Goal: Task Accomplishment & Management: Manage account settings

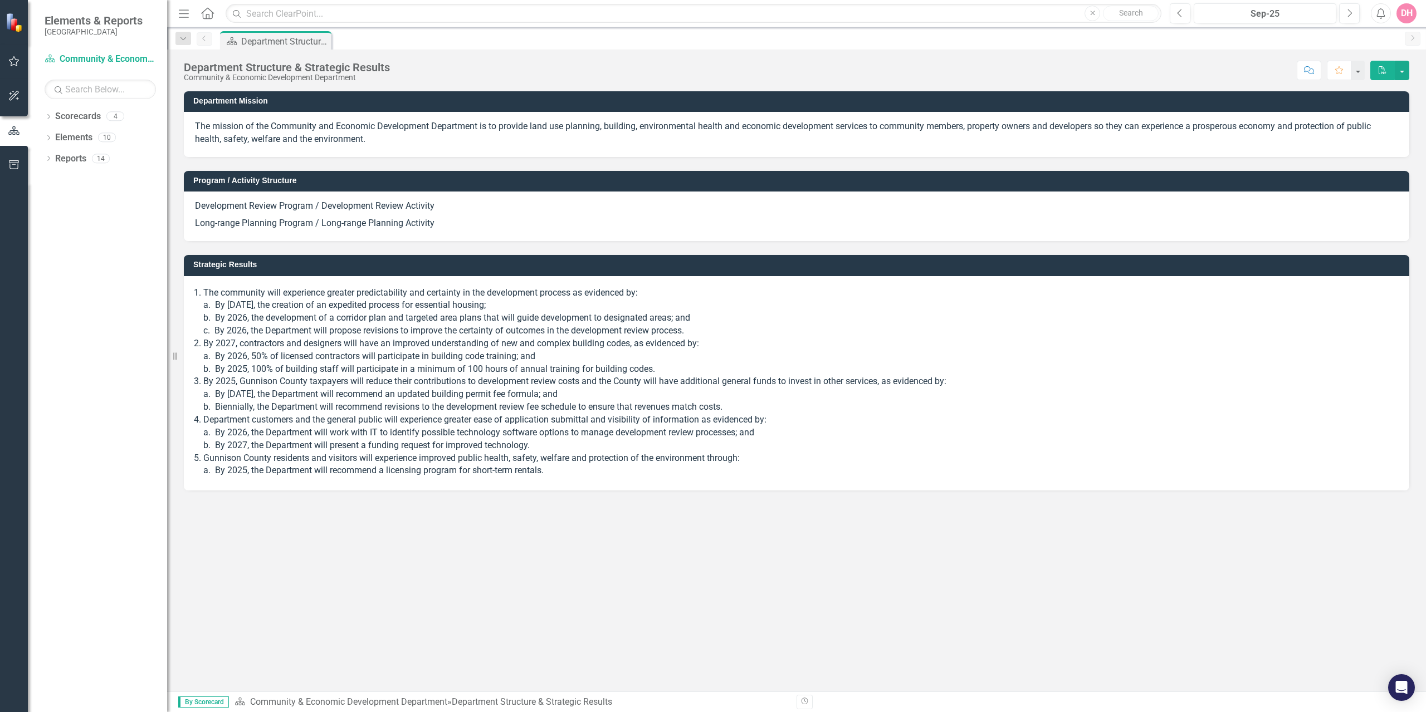
click at [68, 140] on link "Elements" at bounding box center [73, 137] width 37 height 13
click at [47, 136] on icon "Dropdown" at bounding box center [49, 139] width 8 height 6
click at [47, 136] on icon "Dropdown" at bounding box center [47, 137] width 6 height 8
click at [50, 118] on icon "Dropdown" at bounding box center [49, 118] width 8 height 6
click at [57, 135] on icon "Dropdown" at bounding box center [54, 137] width 8 height 7
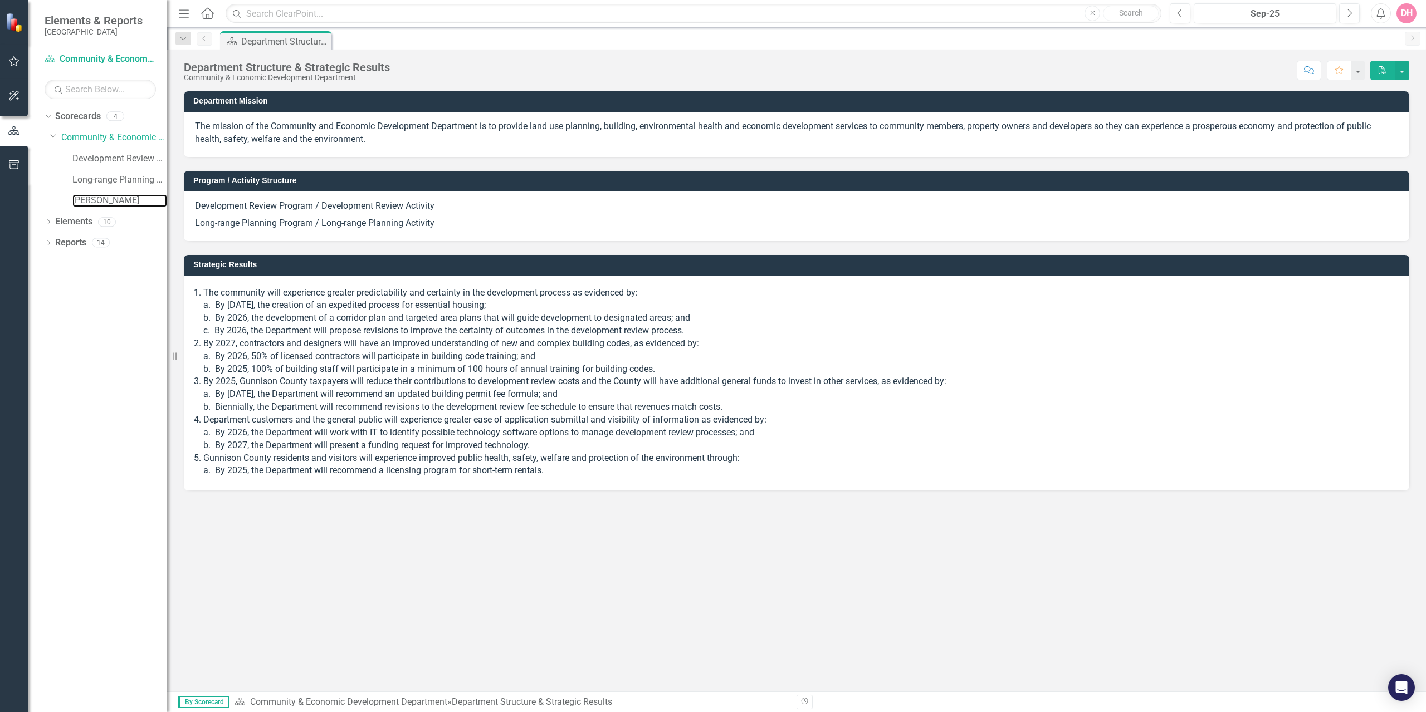
click at [97, 201] on link "[PERSON_NAME]" at bounding box center [119, 200] width 95 height 13
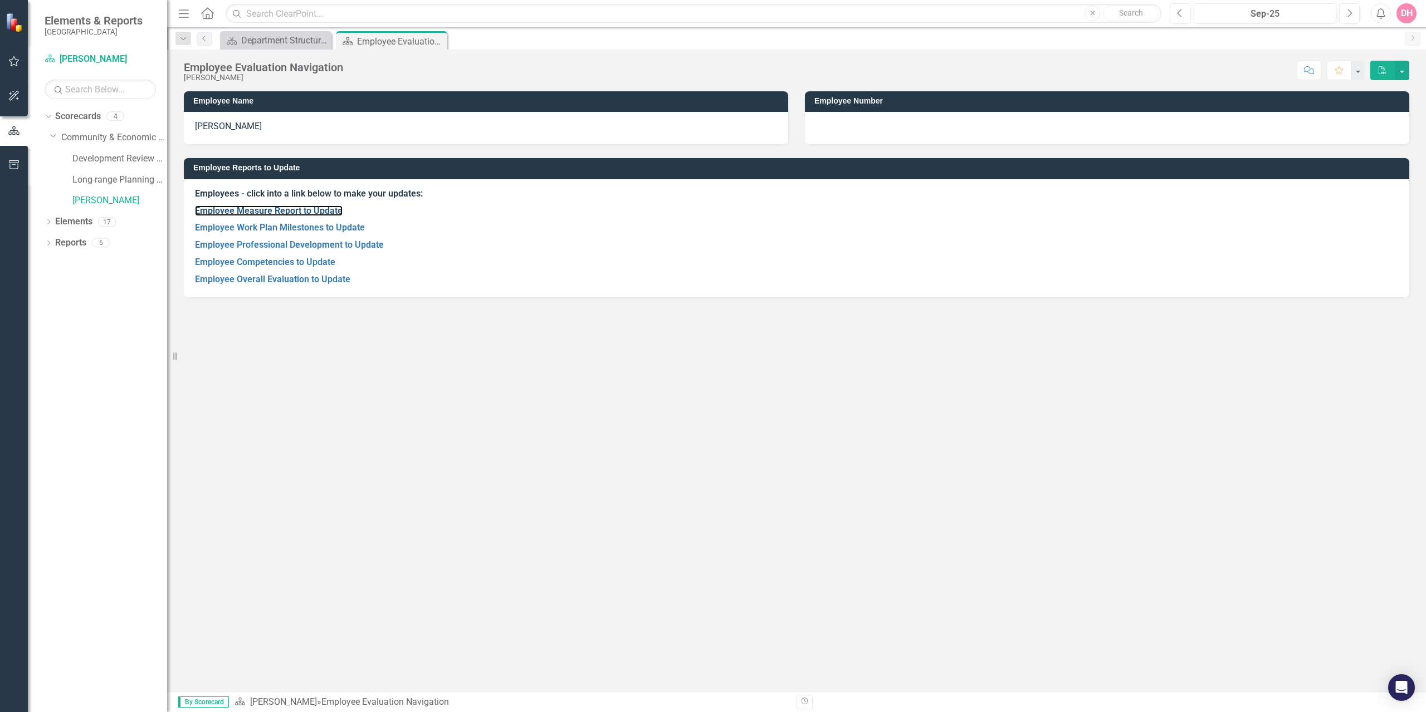
click at [264, 209] on link "Employee Measure Report to Update" at bounding box center [269, 211] width 148 height 11
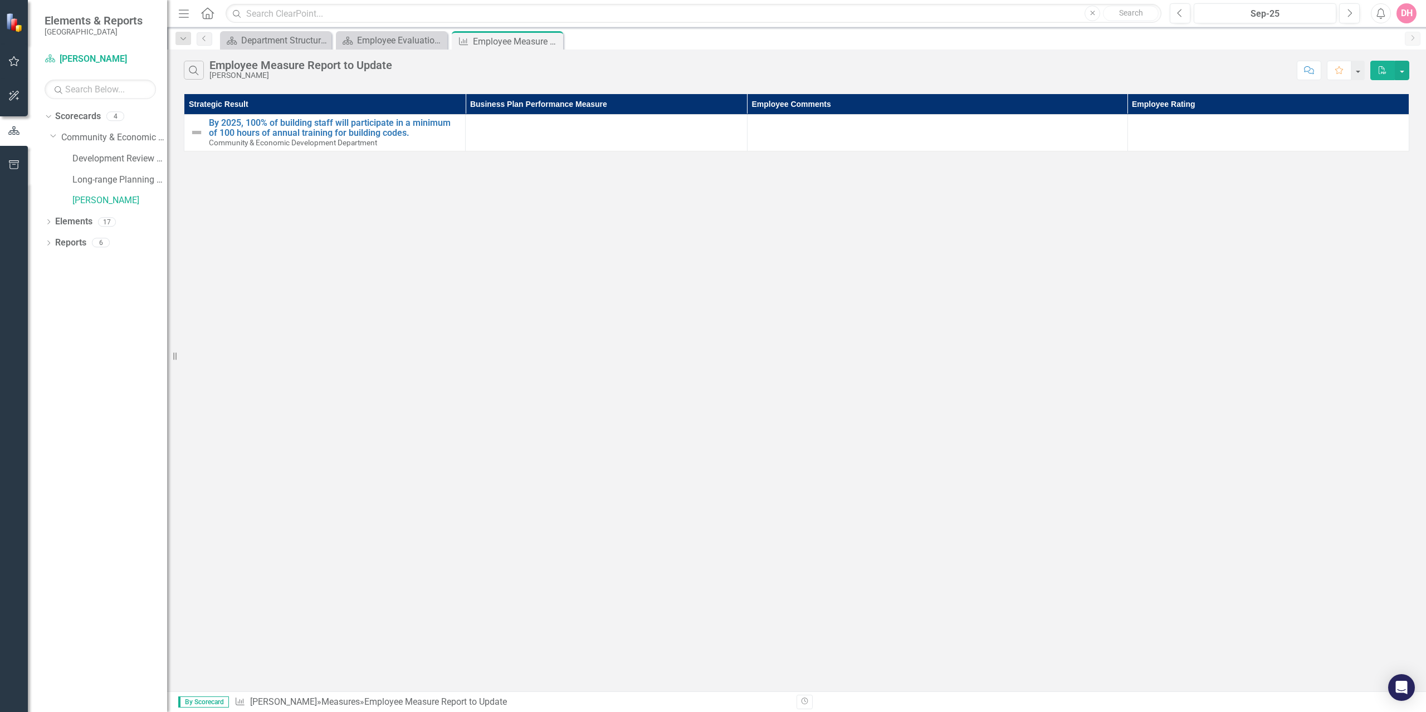
click at [1175, 138] on td at bounding box center [1267, 133] width 281 height 37
click at [1153, 127] on div at bounding box center [1268, 124] width 270 height 13
click at [1151, 134] on td at bounding box center [1267, 133] width 281 height 37
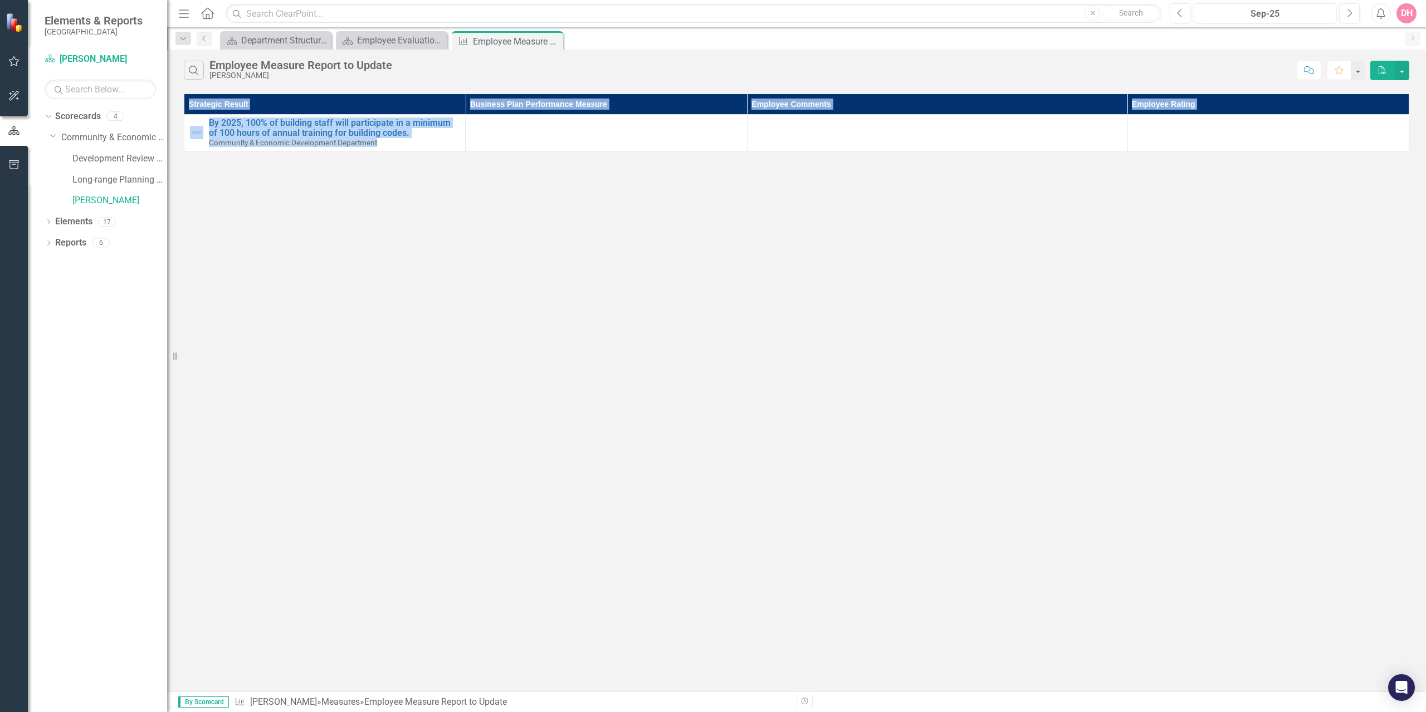
click at [1151, 134] on td at bounding box center [1267, 133] width 281 height 37
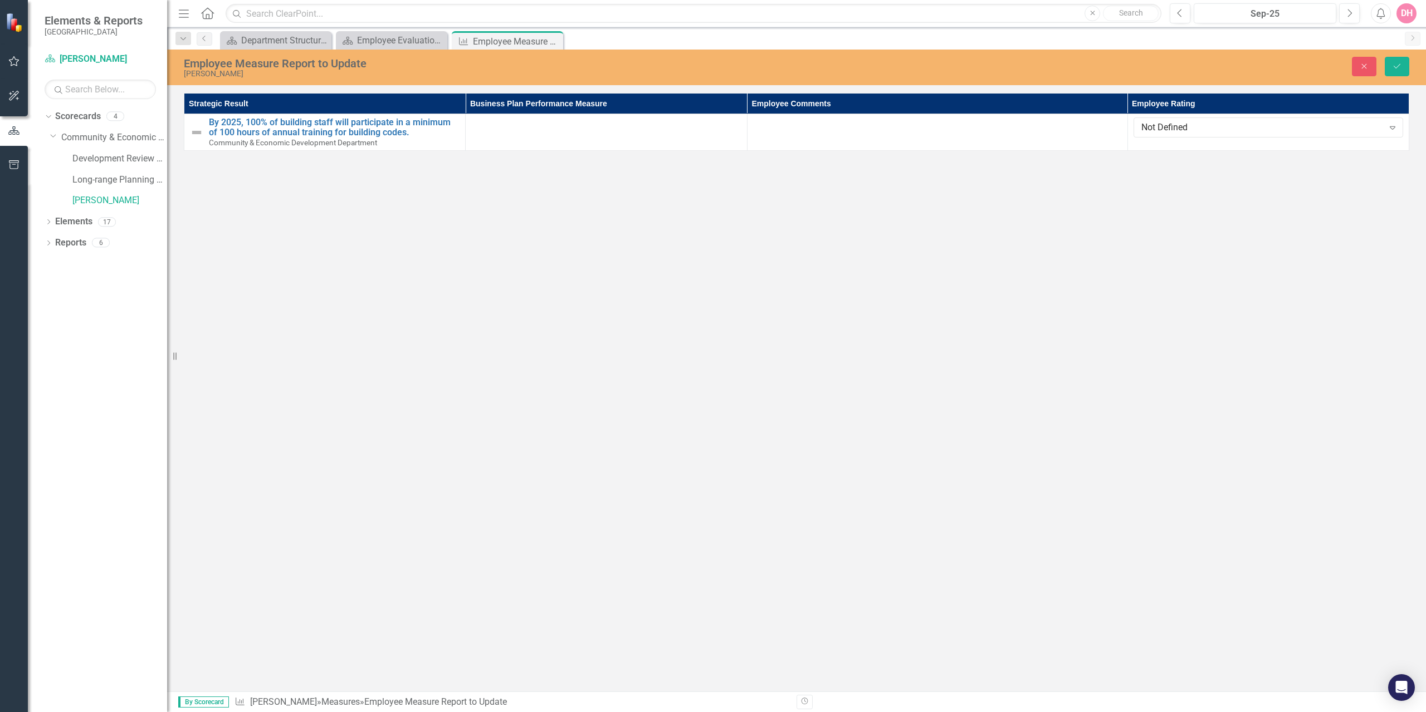
click at [1389, 126] on icon "Expand" at bounding box center [1392, 127] width 11 height 9
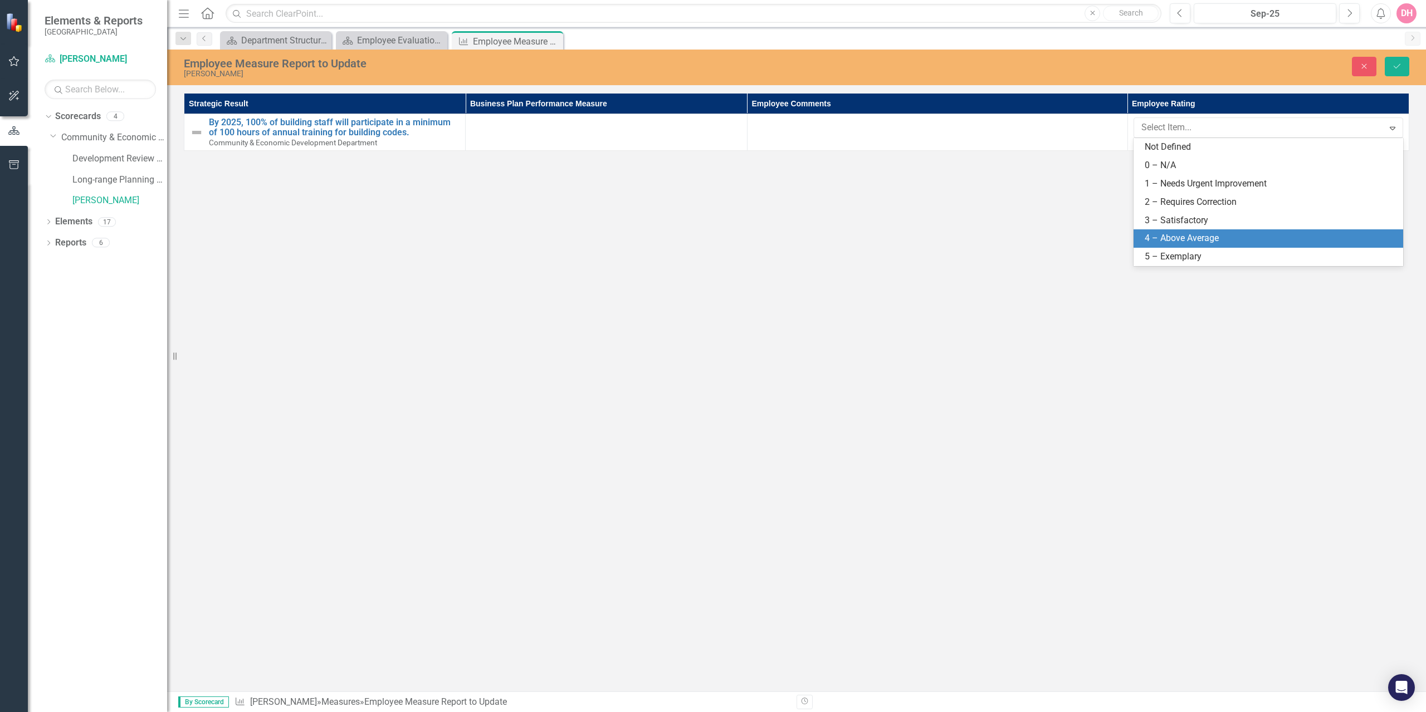
click at [1204, 233] on div "4 – Above Average" at bounding box center [1271, 238] width 252 height 13
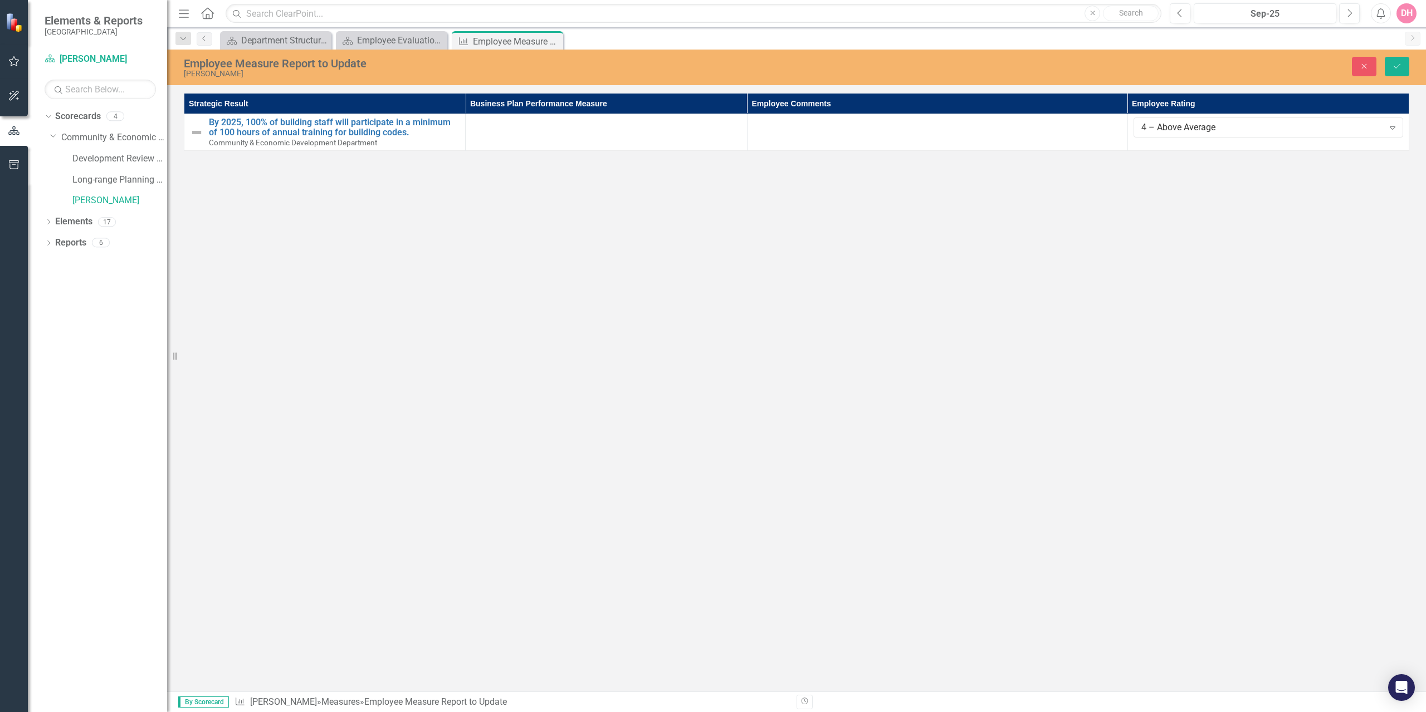
click at [339, 226] on div "Employee Measure Report to Update [PERSON_NAME] Close Save Strategic Result Bus…" at bounding box center [796, 371] width 1259 height 642
click at [405, 35] on div "Employee Evaluation Navigation" at bounding box center [400, 40] width 87 height 14
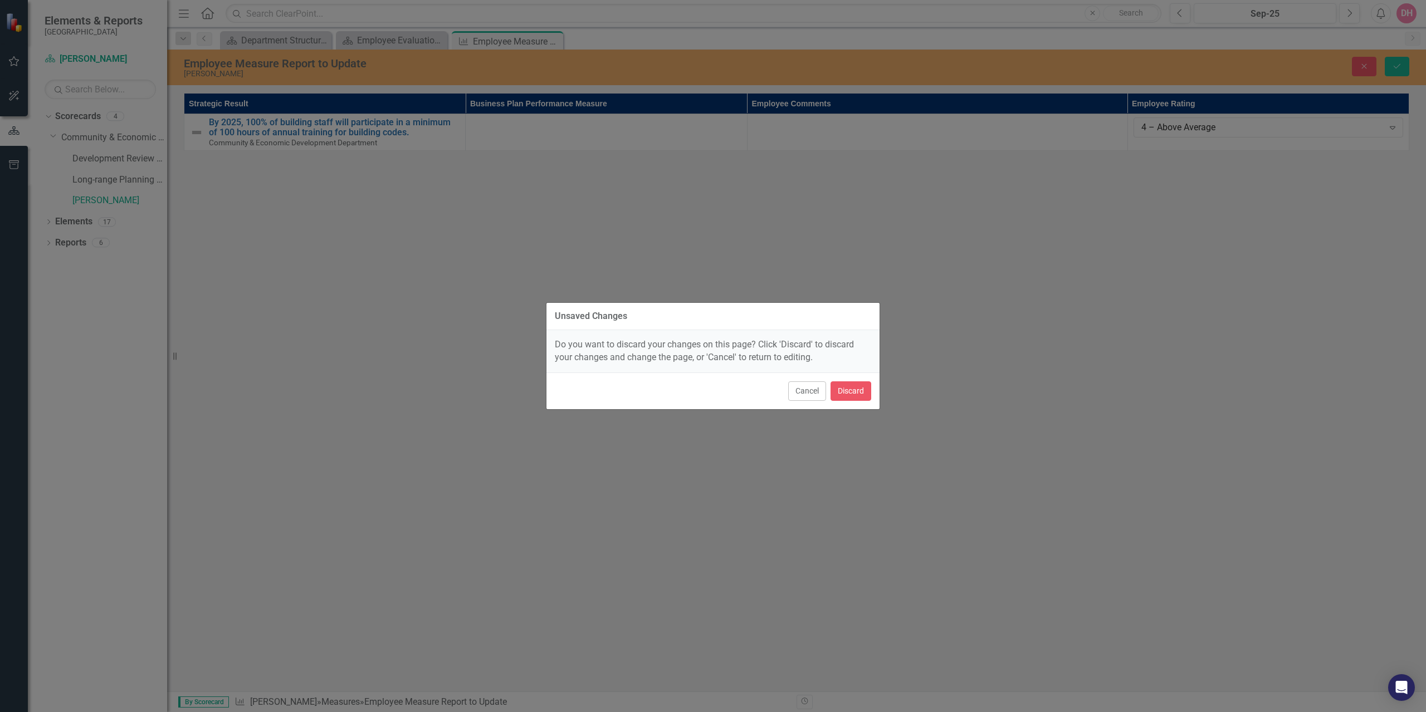
click at [813, 392] on button "Cancel" at bounding box center [807, 391] width 38 height 19
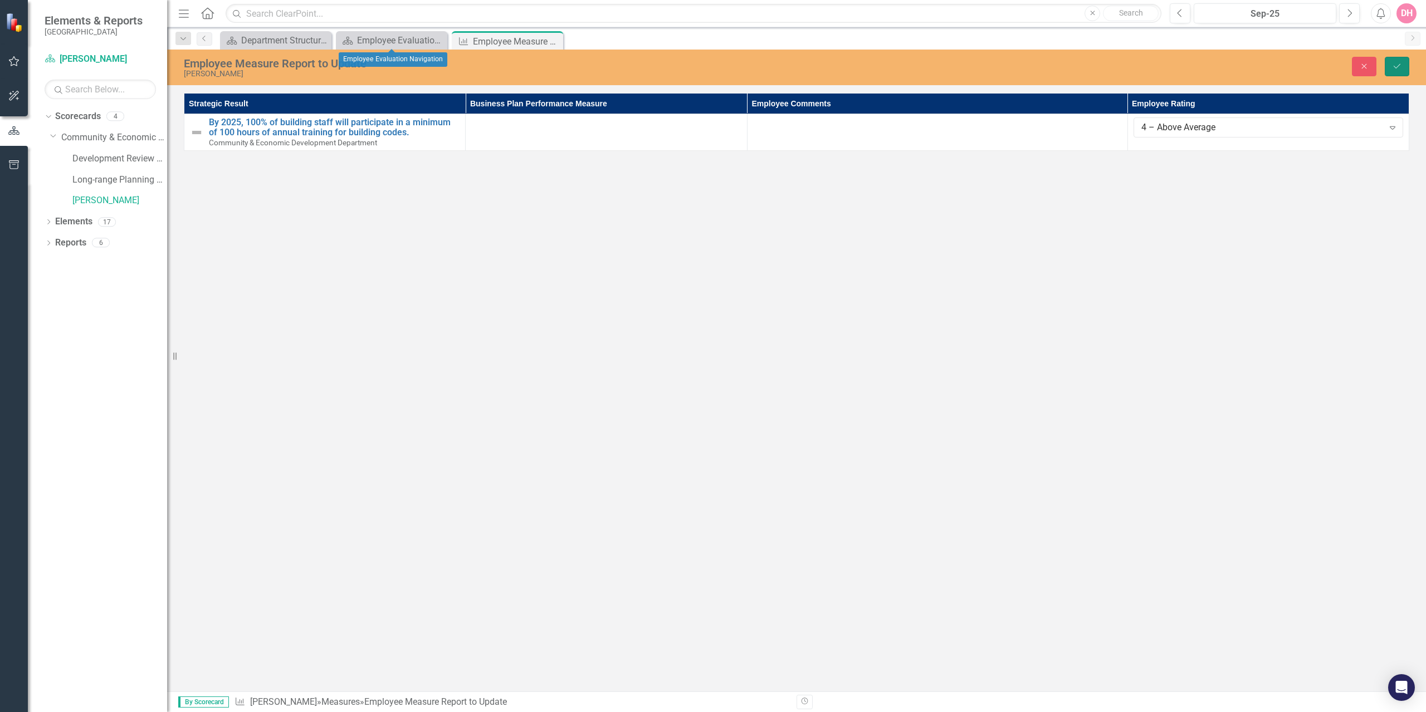
click at [1396, 66] on icon "Save" at bounding box center [1397, 66] width 10 height 8
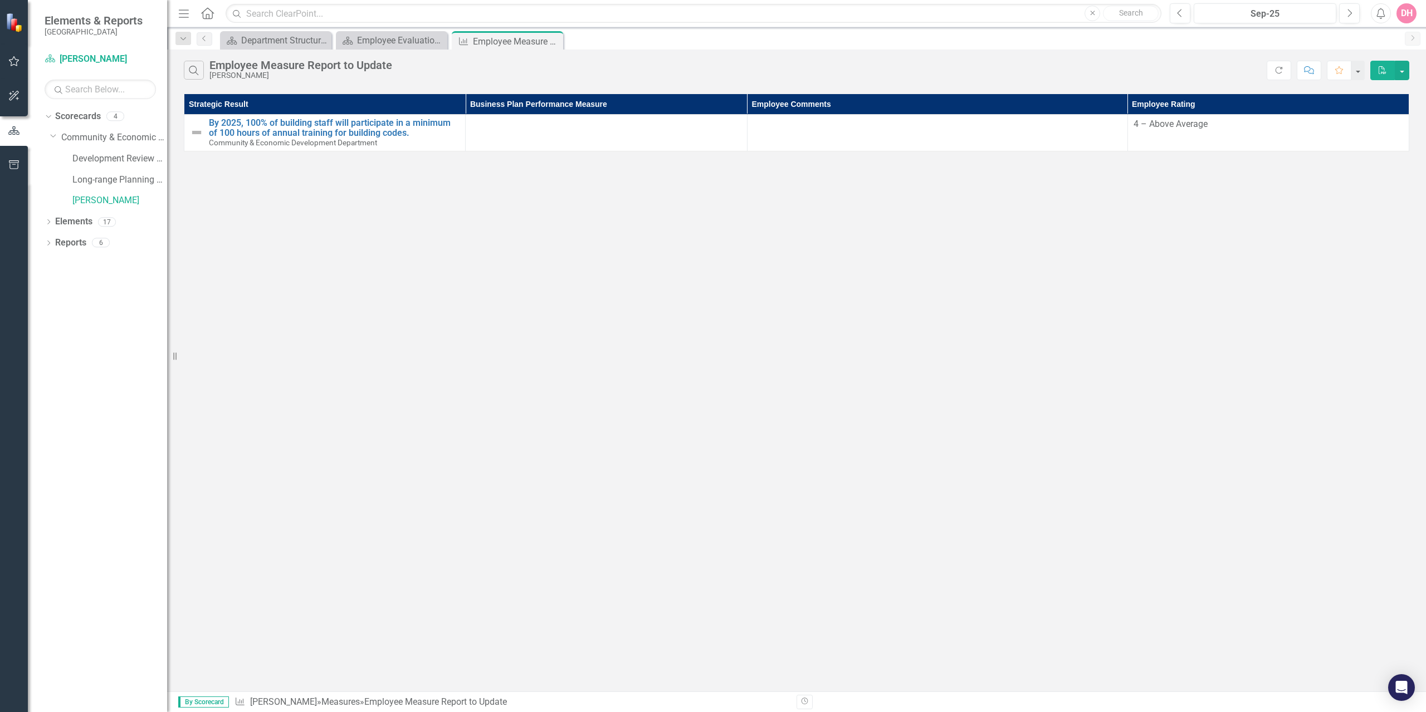
click at [1277, 139] on td "4 – Above Average" at bounding box center [1267, 133] width 281 height 37
click at [84, 198] on link "[PERSON_NAME]" at bounding box center [119, 200] width 95 height 13
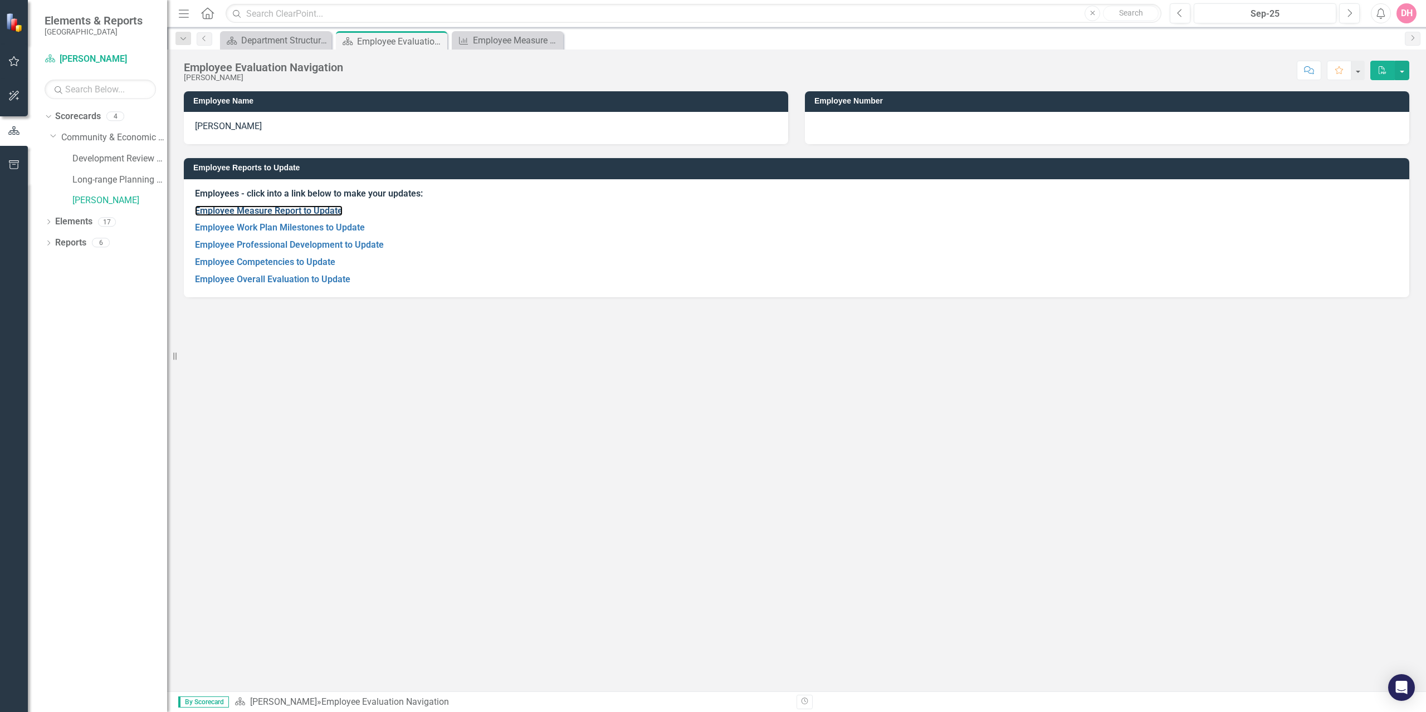
click at [220, 210] on link "Employee Measure Report to Update" at bounding box center [269, 211] width 148 height 11
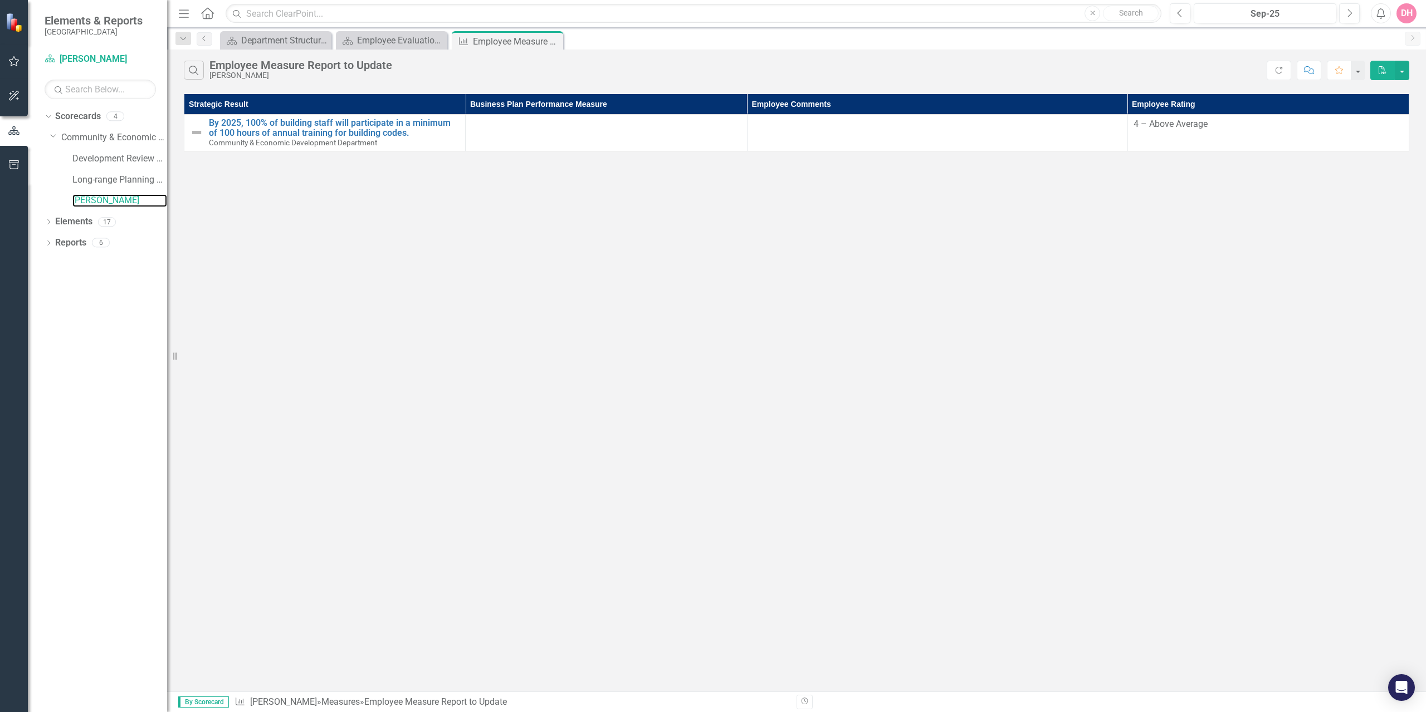
click at [99, 203] on link "[PERSON_NAME]" at bounding box center [119, 200] width 95 height 13
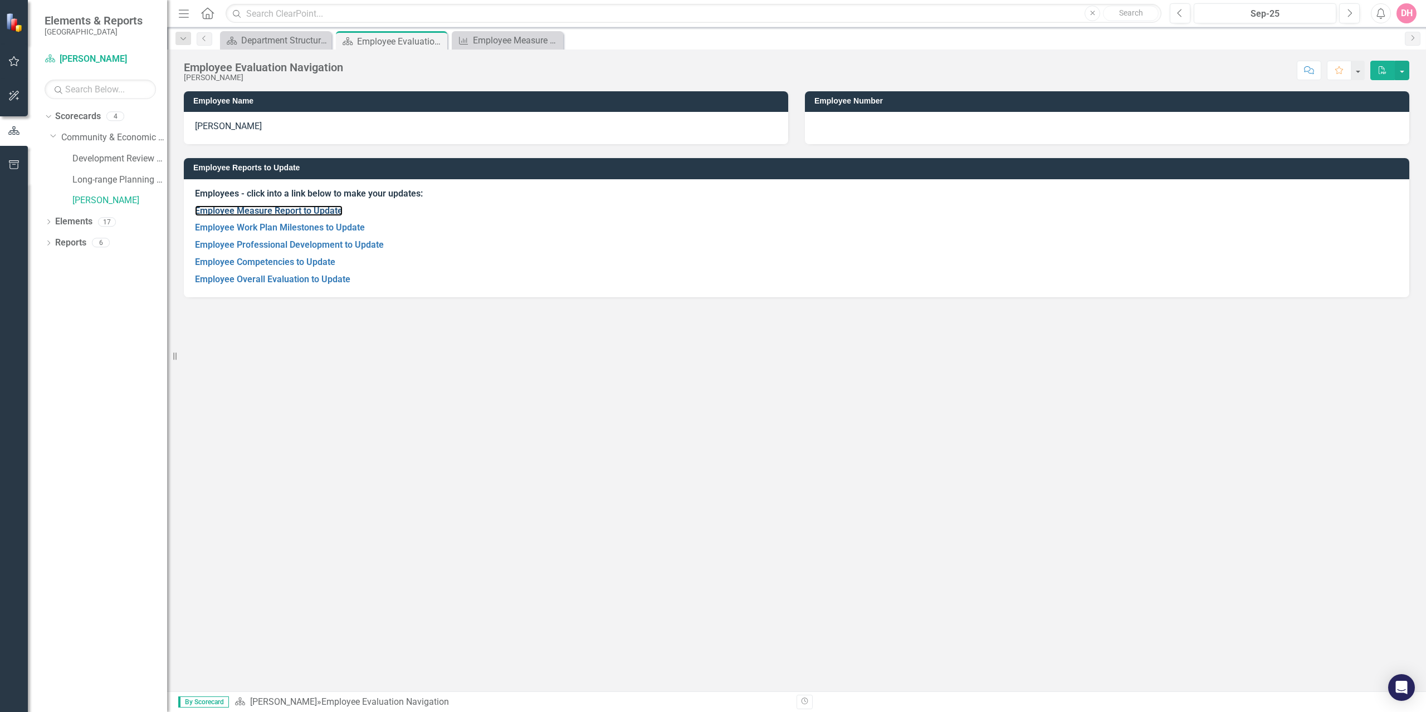
click at [215, 209] on link "Employee Measure Report to Update" at bounding box center [269, 211] width 148 height 11
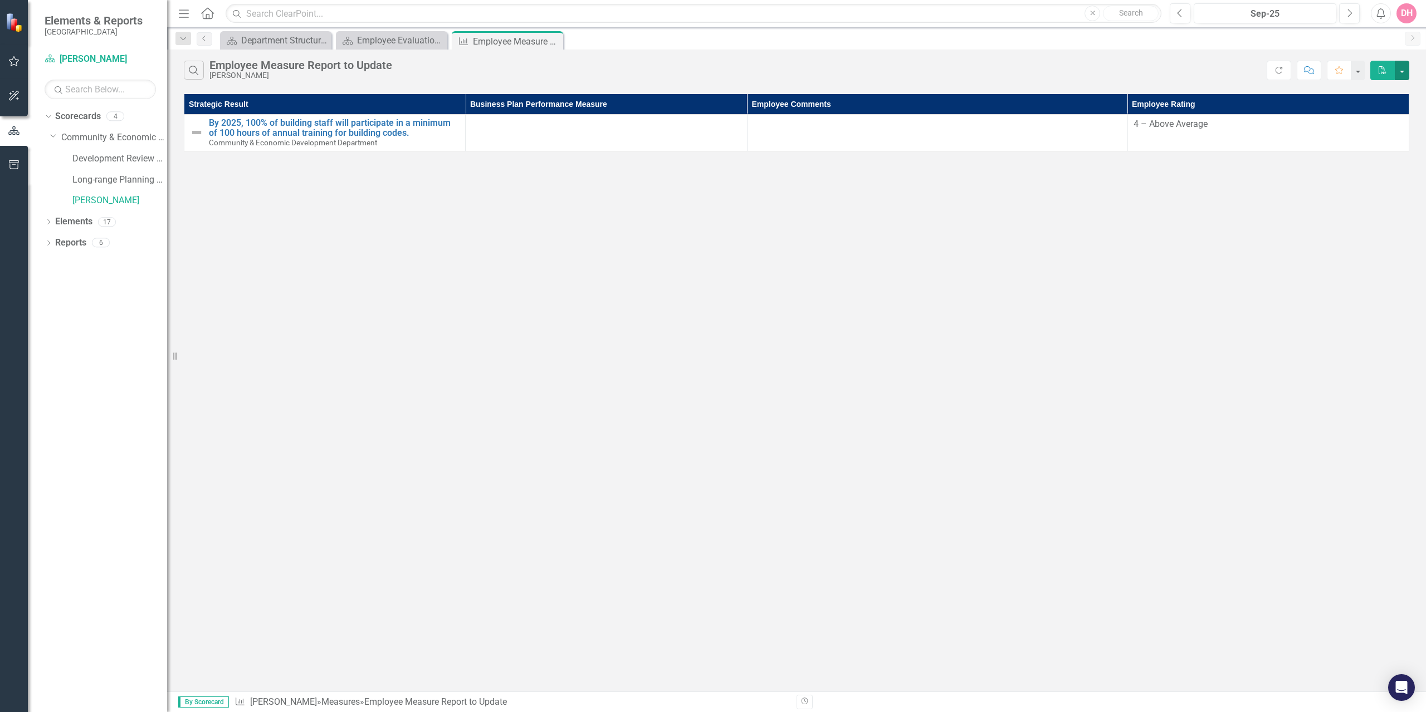
click at [1405, 70] on button "button" at bounding box center [1402, 70] width 14 height 19
click at [104, 202] on link "[PERSON_NAME]" at bounding box center [119, 200] width 95 height 13
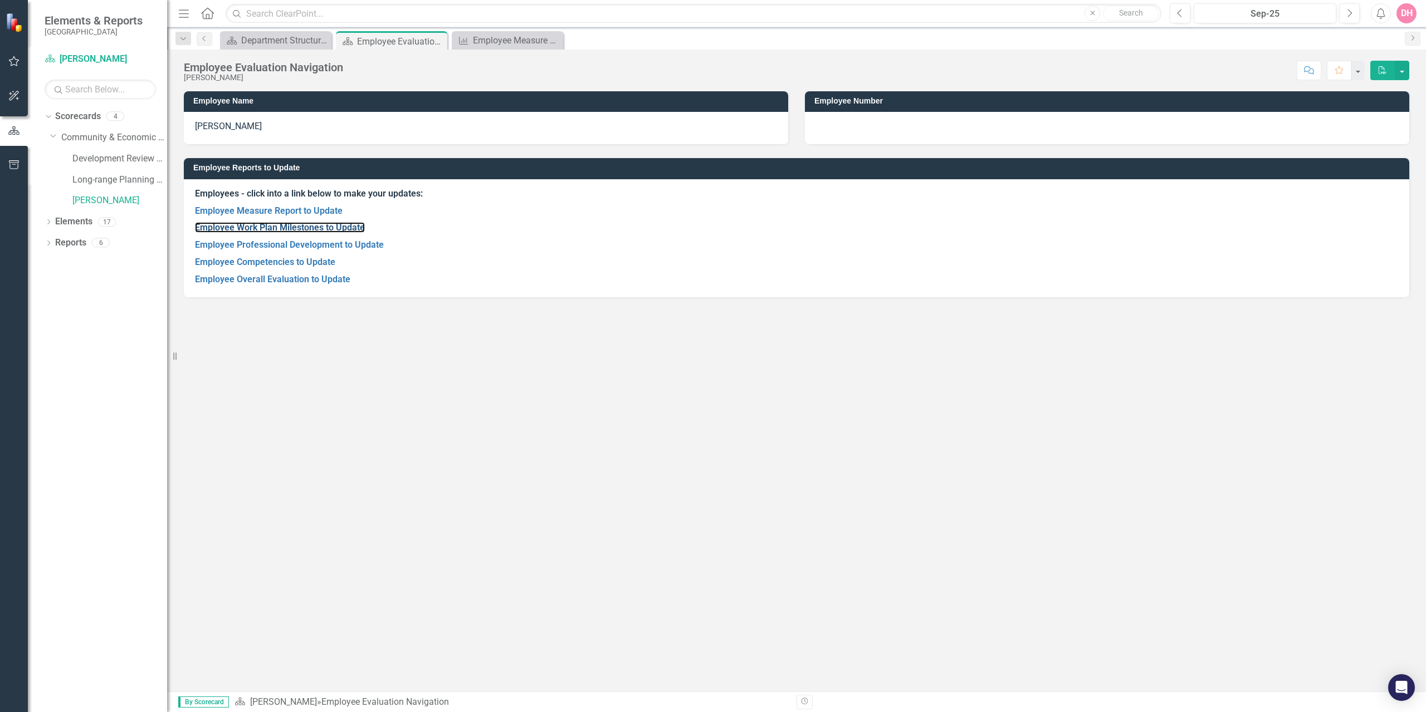
click at [232, 230] on link "Employee Work Plan Milestones to Update" at bounding box center [280, 227] width 170 height 11
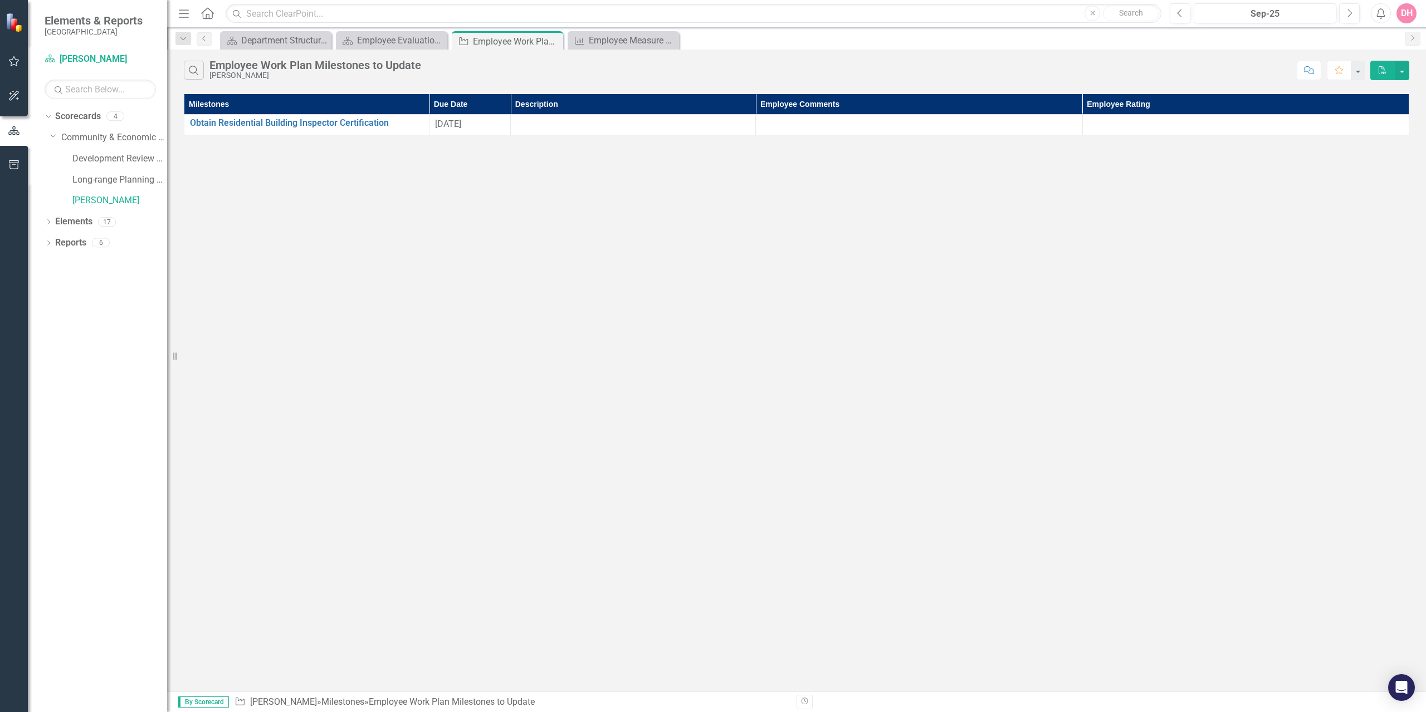
click at [1114, 130] on div at bounding box center [1245, 124] width 315 height 13
click at [1221, 123] on div at bounding box center [1245, 124] width 315 height 13
click at [1244, 128] on div at bounding box center [1245, 124] width 315 height 13
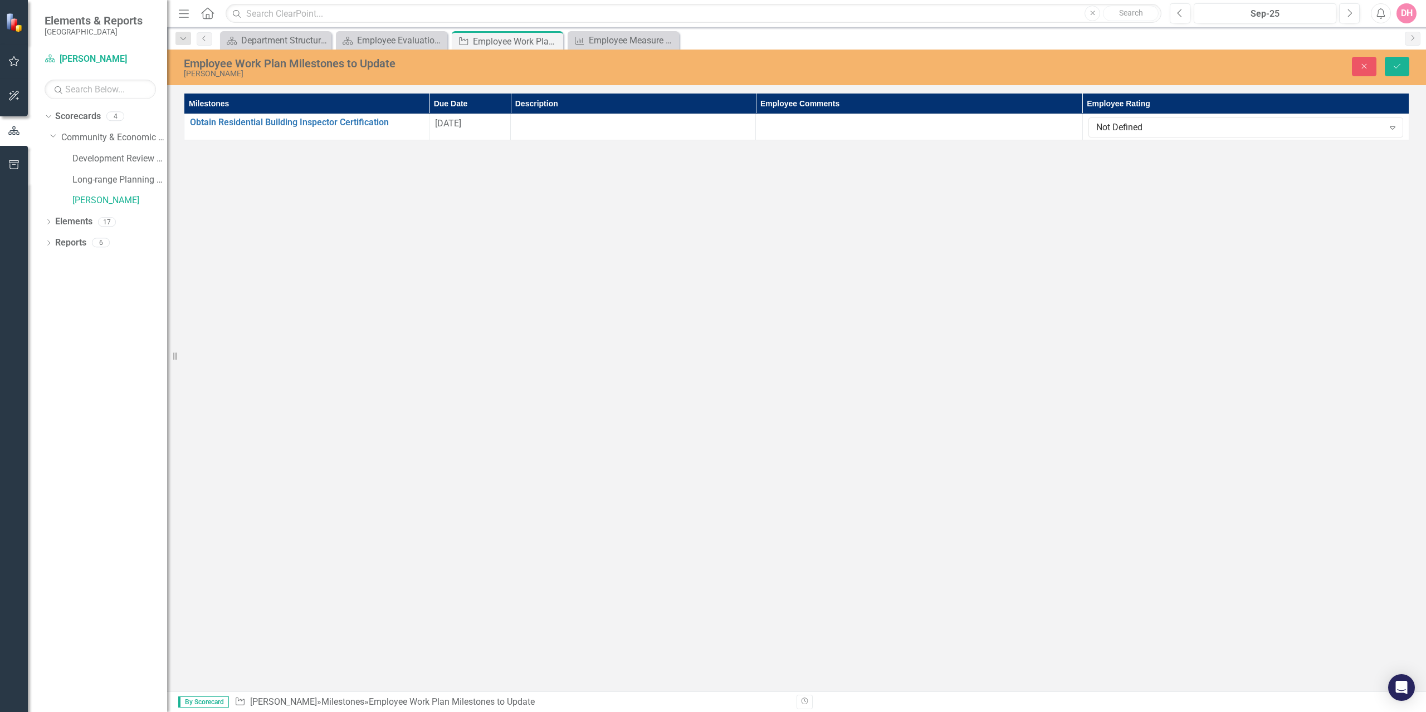
click at [1392, 128] on icon "Expand" at bounding box center [1392, 127] width 11 height 9
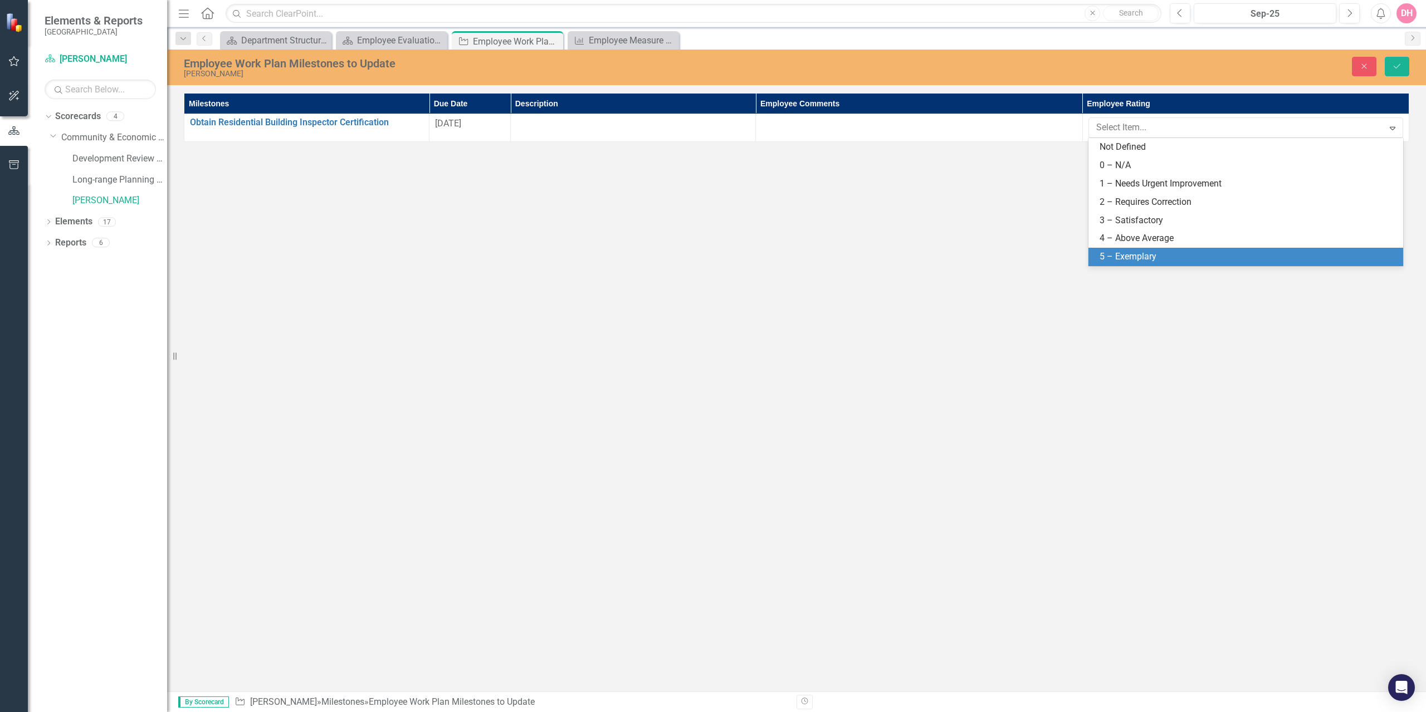
click at [1127, 250] on div "5 – Exemplary" at bounding box center [1245, 257] width 315 height 18
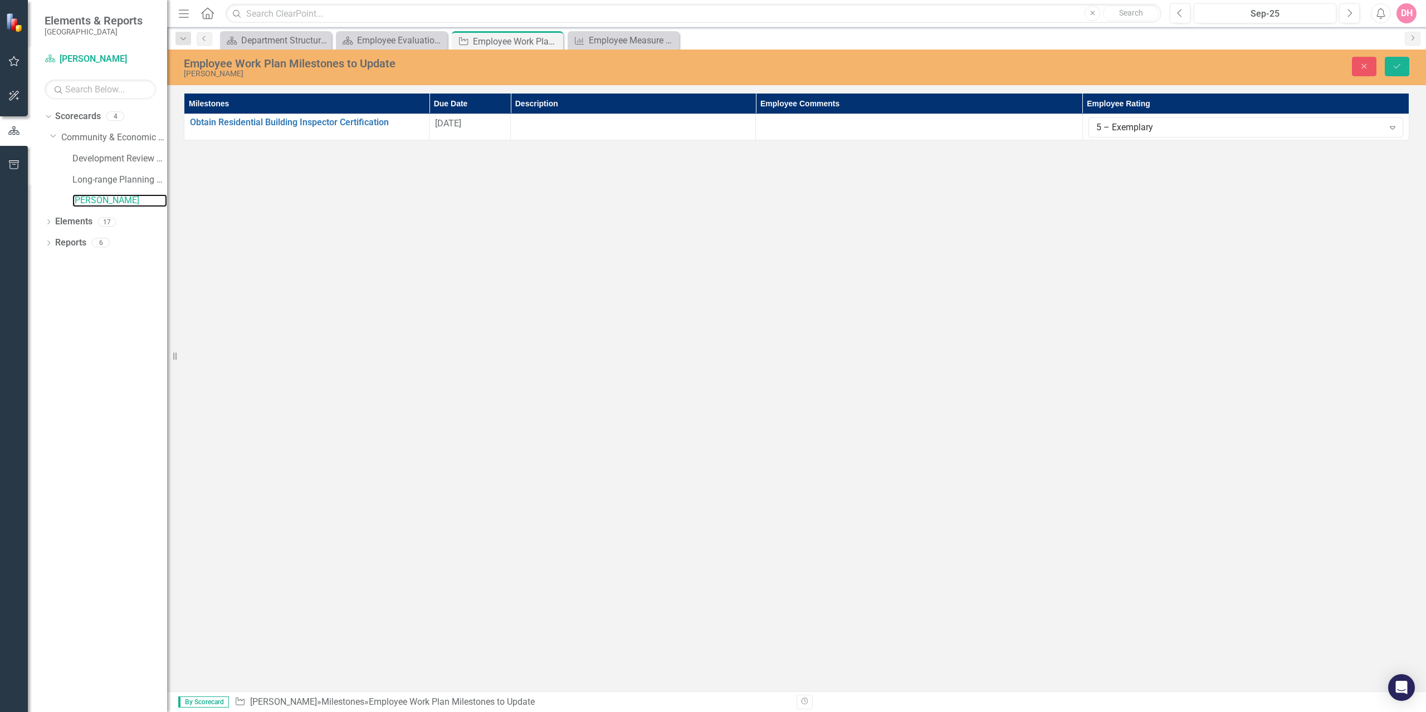
click at [96, 201] on link "[PERSON_NAME]" at bounding box center [119, 200] width 95 height 13
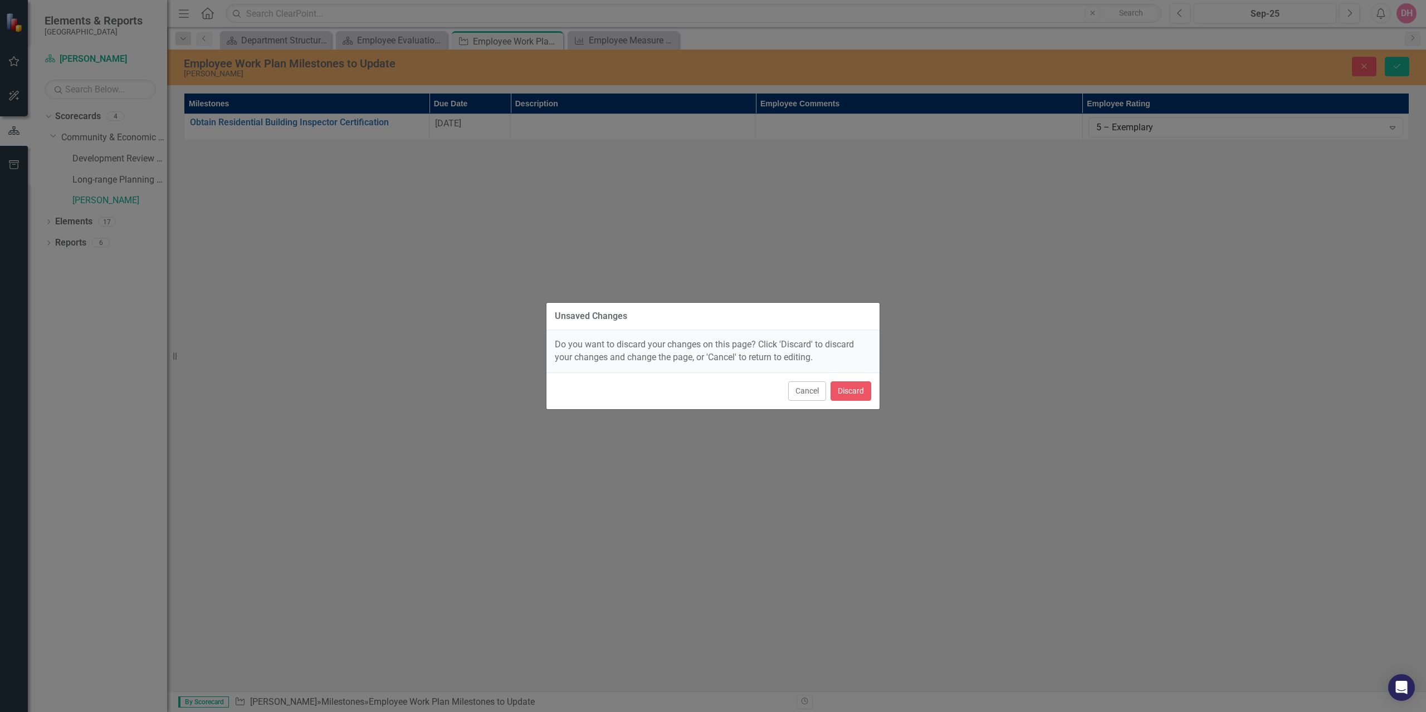
drag, startPoint x: 1049, startPoint y: 315, endPoint x: 995, endPoint y: 330, distance: 56.5
click at [1040, 315] on div "Unsaved Changes Do you want to discard your changes on this page? Click 'Discar…" at bounding box center [713, 356] width 1426 height 712
click at [802, 388] on button "Cancel" at bounding box center [807, 391] width 38 height 19
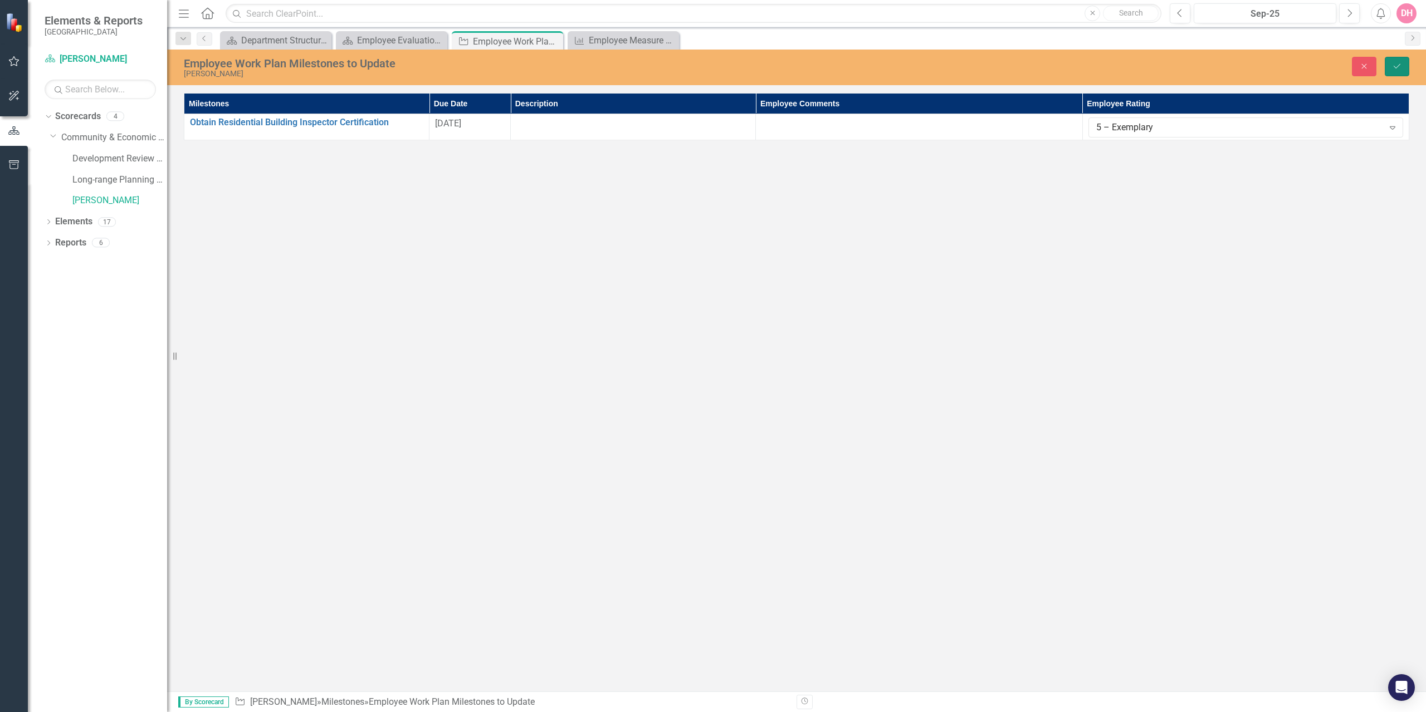
click at [1396, 67] on icon "Save" at bounding box center [1397, 66] width 10 height 8
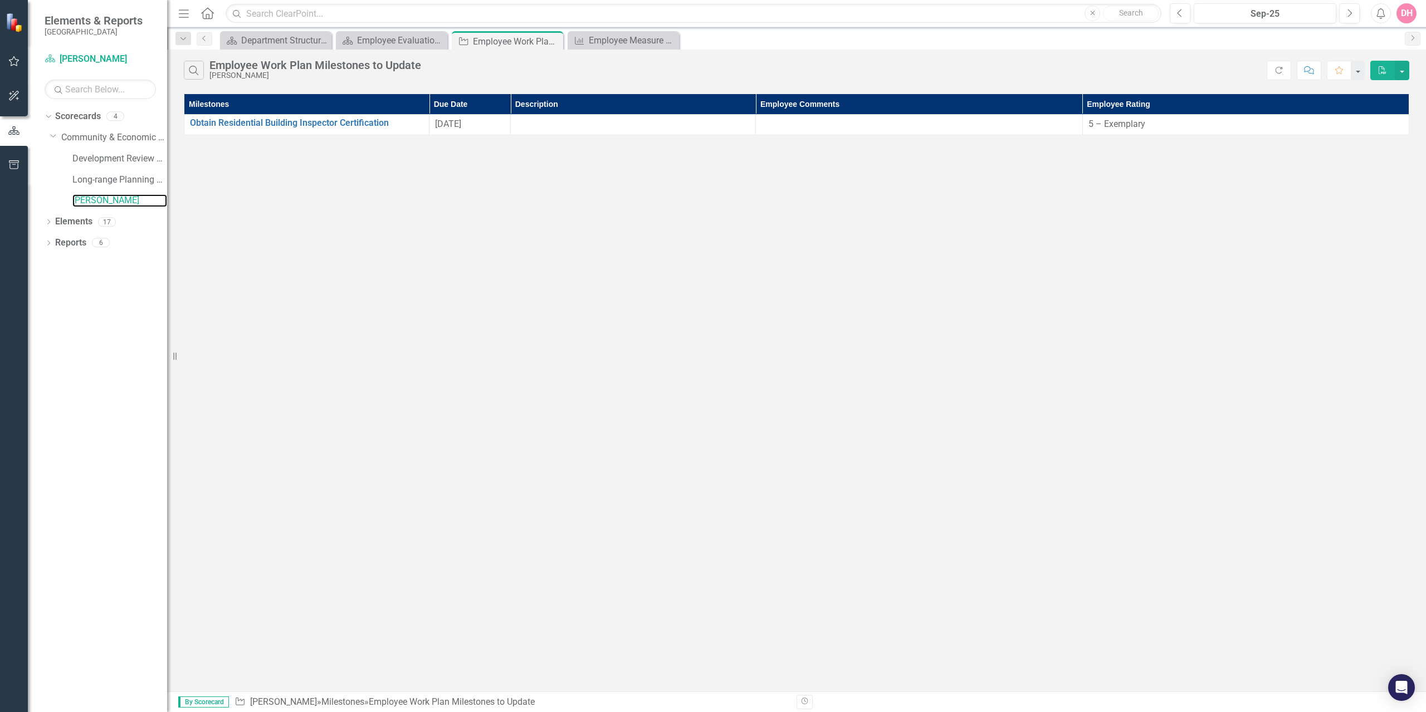
click at [100, 197] on link "[PERSON_NAME]" at bounding box center [119, 200] width 95 height 13
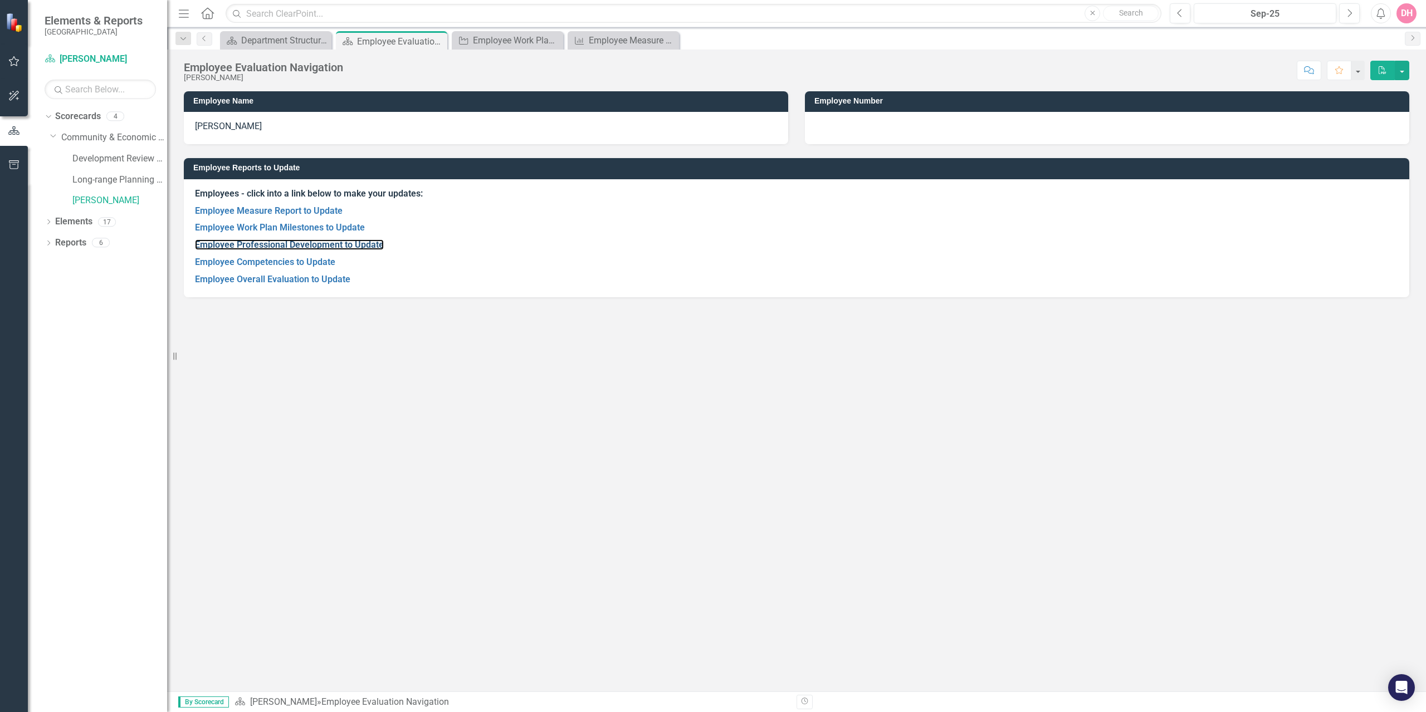
click at [232, 243] on link "Employee Professional Development to Update" at bounding box center [289, 245] width 189 height 11
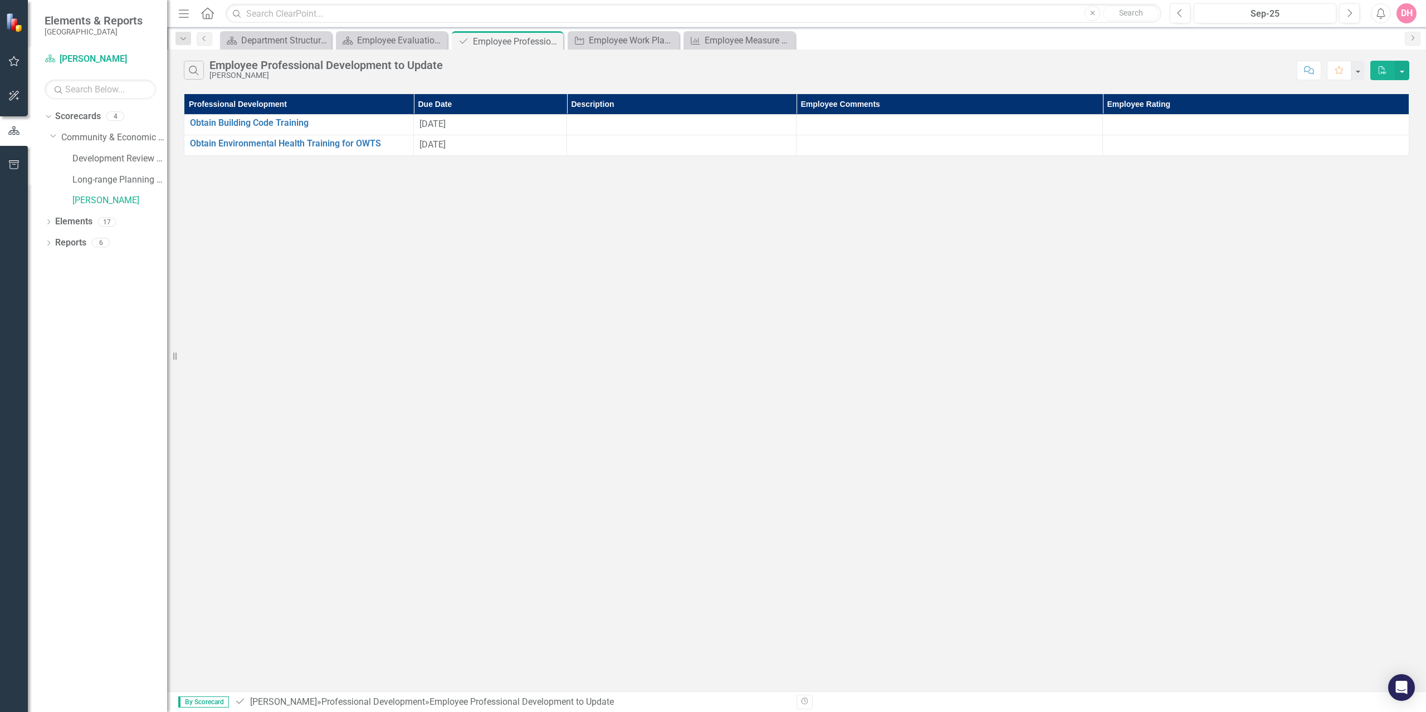
click at [1270, 127] on div at bounding box center [1255, 124] width 295 height 13
click at [1239, 120] on div at bounding box center [1255, 124] width 295 height 13
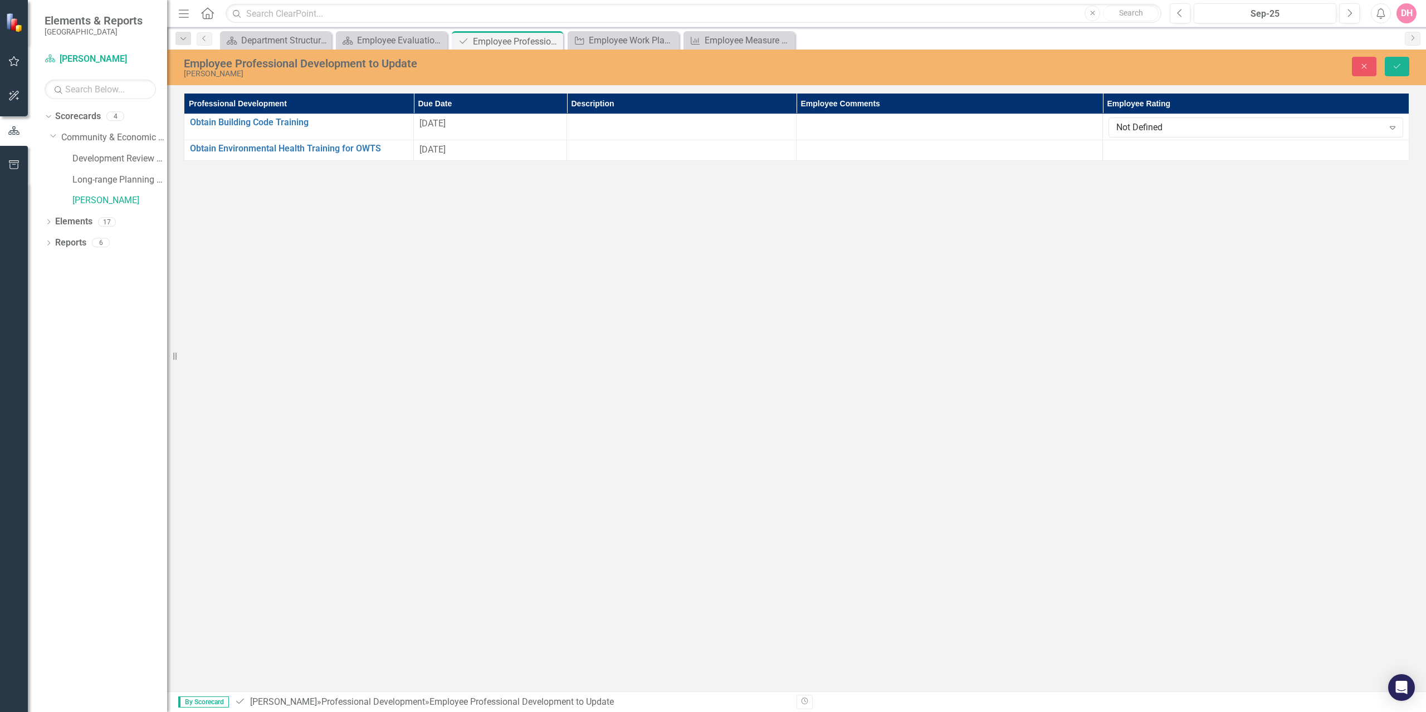
click at [1395, 128] on icon "Expand" at bounding box center [1392, 127] width 11 height 9
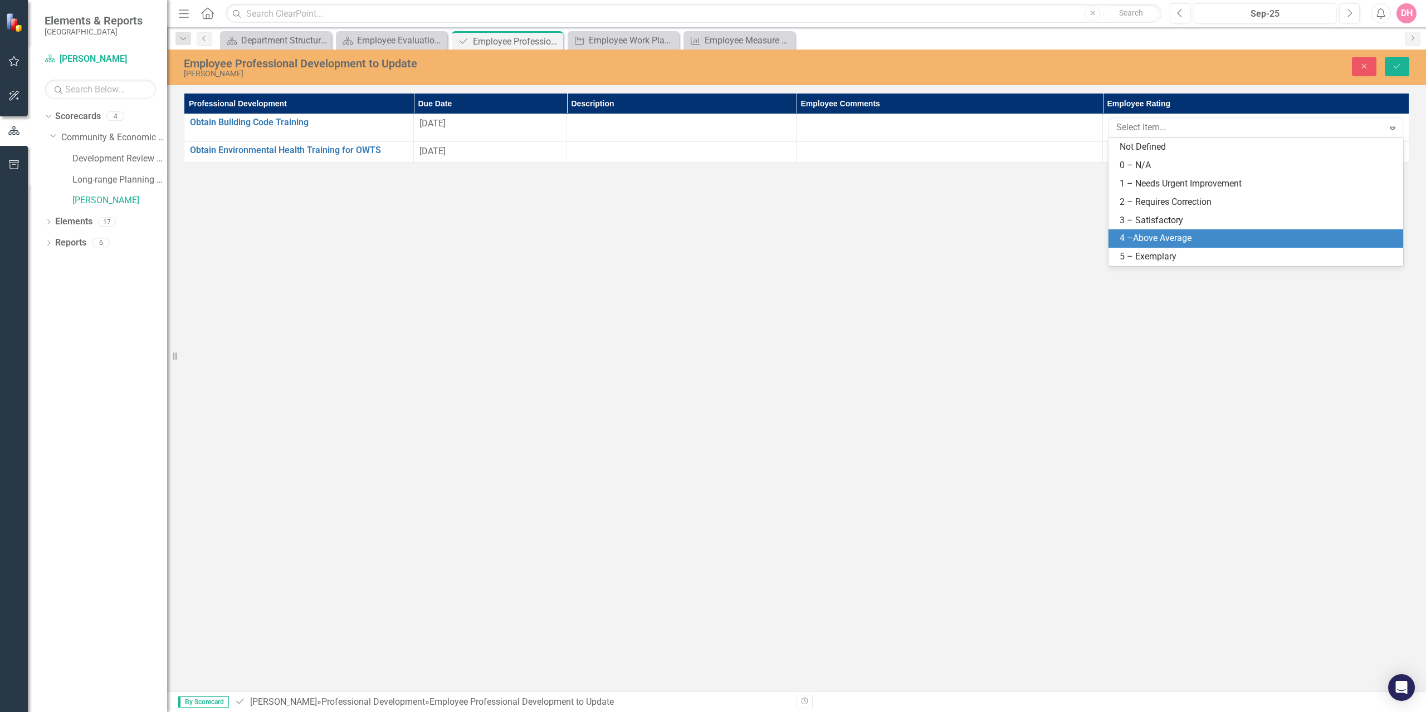
click at [1175, 234] on div "4 –Above Average" at bounding box center [1258, 238] width 277 height 13
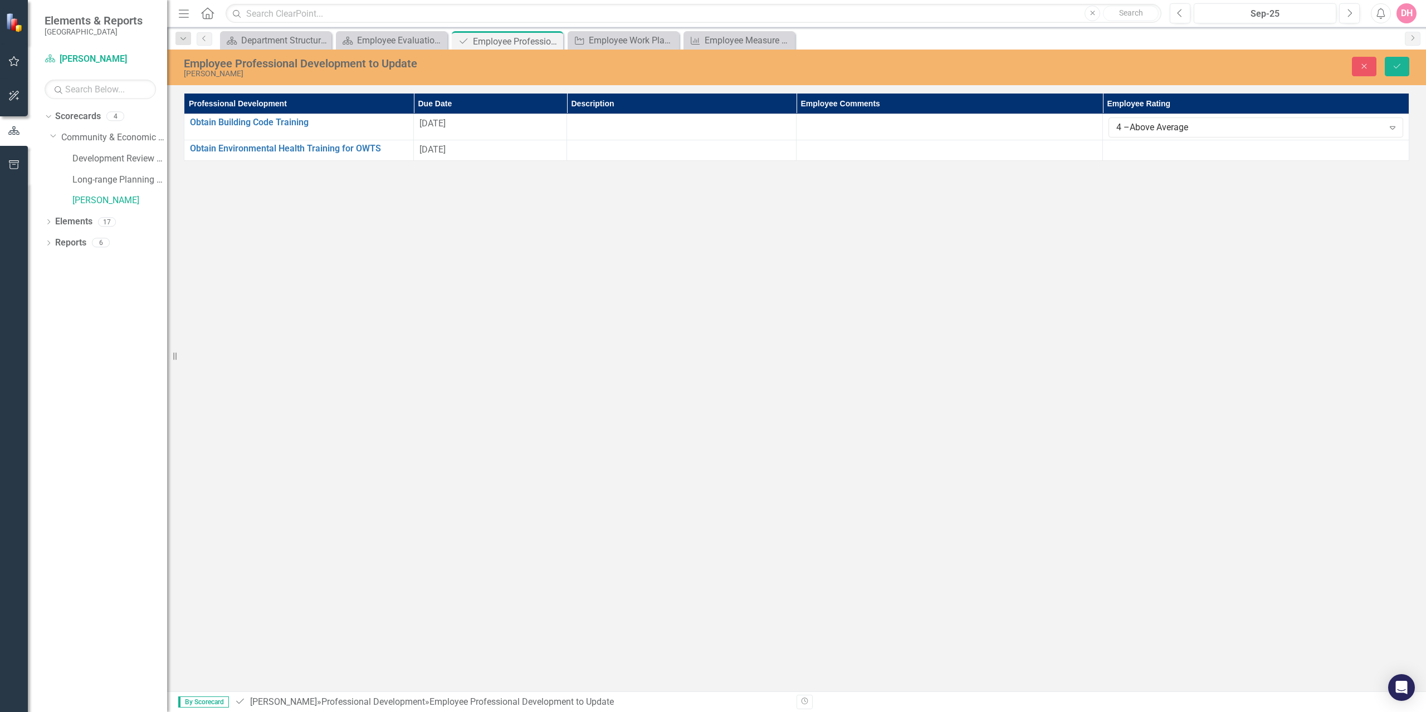
click at [1224, 150] on div at bounding box center [1255, 150] width 295 height 13
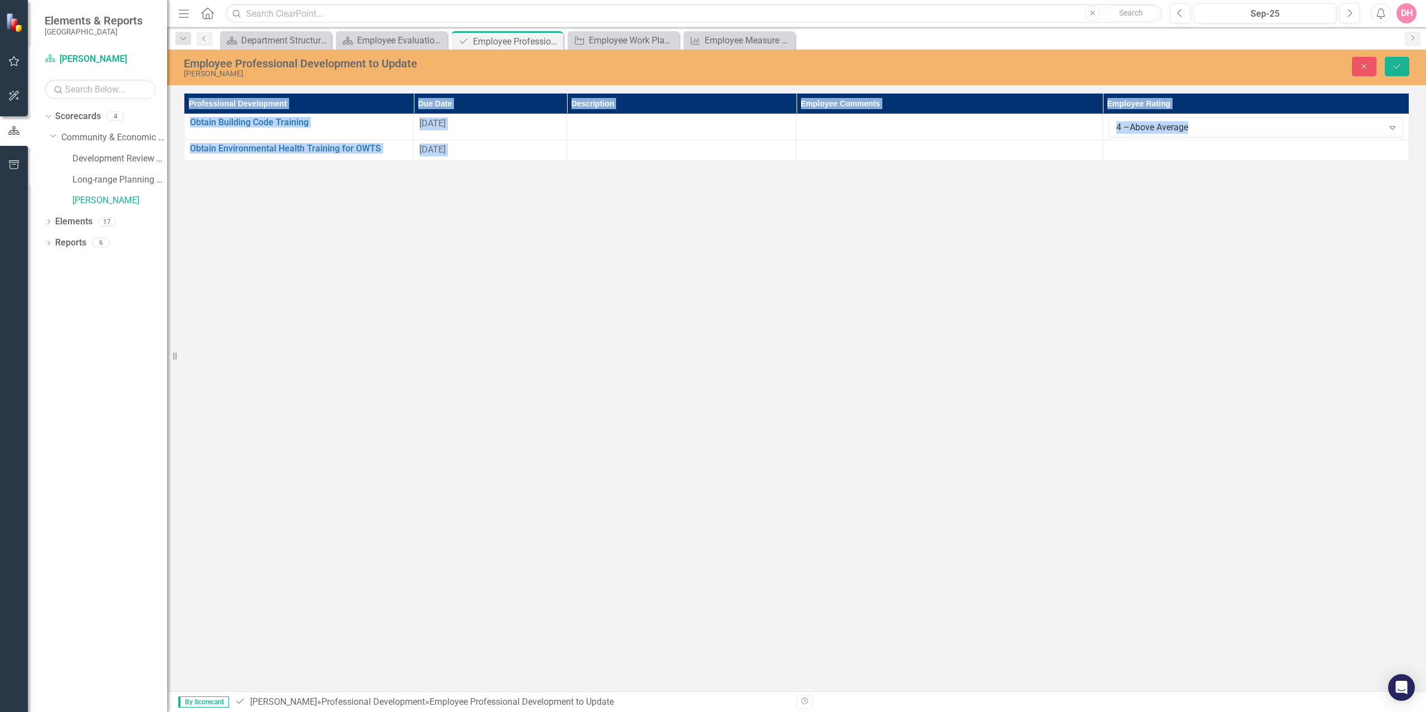
click at [1224, 150] on div at bounding box center [1255, 150] width 295 height 13
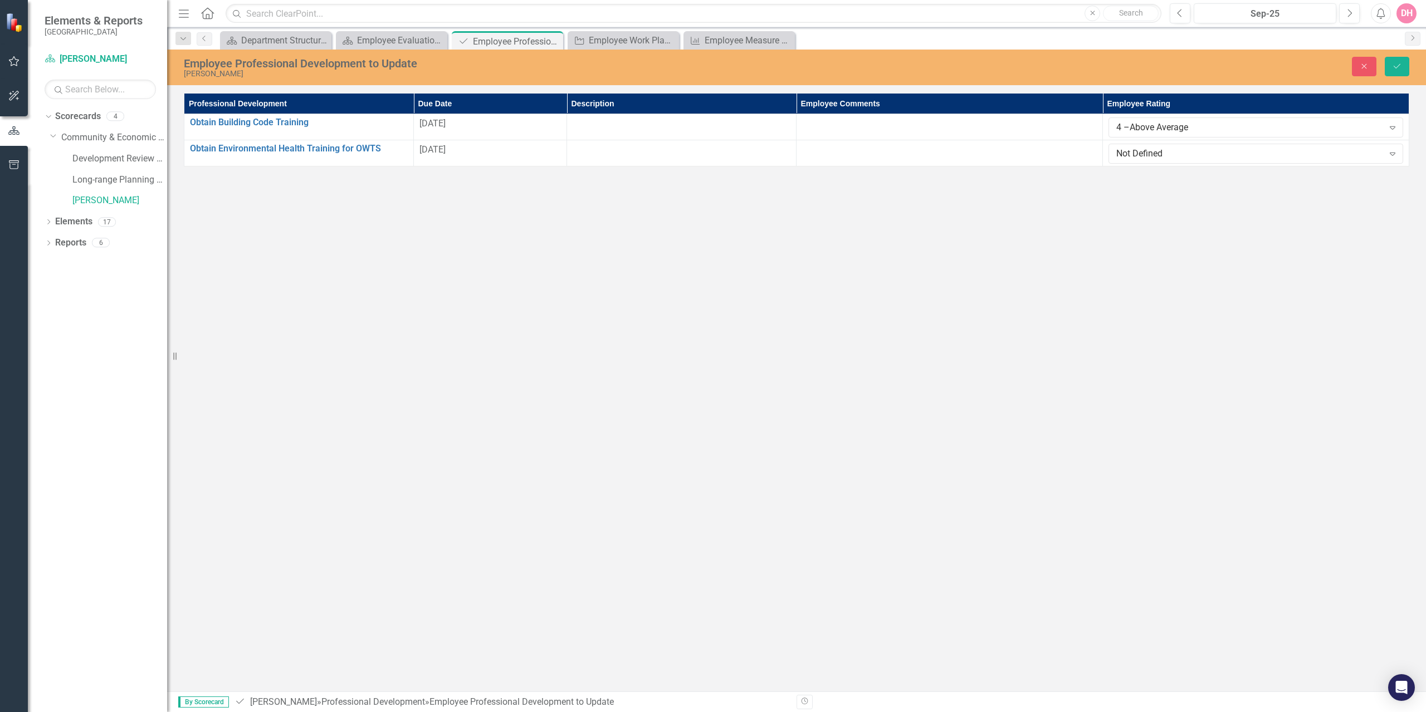
click at [1393, 152] on icon "Expand" at bounding box center [1392, 153] width 11 height 9
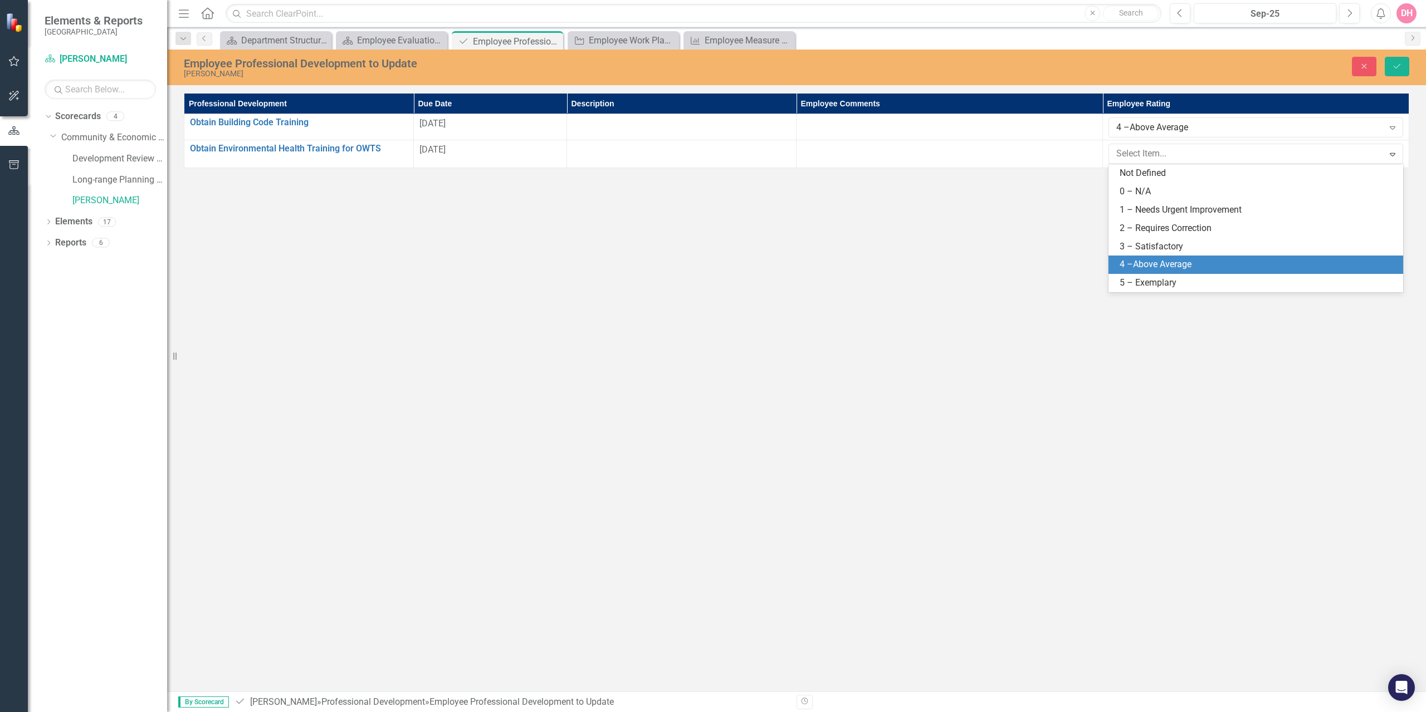
click at [1172, 262] on div "4 –Above Average" at bounding box center [1258, 264] width 277 height 13
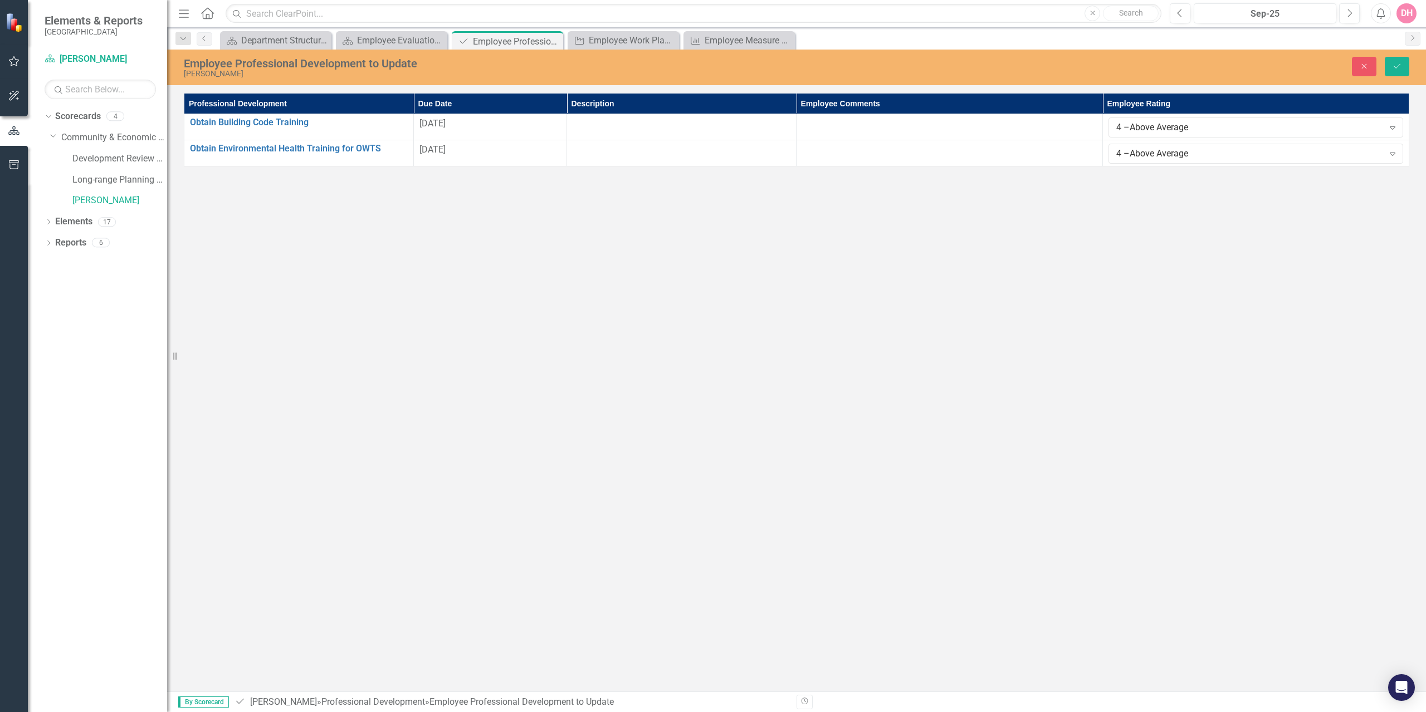
click at [1394, 128] on icon at bounding box center [1393, 127] width 6 height 3
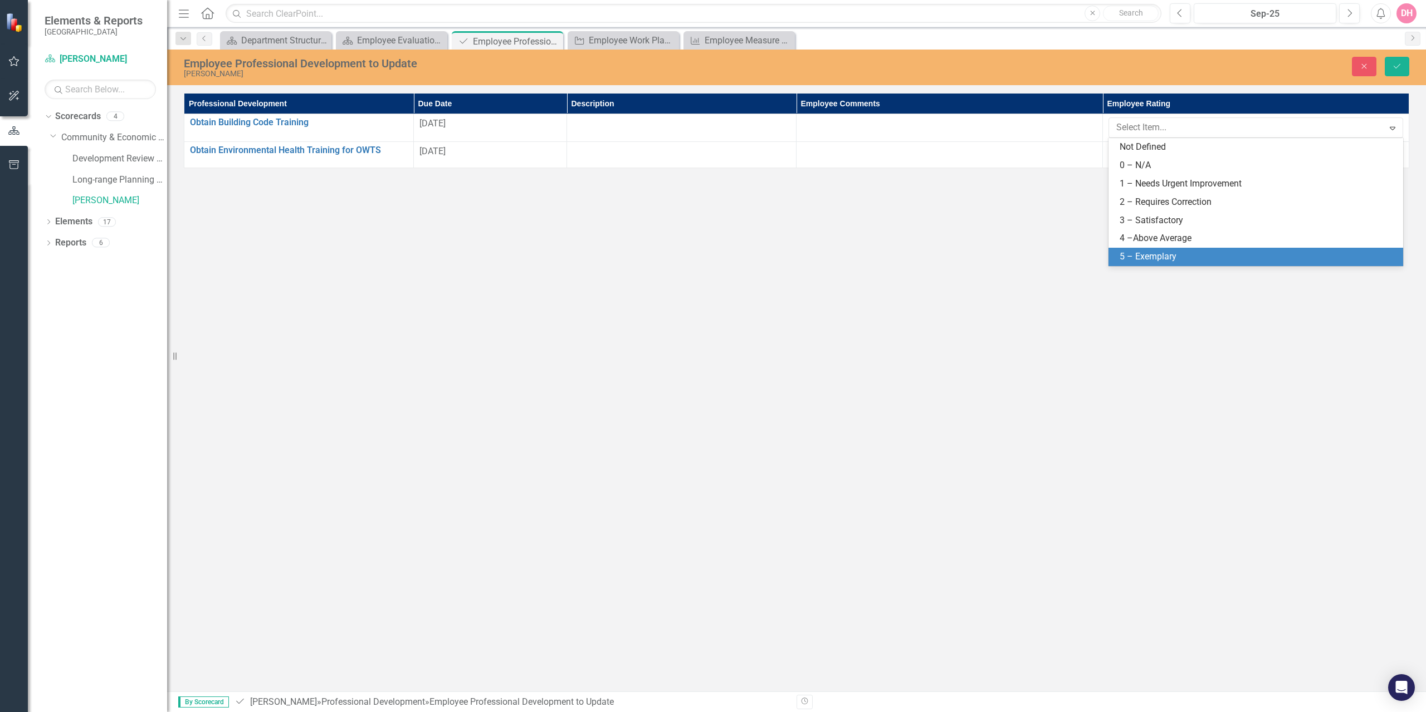
drag, startPoint x: 1165, startPoint y: 254, endPoint x: 1240, endPoint y: 219, distance: 83.5
click at [1167, 254] on div "5 – Exemplary" at bounding box center [1258, 257] width 277 height 13
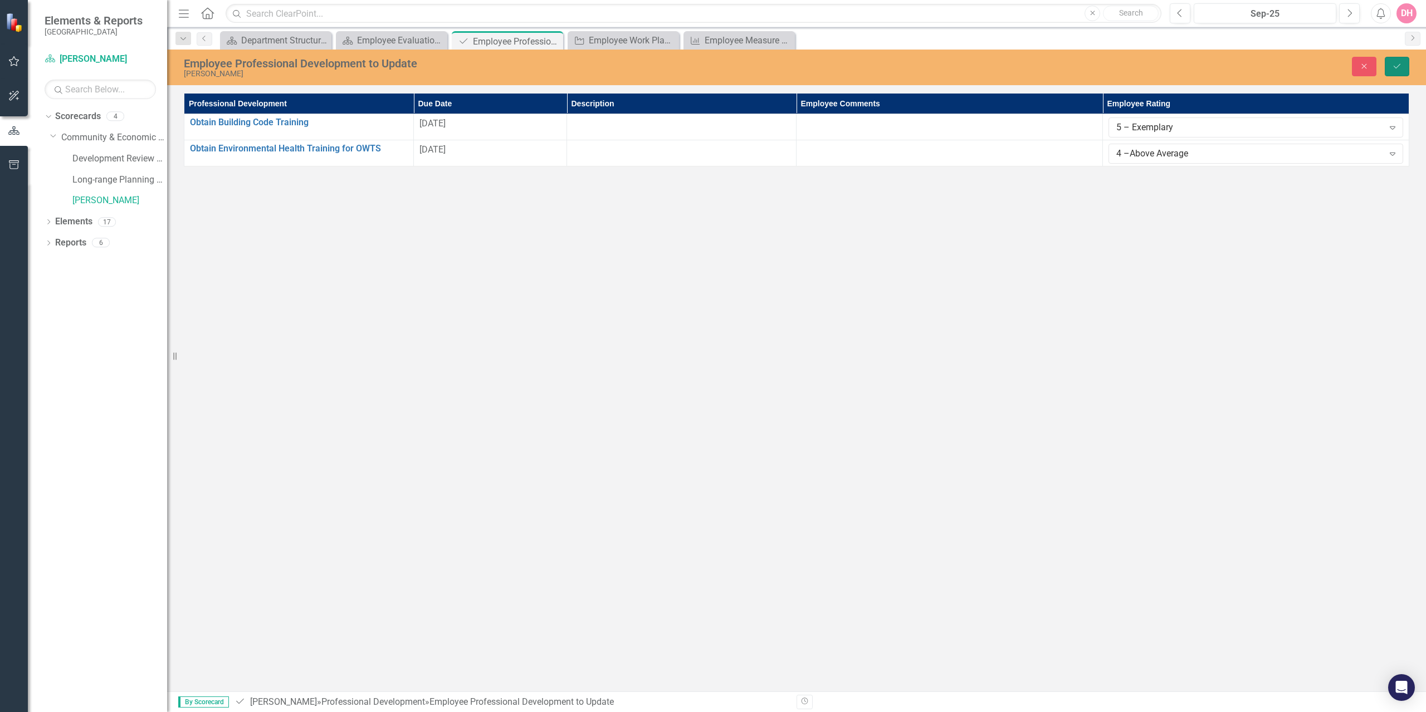
click at [1399, 66] on icon "Save" at bounding box center [1397, 66] width 10 height 8
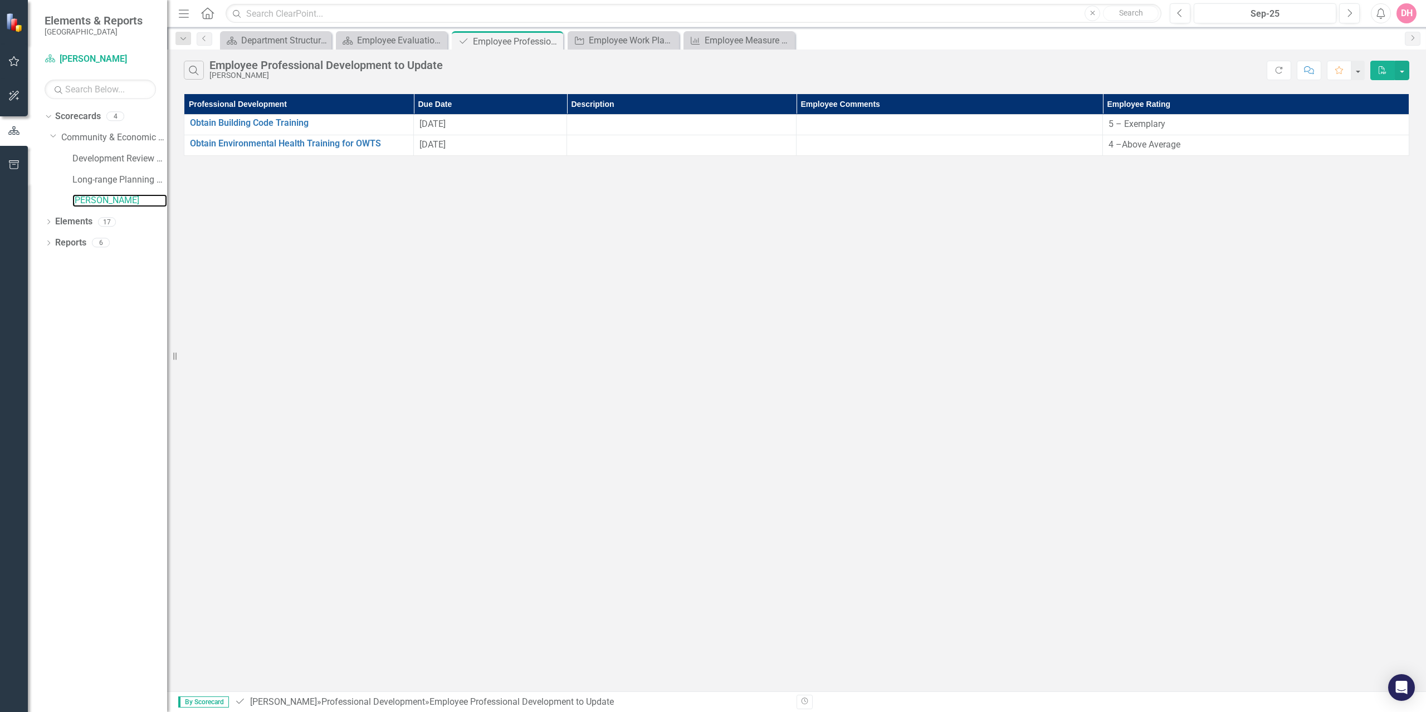
click at [98, 198] on link "[PERSON_NAME]" at bounding box center [119, 200] width 95 height 13
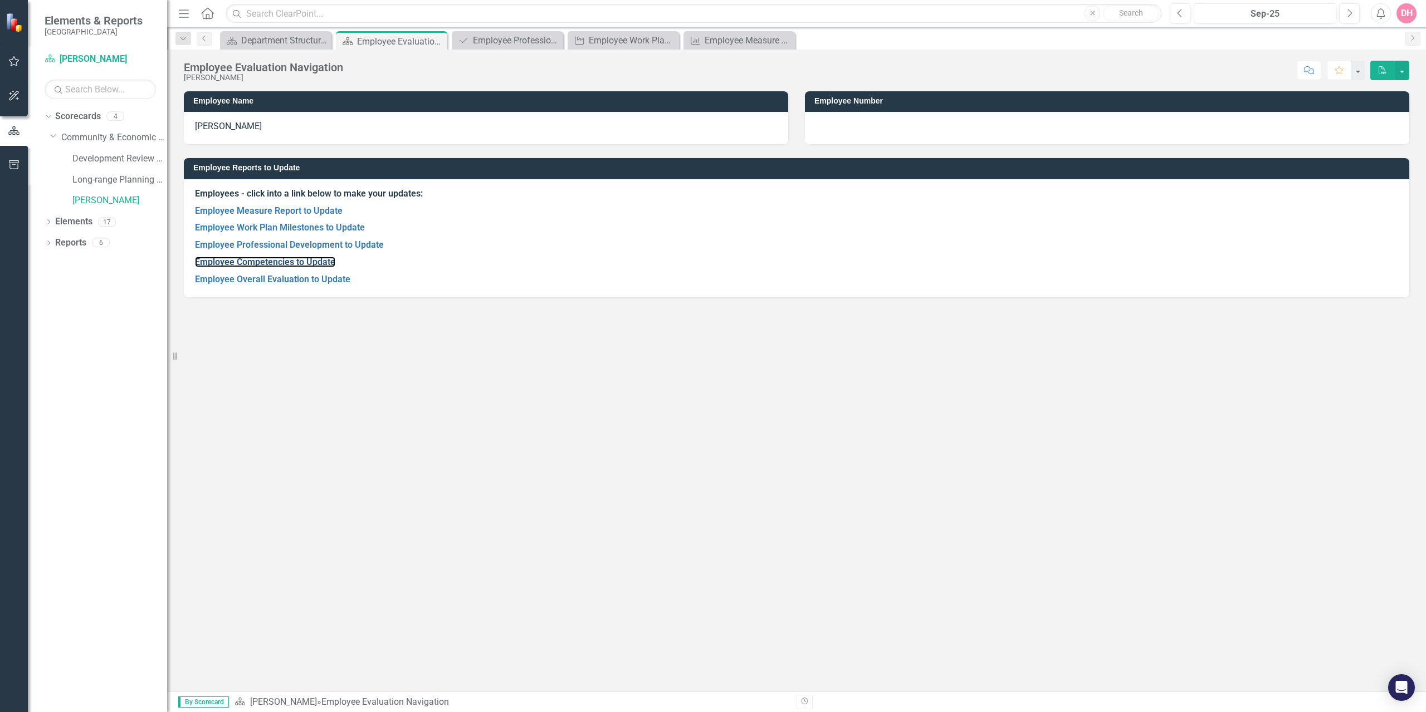
click at [287, 262] on link "Employee Competencies to Update" at bounding box center [265, 262] width 140 height 11
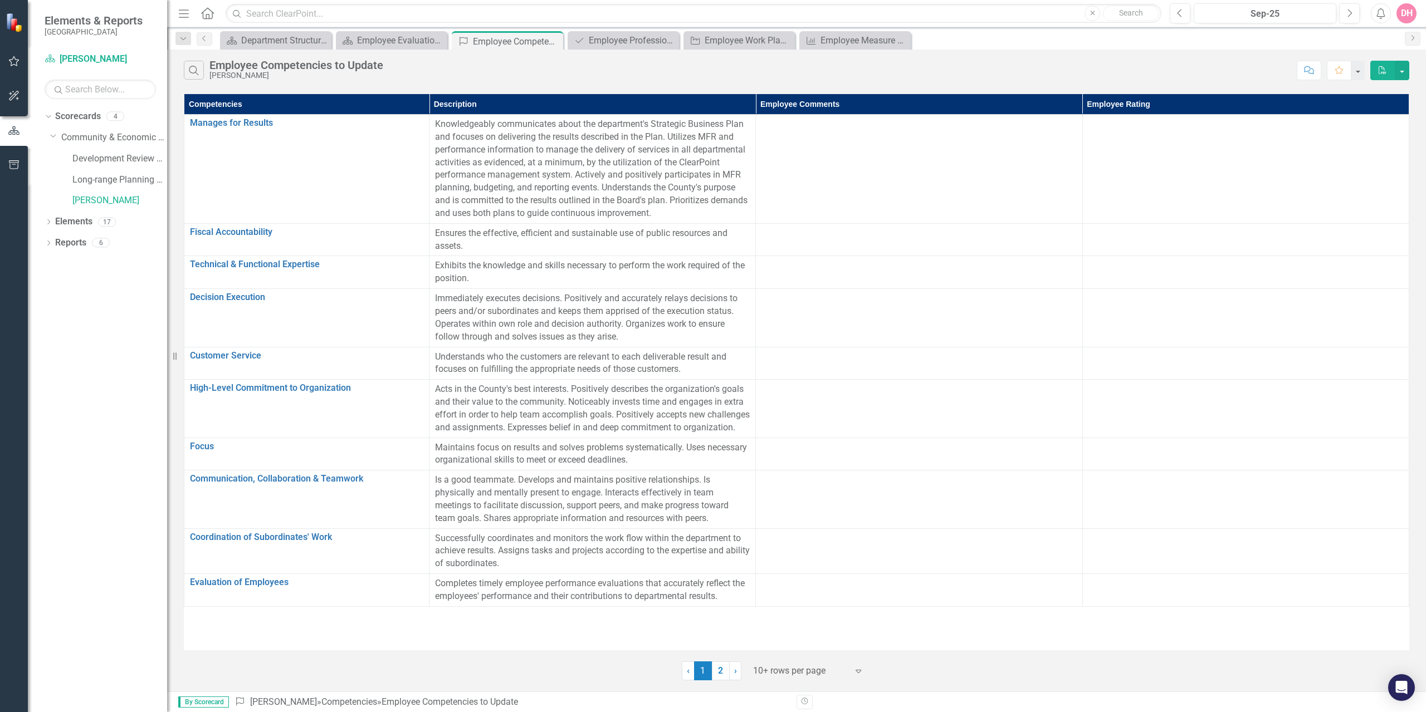
click at [1216, 169] on td at bounding box center [1245, 169] width 326 height 109
click at [1254, 177] on td at bounding box center [1245, 169] width 326 height 109
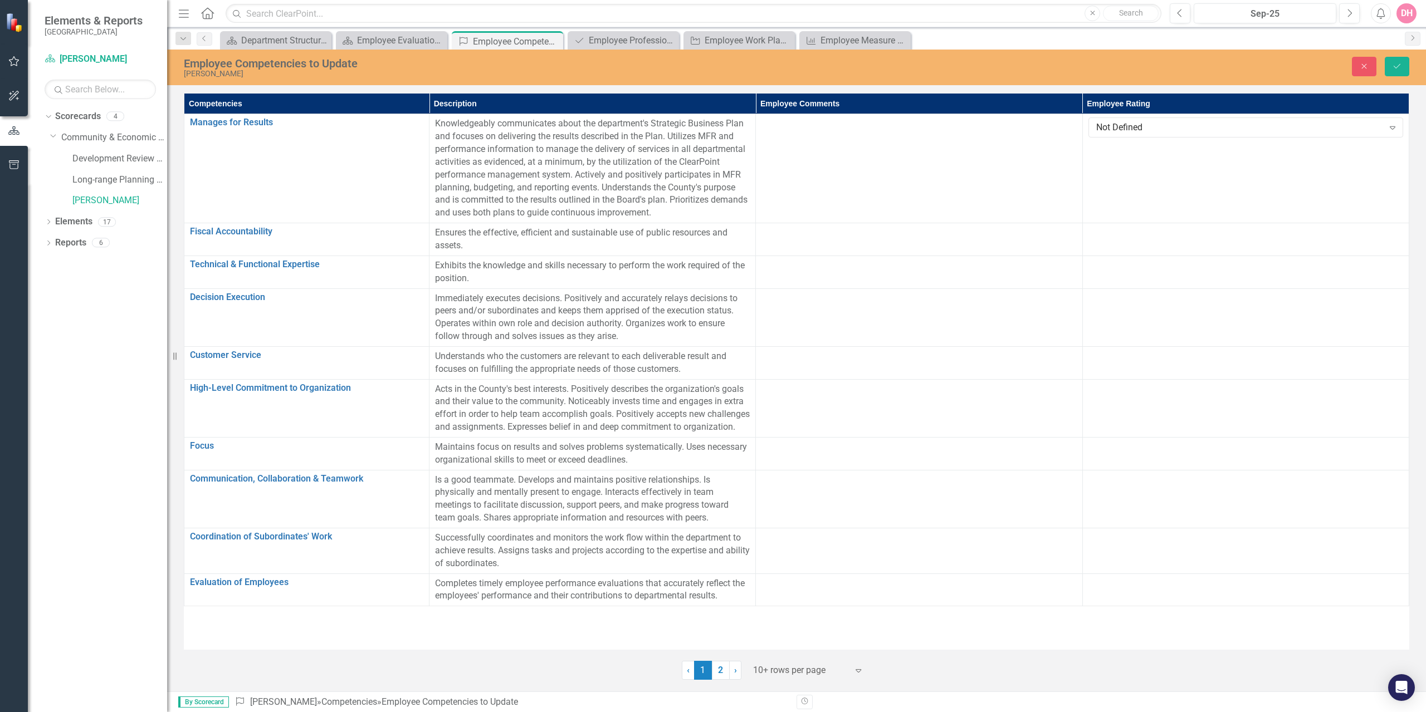
click at [1387, 128] on icon "Expand" at bounding box center [1392, 127] width 11 height 9
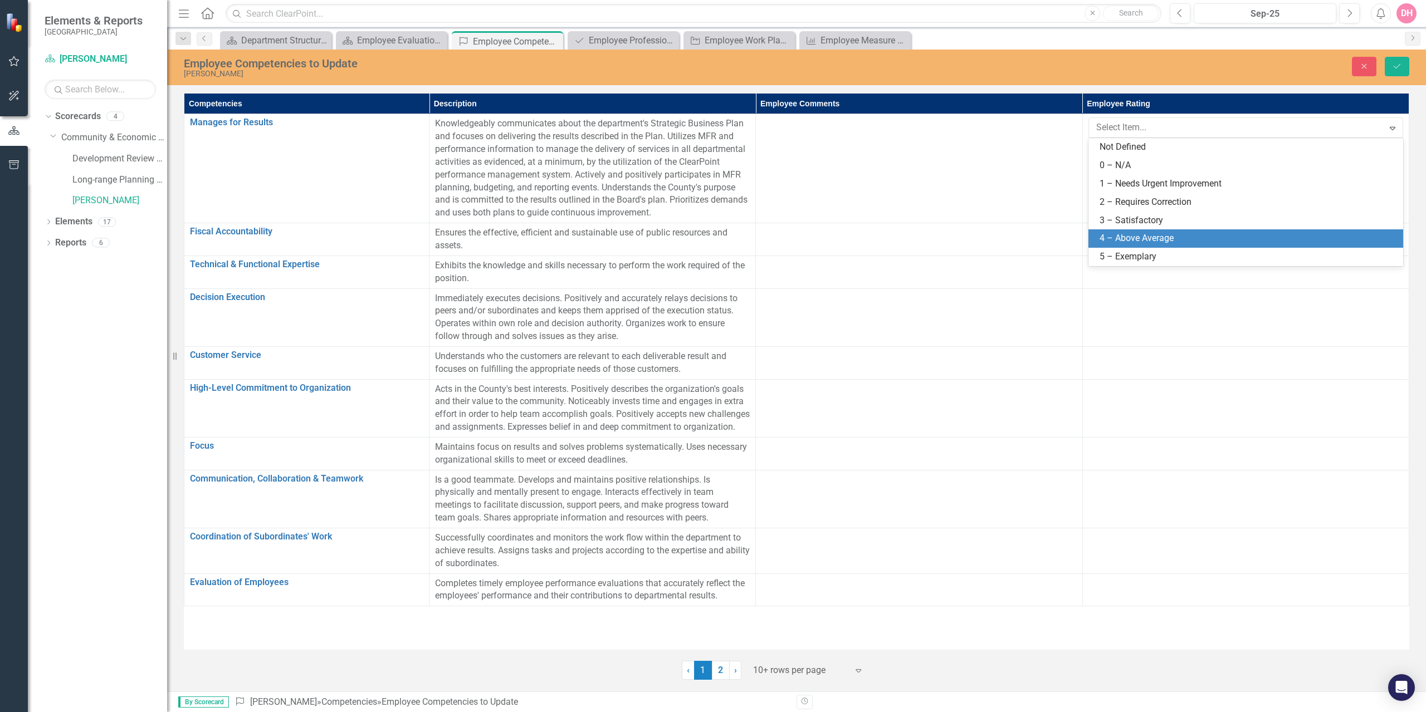
click at [1127, 232] on div "4 – Above Average" at bounding box center [1245, 238] width 315 height 18
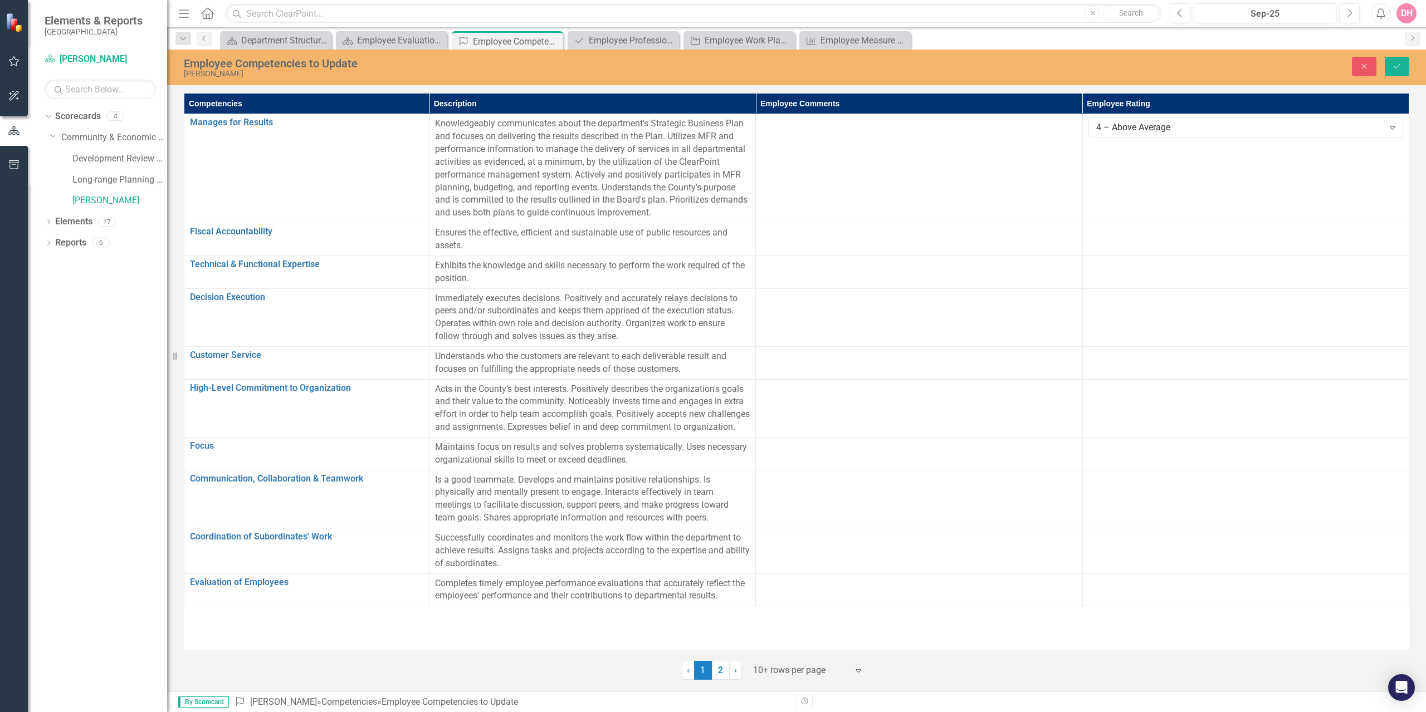
click at [1209, 240] on div at bounding box center [1245, 233] width 315 height 13
click at [1390, 233] on icon "Expand" at bounding box center [1392, 236] width 11 height 9
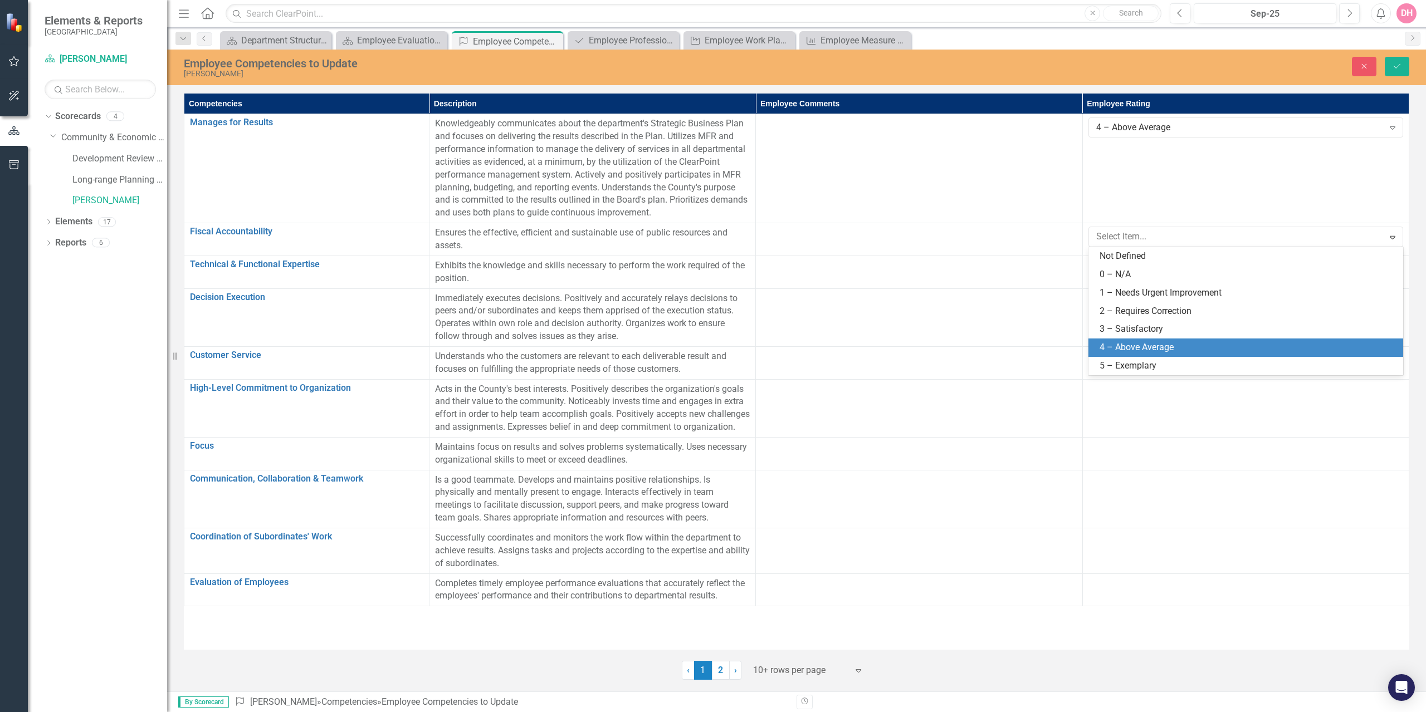
click at [1162, 344] on div "4 – Above Average" at bounding box center [1248, 347] width 297 height 13
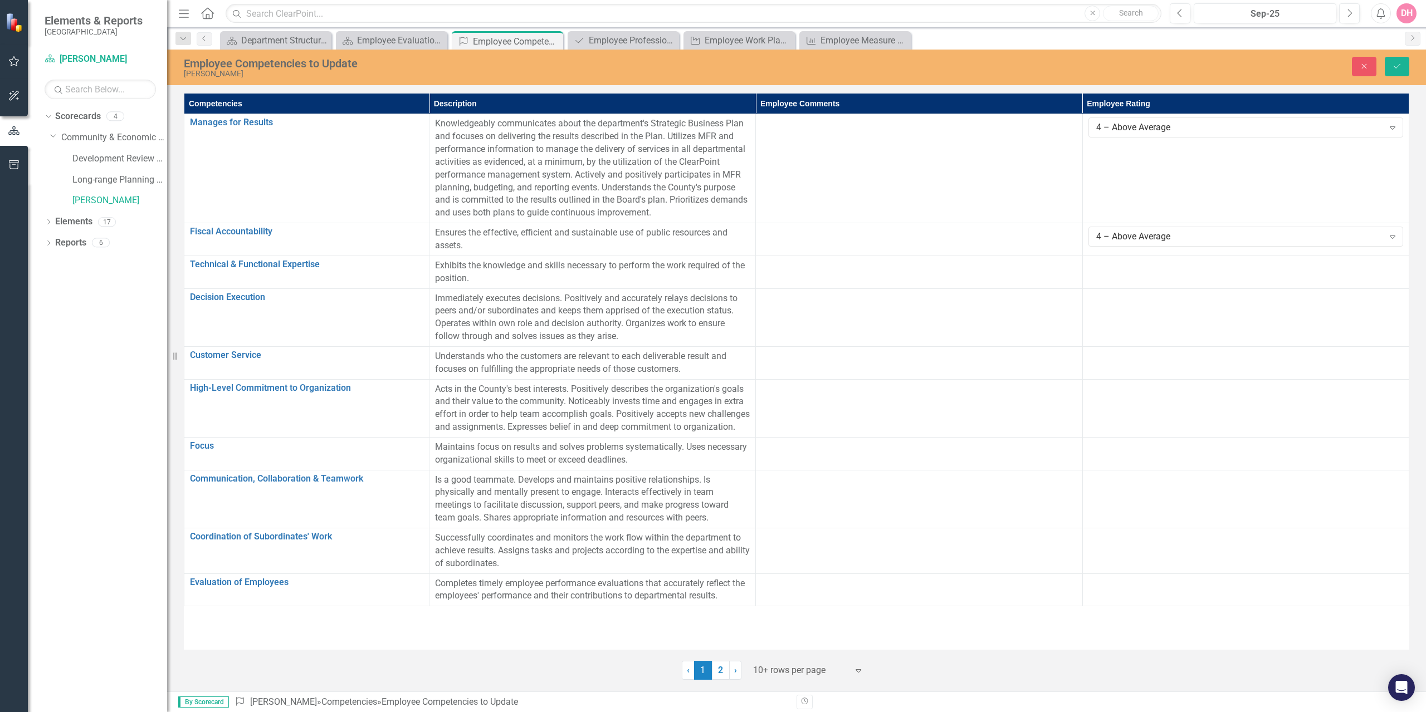
click at [1203, 278] on td at bounding box center [1245, 272] width 326 height 33
click at [1395, 268] on icon "Expand" at bounding box center [1392, 269] width 11 height 9
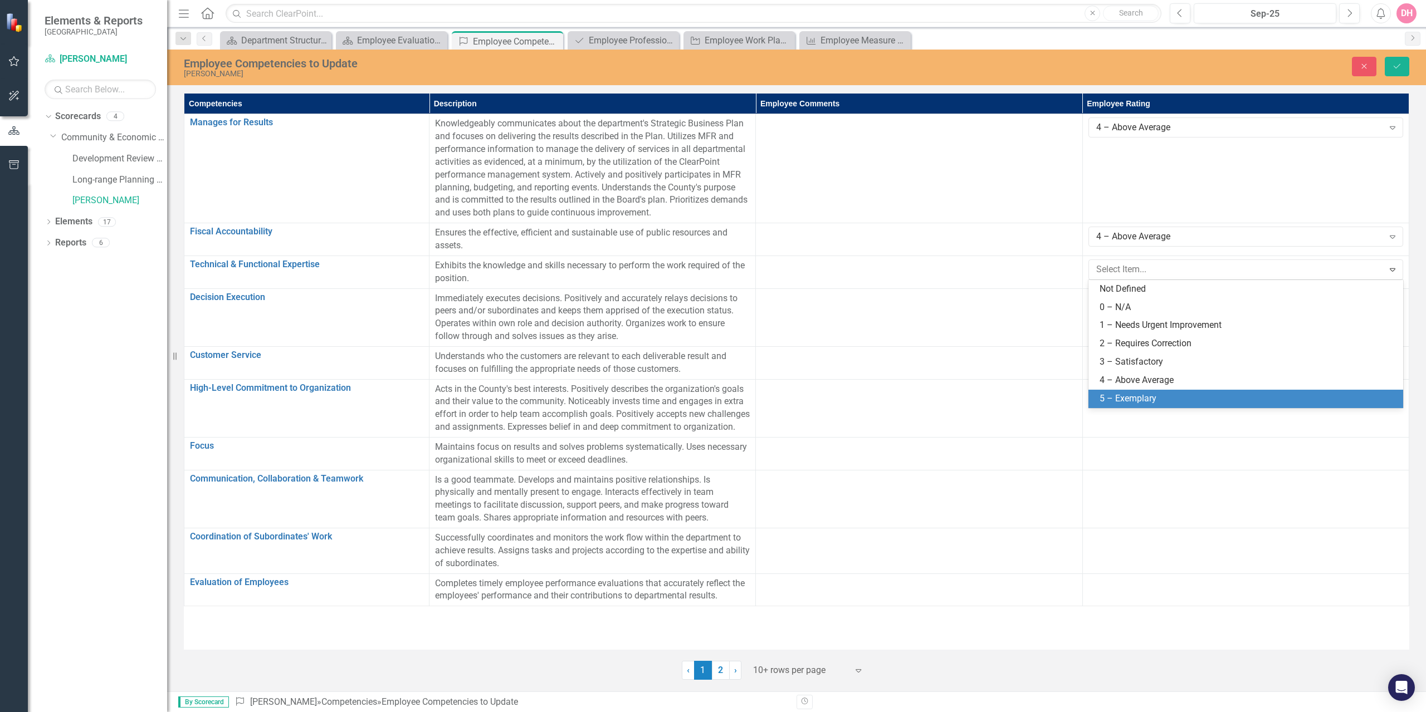
click at [1156, 397] on div "5 – Exemplary" at bounding box center [1248, 399] width 297 height 13
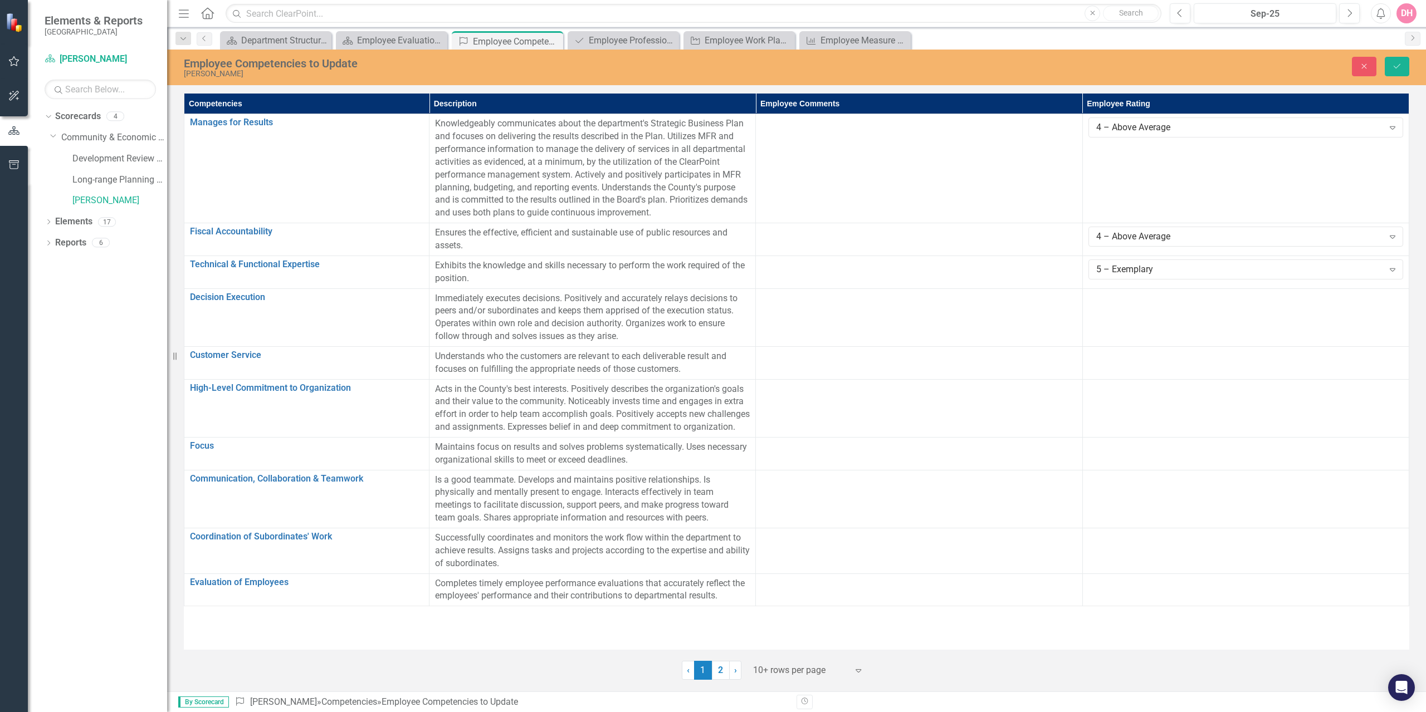
click at [1164, 317] on td at bounding box center [1245, 318] width 326 height 58
click at [1394, 304] on icon "Expand" at bounding box center [1392, 302] width 11 height 9
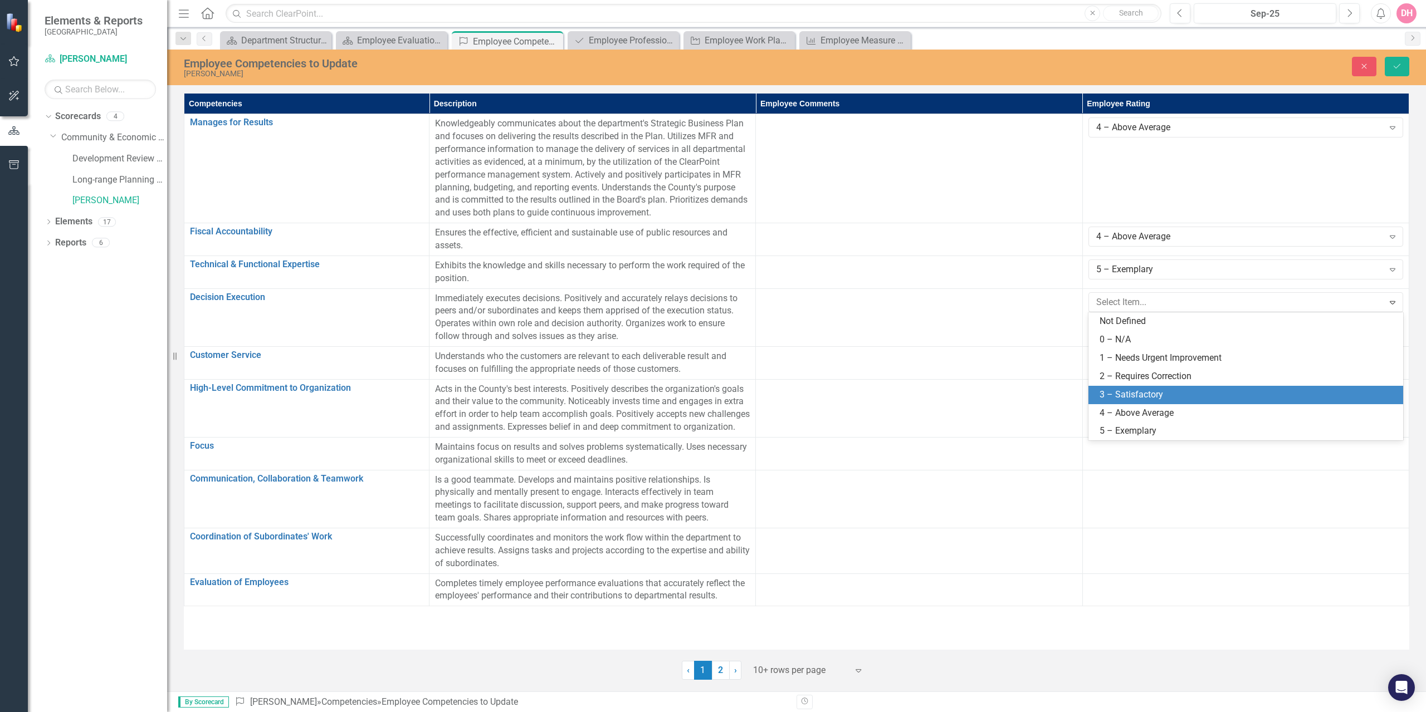
click at [1230, 392] on div "3 – Satisfactory" at bounding box center [1248, 395] width 297 height 13
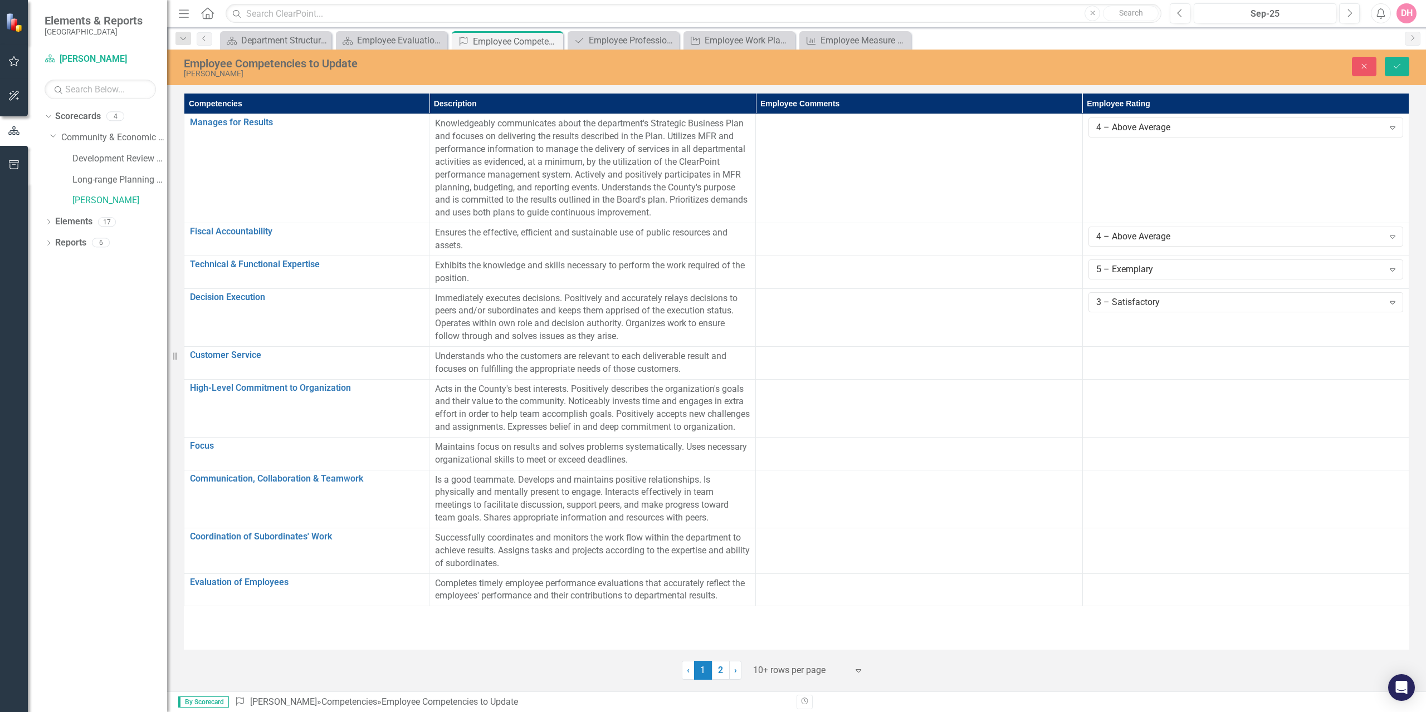
click at [1396, 301] on icon "Expand" at bounding box center [1392, 302] width 11 height 9
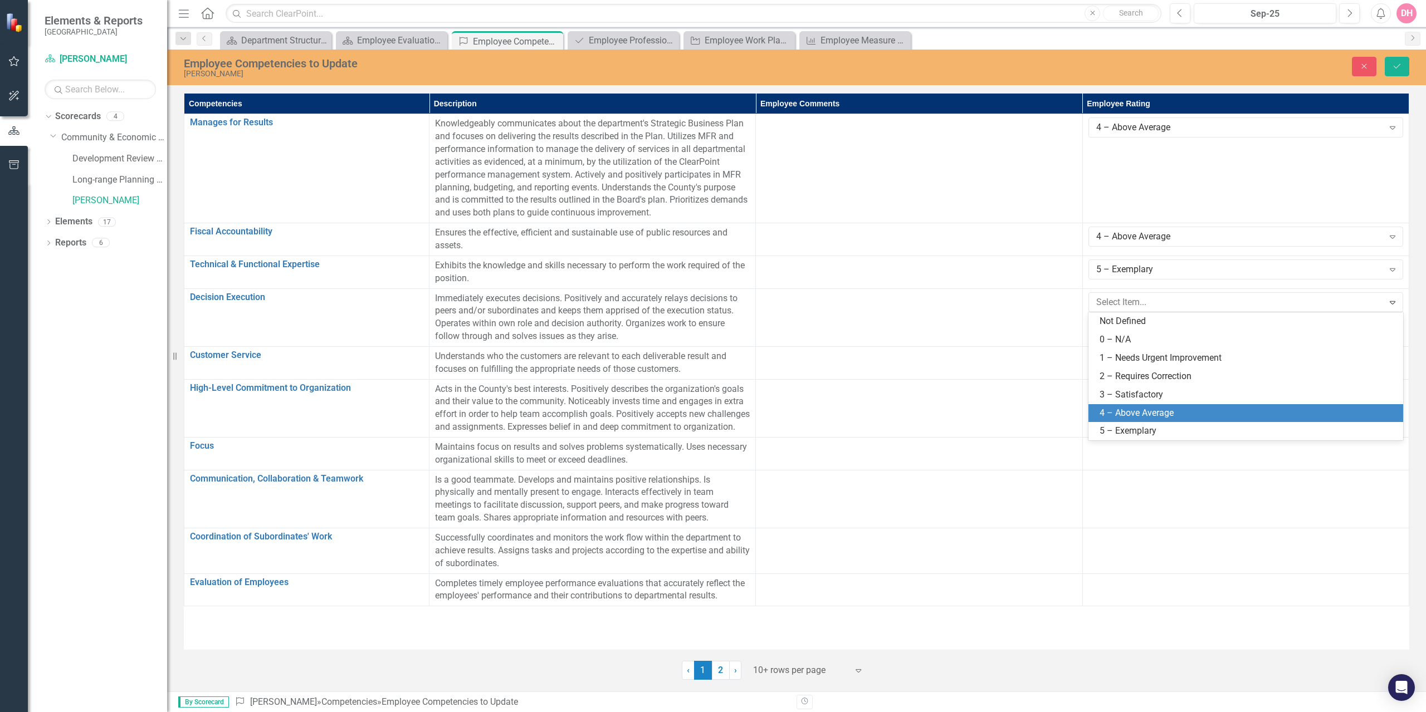
click at [1184, 415] on div "4 – Above Average" at bounding box center [1248, 413] width 297 height 13
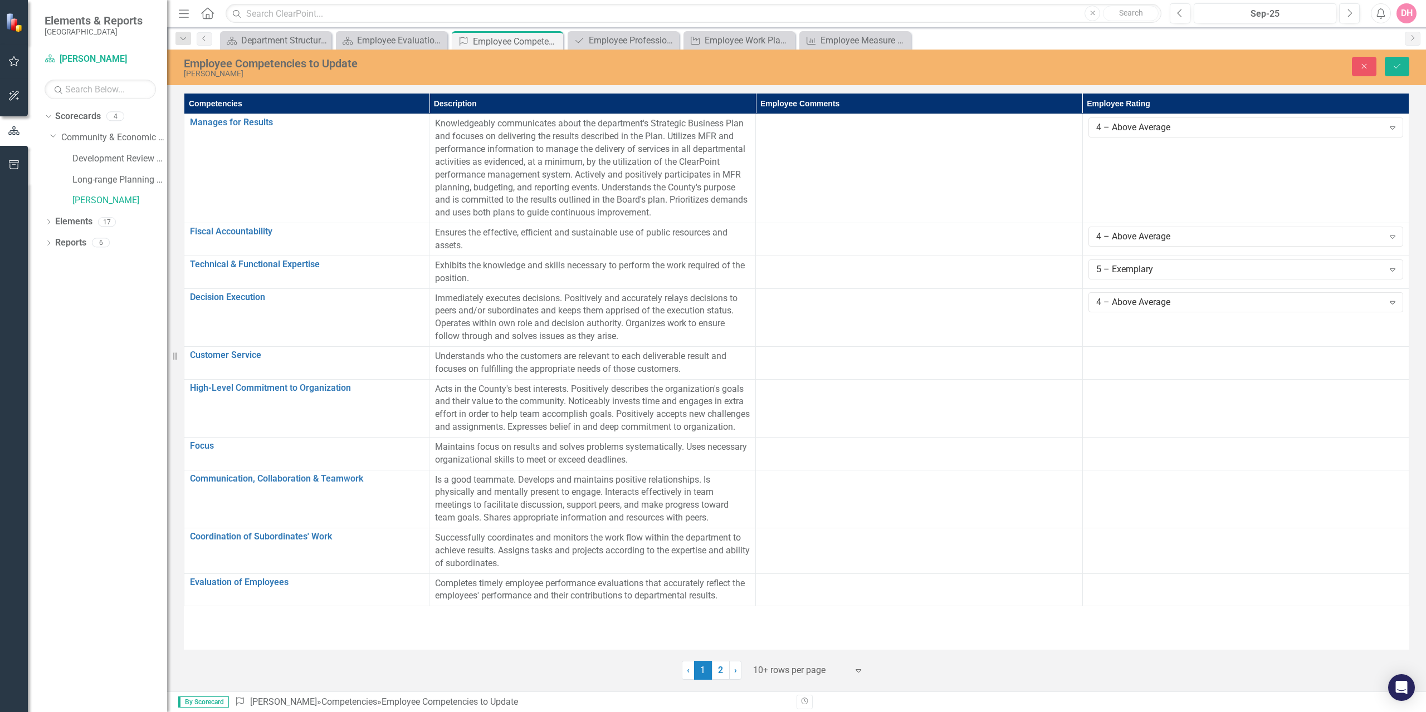
click at [1224, 364] on td at bounding box center [1245, 362] width 326 height 33
click at [1394, 359] on icon "Expand" at bounding box center [1392, 360] width 11 height 9
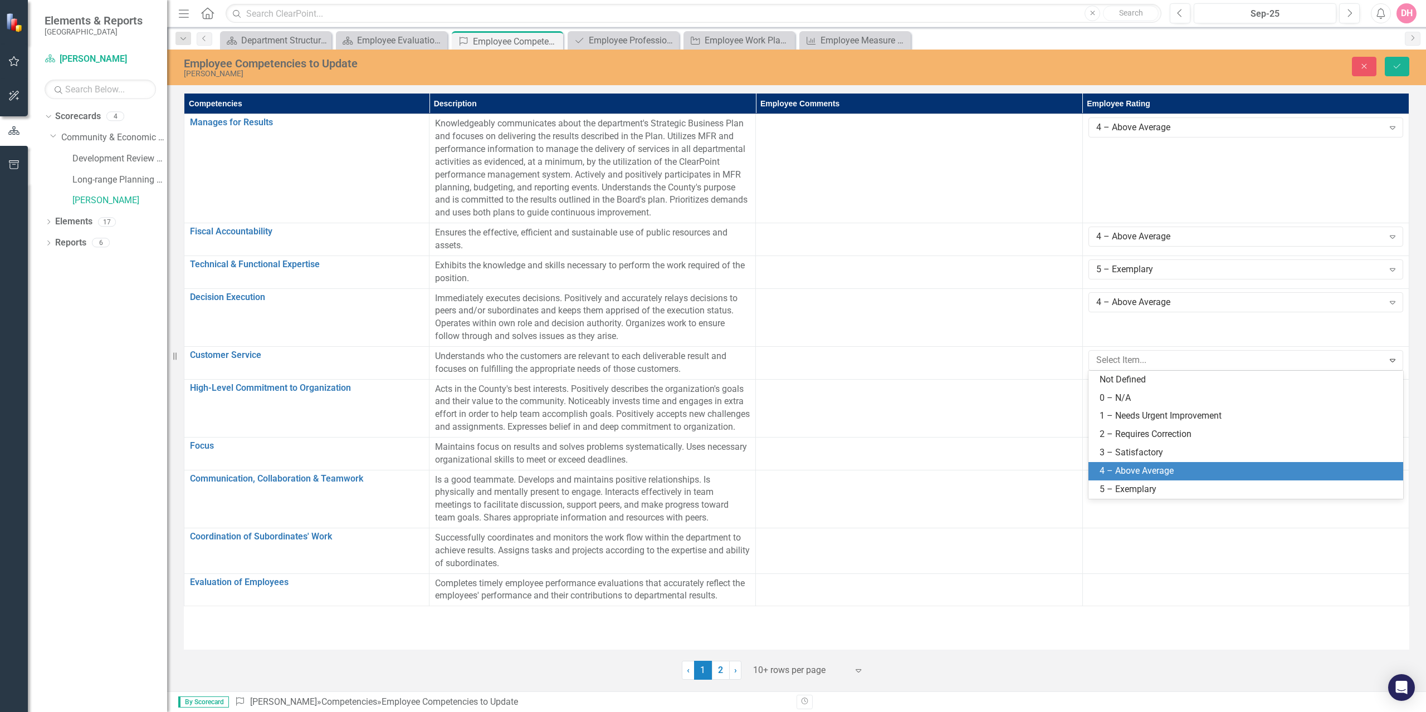
click at [1157, 463] on div "4 – Above Average" at bounding box center [1245, 471] width 315 height 18
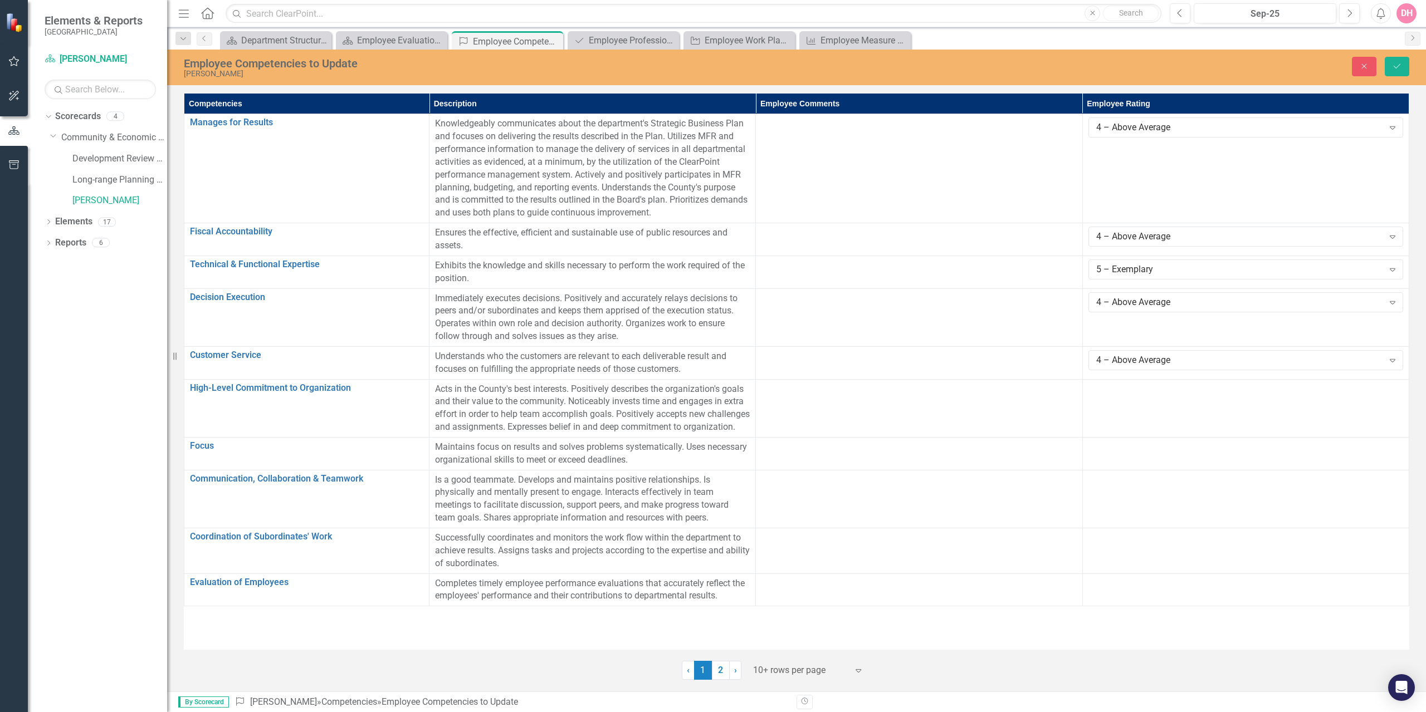
click at [1272, 424] on td at bounding box center [1245, 408] width 326 height 58
click at [1272, 420] on td at bounding box center [1245, 408] width 326 height 58
click at [1392, 393] on icon "Expand" at bounding box center [1392, 393] width 11 height 9
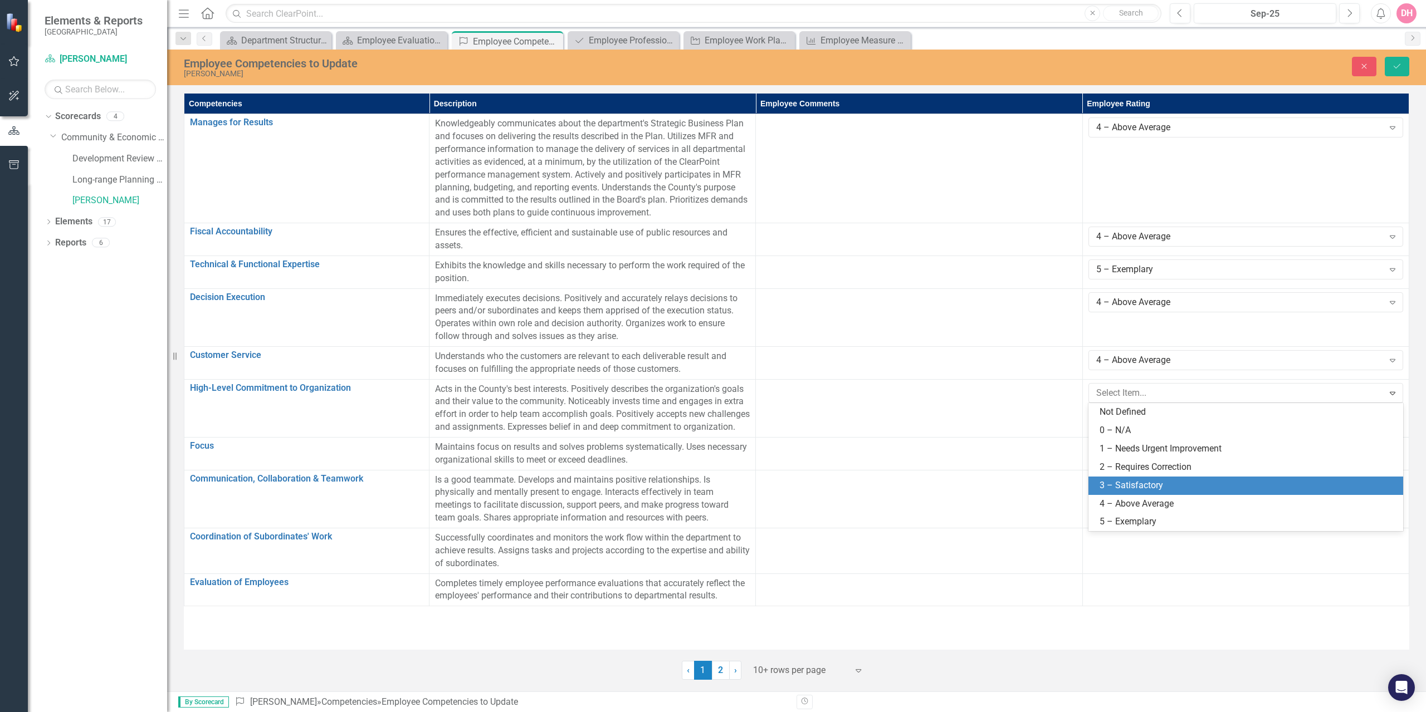
drag, startPoint x: 1159, startPoint y: 486, endPoint x: 1023, endPoint y: 465, distance: 137.6
click at [1159, 486] on div "3 – Satisfactory" at bounding box center [1248, 486] width 297 height 13
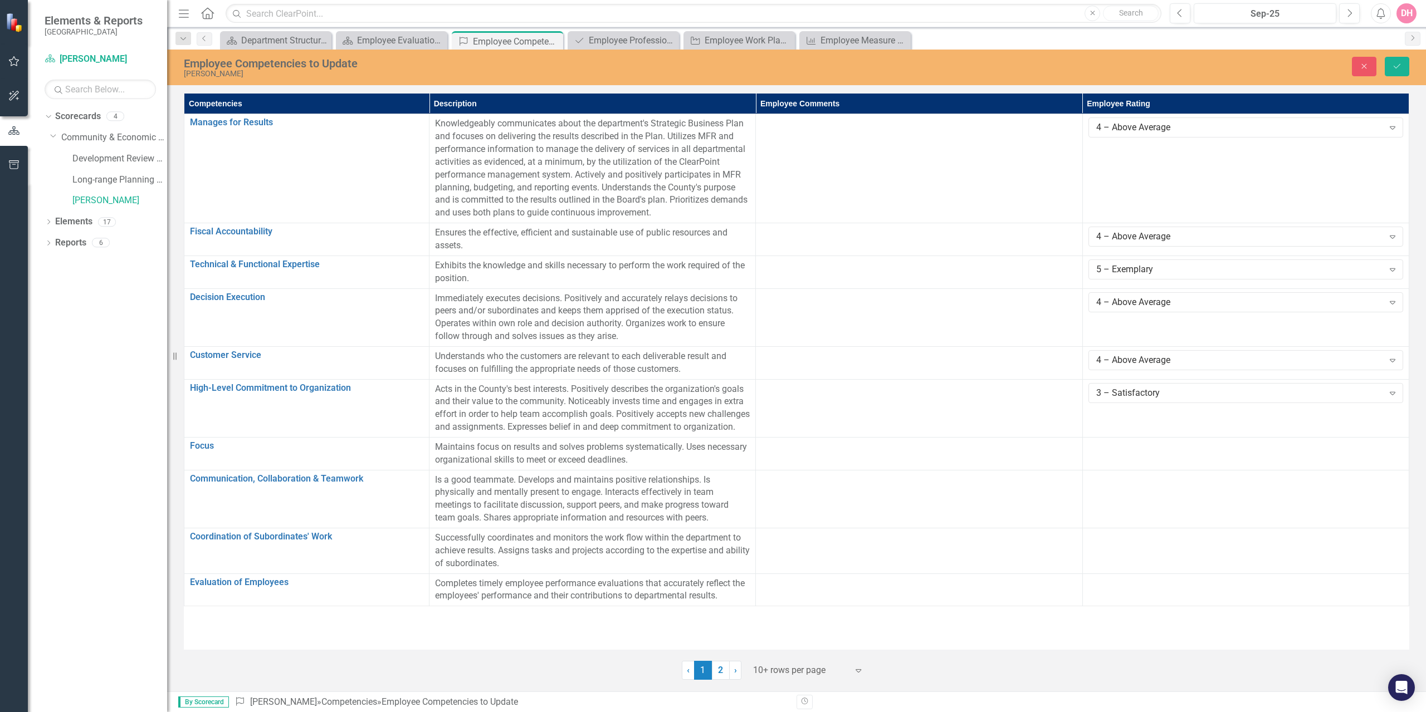
click at [1174, 468] on td at bounding box center [1245, 453] width 326 height 33
click at [1390, 456] on icon "Expand" at bounding box center [1392, 451] width 11 height 9
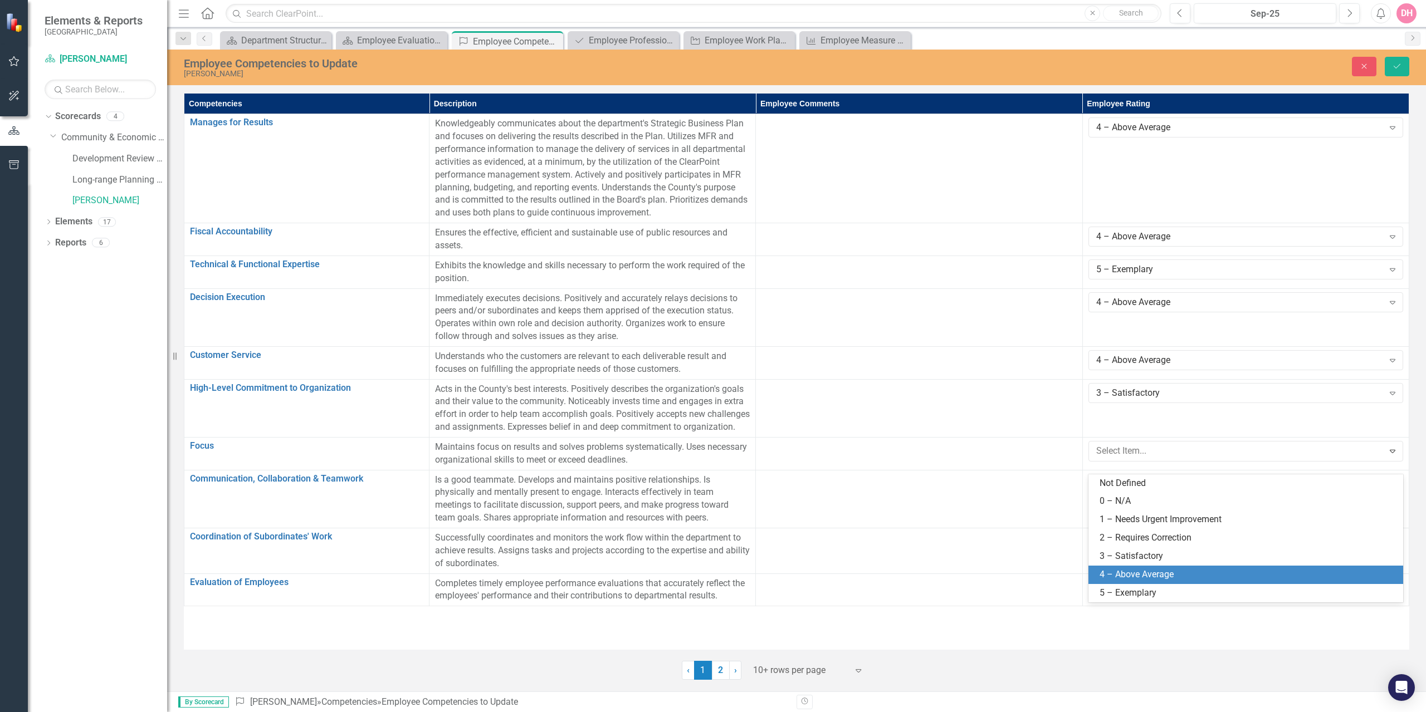
click at [1166, 572] on div "4 – Above Average" at bounding box center [1248, 575] width 297 height 13
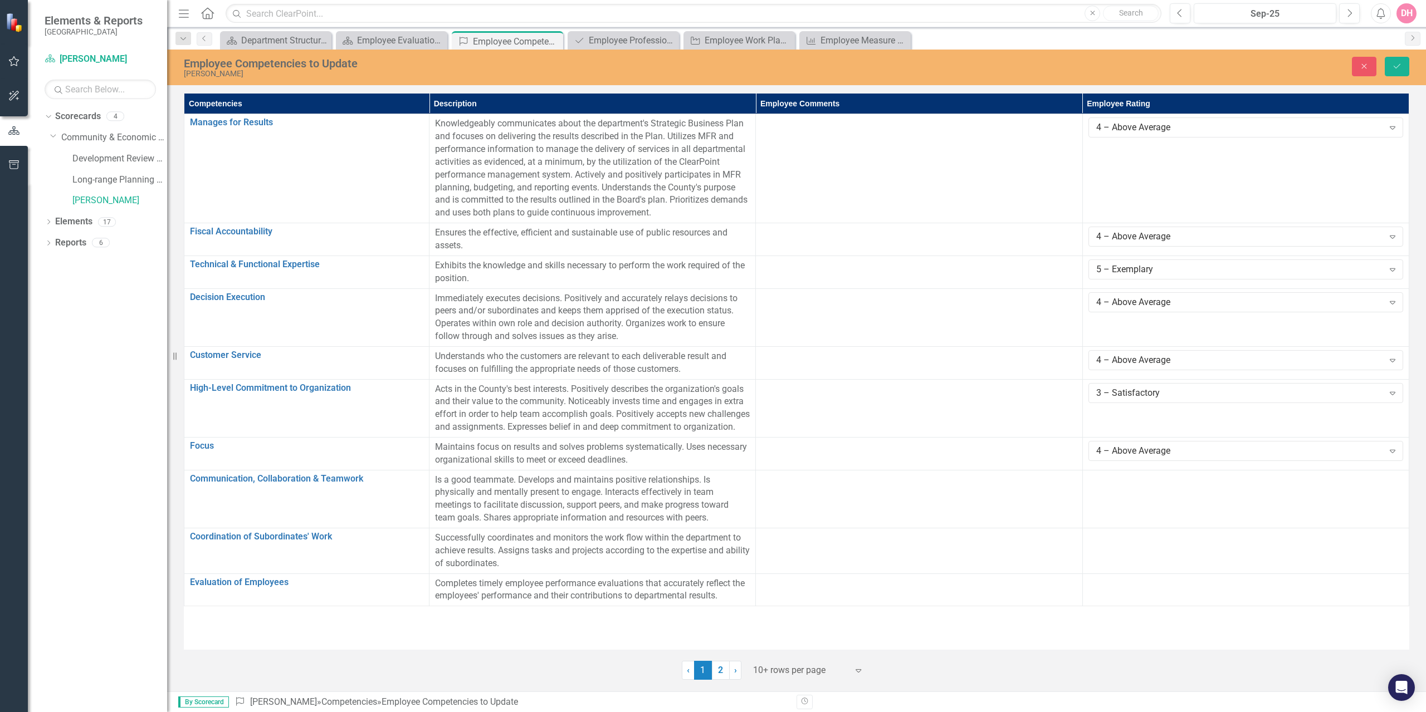
click at [1233, 521] on td at bounding box center [1245, 499] width 326 height 58
drag, startPoint x: 1233, startPoint y: 521, endPoint x: 1312, endPoint y: 525, distance: 78.6
click at [1234, 522] on td at bounding box center [1245, 499] width 326 height 58
click at [1359, 515] on td at bounding box center [1245, 499] width 326 height 58
drag, startPoint x: 1359, startPoint y: 515, endPoint x: 1311, endPoint y: 509, distance: 47.7
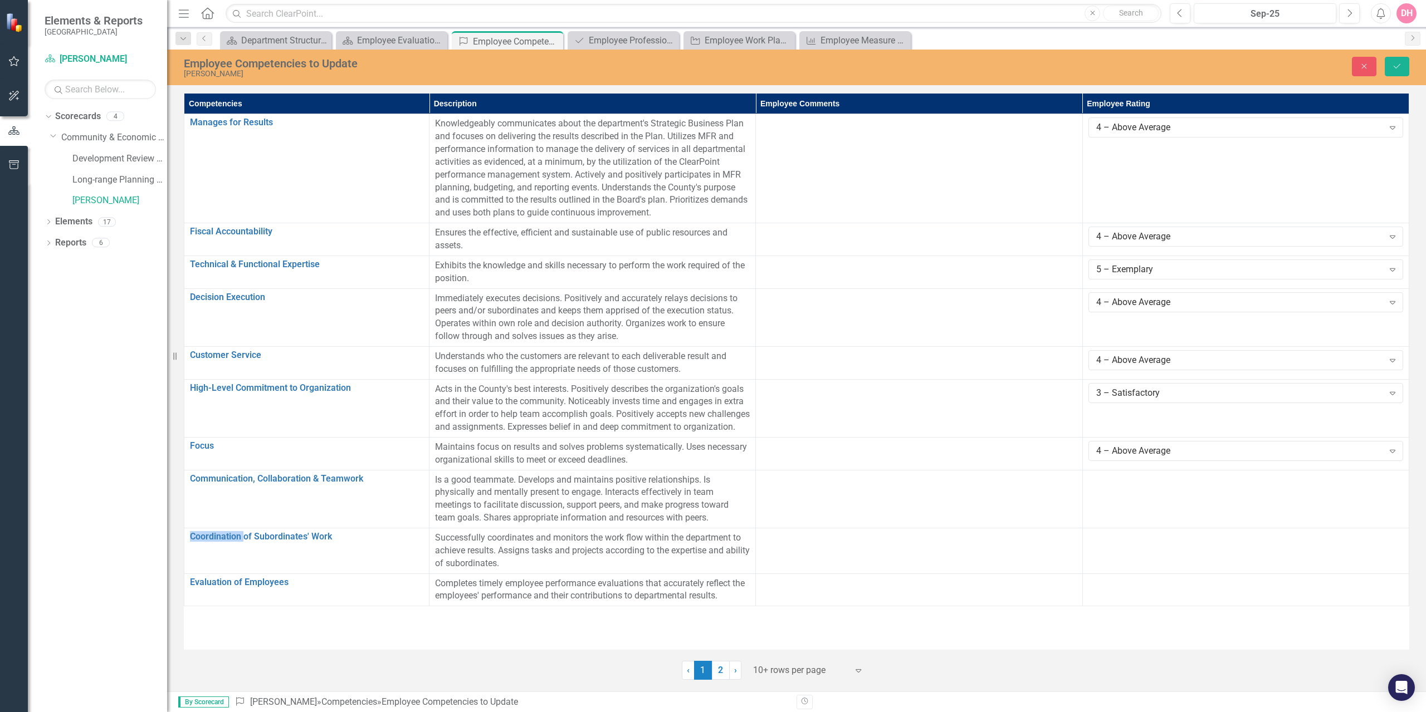
click at [1352, 512] on td at bounding box center [1245, 499] width 326 height 58
click at [1397, 488] on icon "Expand" at bounding box center [1392, 484] width 11 height 9
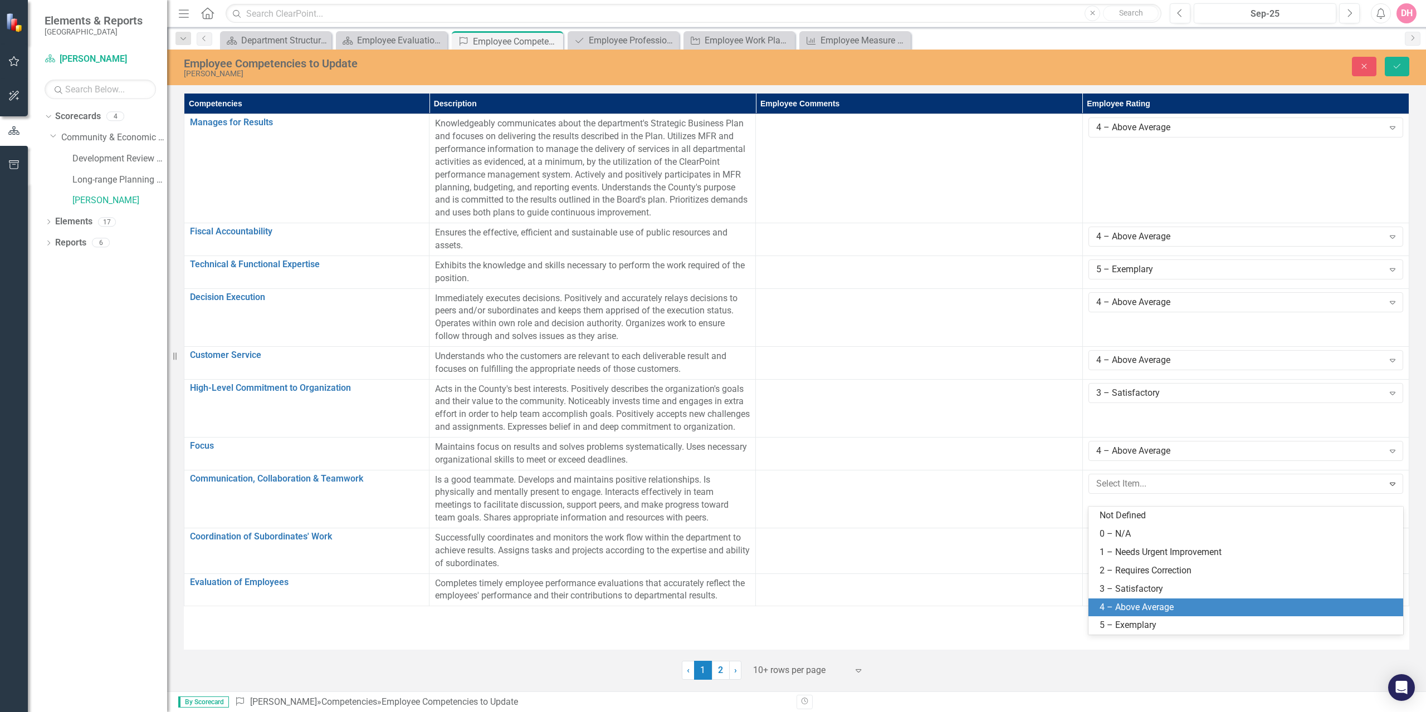
click at [1150, 605] on div "4 – Above Average" at bounding box center [1248, 608] width 297 height 13
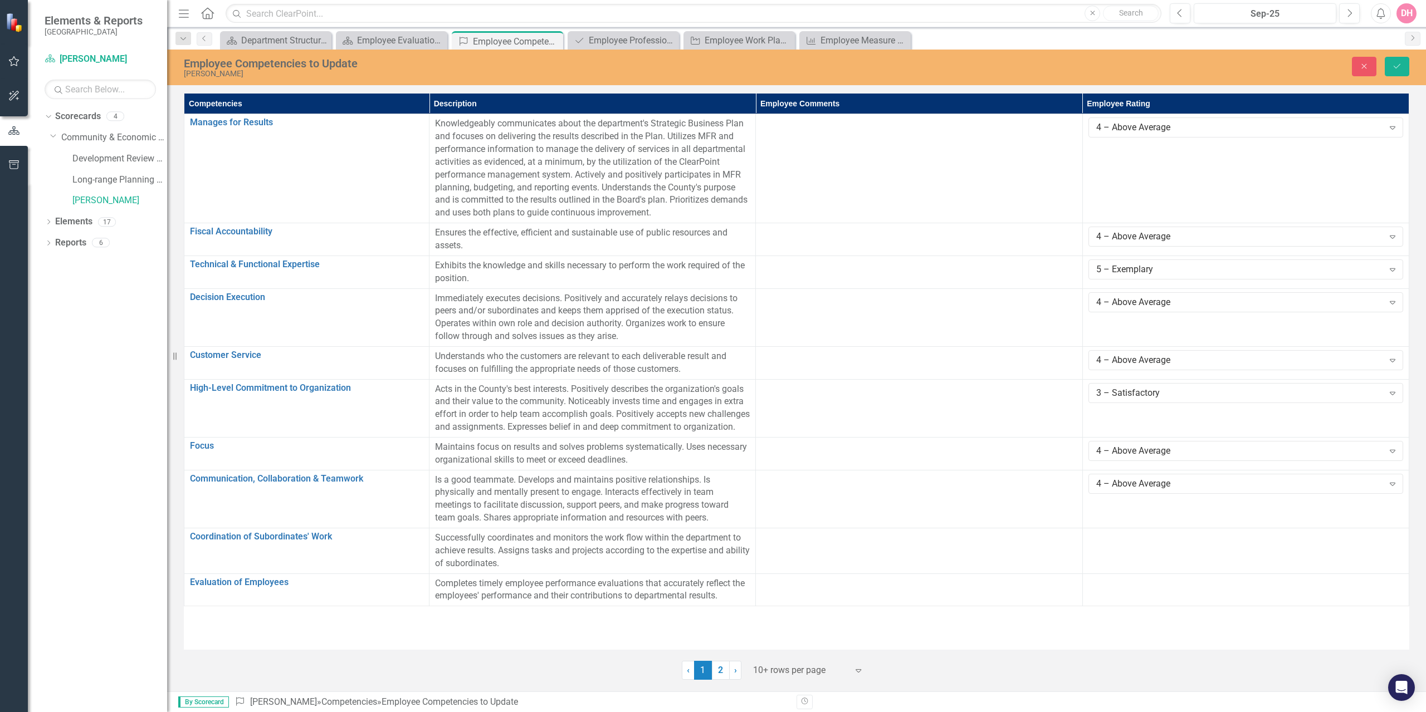
click at [1395, 488] on icon "Expand" at bounding box center [1392, 484] width 11 height 9
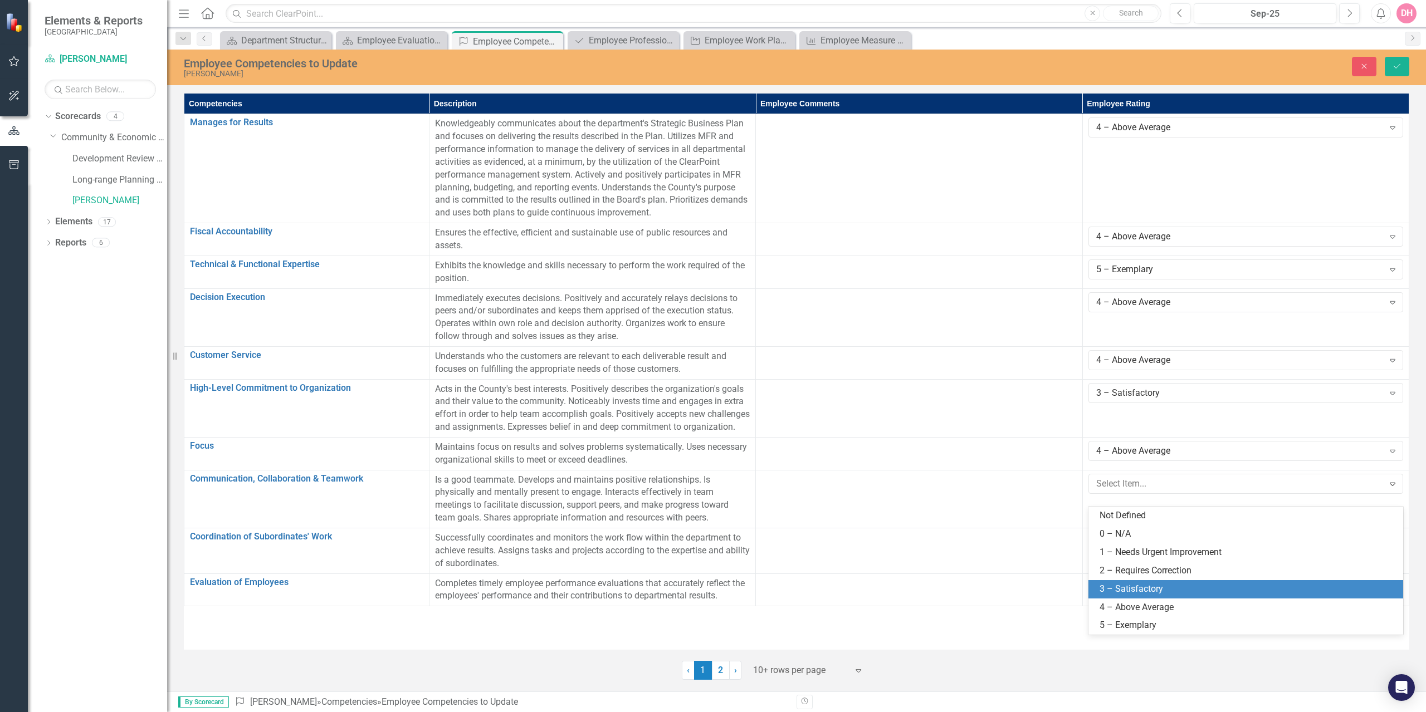
click at [1170, 589] on div "3 – Satisfactory" at bounding box center [1248, 589] width 297 height 13
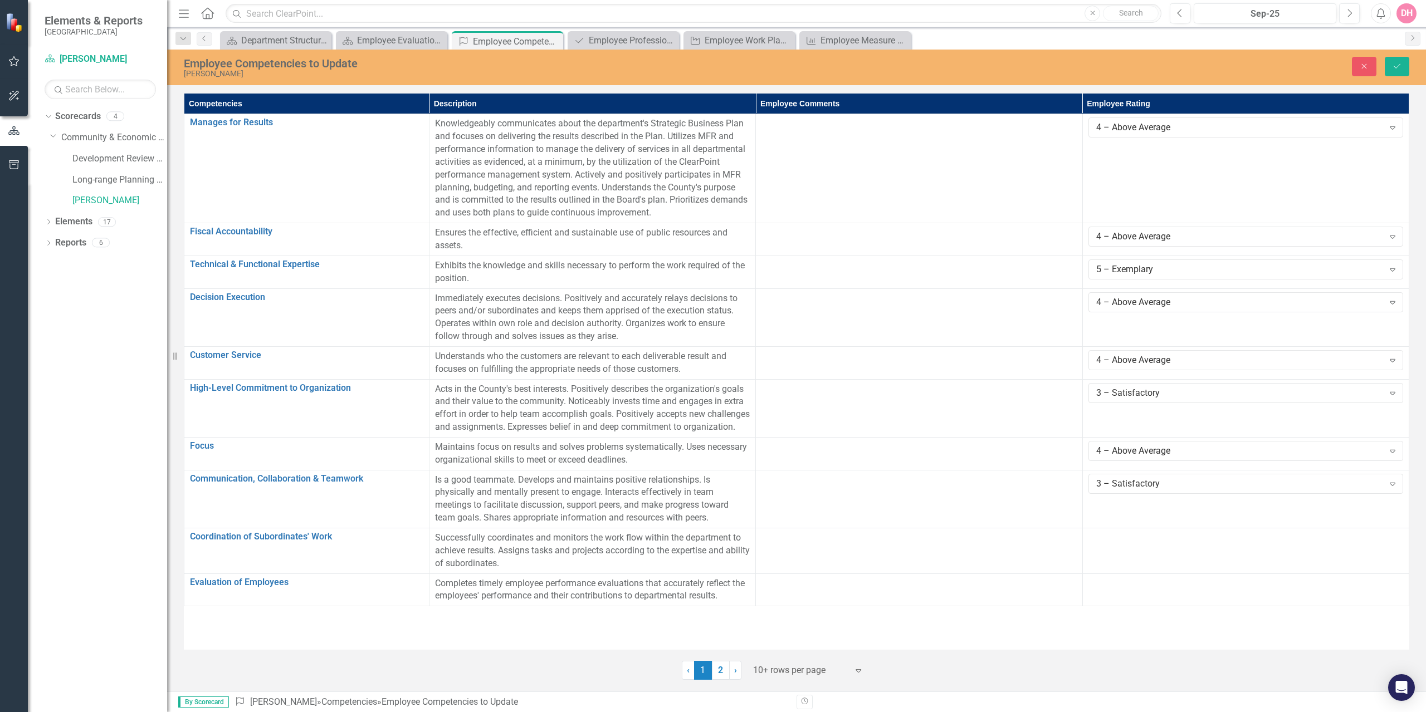
click at [1203, 566] on td at bounding box center [1245, 552] width 326 height 46
click at [1396, 546] on icon "Expand" at bounding box center [1392, 542] width 11 height 9
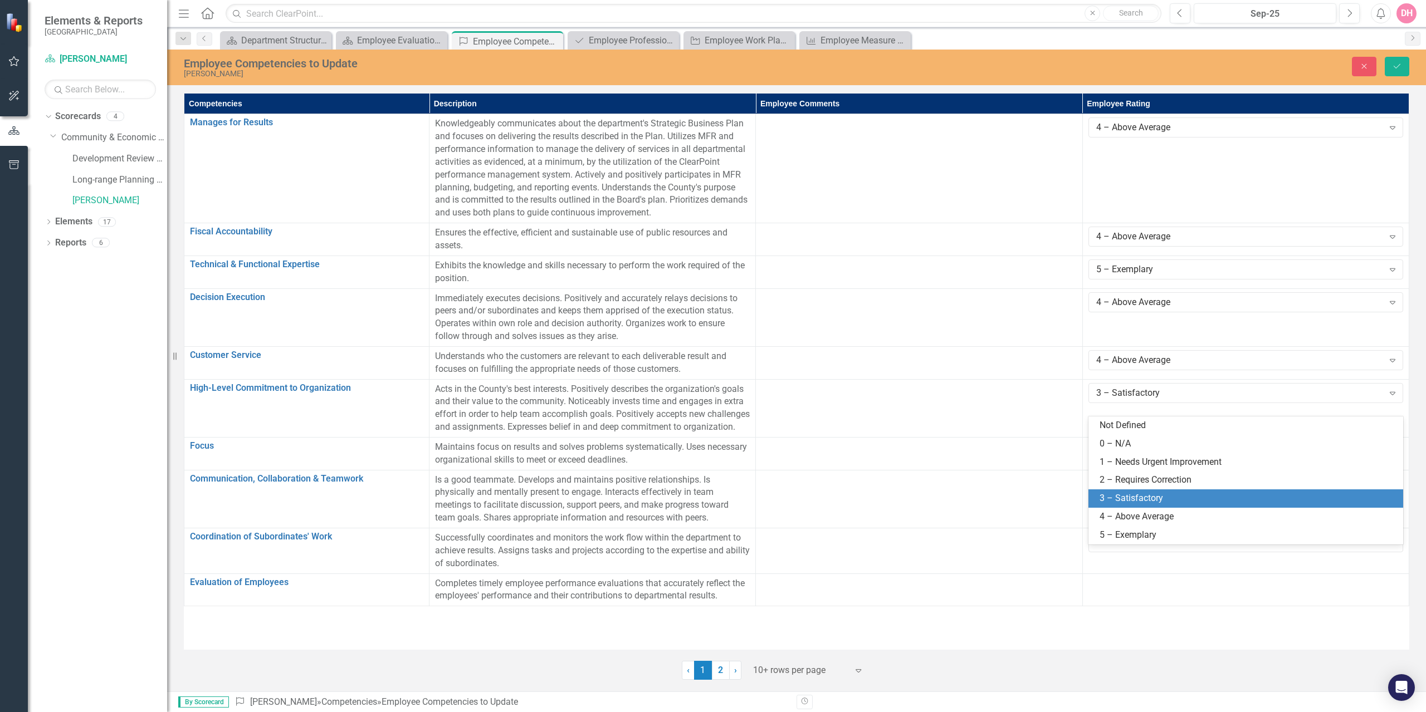
click at [1139, 496] on div "3 – Satisfactory" at bounding box center [1248, 498] width 297 height 13
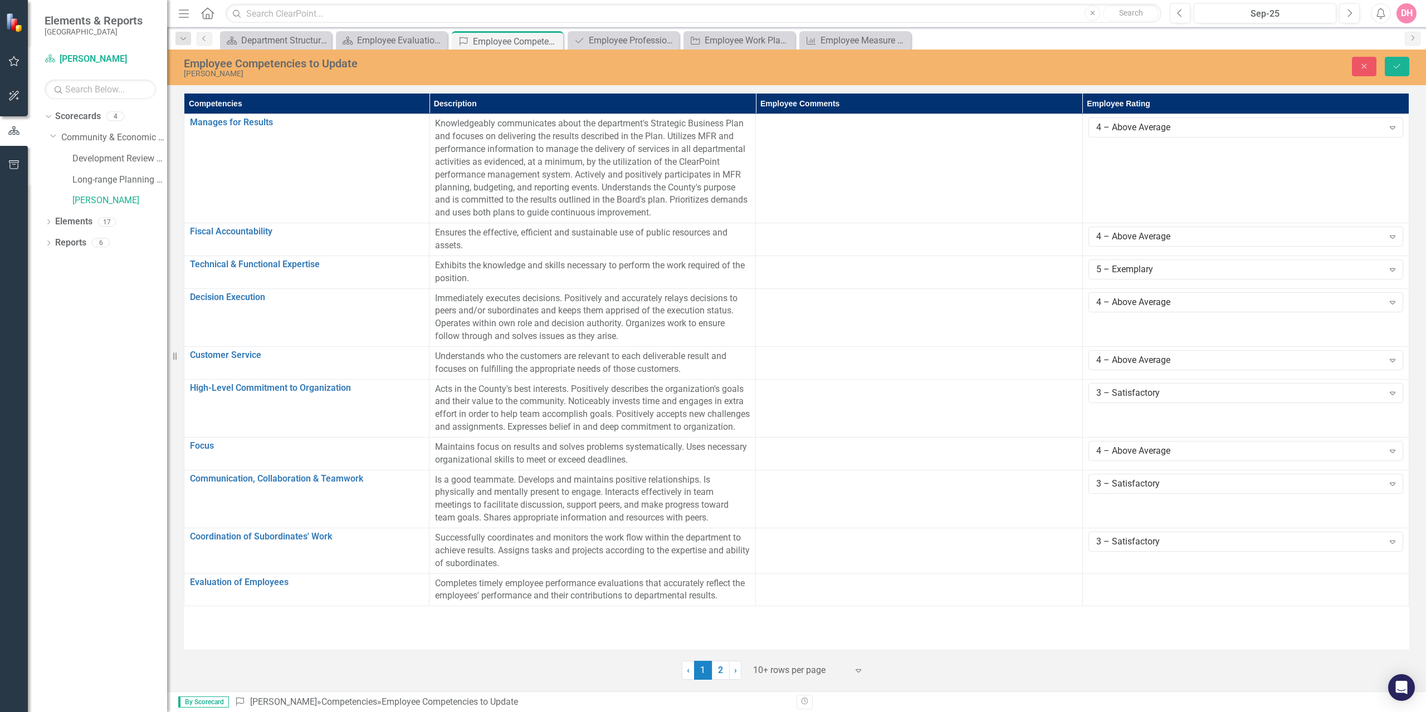
click at [1262, 607] on td at bounding box center [1245, 590] width 326 height 33
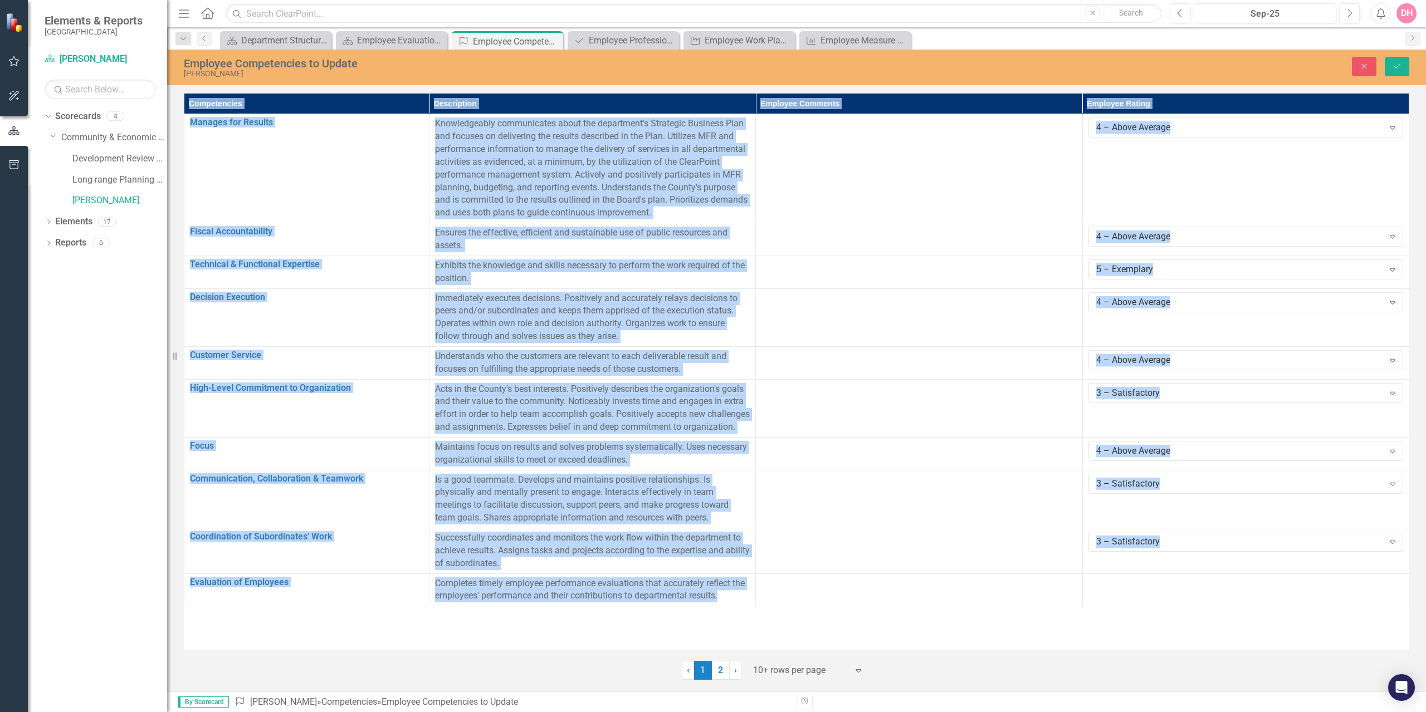
click at [1262, 607] on td at bounding box center [1245, 590] width 326 height 33
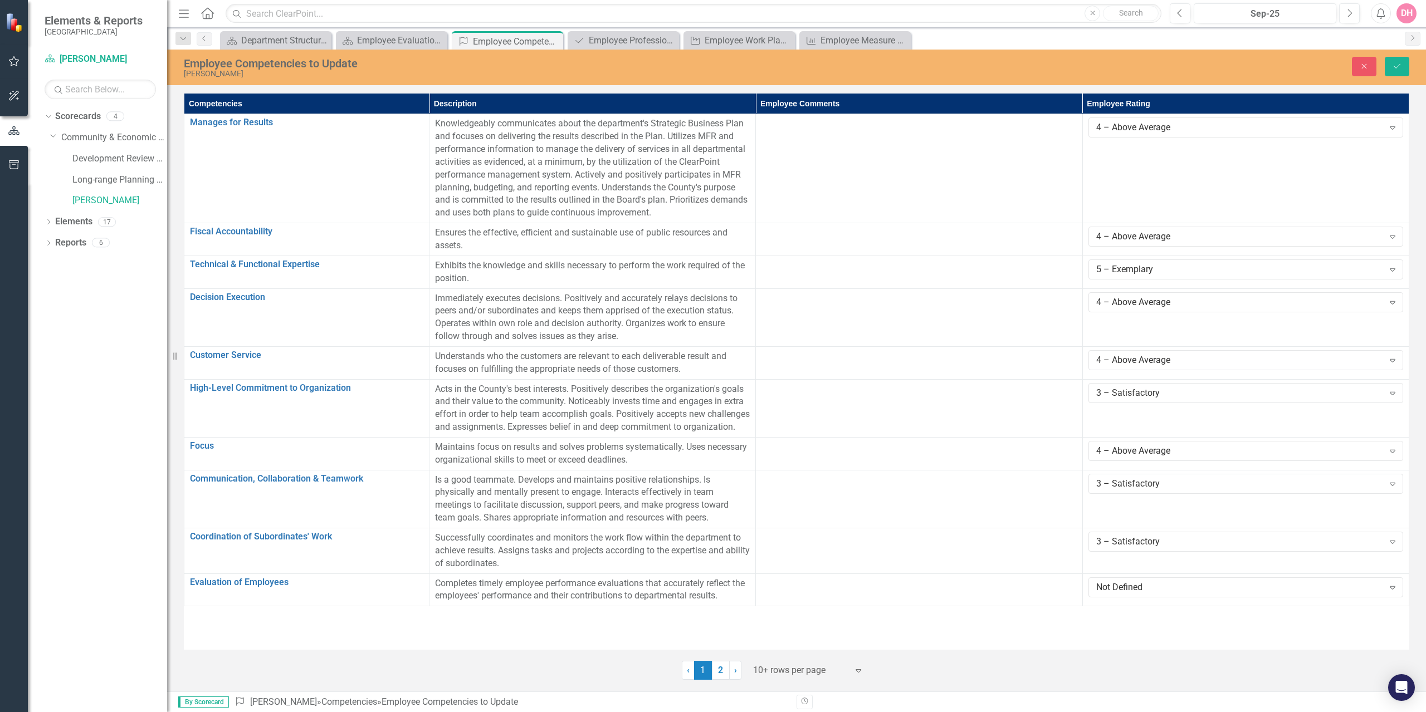
click at [1390, 592] on icon "Expand" at bounding box center [1392, 587] width 11 height 9
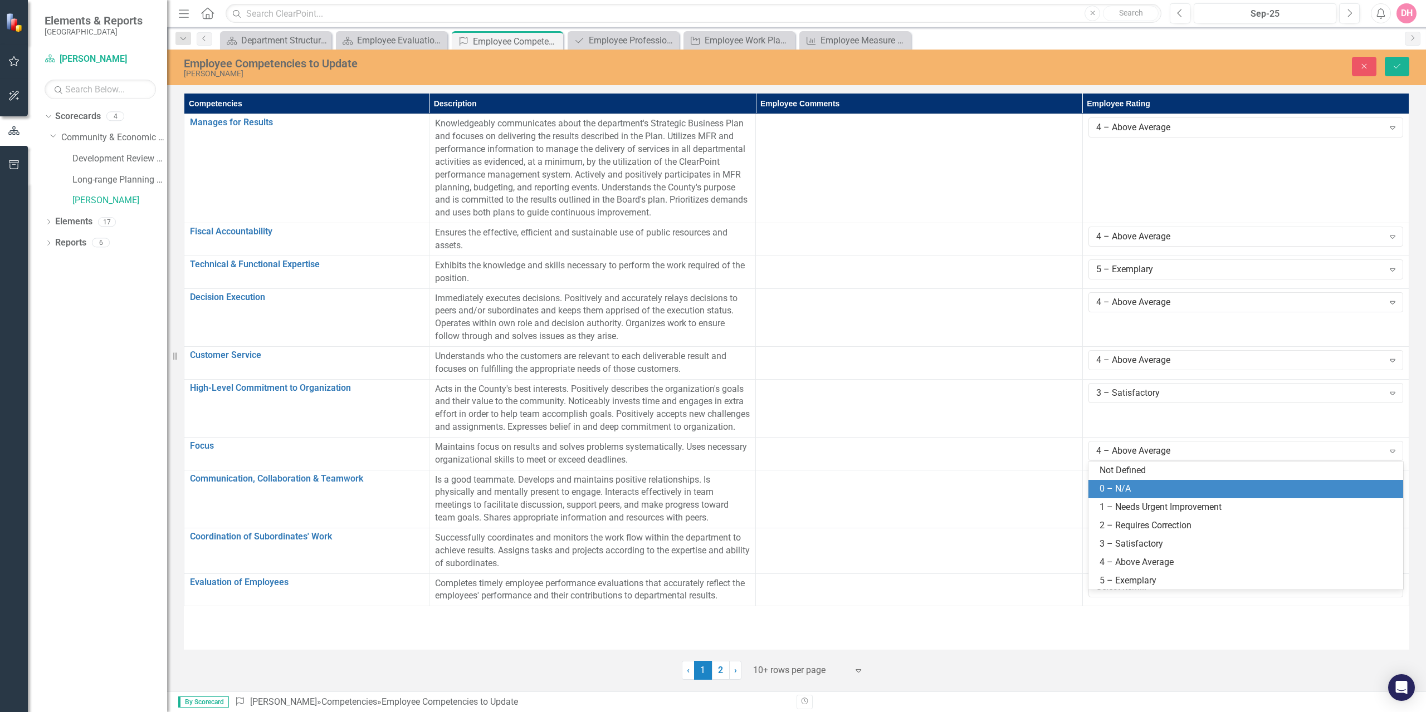
click at [1123, 495] on div "0 – N/A" at bounding box center [1248, 489] width 297 height 13
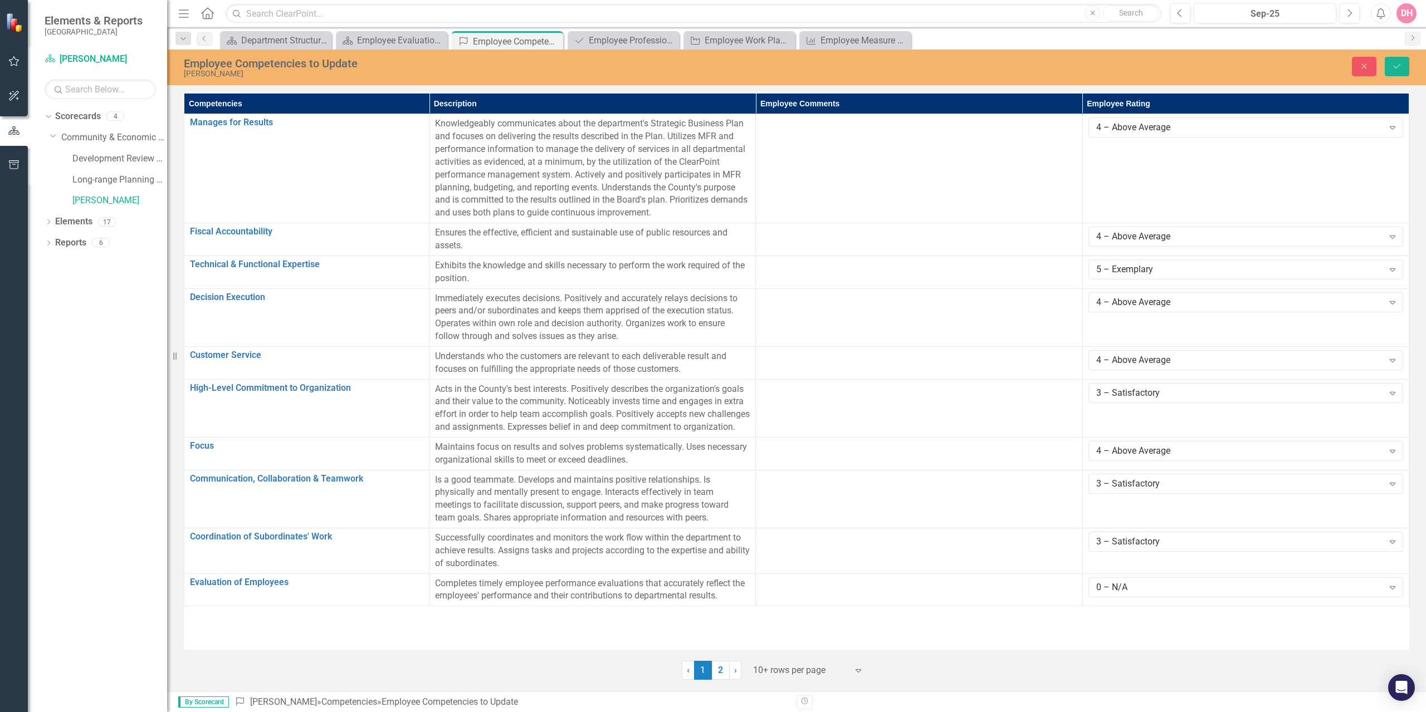
click at [716, 671] on link "2" at bounding box center [721, 670] width 18 height 19
drag, startPoint x: 1396, startPoint y: 63, endPoint x: 929, endPoint y: 503, distance: 641.9
click at [1396, 63] on icon "Save" at bounding box center [1397, 66] width 10 height 8
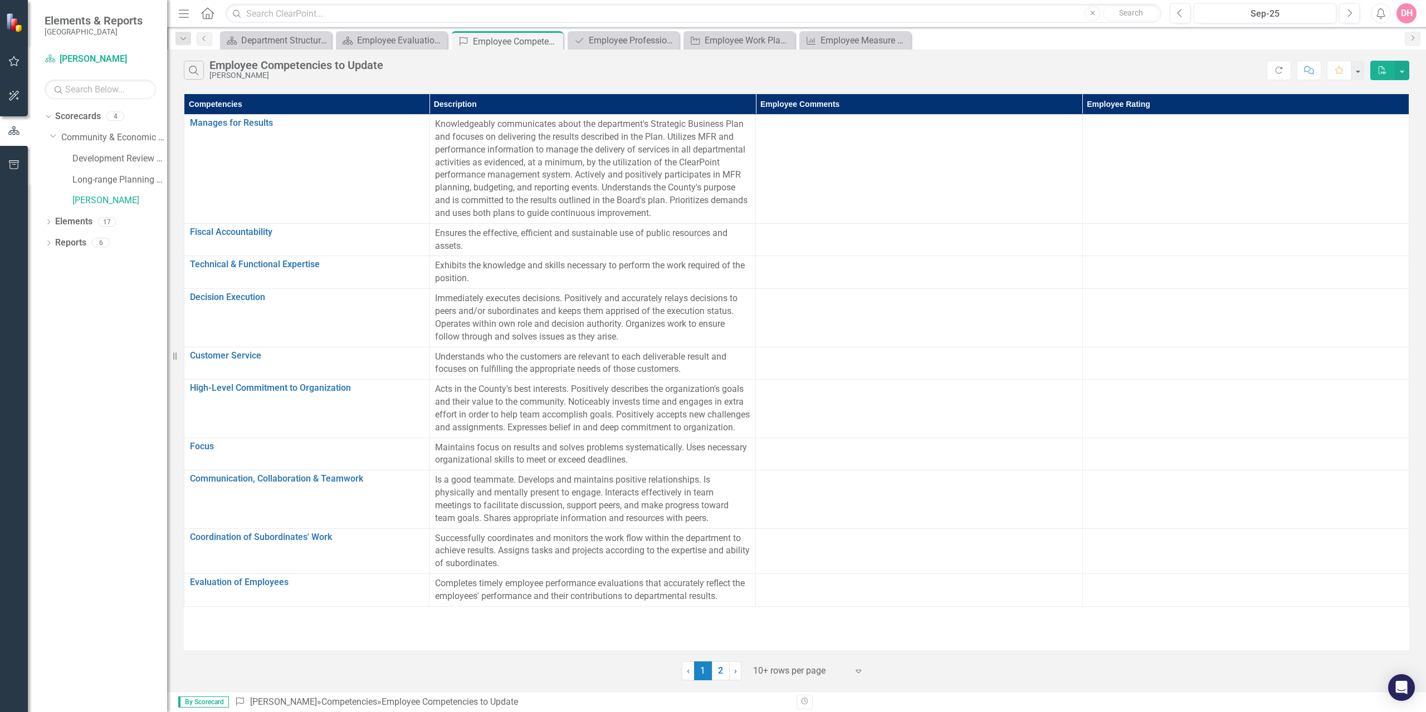
click at [719, 669] on link "2" at bounding box center [721, 671] width 18 height 19
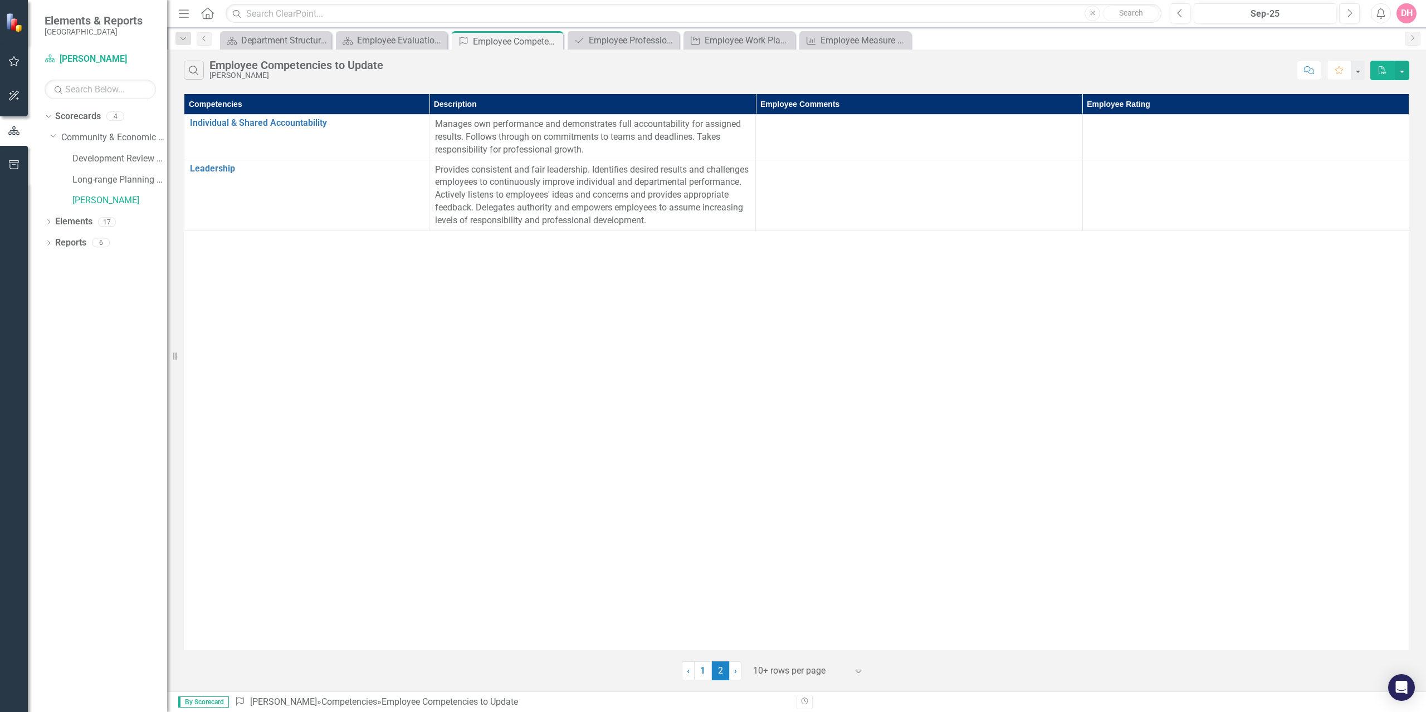
click at [703, 668] on link "1" at bounding box center [703, 671] width 18 height 19
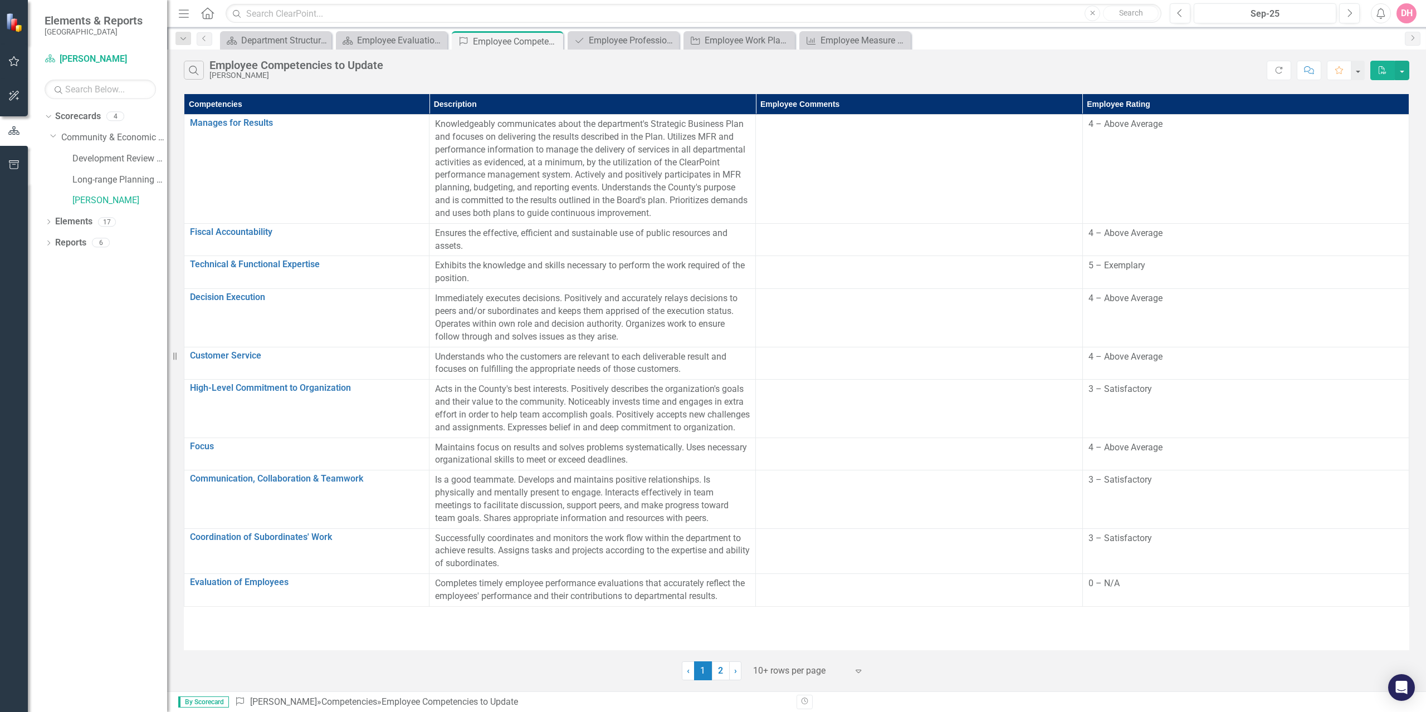
click at [724, 675] on link "2" at bounding box center [721, 671] width 18 height 19
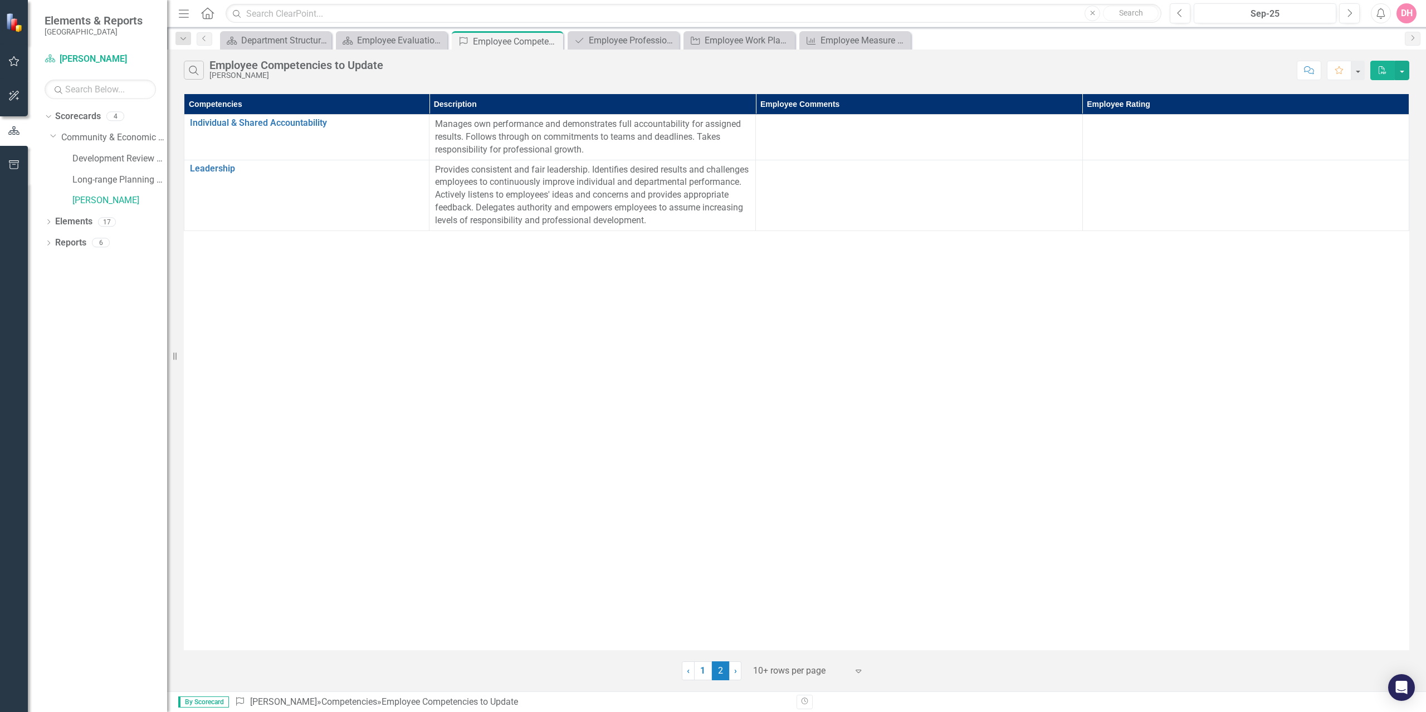
click at [1281, 201] on td at bounding box center [1245, 195] width 326 height 71
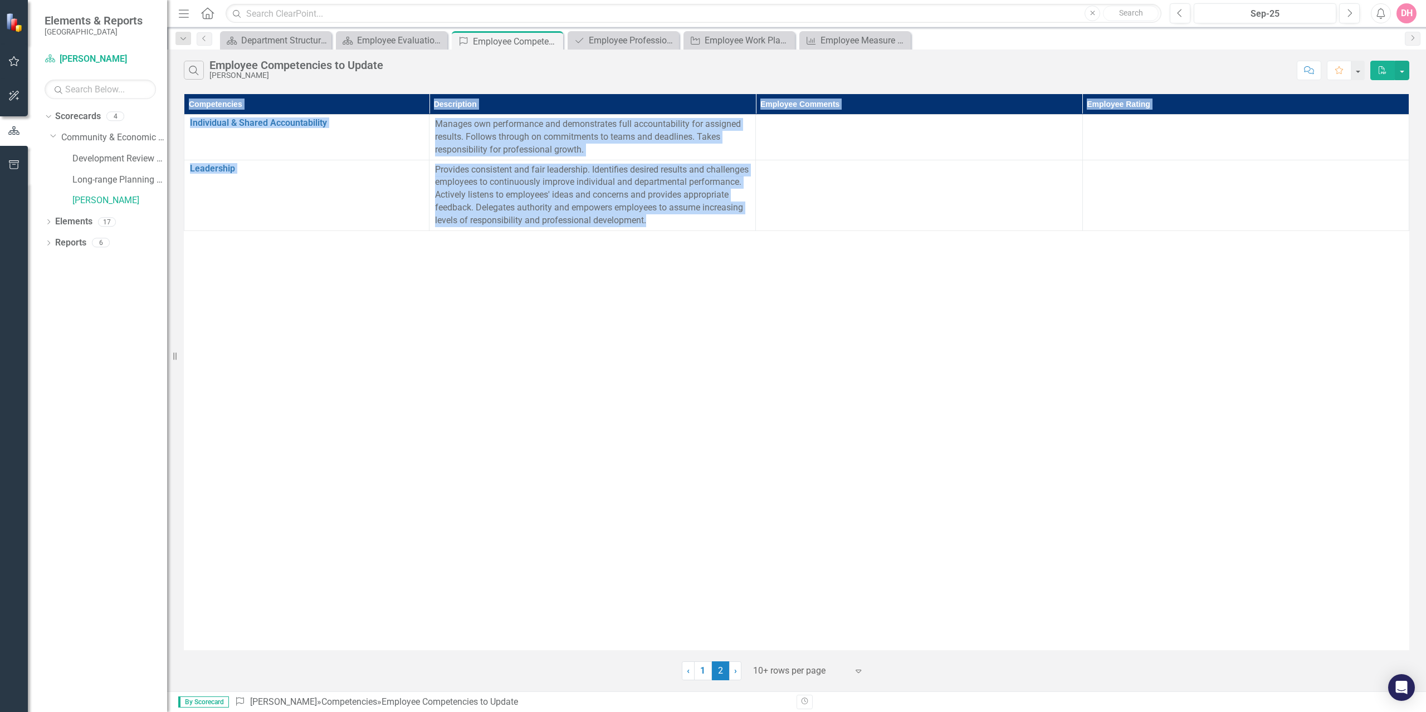
click at [1281, 201] on td at bounding box center [1245, 195] width 326 height 71
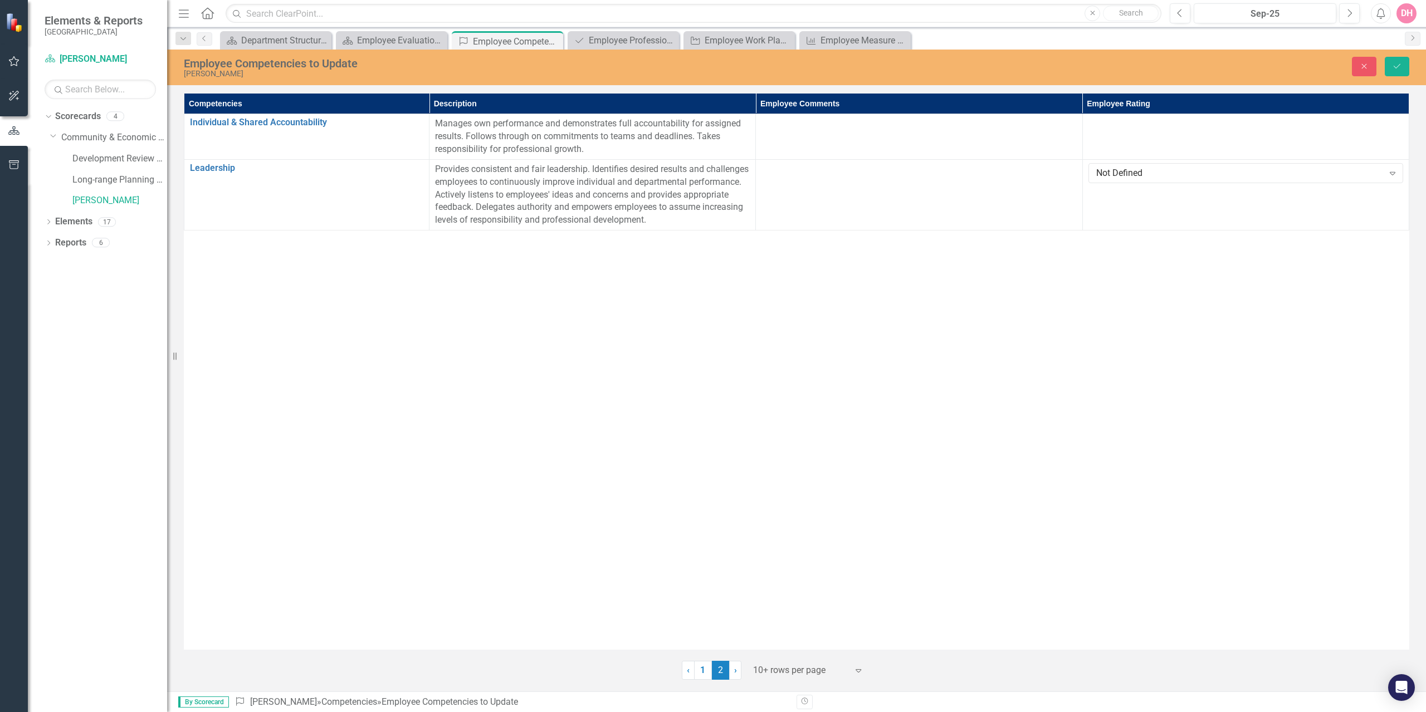
click at [1390, 173] on icon at bounding box center [1393, 173] width 6 height 3
click at [1159, 128] on div at bounding box center [1245, 124] width 315 height 13
click at [1391, 125] on icon "Expand" at bounding box center [1392, 127] width 11 height 9
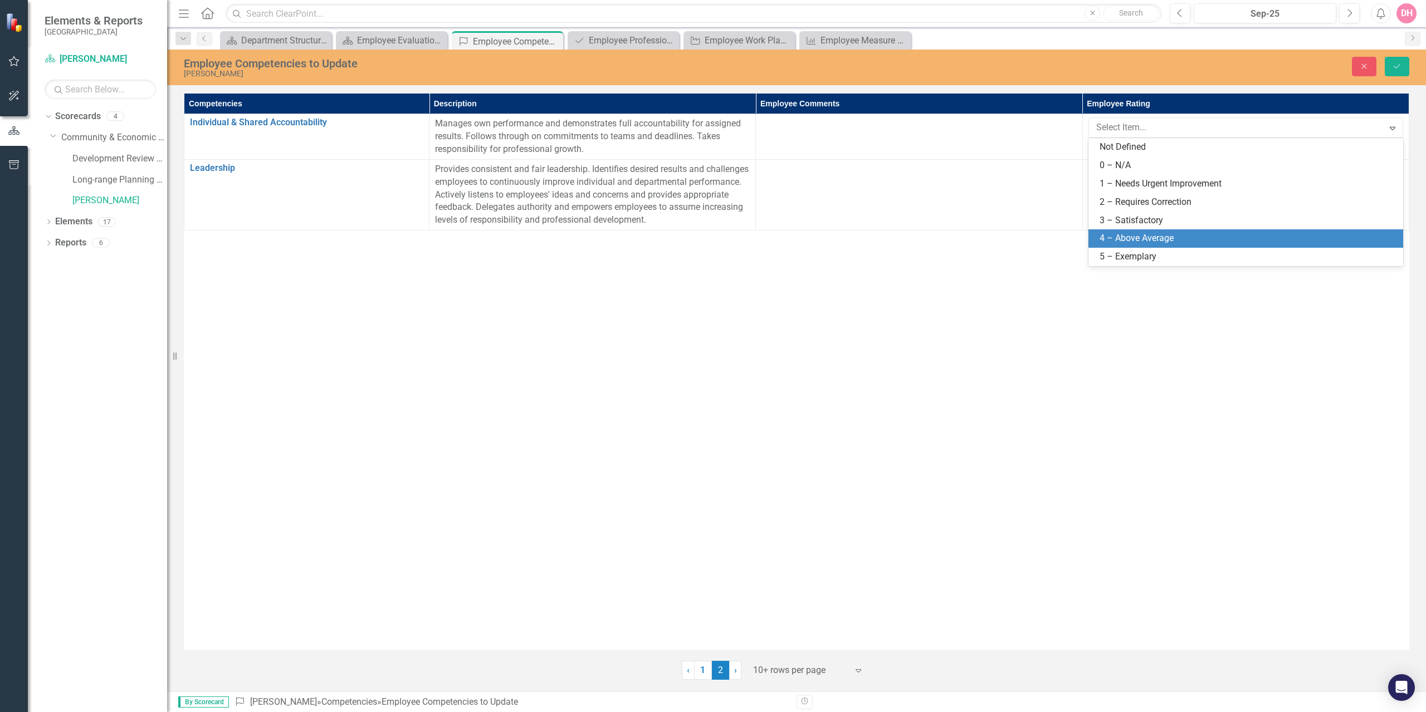
click at [1123, 235] on div "4 – Above Average" at bounding box center [1248, 238] width 297 height 13
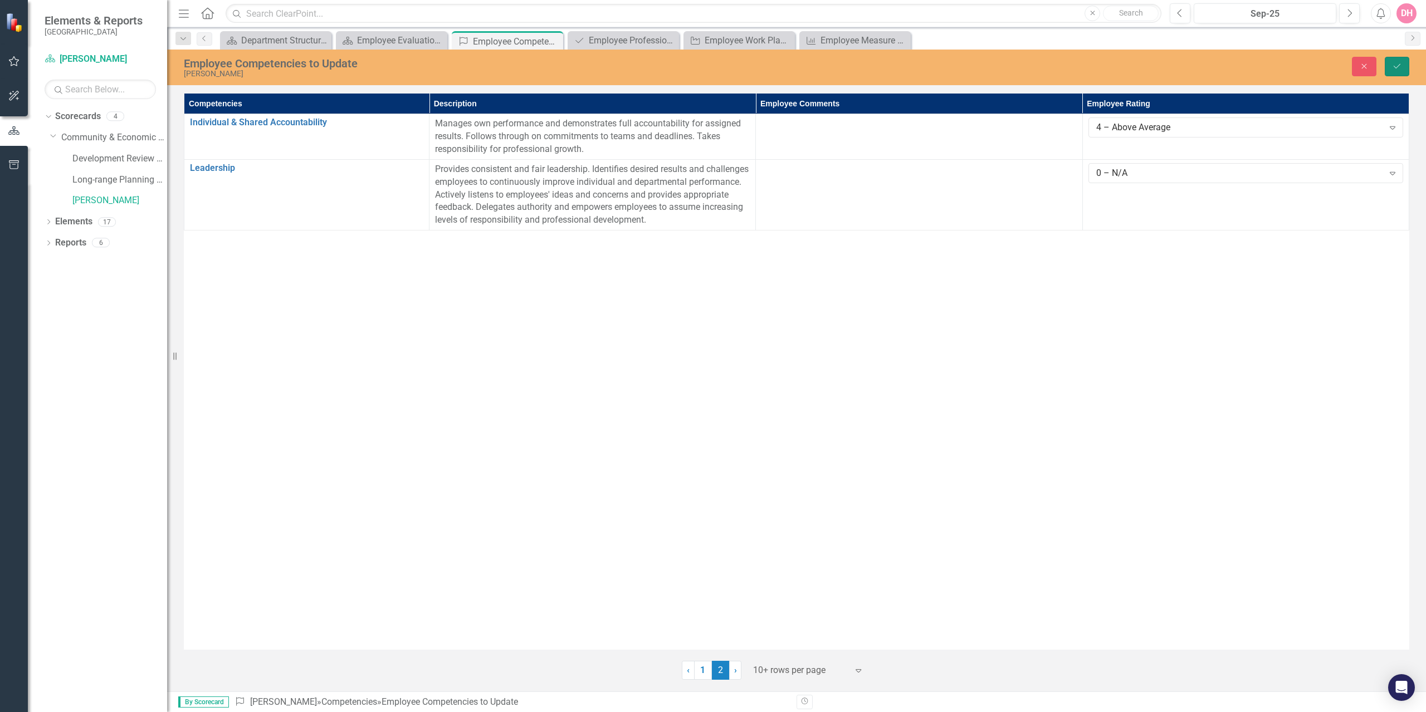
click at [1387, 65] on button "Save" at bounding box center [1397, 66] width 25 height 19
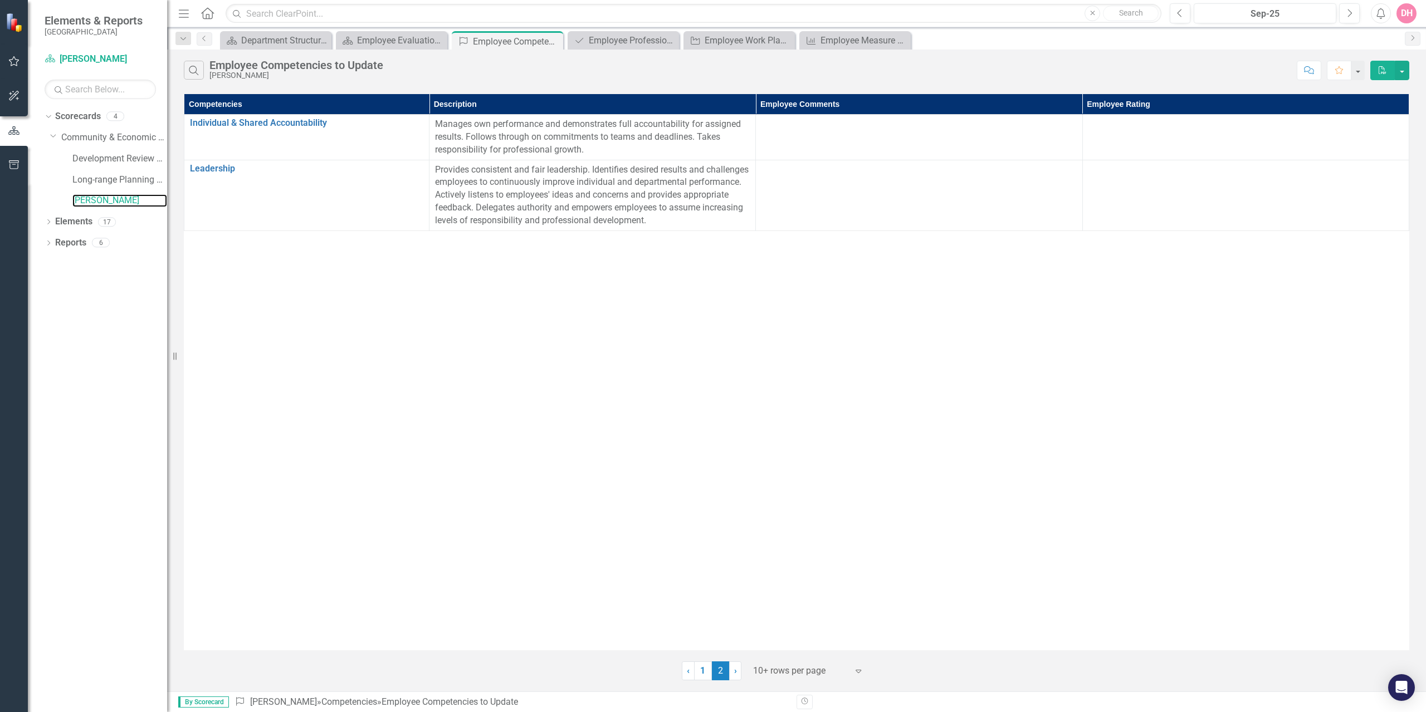
click at [98, 199] on link "[PERSON_NAME]" at bounding box center [119, 200] width 95 height 13
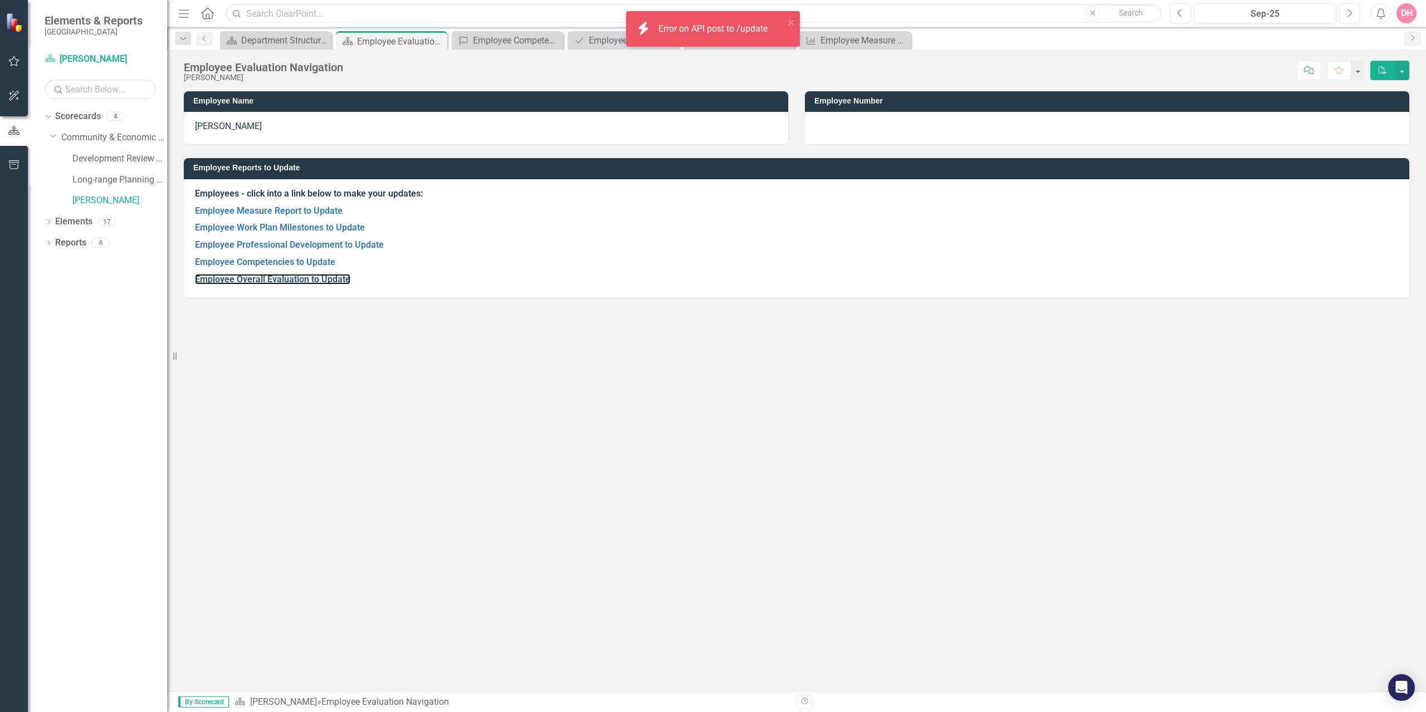
click at [258, 277] on link "Employee Overall Evaluation to Update" at bounding box center [272, 279] width 155 height 11
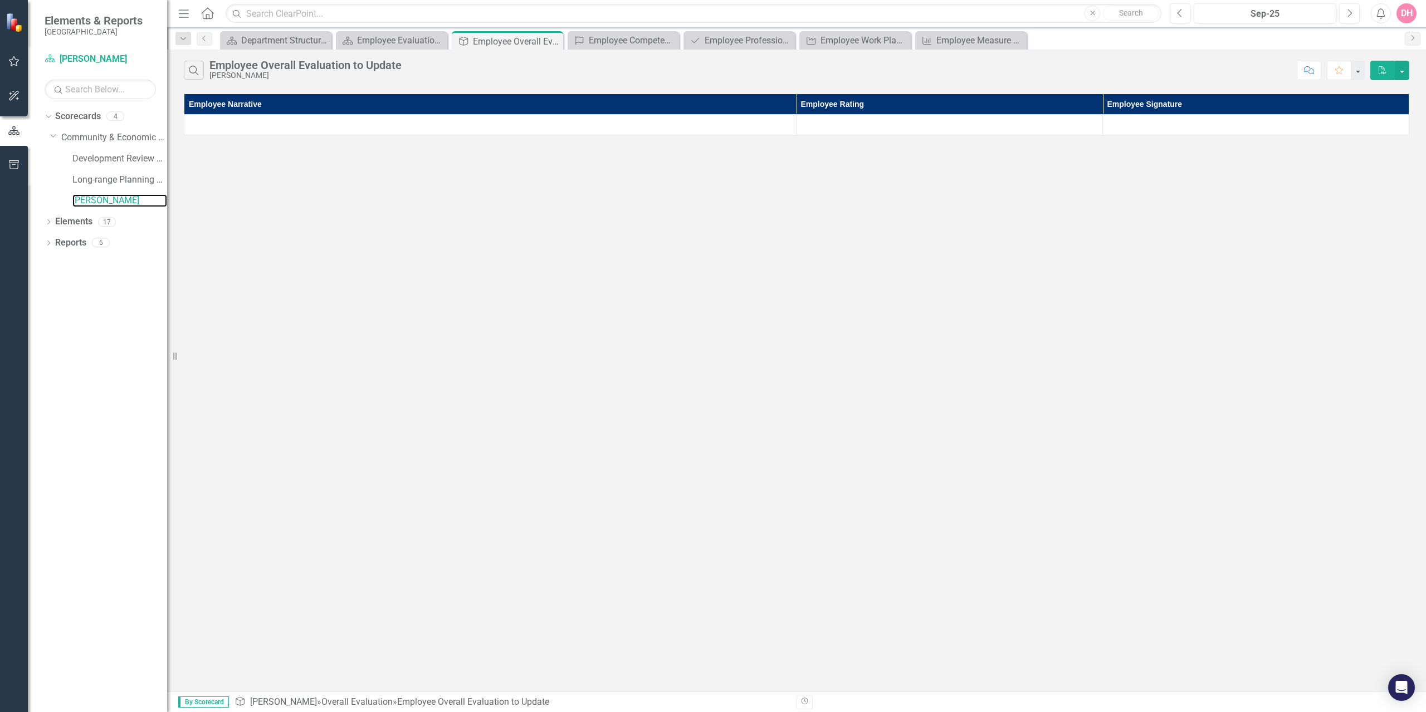
click at [107, 201] on link "[PERSON_NAME]" at bounding box center [119, 200] width 95 height 13
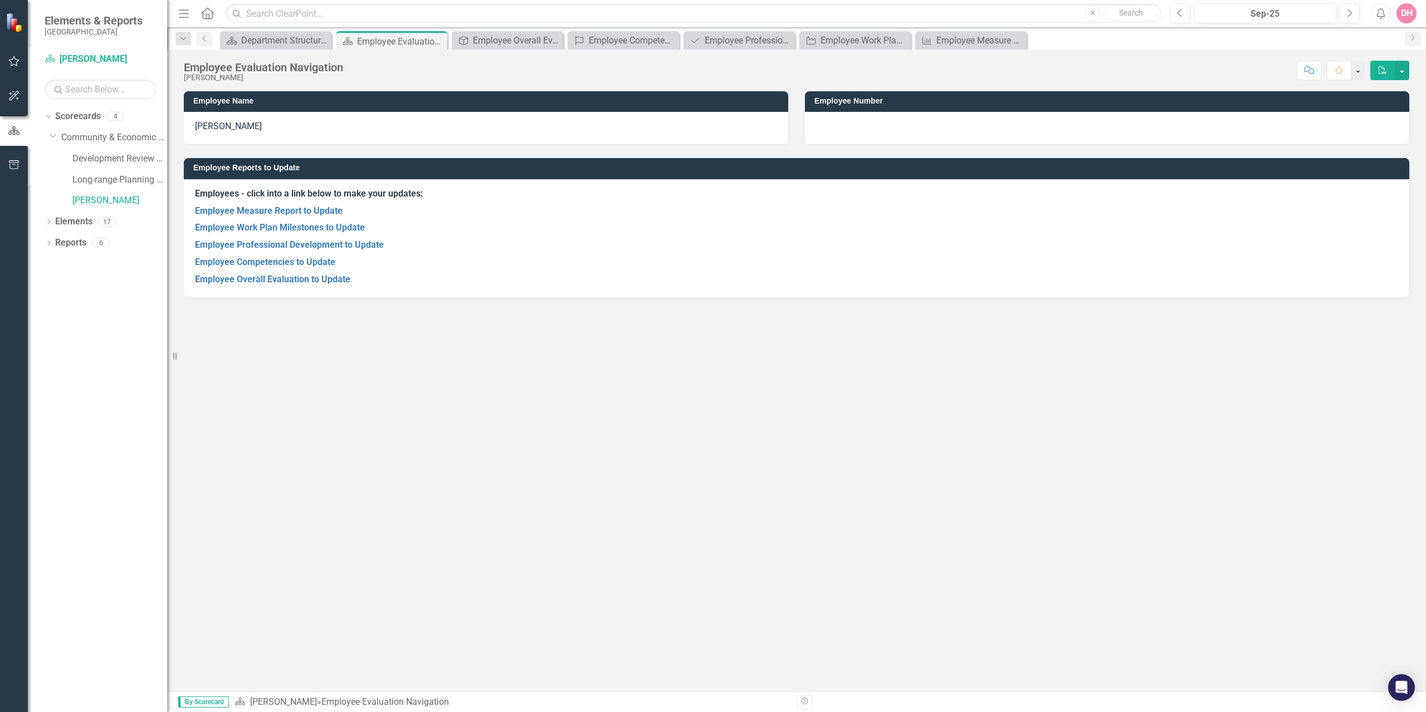
click at [251, 190] on strong "Employees - click into a link below to make your updates:" at bounding box center [309, 193] width 228 height 11
click at [230, 209] on link "Employee Measure Report to Update" at bounding box center [269, 211] width 148 height 11
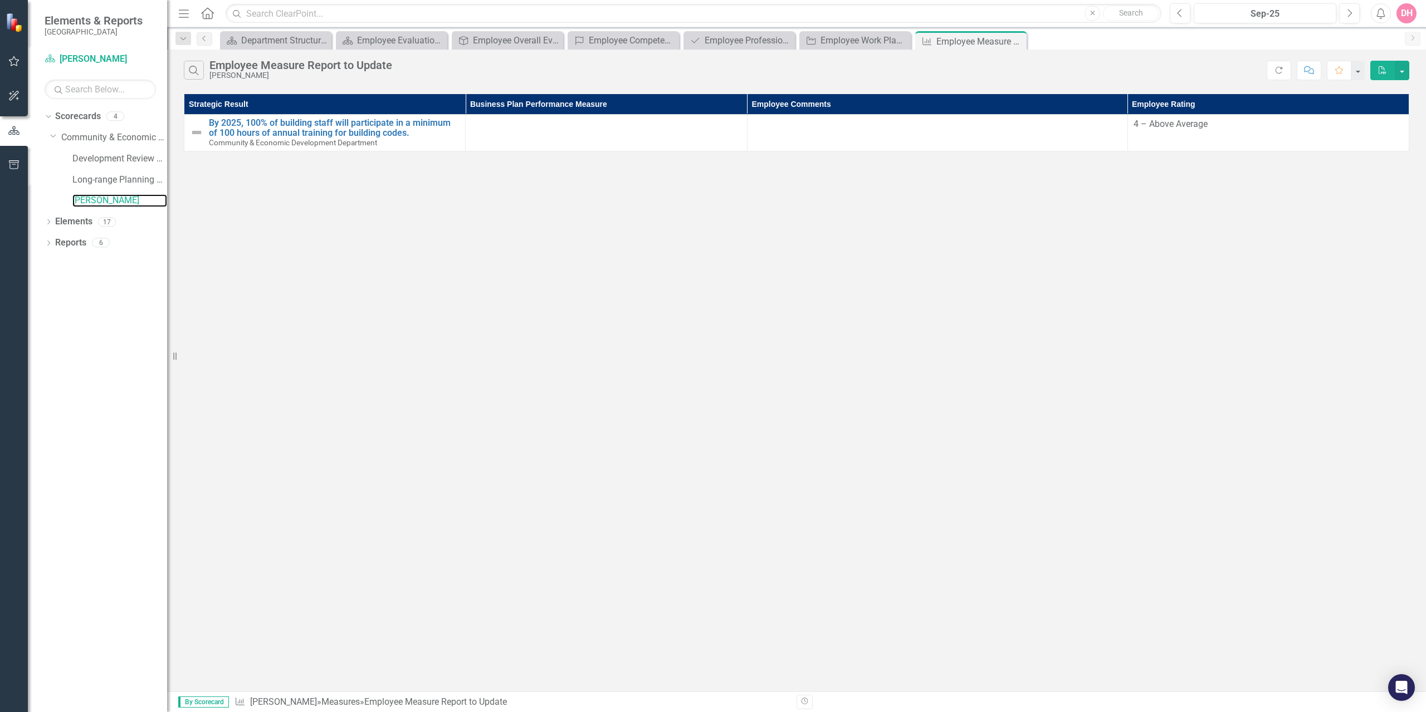
click at [107, 197] on link "[PERSON_NAME]" at bounding box center [119, 200] width 95 height 13
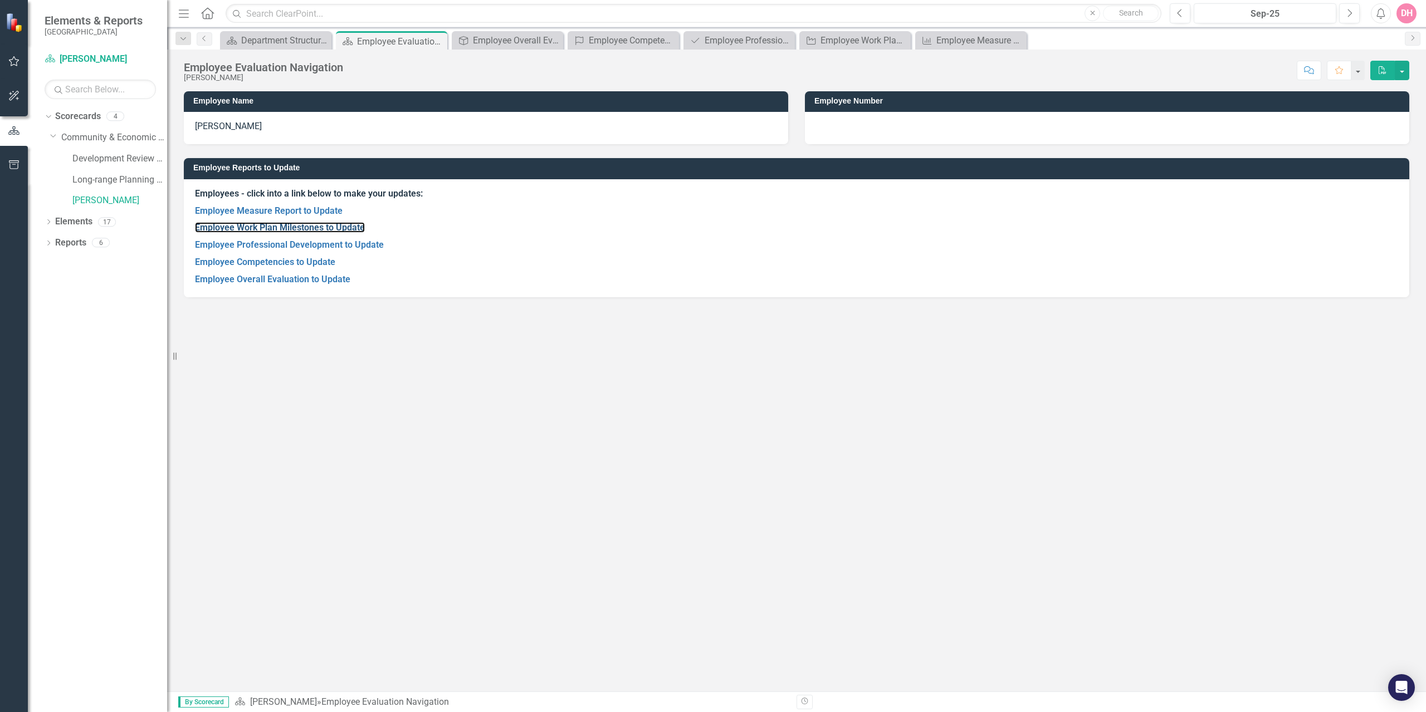
click at [247, 227] on link "Employee Work Plan Milestones to Update" at bounding box center [280, 227] width 170 height 11
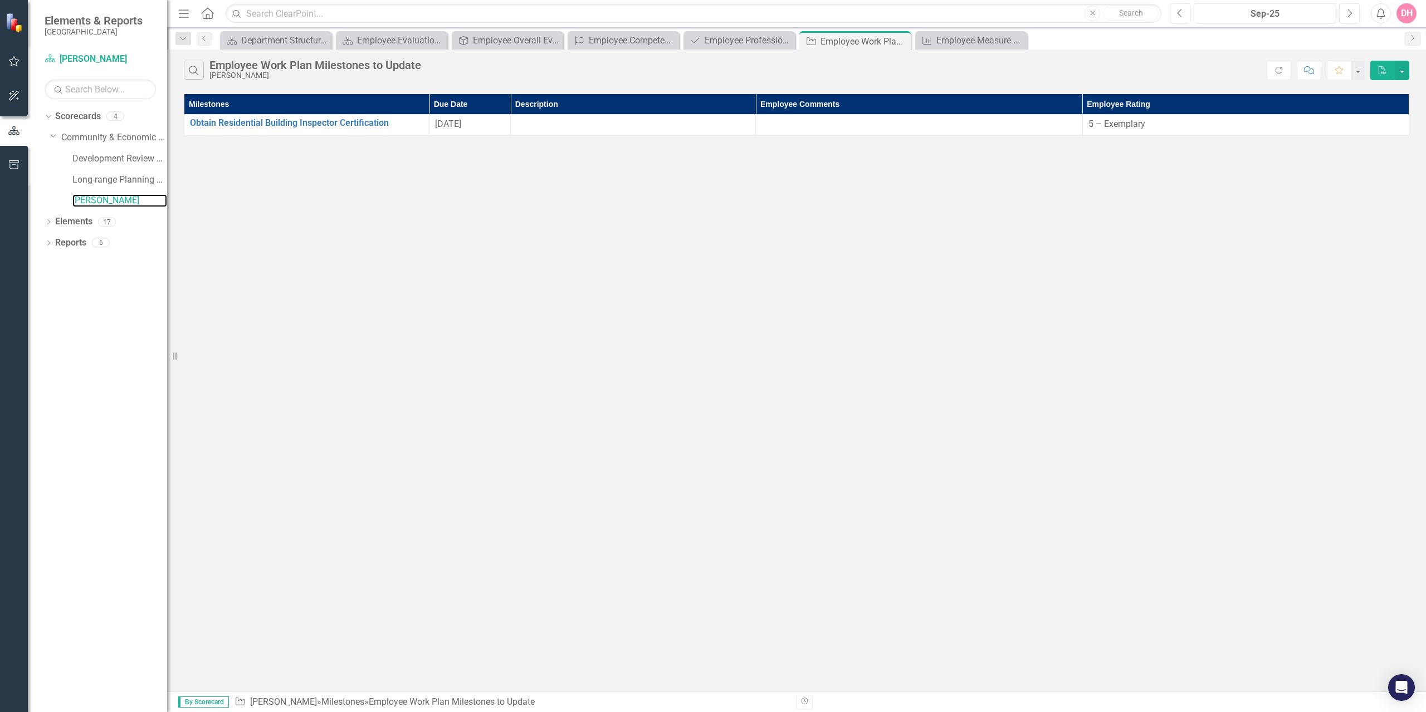
click at [90, 201] on link "[PERSON_NAME]" at bounding box center [119, 200] width 95 height 13
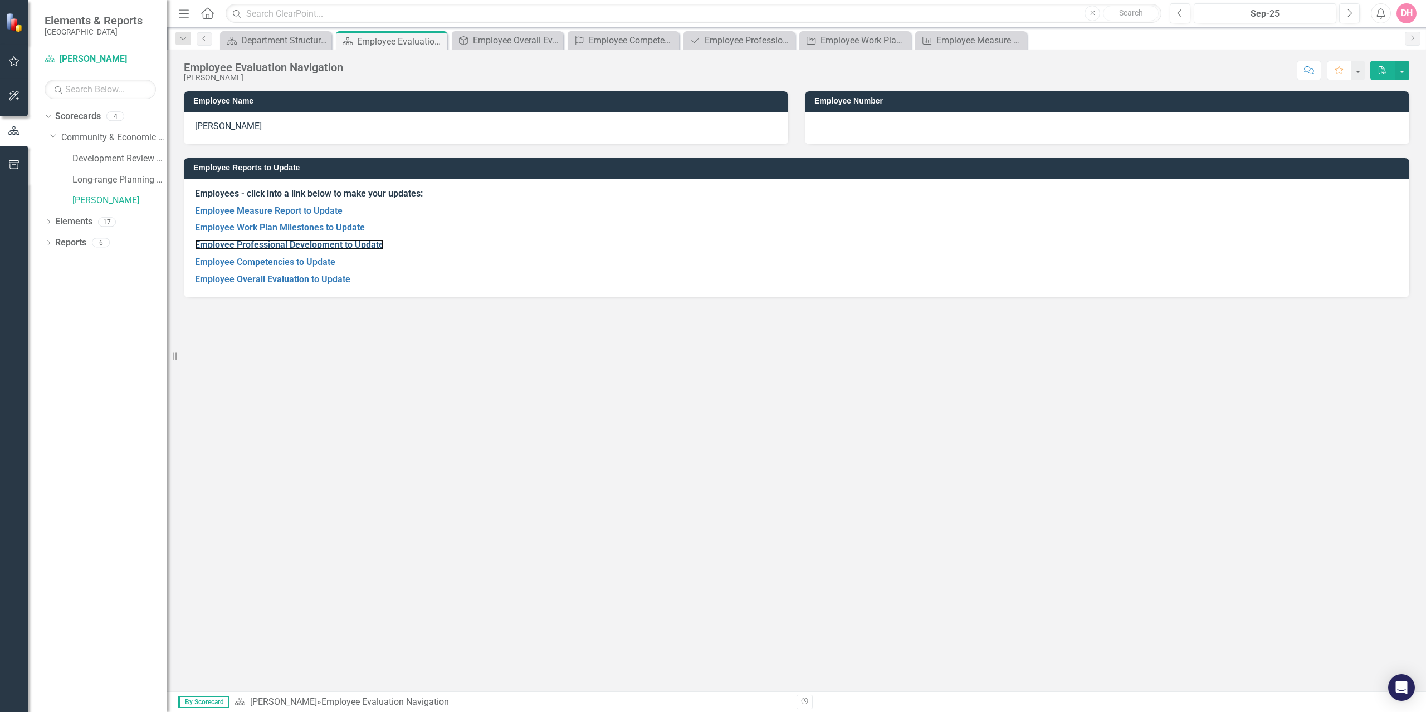
click at [208, 248] on link "Employee Professional Development to Update" at bounding box center [289, 245] width 189 height 11
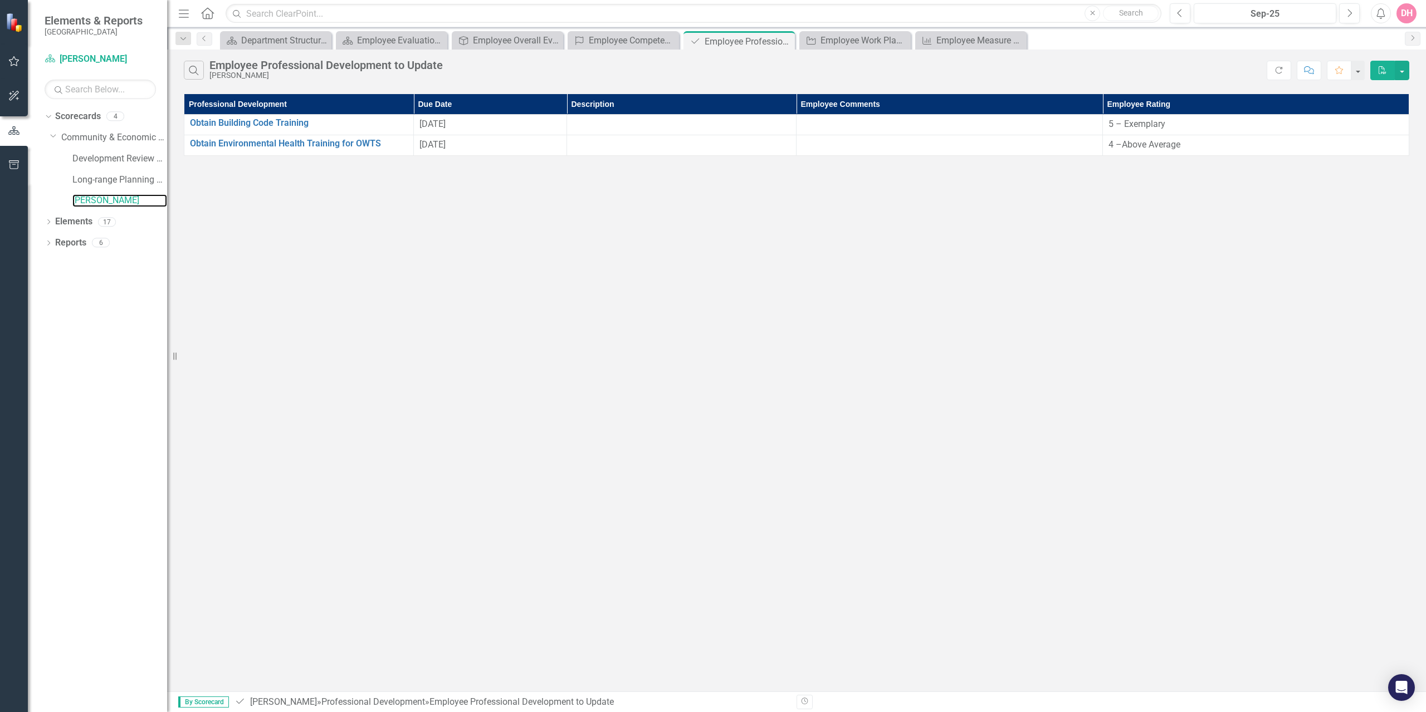
click at [97, 203] on link "[PERSON_NAME]" at bounding box center [119, 200] width 95 height 13
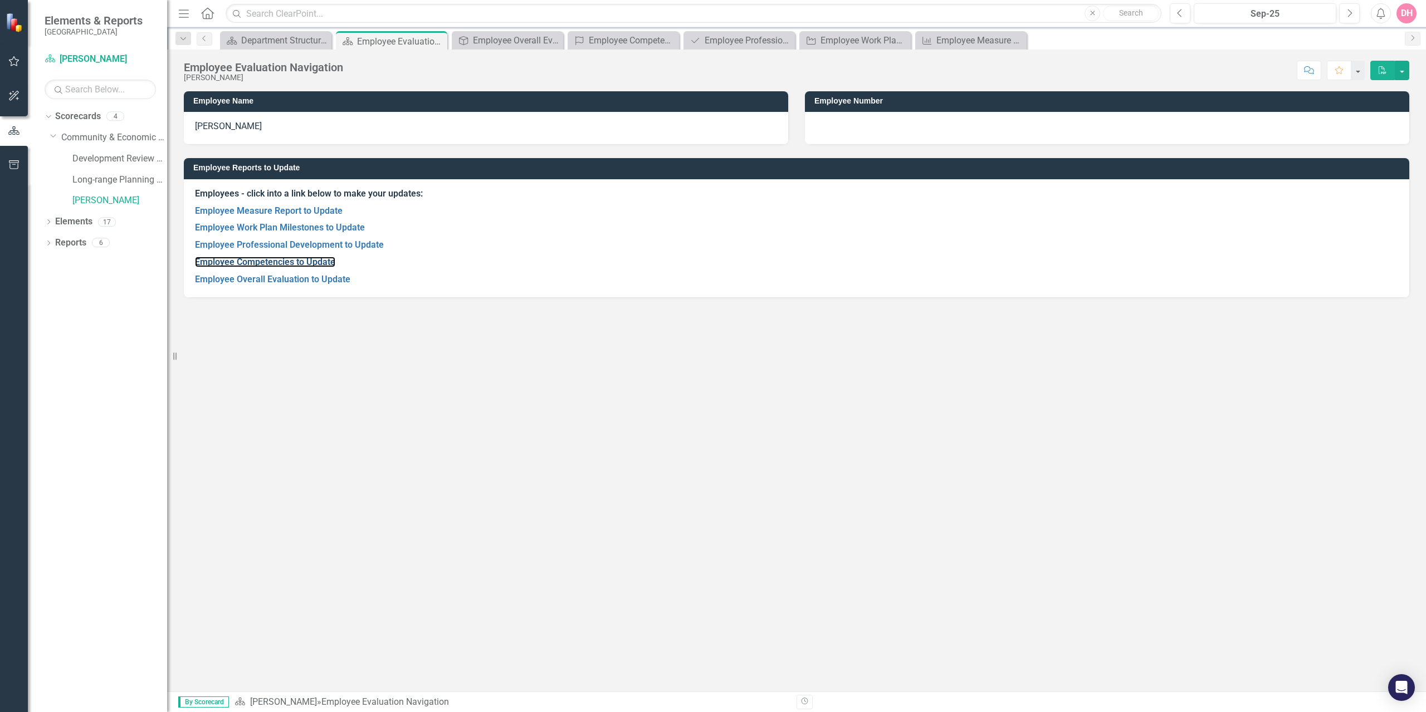
click at [213, 260] on link "Employee Competencies to Update" at bounding box center [265, 262] width 140 height 11
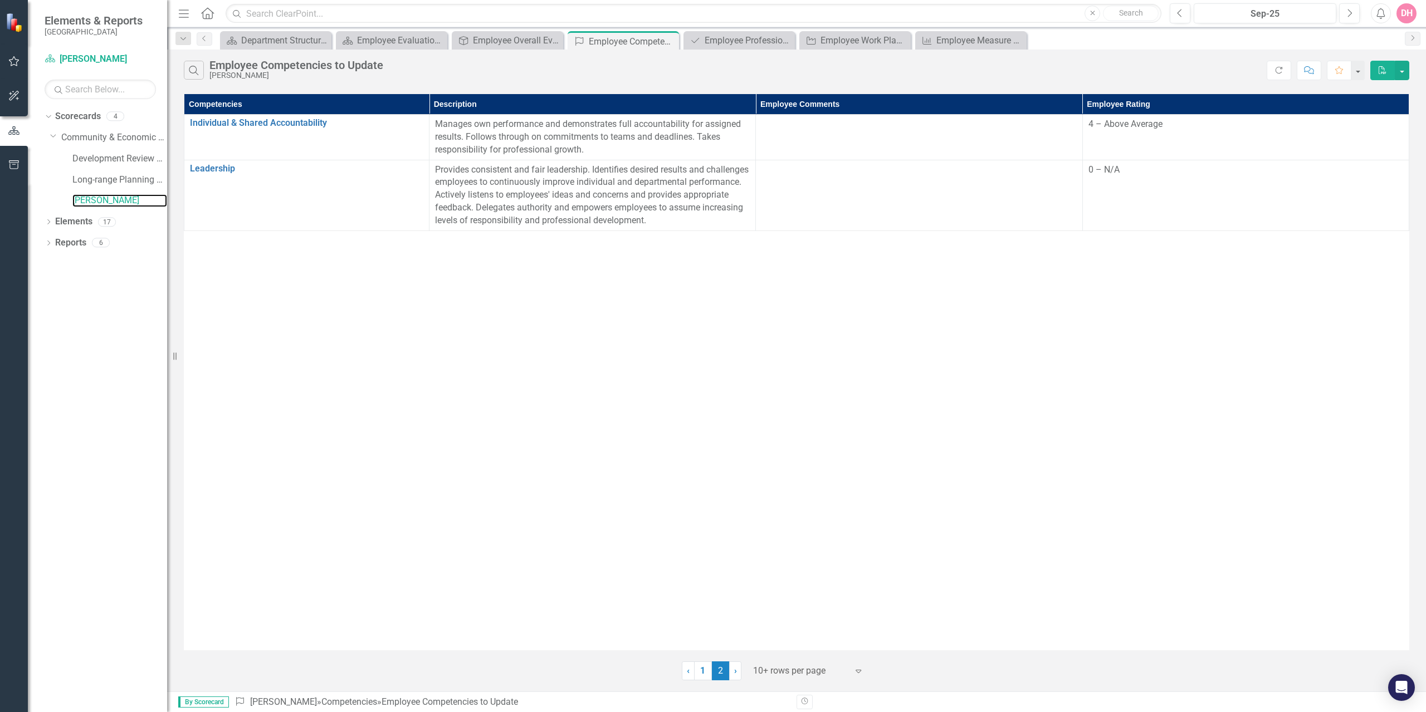
click at [108, 202] on link "[PERSON_NAME]" at bounding box center [119, 200] width 95 height 13
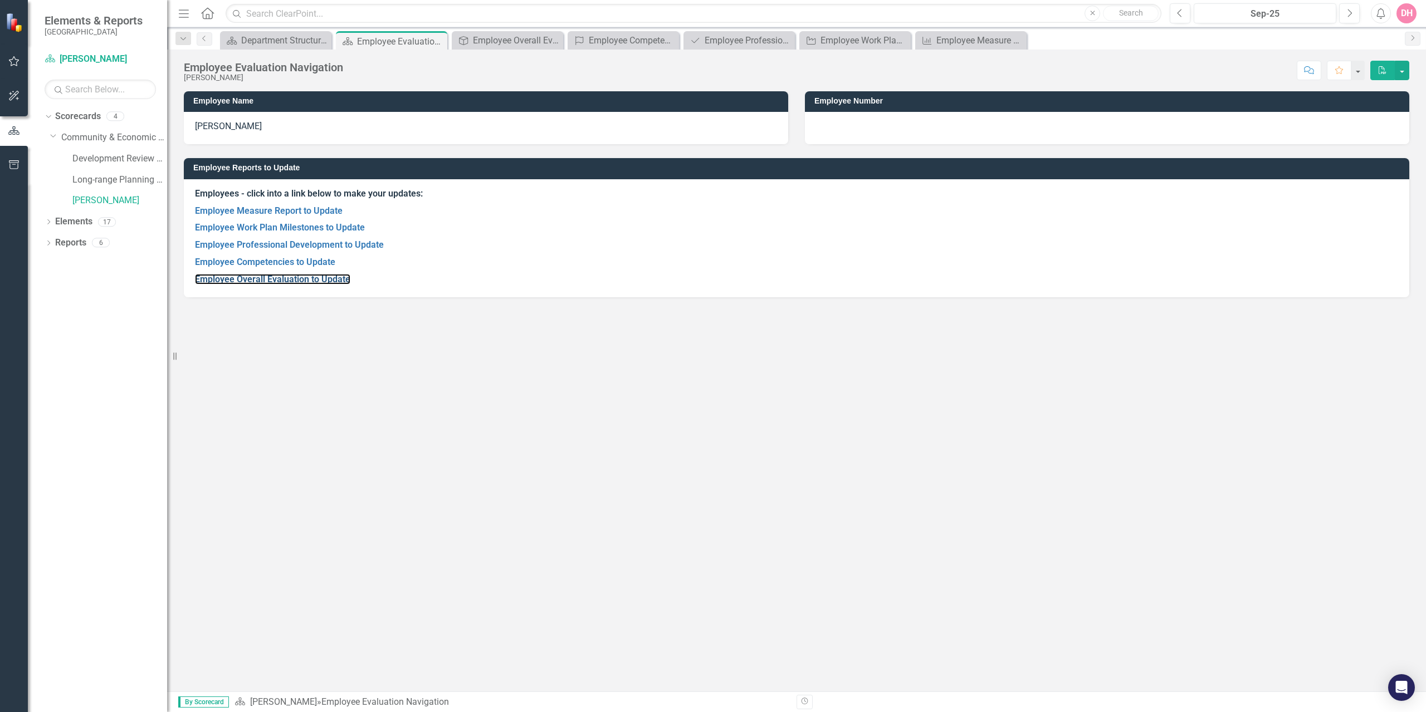
click at [242, 278] on link "Employee Overall Evaluation to Update" at bounding box center [272, 279] width 155 height 11
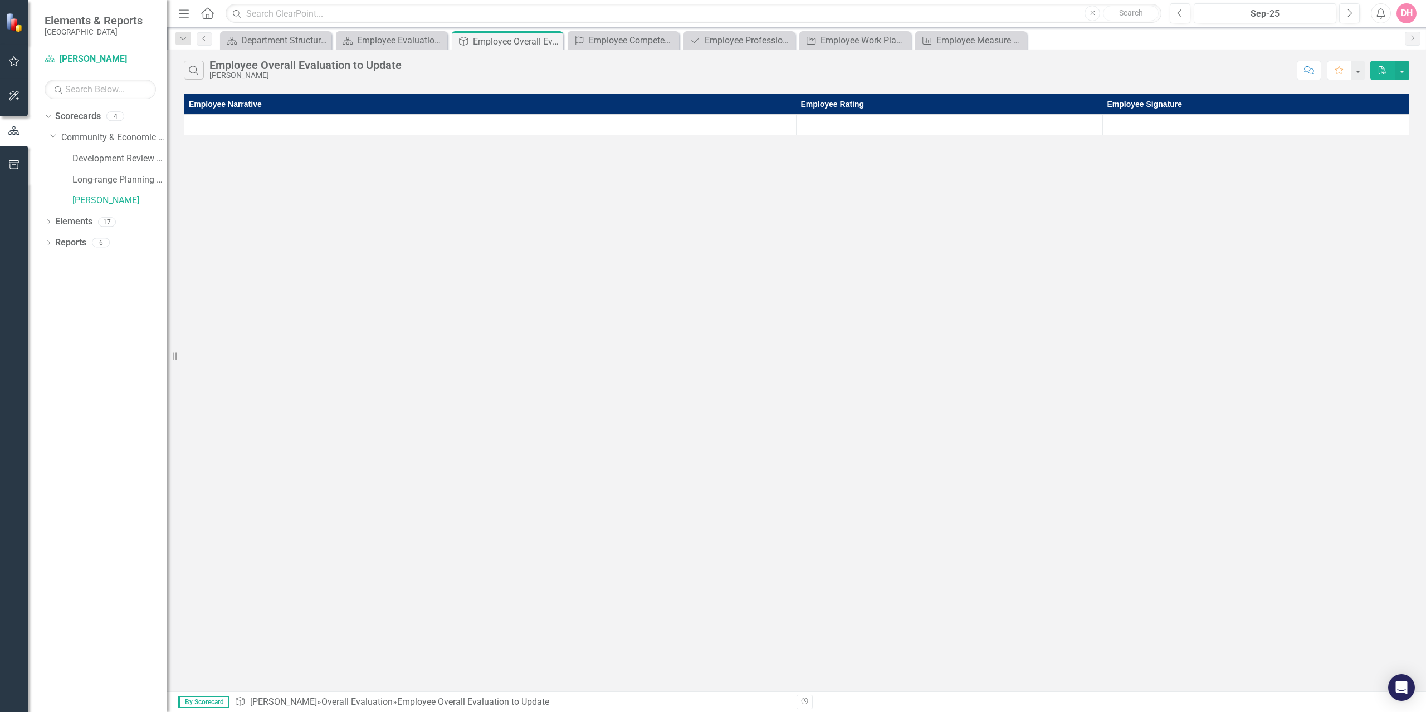
click at [1160, 125] on div at bounding box center [1255, 124] width 295 height 13
click at [87, 200] on link "[PERSON_NAME]" at bounding box center [119, 200] width 95 height 13
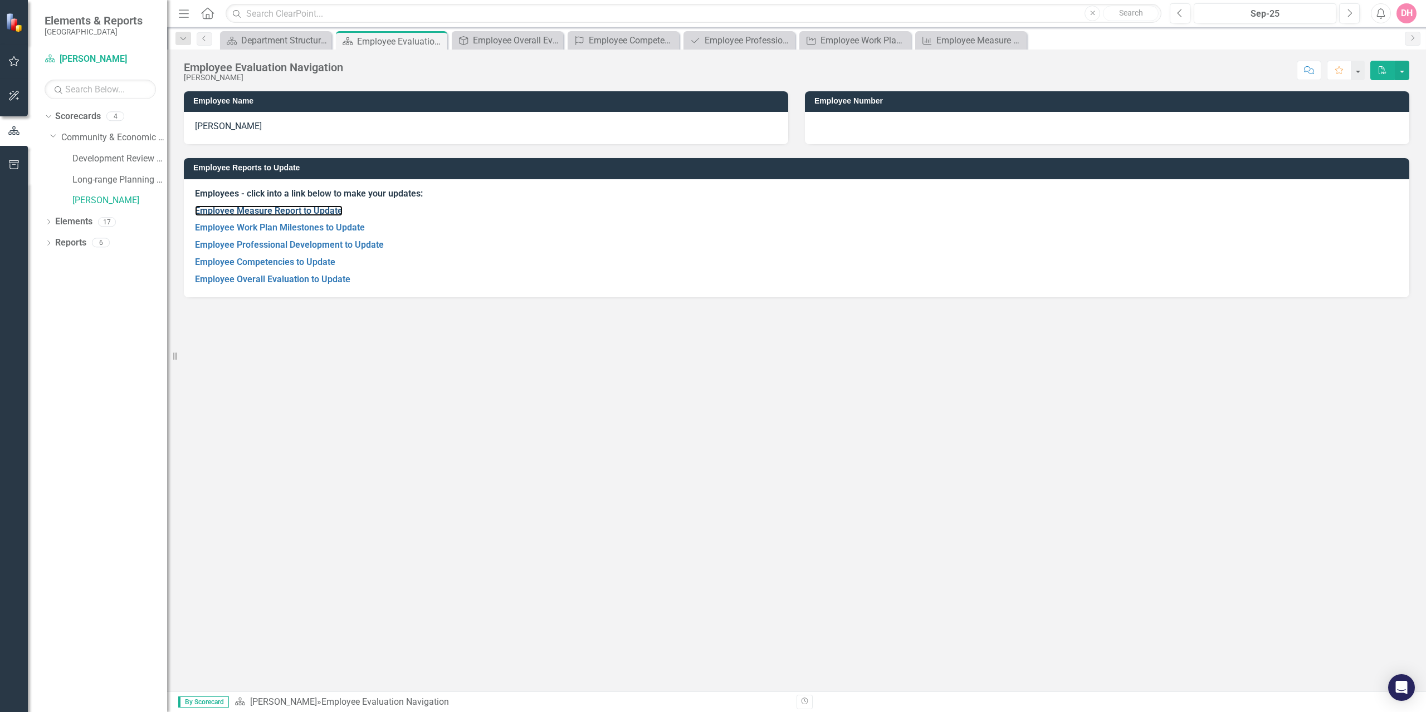
click at [316, 212] on link "Employee Measure Report to Update" at bounding box center [269, 211] width 148 height 11
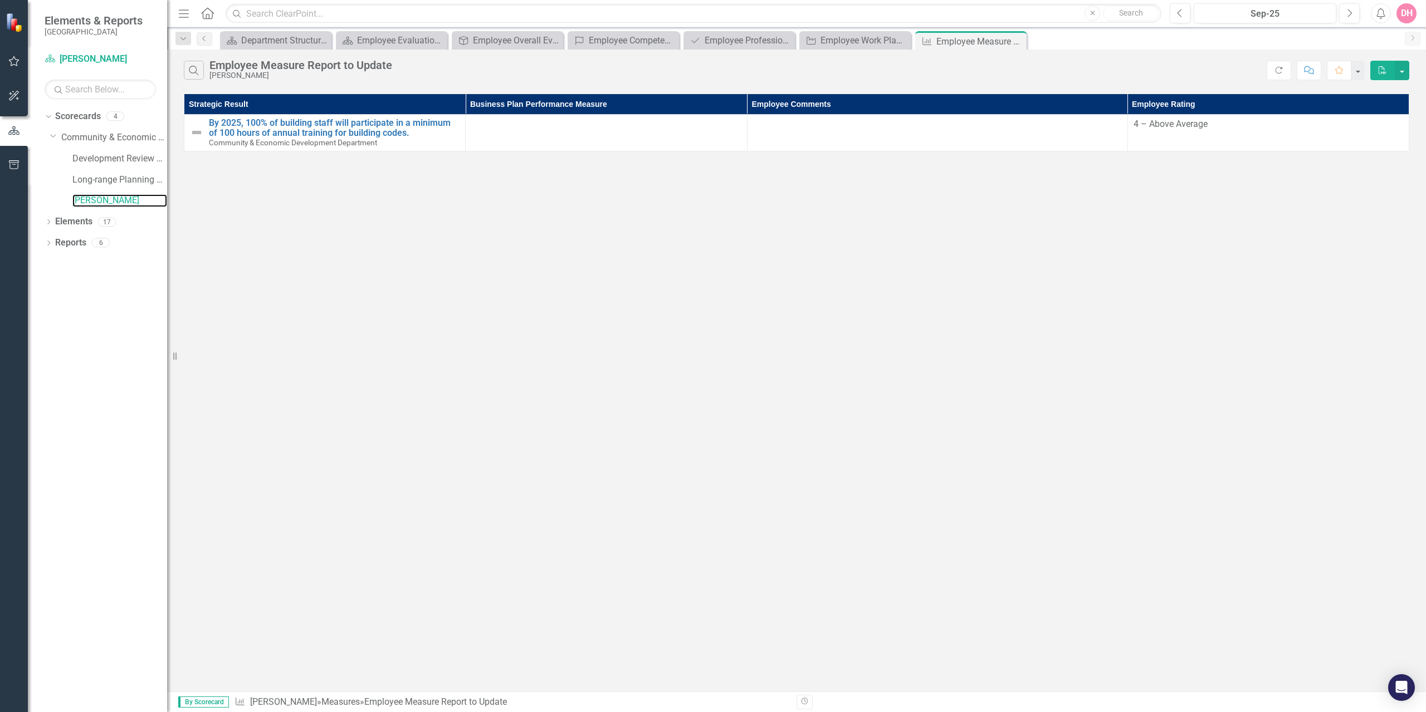
click at [92, 196] on link "[PERSON_NAME]" at bounding box center [119, 200] width 95 height 13
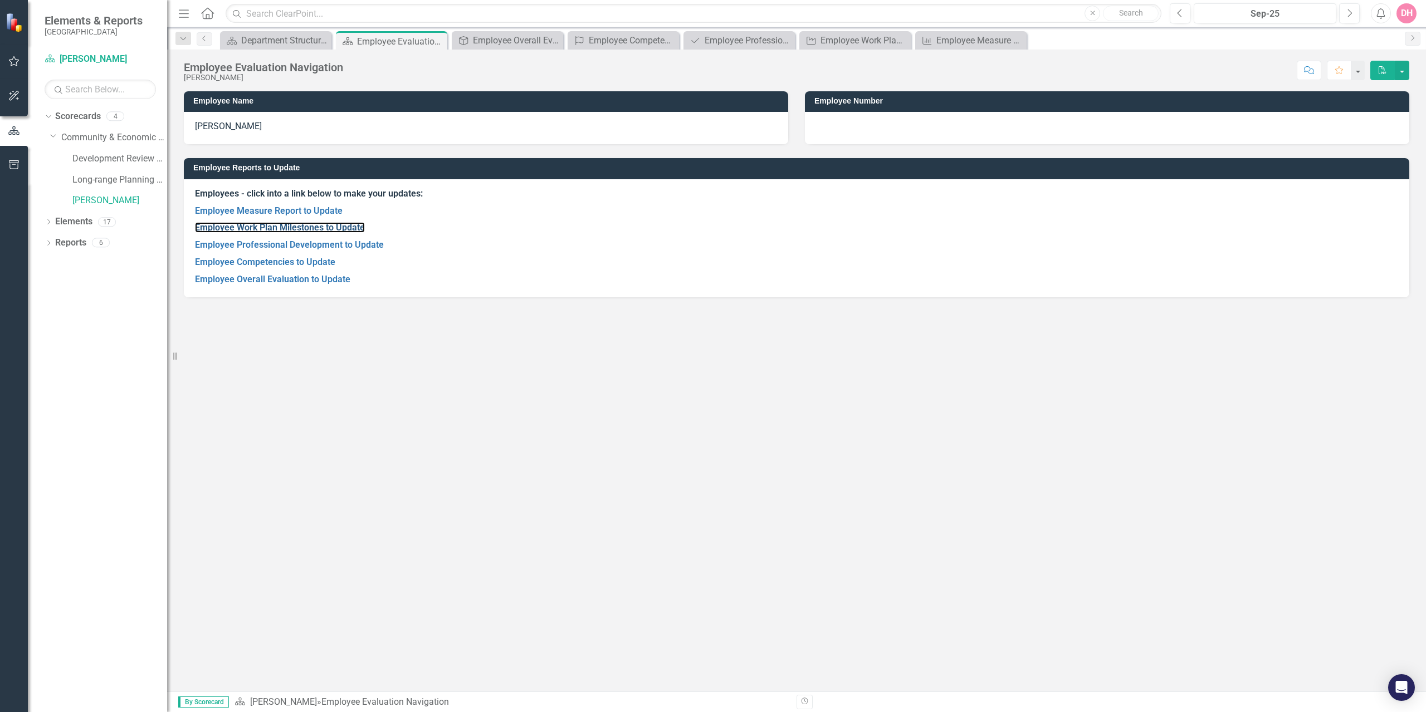
click at [218, 229] on link "Employee Work Plan Milestones to Update" at bounding box center [280, 227] width 170 height 11
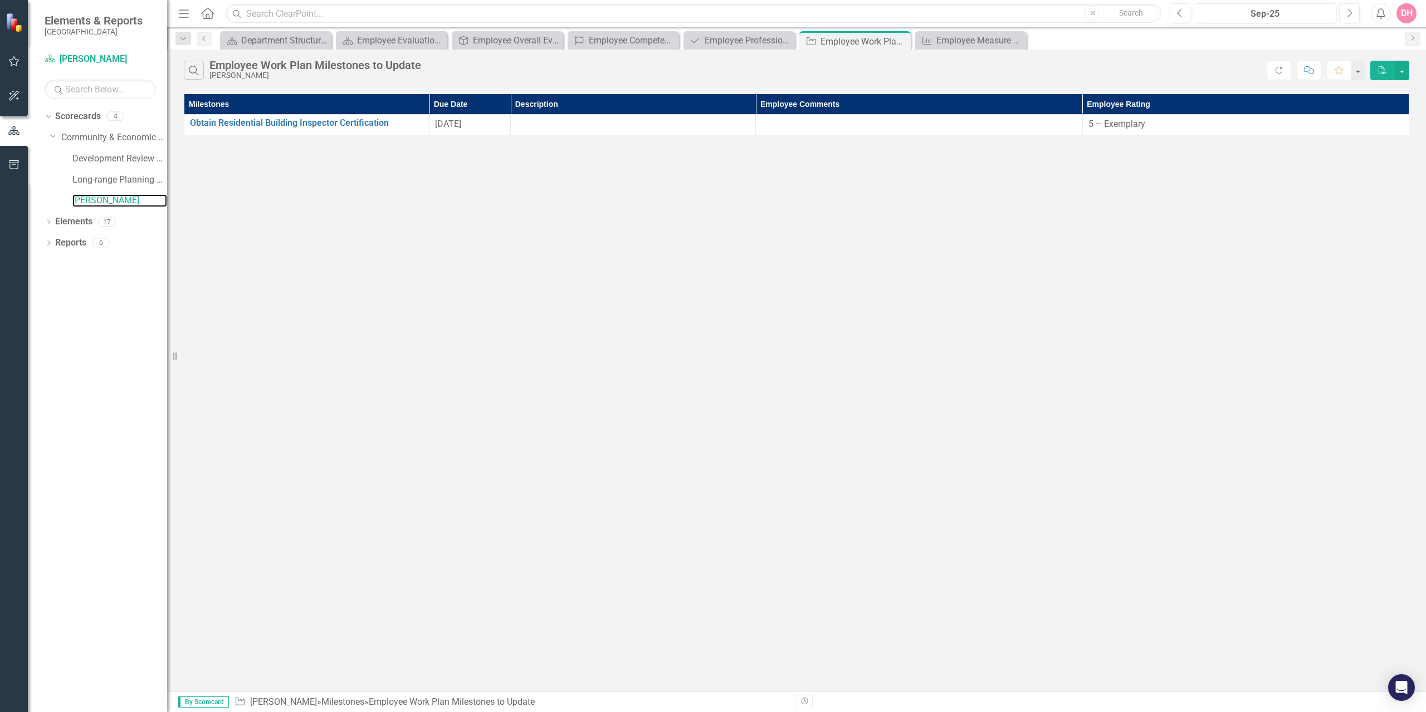
click at [102, 197] on link "[PERSON_NAME]" at bounding box center [119, 200] width 95 height 13
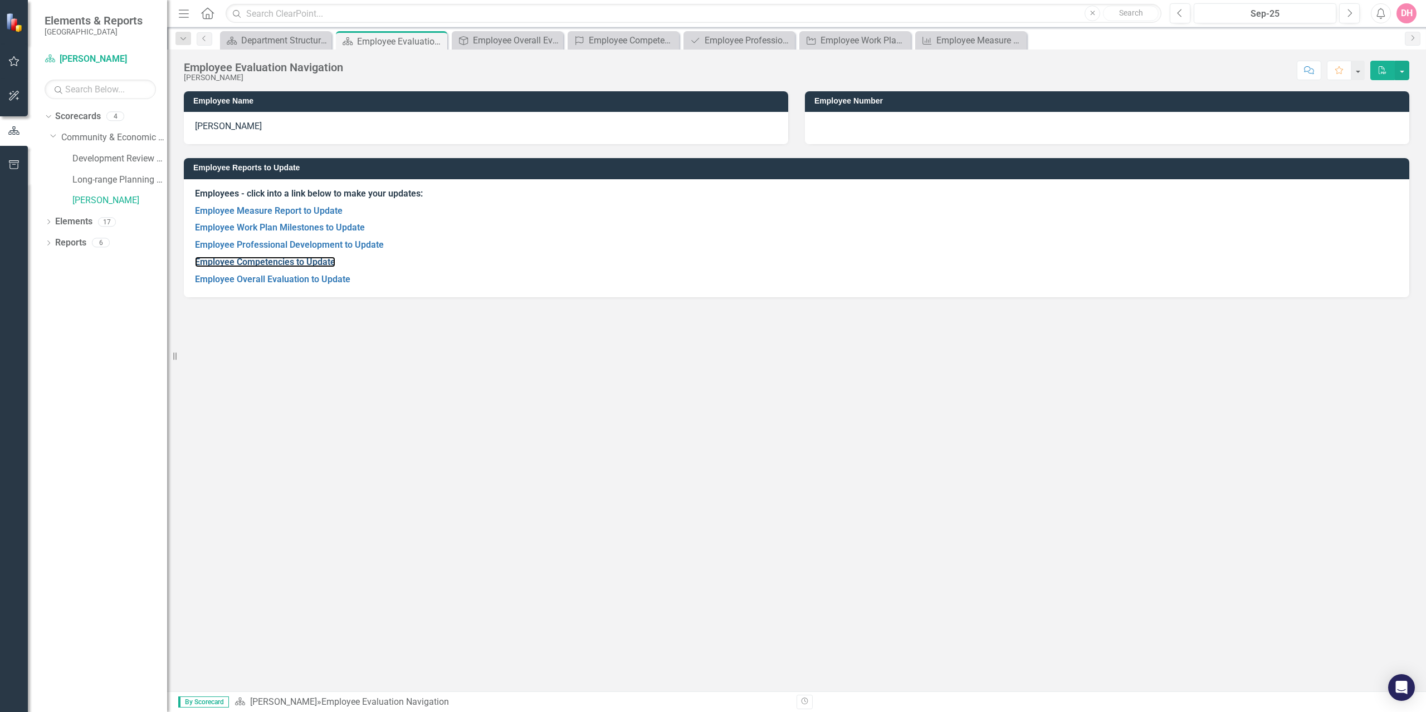
click at [222, 260] on link "Employee Competencies to Update" at bounding box center [265, 262] width 140 height 11
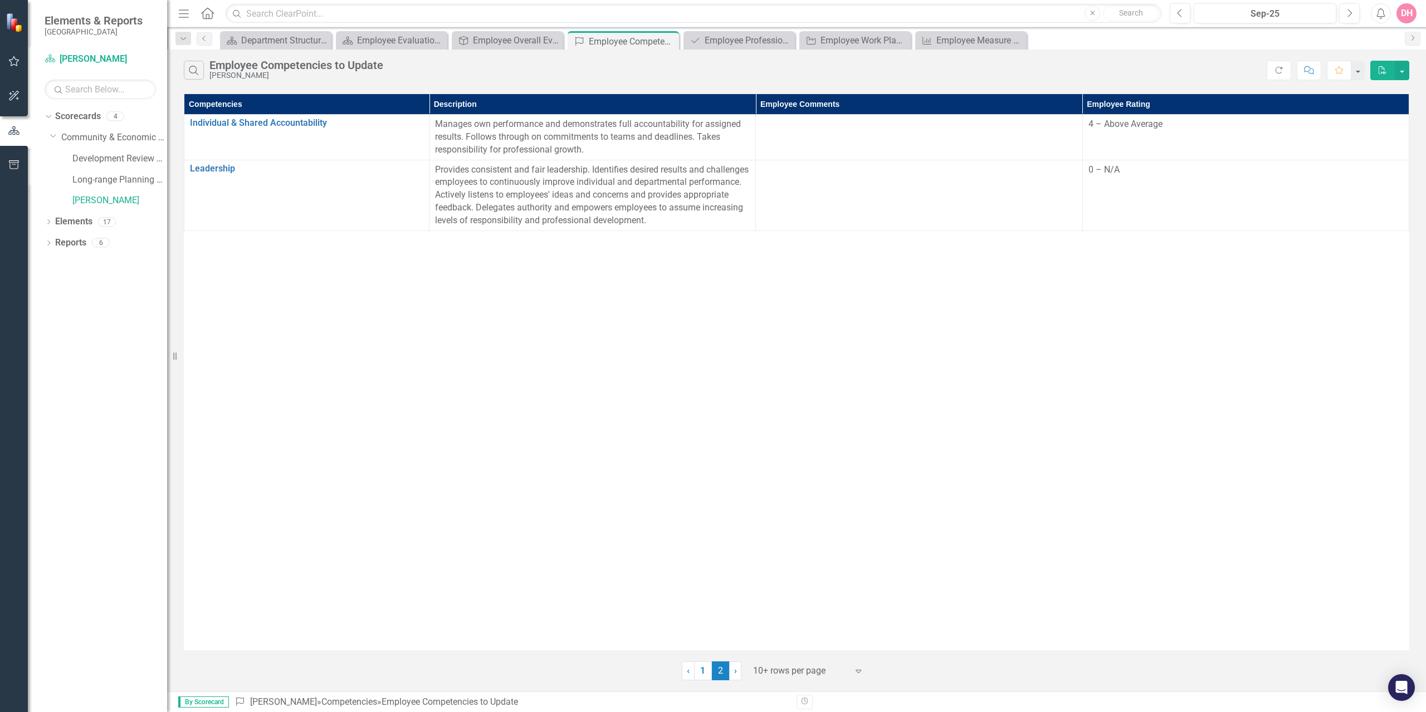
click at [701, 680] on link "1" at bounding box center [703, 671] width 18 height 19
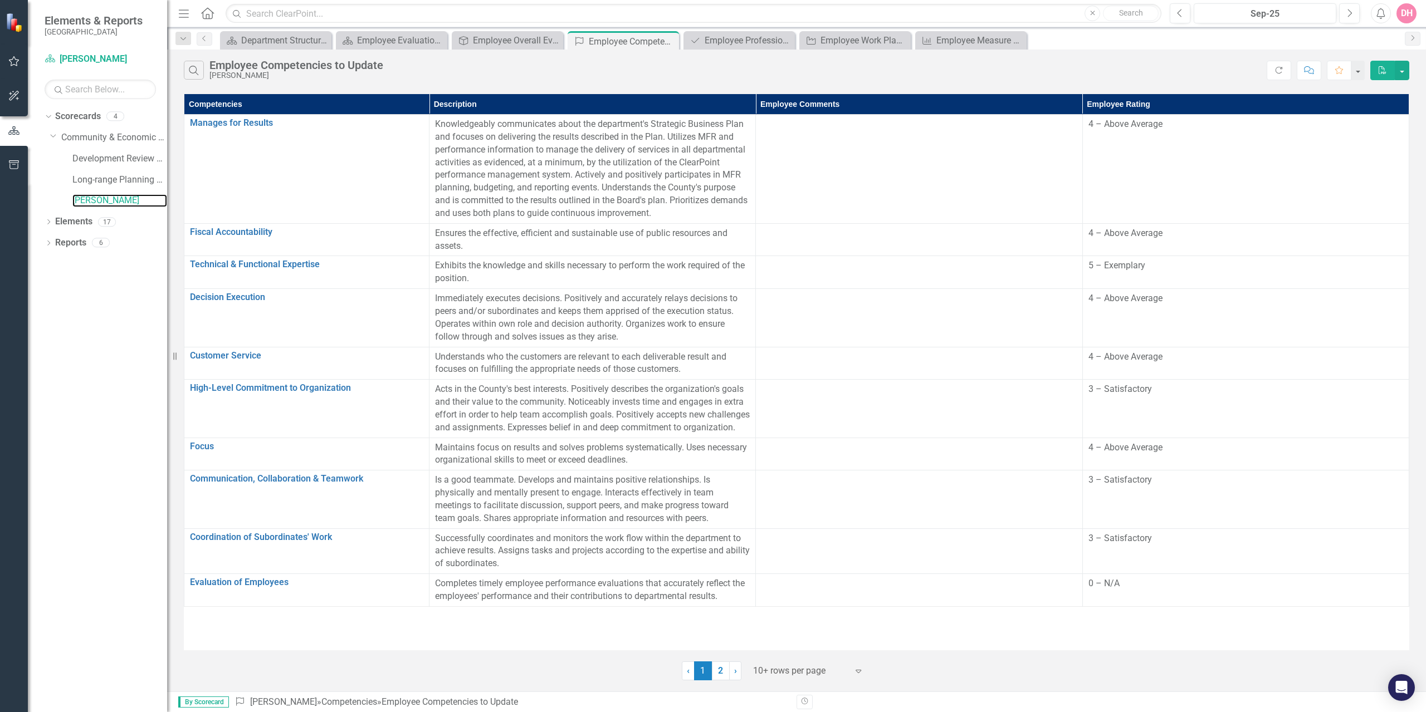
click at [88, 202] on link "[PERSON_NAME]" at bounding box center [119, 200] width 95 height 13
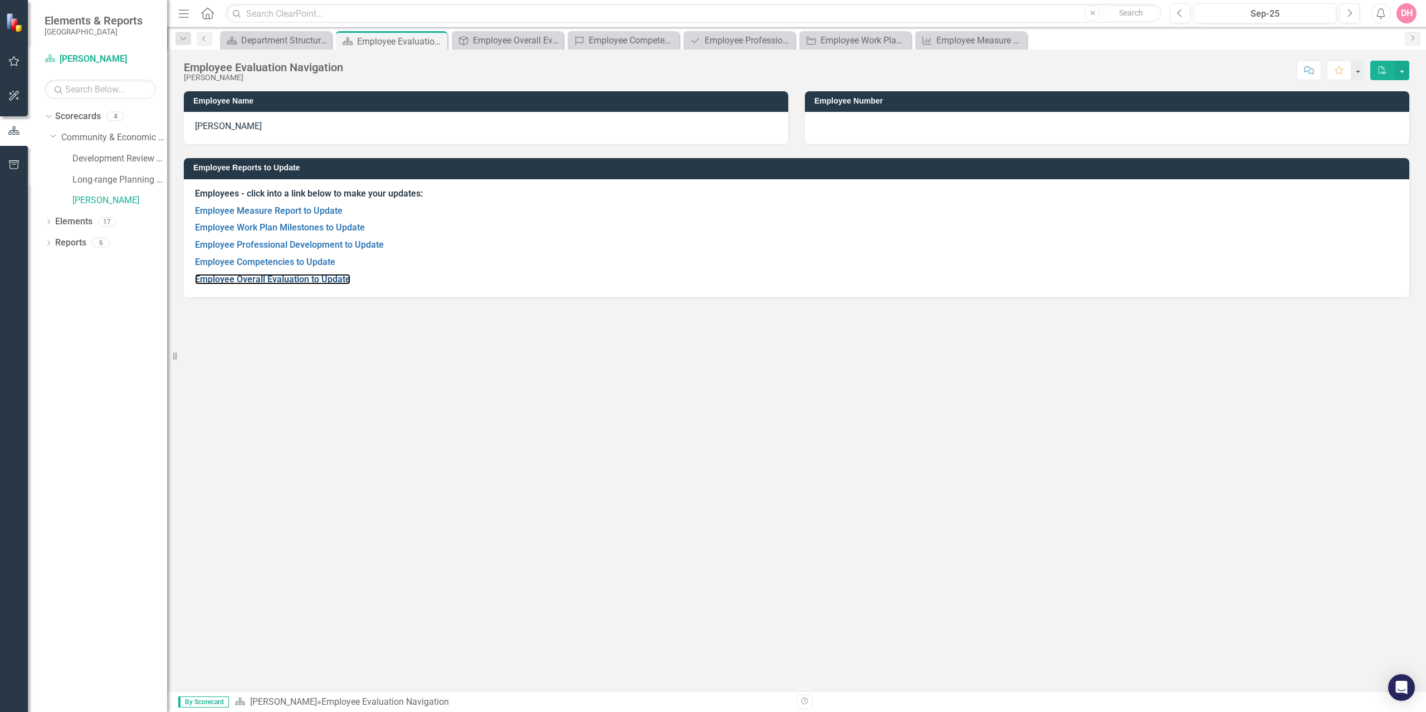
click at [240, 281] on link "Employee Overall Evaluation to Update" at bounding box center [272, 279] width 155 height 11
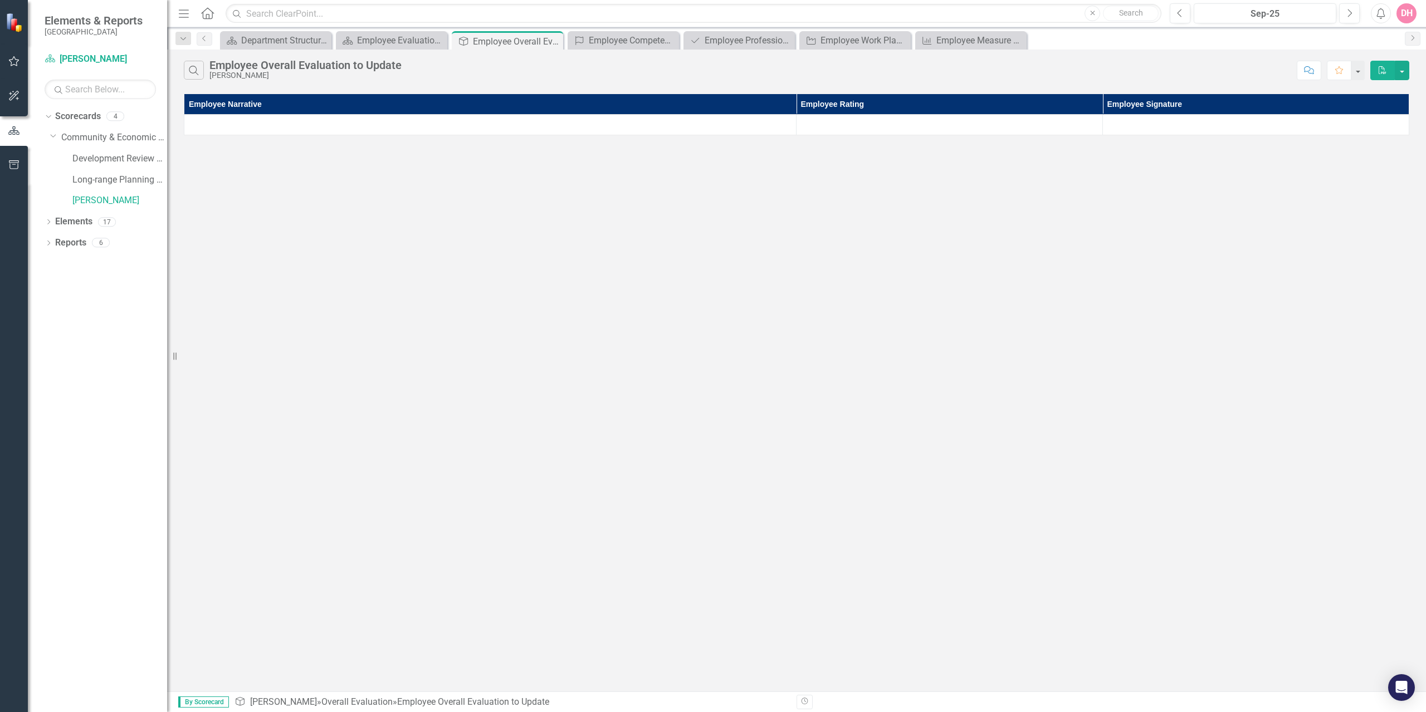
click at [310, 126] on div at bounding box center [490, 124] width 600 height 13
click at [1403, 69] on button "button" at bounding box center [1402, 70] width 14 height 19
click at [1374, 188] on div "Search Employee Overall Evaluation to Update [PERSON_NAME] Comment Favorite PDF…" at bounding box center [796, 371] width 1259 height 642
drag, startPoint x: 99, startPoint y: 201, endPoint x: 105, endPoint y: 198, distance: 6.2
click at [101, 201] on link "[PERSON_NAME]" at bounding box center [119, 200] width 95 height 13
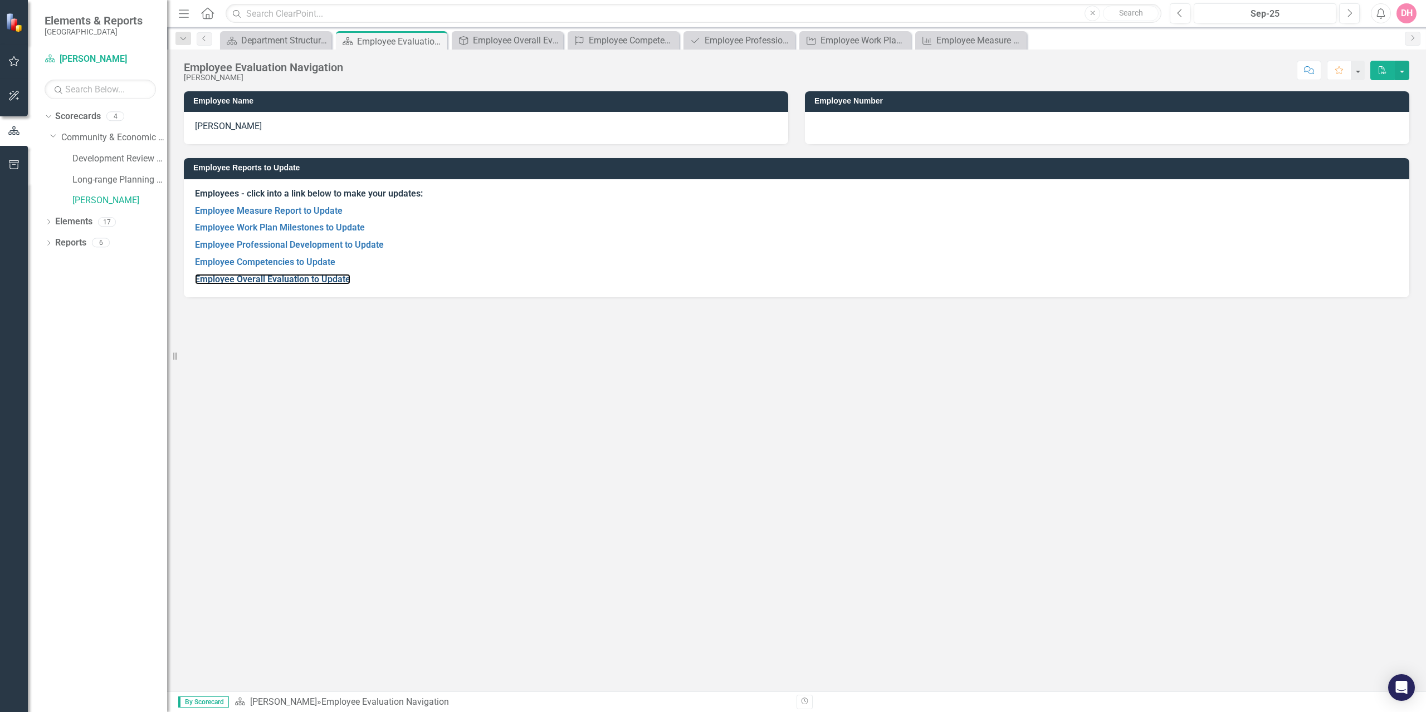
click at [253, 282] on link "Employee Overall Evaluation to Update" at bounding box center [272, 279] width 155 height 11
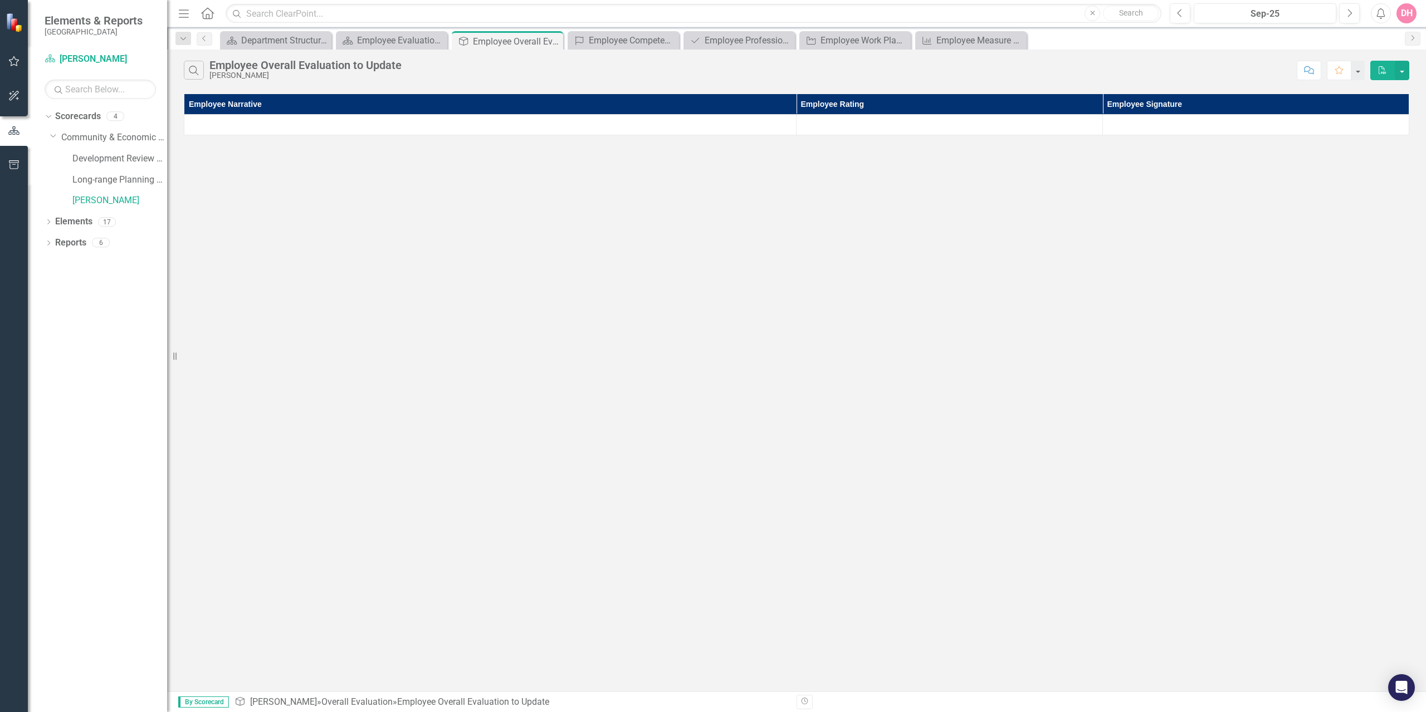
click at [843, 123] on div at bounding box center [949, 124] width 295 height 13
click at [520, 130] on div at bounding box center [490, 124] width 600 height 13
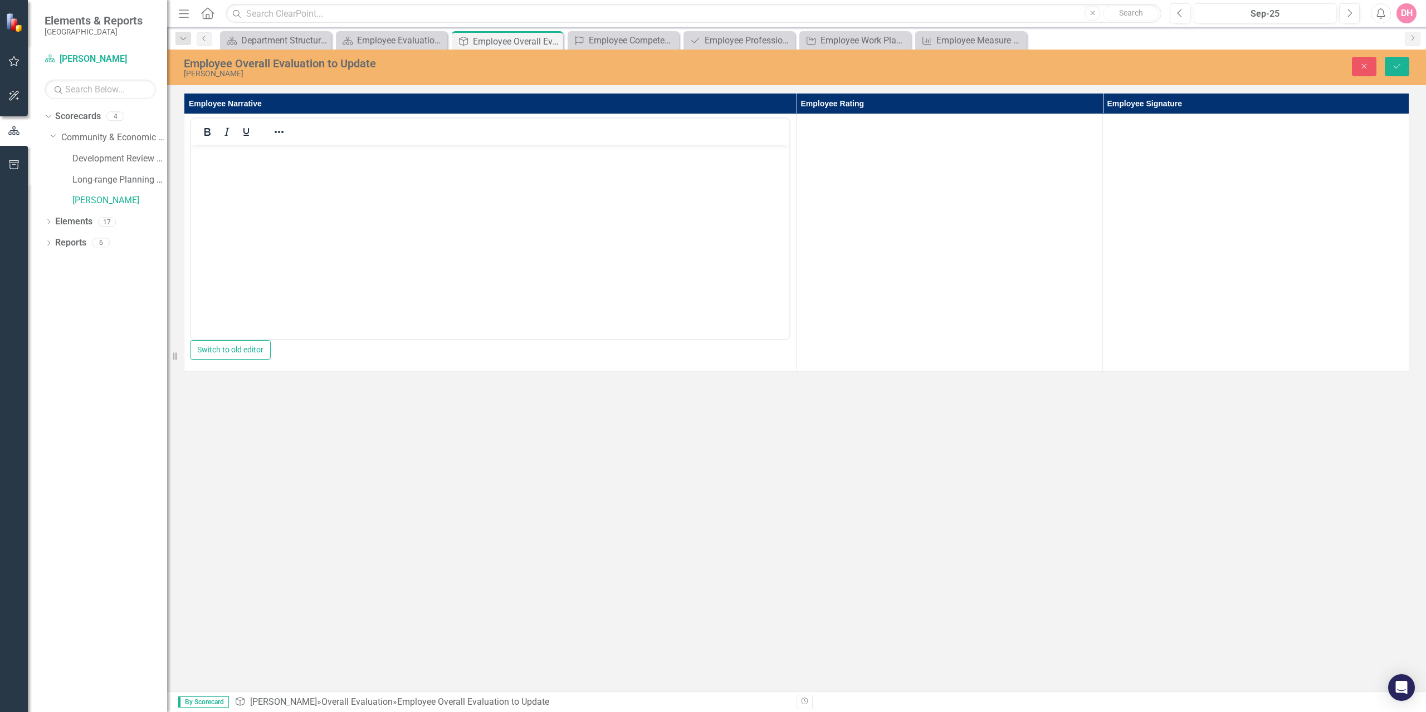
click at [913, 171] on td at bounding box center [950, 243] width 306 height 258
click at [301, 183] on body "Rich Text Area. Press ALT-0 for help." at bounding box center [490, 228] width 598 height 167
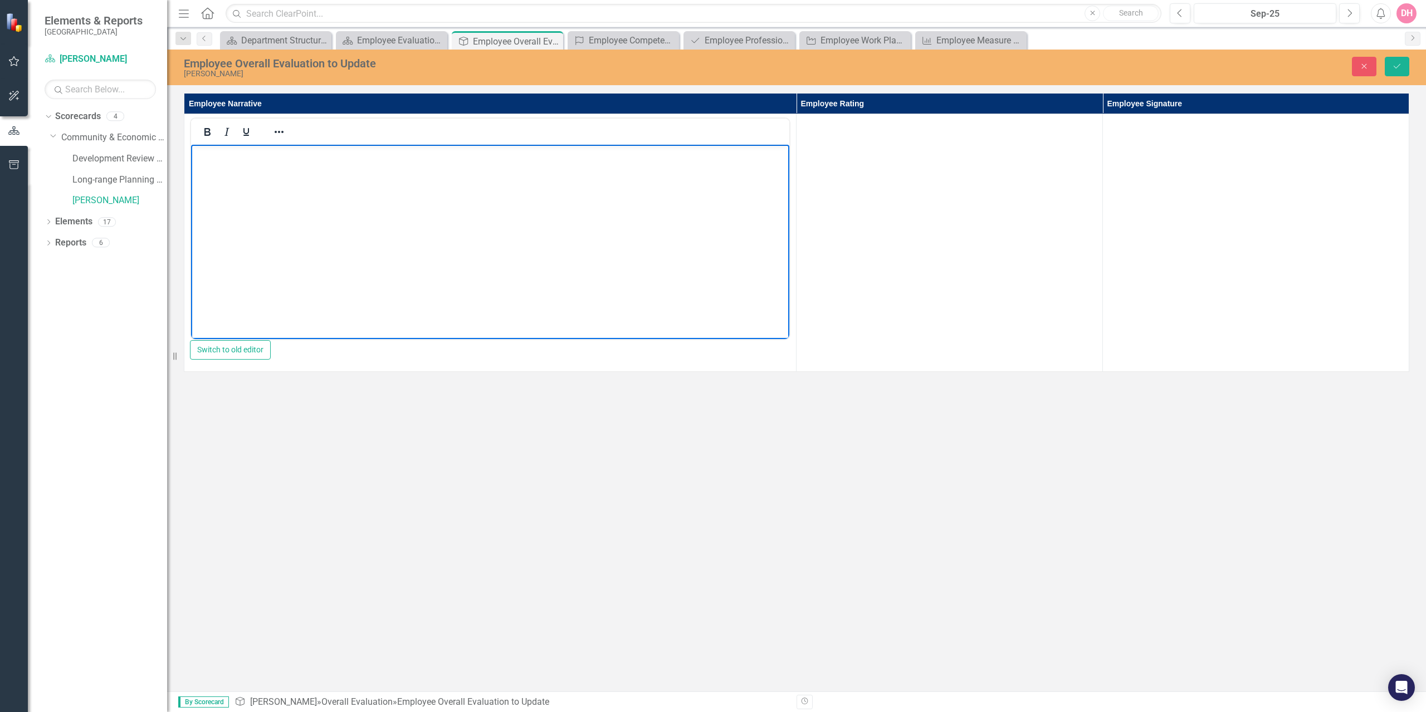
click at [301, 183] on body "Rich Text Area. Press ALT-0 for help." at bounding box center [490, 228] width 598 height 167
drag, startPoint x: 553, startPoint y: 156, endPoint x: 573, endPoint y: 155, distance: 20.1
click at [553, 156] on p "Over the course of last year I completed my Residential Building Inspector and …" at bounding box center [490, 154] width 593 height 13
click at [596, 154] on p "Over the course of last year I completed my Residential Building Inspector and …" at bounding box center [490, 161] width 593 height 27
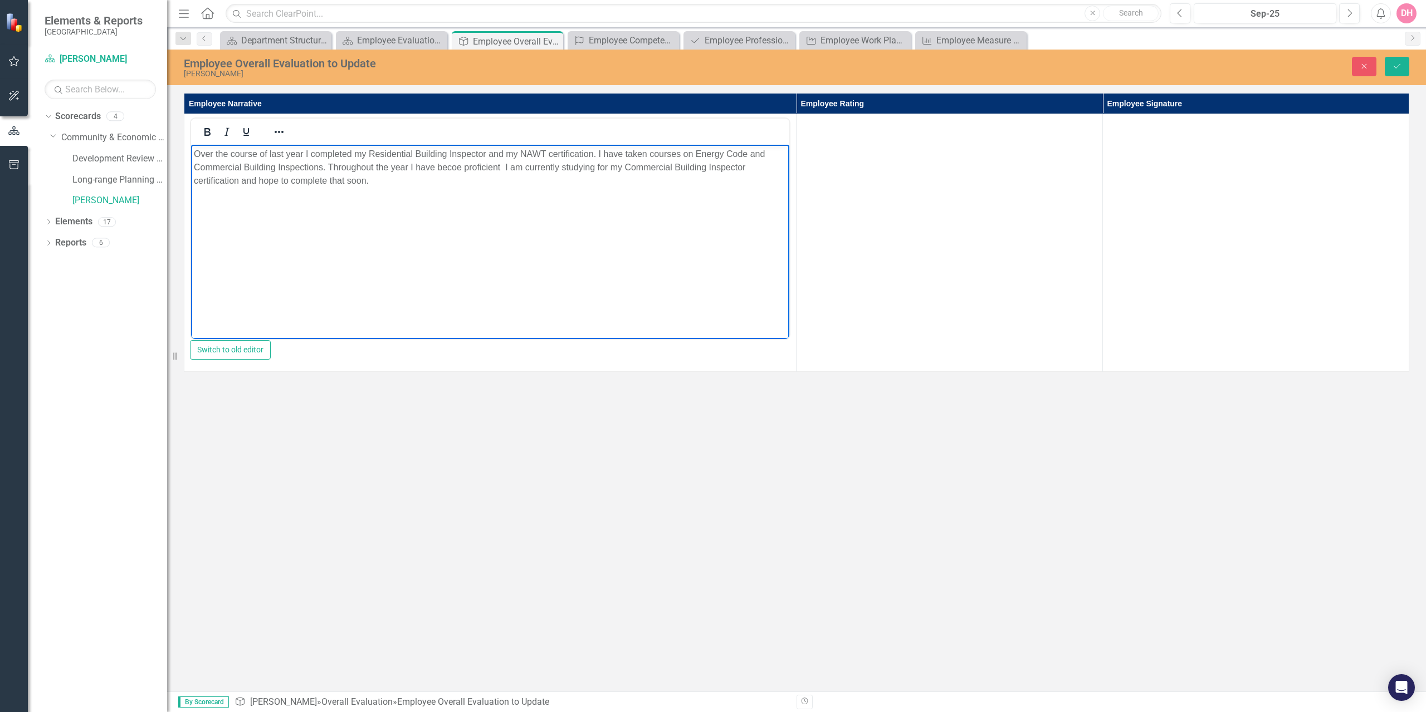
click at [456, 167] on p "Over the course of last year I completed my Residential Building Inspector and …" at bounding box center [490, 168] width 593 height 40
click at [511, 169] on p "Over the course of last year I completed my Residential Building Inspector and …" at bounding box center [490, 168] width 593 height 40
click at [765, 153] on p "Over the course of last year I completed my Residential Building Inspector and …" at bounding box center [490, 168] width 593 height 40
click at [448, 167] on p "Over the course of last year I completed my Residential Building Inspector and …" at bounding box center [490, 168] width 593 height 40
click at [265, 180] on p "Over the course of last year I completed my Residential Building Inspector and …" at bounding box center [490, 168] width 593 height 40
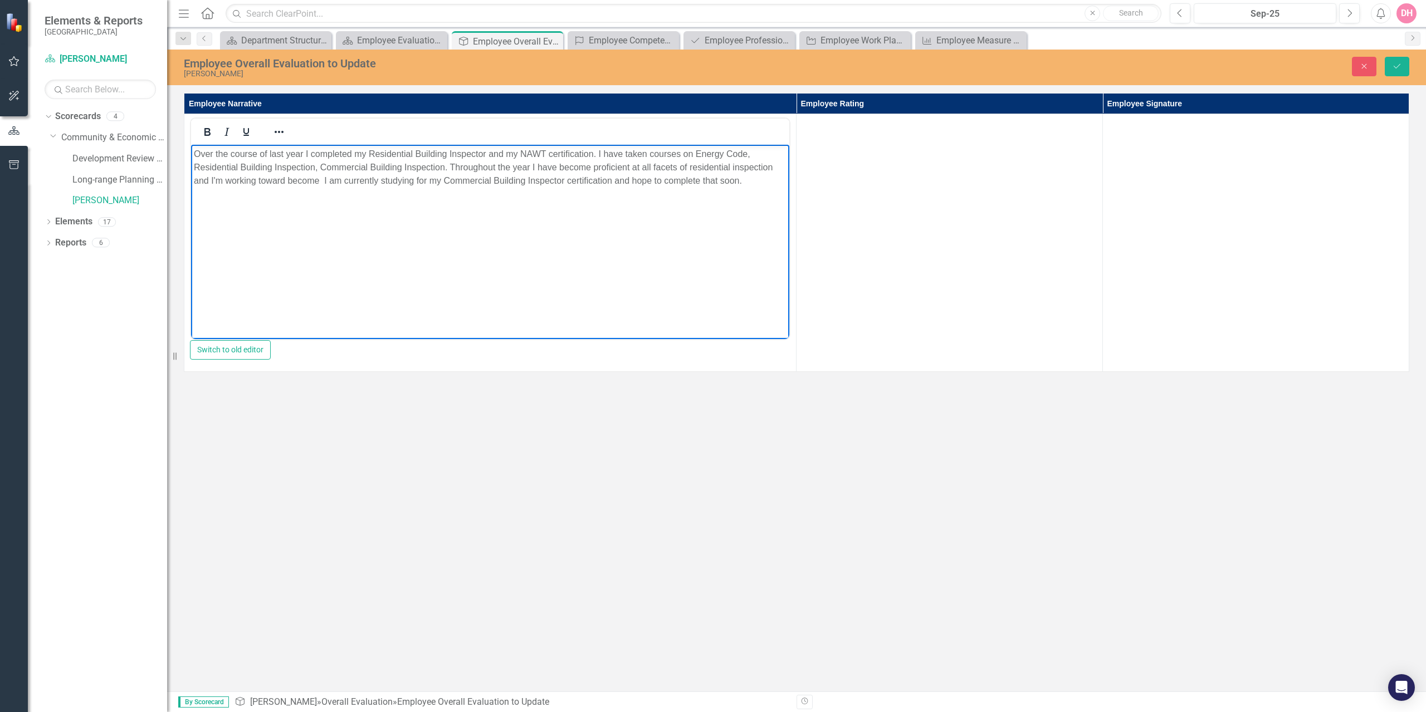
click at [320, 180] on p "Over the course of last year I completed my Residential Building Inspector and …" at bounding box center [490, 168] width 593 height 40
click at [370, 194] on p "Over the course of last year I completed my Residential Building Inspector and …" at bounding box center [490, 174] width 593 height 53
click at [930, 202] on td at bounding box center [950, 243] width 306 height 258
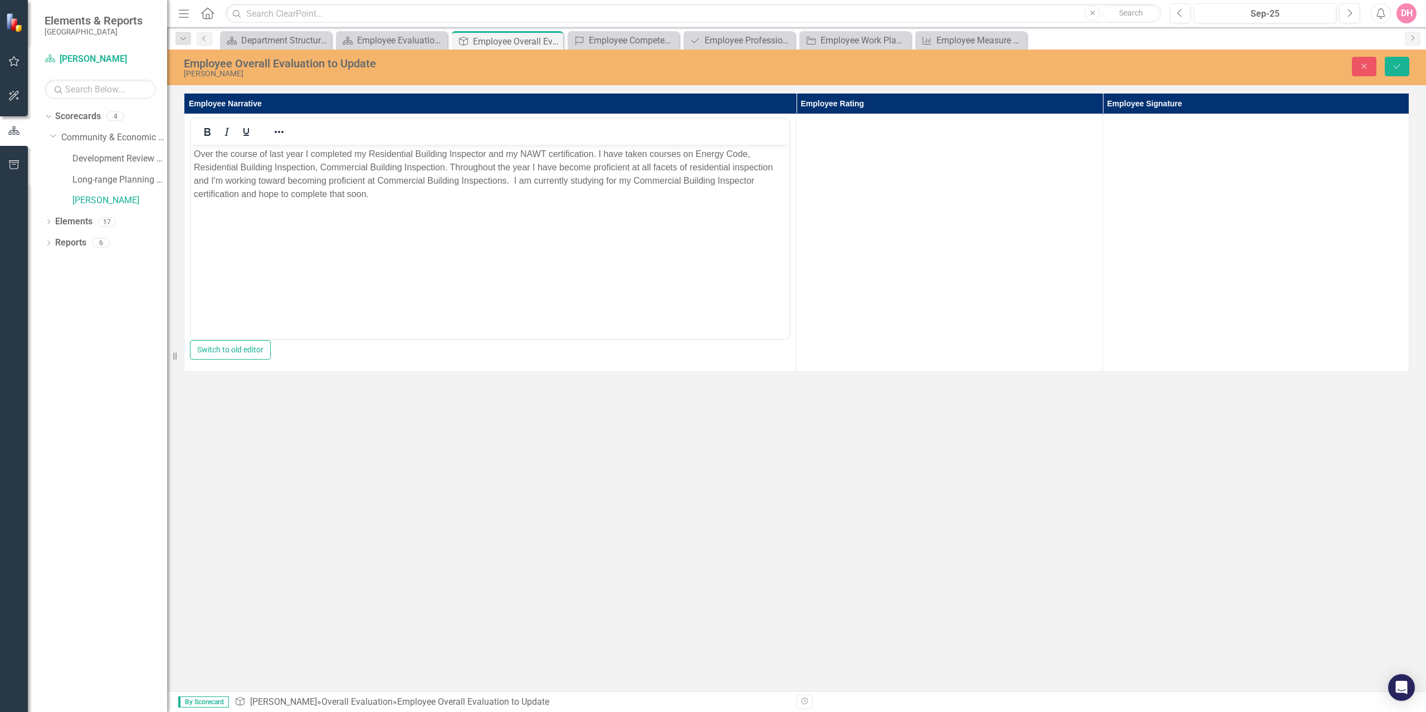
click at [851, 159] on td at bounding box center [950, 243] width 306 height 258
click at [886, 165] on td at bounding box center [950, 243] width 306 height 258
click at [1087, 129] on icon "Expand" at bounding box center [1086, 127] width 11 height 9
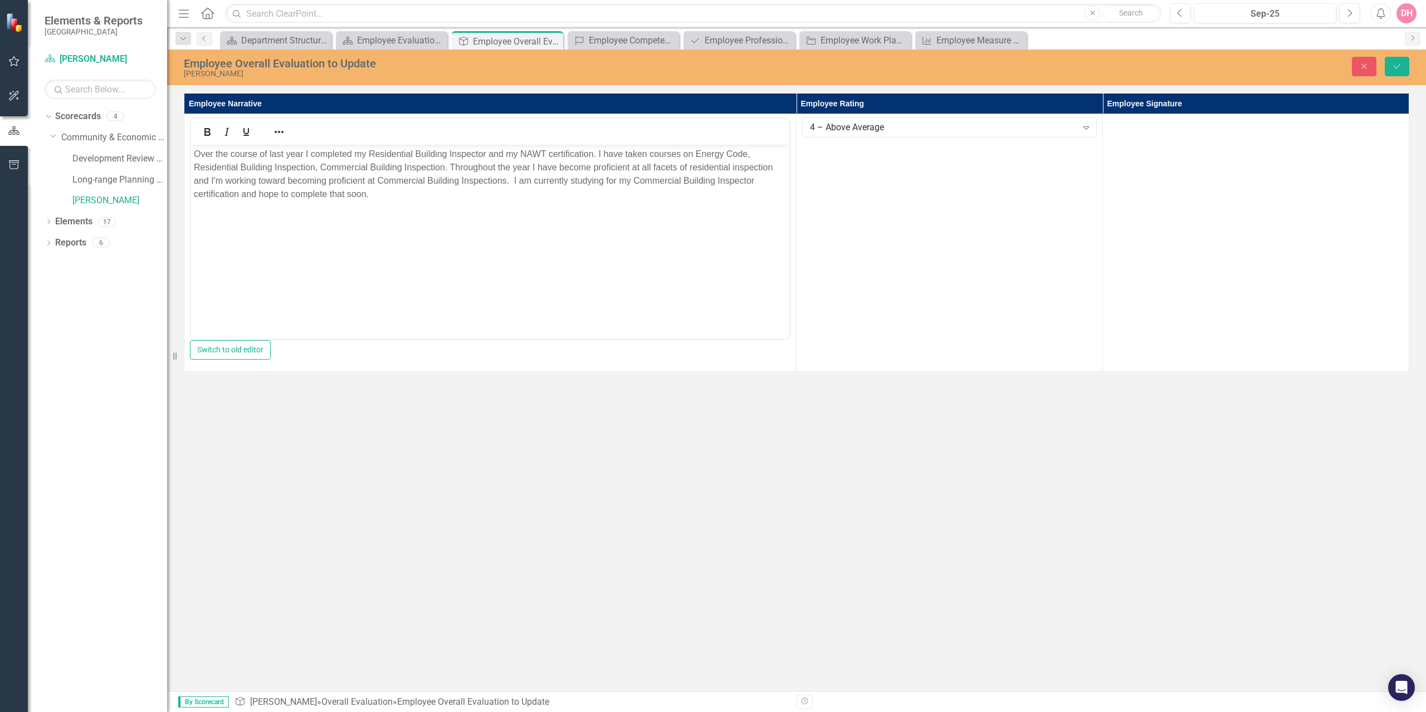
click at [1267, 158] on td at bounding box center [1256, 243] width 306 height 258
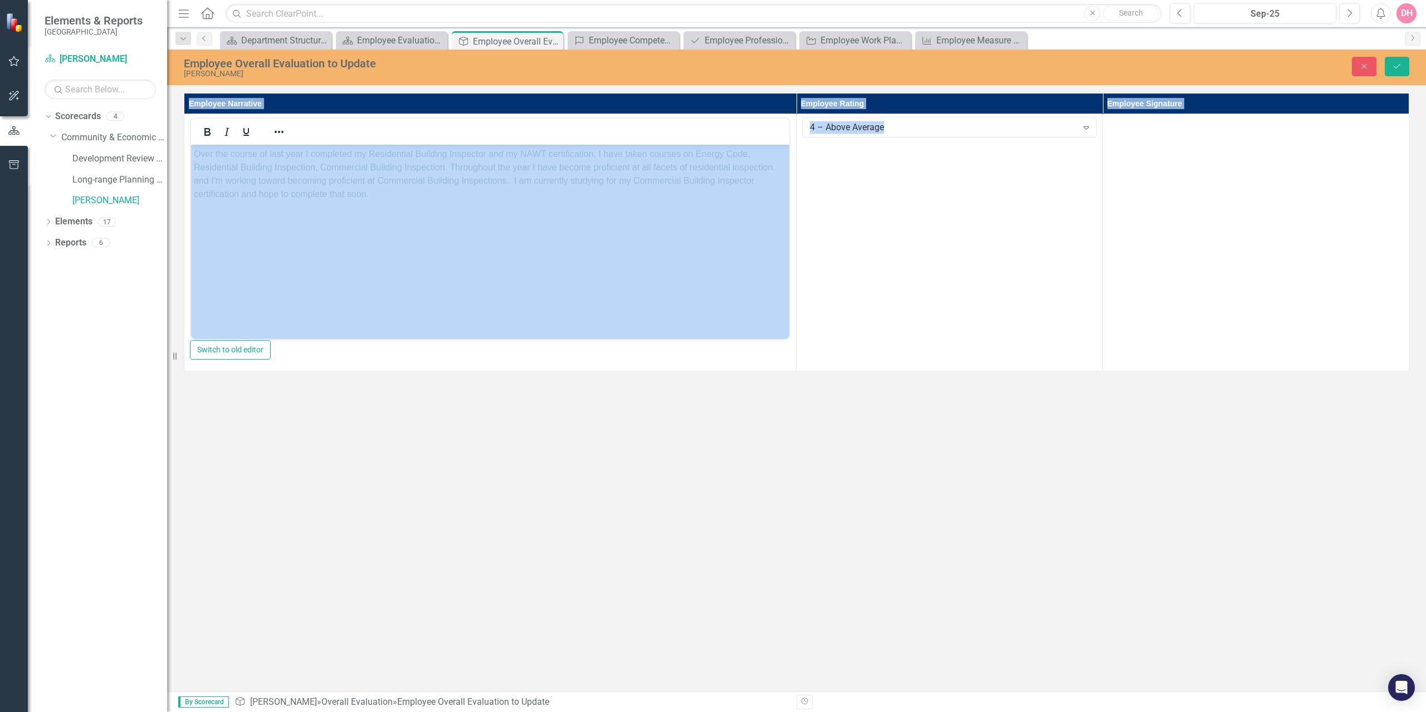
click at [1267, 158] on td at bounding box center [1256, 243] width 306 height 258
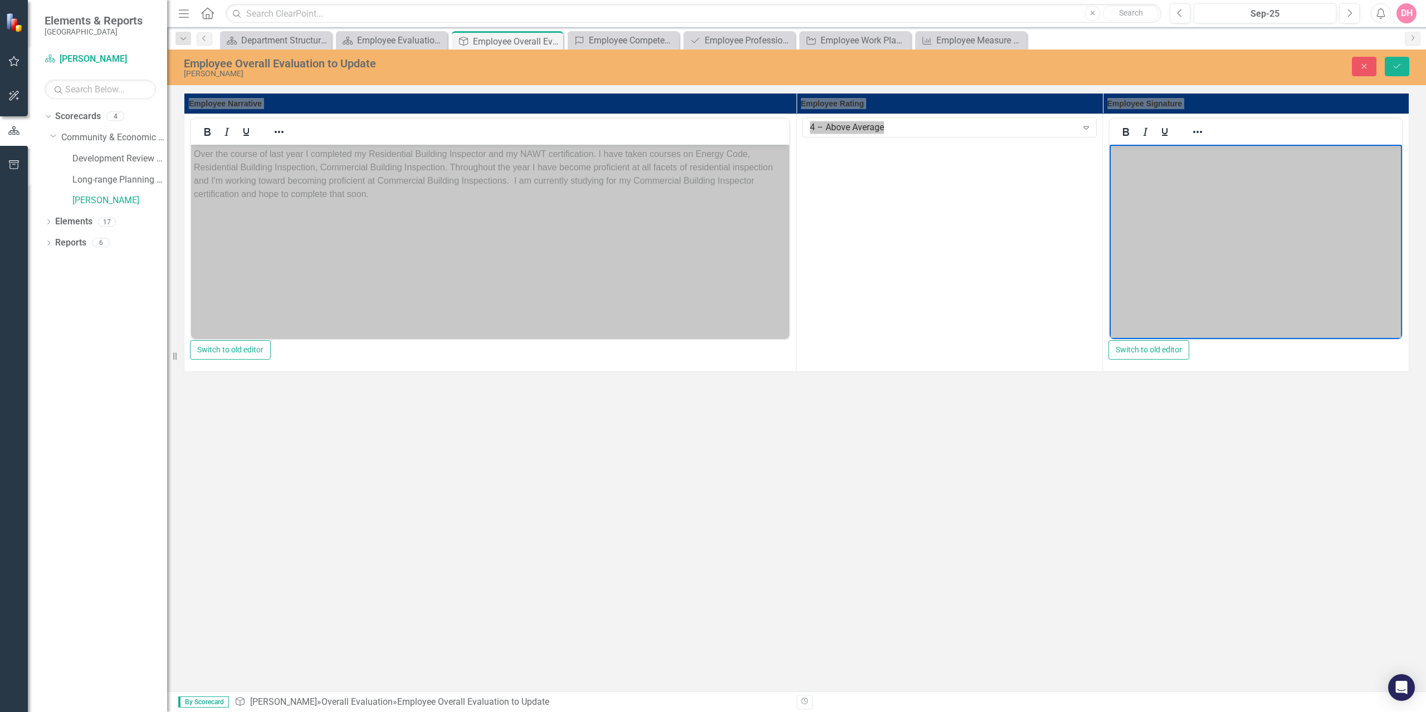
click at [1227, 194] on body "Rich Text Area. Press ALT-0 for help." at bounding box center [1256, 228] width 292 height 167
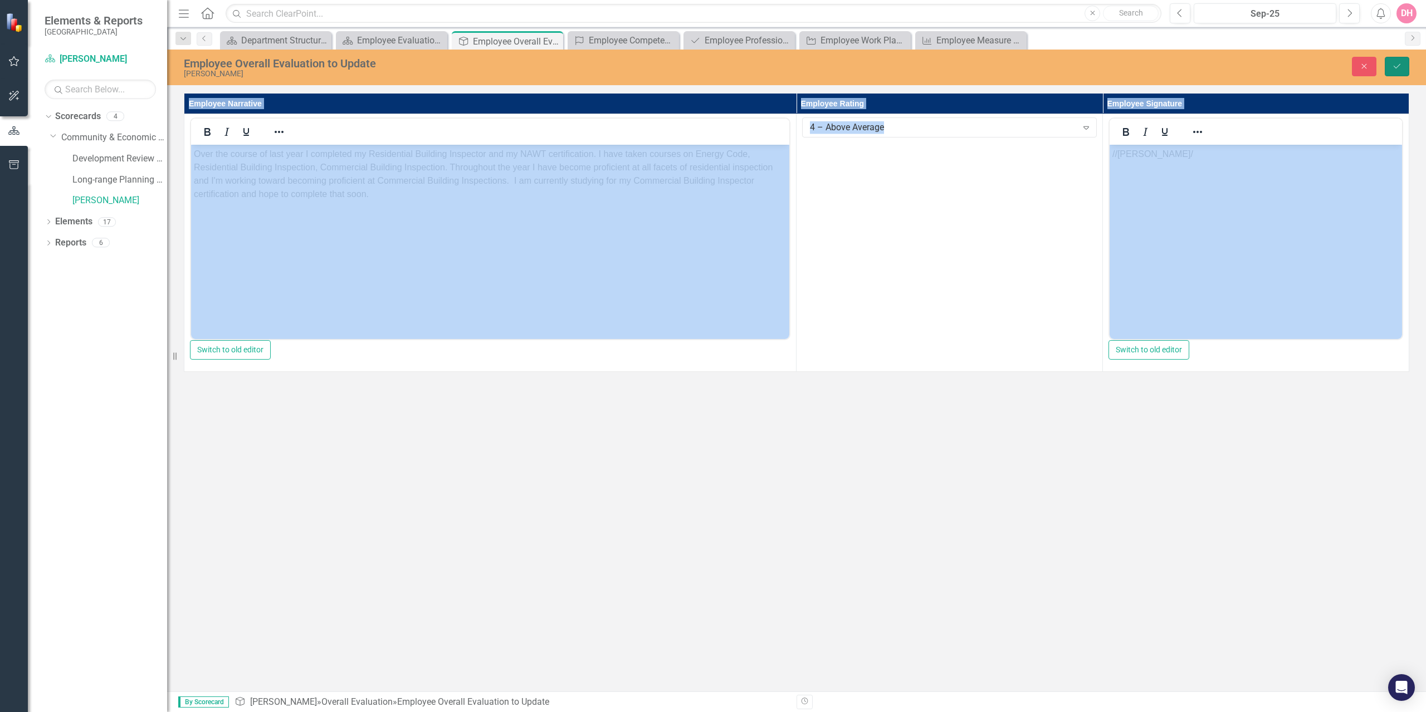
click at [1396, 66] on icon "Save" at bounding box center [1397, 66] width 10 height 8
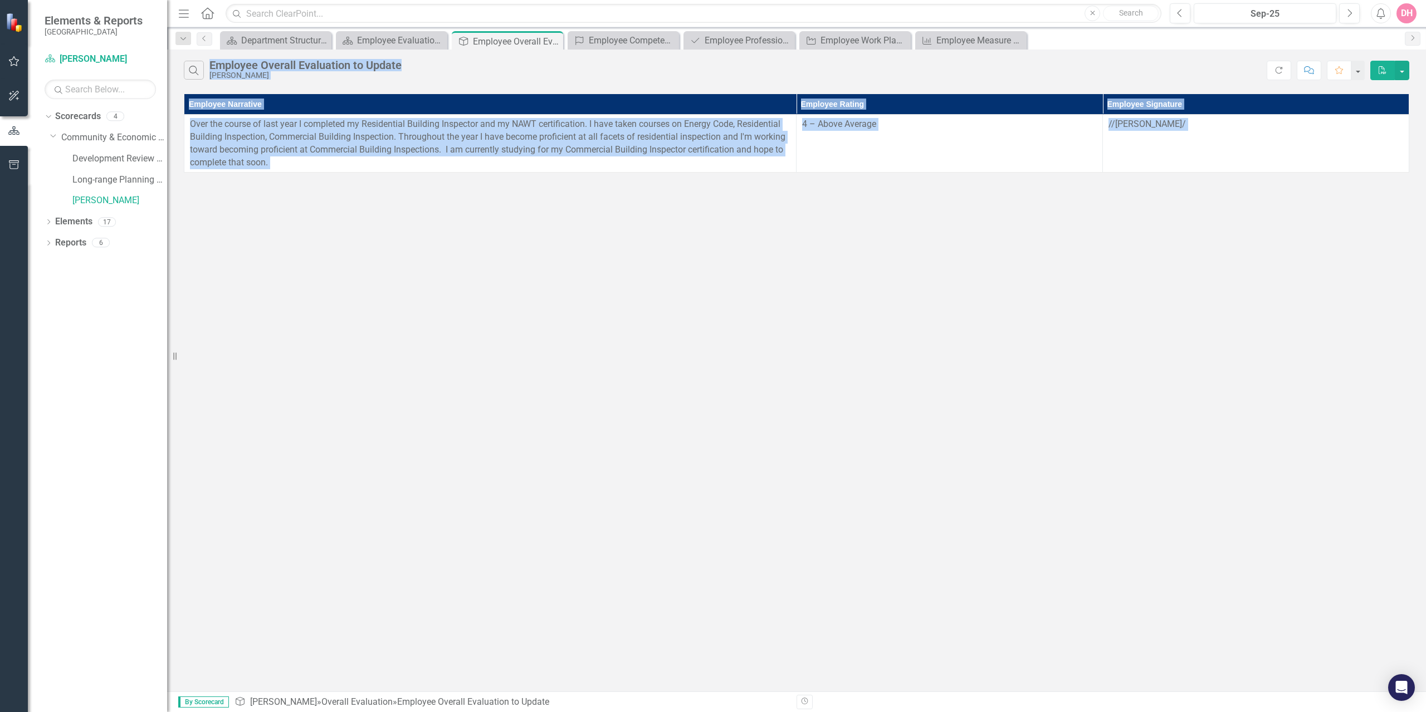
click at [1286, 144] on td "//[PERSON_NAME]/" at bounding box center [1256, 144] width 306 height 58
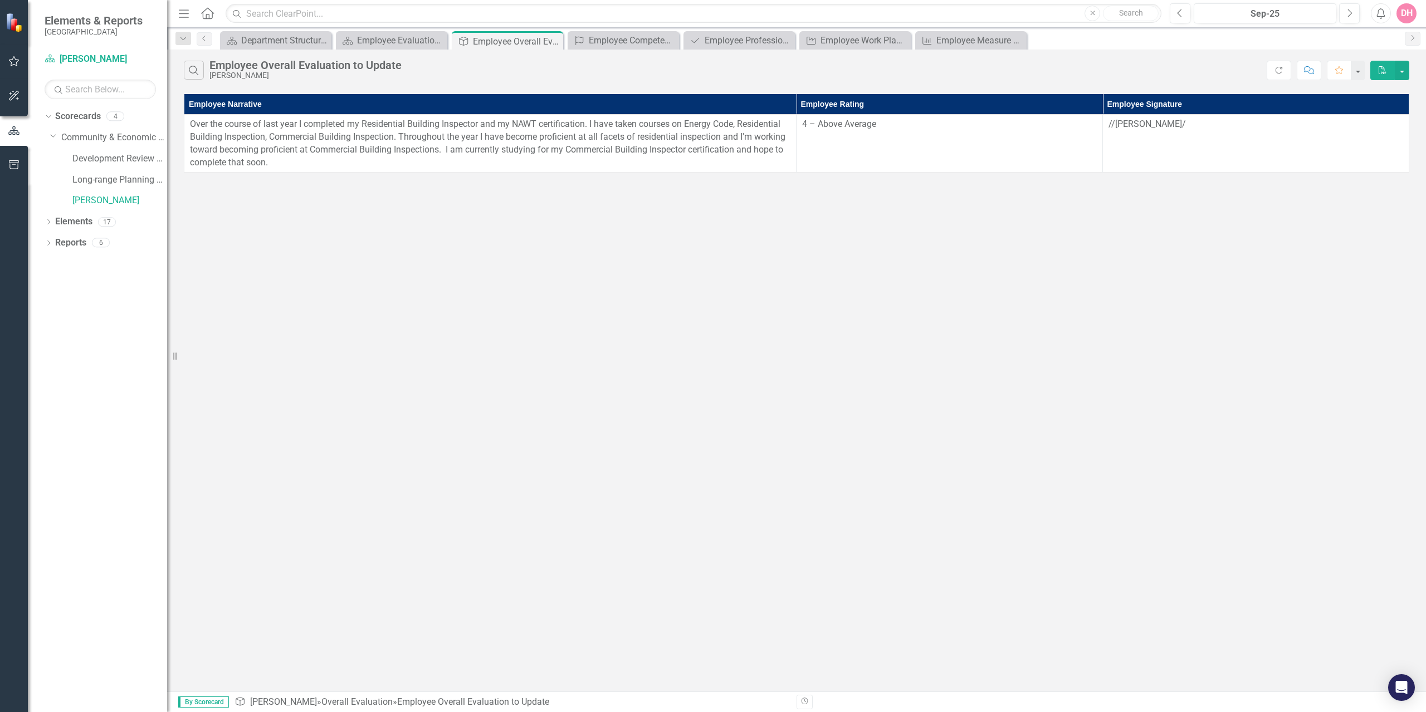
click at [1185, 130] on p "//[PERSON_NAME]/" at bounding box center [1255, 124] width 295 height 13
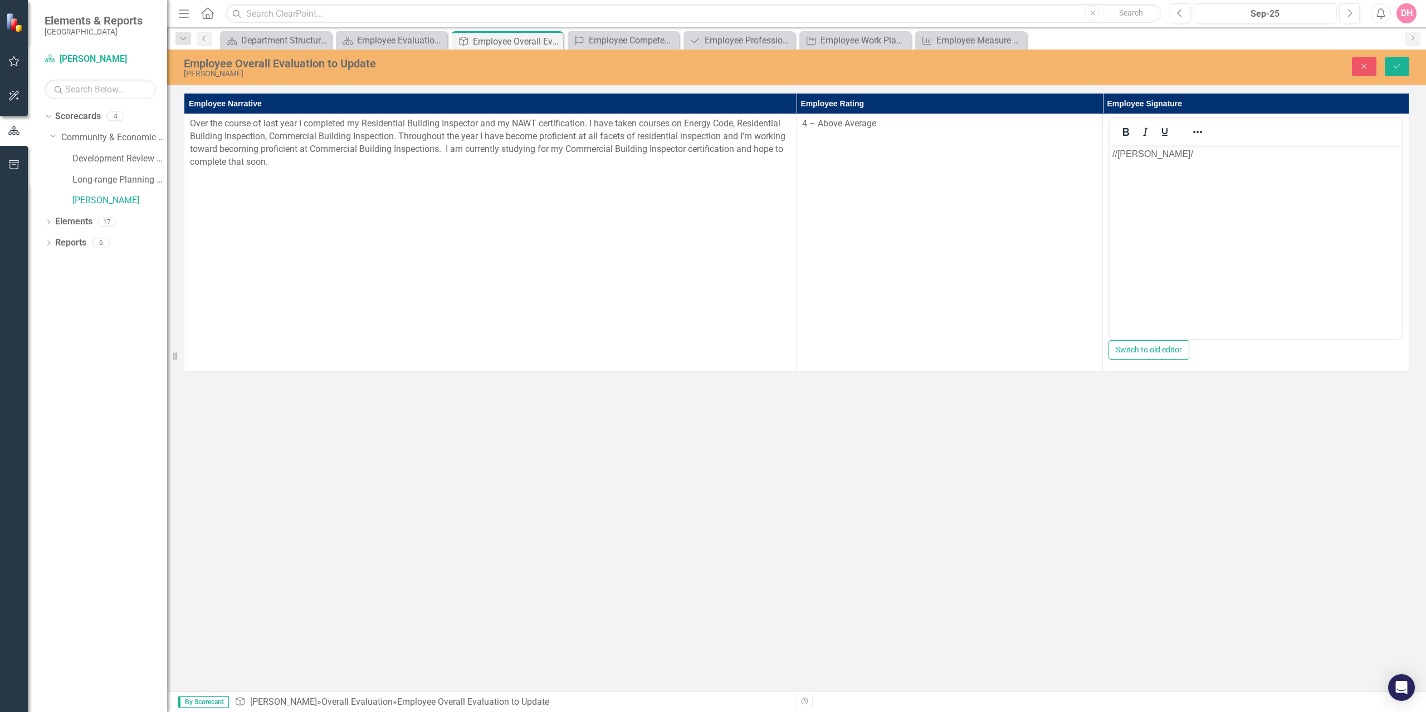
click at [1169, 159] on p "//[PERSON_NAME]/" at bounding box center [1255, 154] width 287 height 13
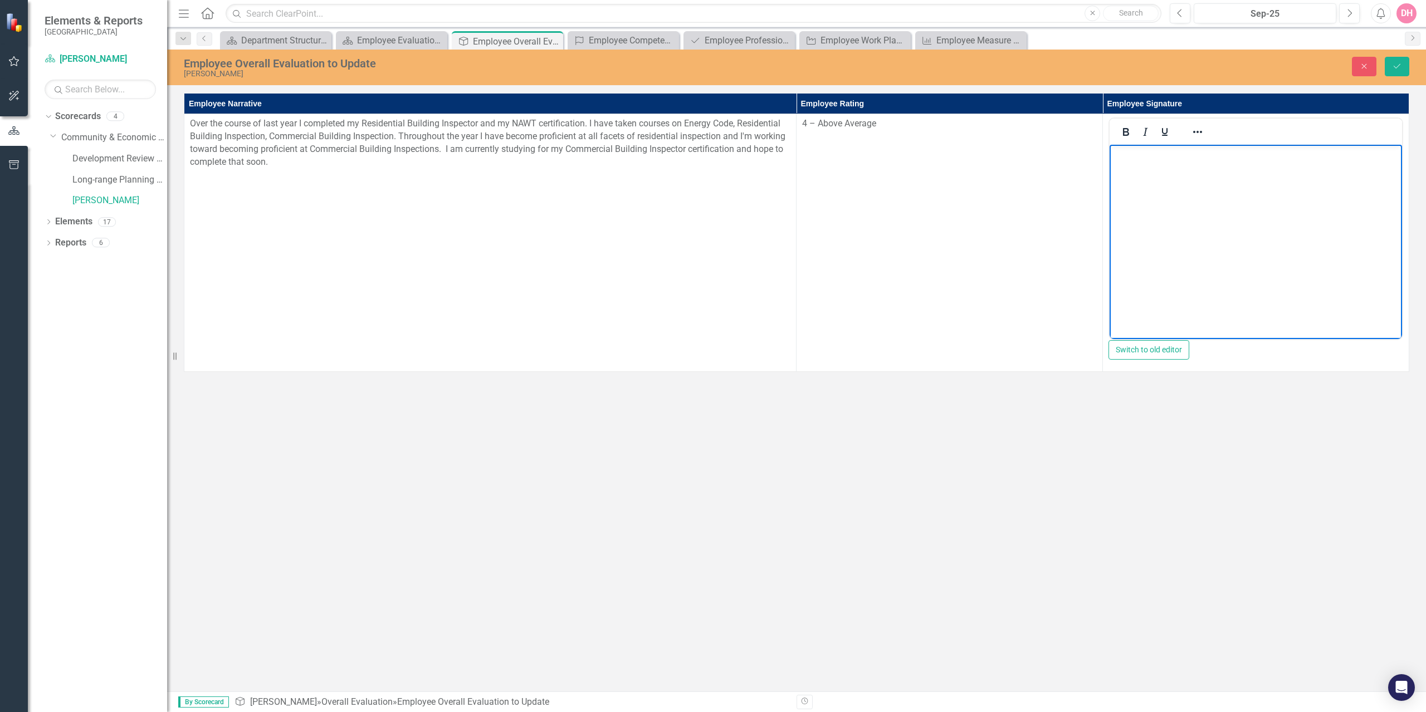
click at [1201, 133] on icon "Reveal or hide additional toolbar items" at bounding box center [1197, 132] width 9 height 2
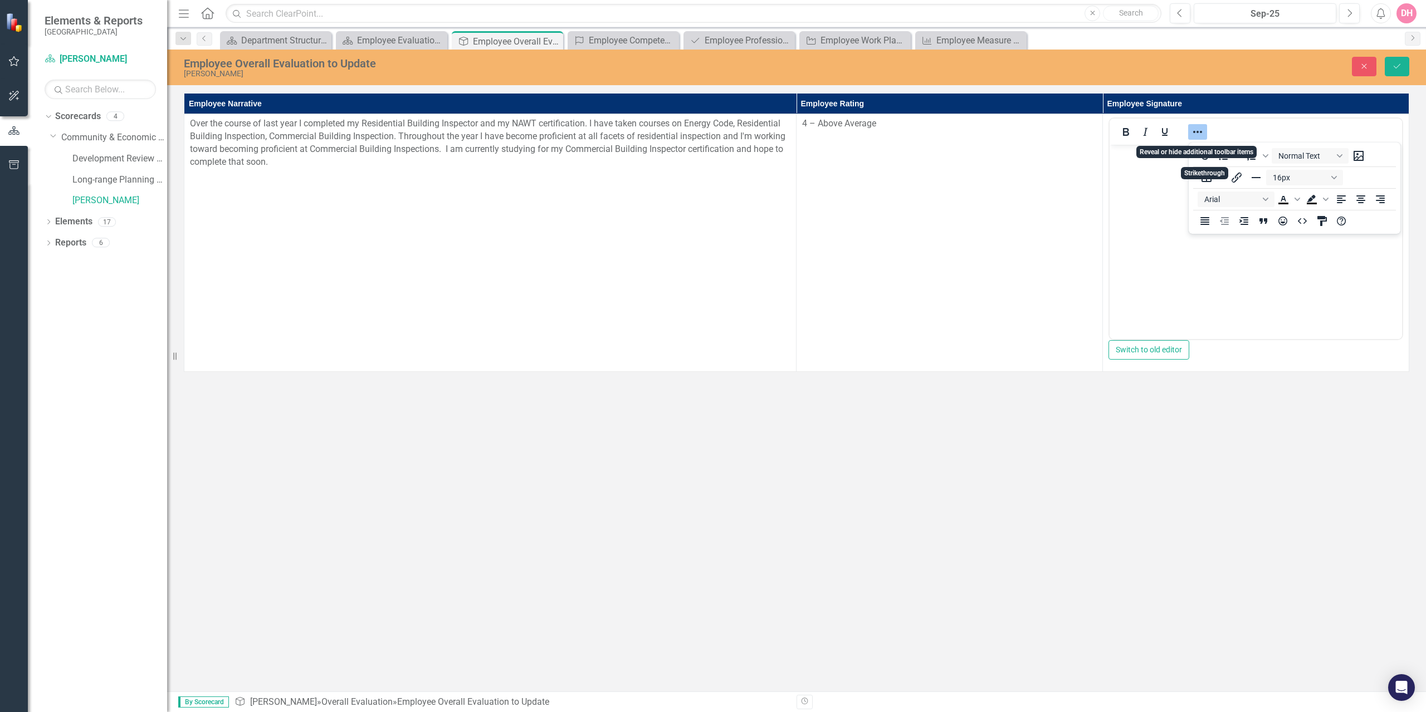
click at [1155, 195] on body "Rich Text Area. Press ALT-0 for help." at bounding box center [1256, 228] width 292 height 167
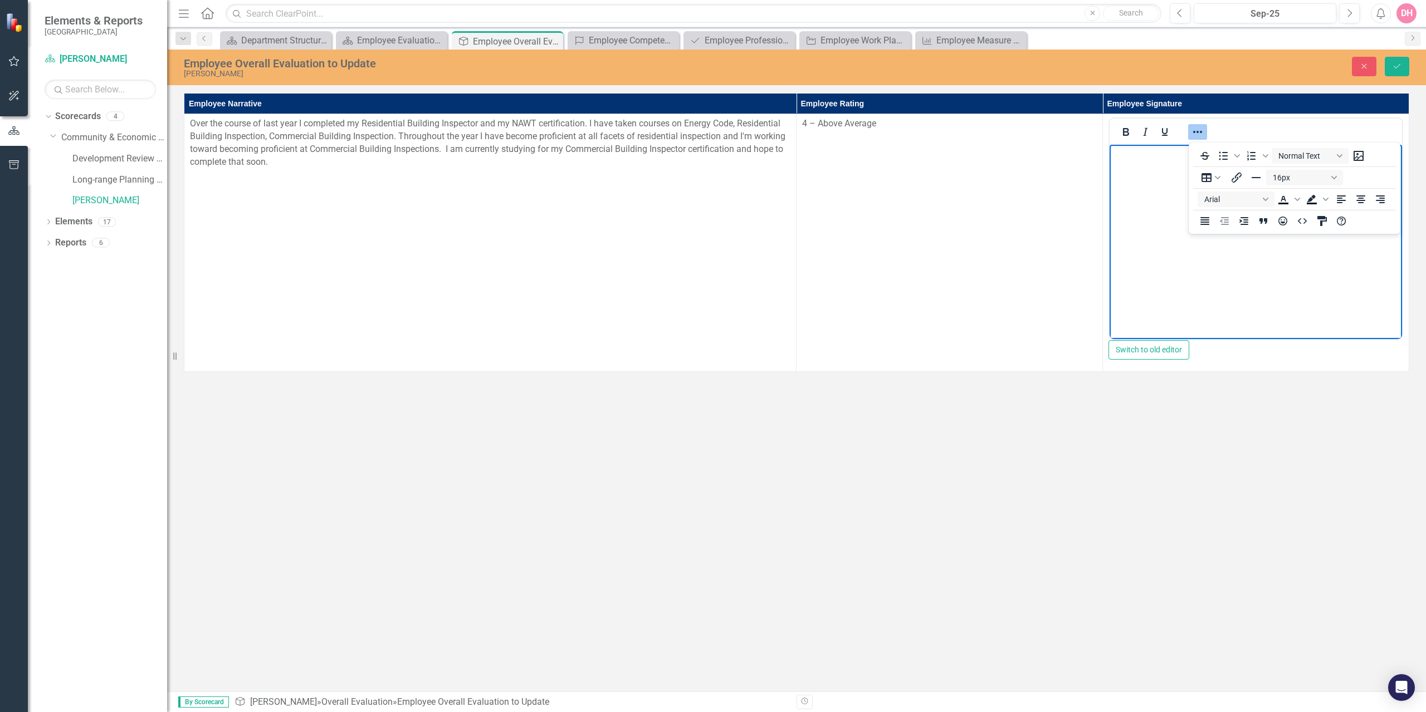
click at [1128, 163] on body "Rich Text Area. Press ALT-0 for help." at bounding box center [1256, 228] width 292 height 167
drag, startPoint x: 1185, startPoint y: 255, endPoint x: 1141, endPoint y: 160, distance: 104.4
click at [1184, 251] on body "Rich Text Area. Press ALT-0 for help." at bounding box center [1256, 228] width 292 height 167
click at [1145, 137] on icon "Italic" at bounding box center [1145, 131] width 13 height 13
click at [1128, 137] on icon "Bold" at bounding box center [1125, 131] width 13 height 13
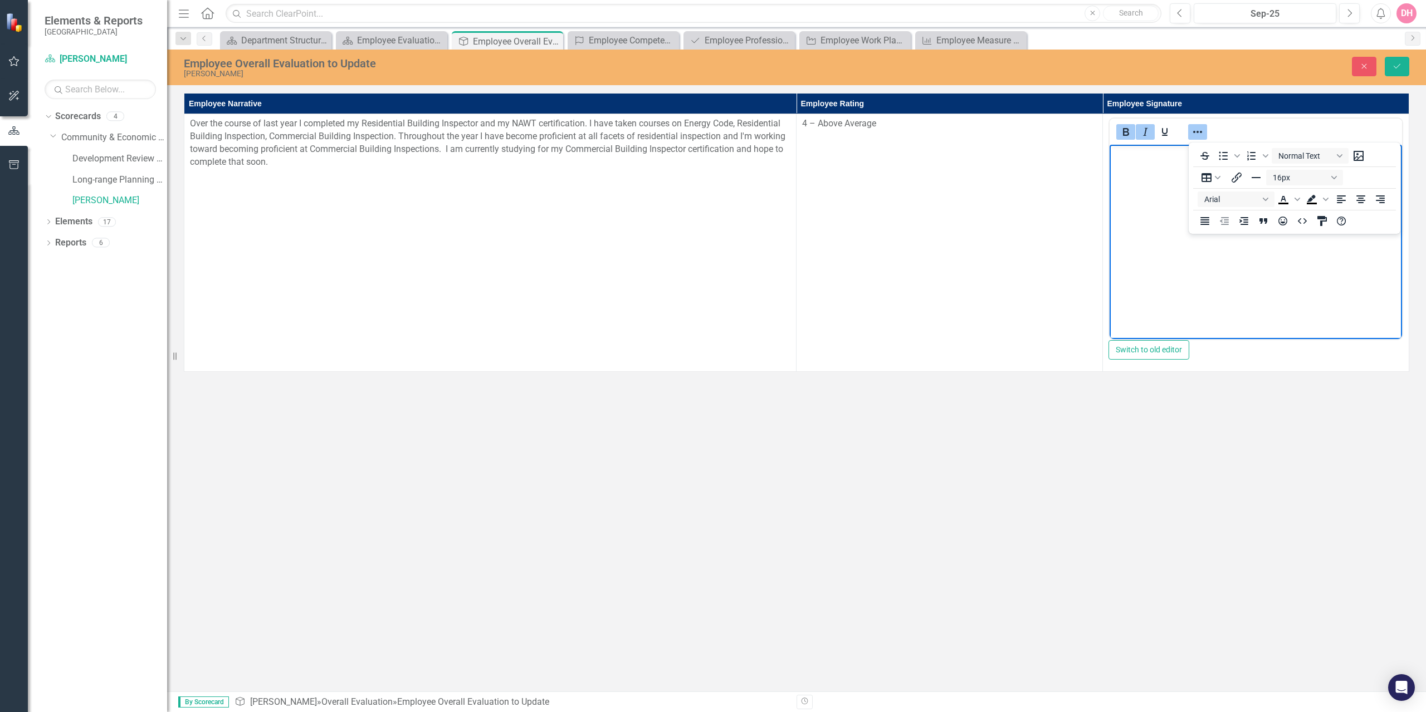
drag, startPoint x: 1125, startPoint y: 133, endPoint x: 1130, endPoint y: 138, distance: 6.7
click at [1125, 134] on icon "Bold" at bounding box center [1125, 131] width 13 height 13
click at [1140, 139] on icon "Italic" at bounding box center [1145, 131] width 13 height 13
click at [1197, 133] on icon "Reveal or hide additional toolbar items" at bounding box center [1197, 131] width 13 height 13
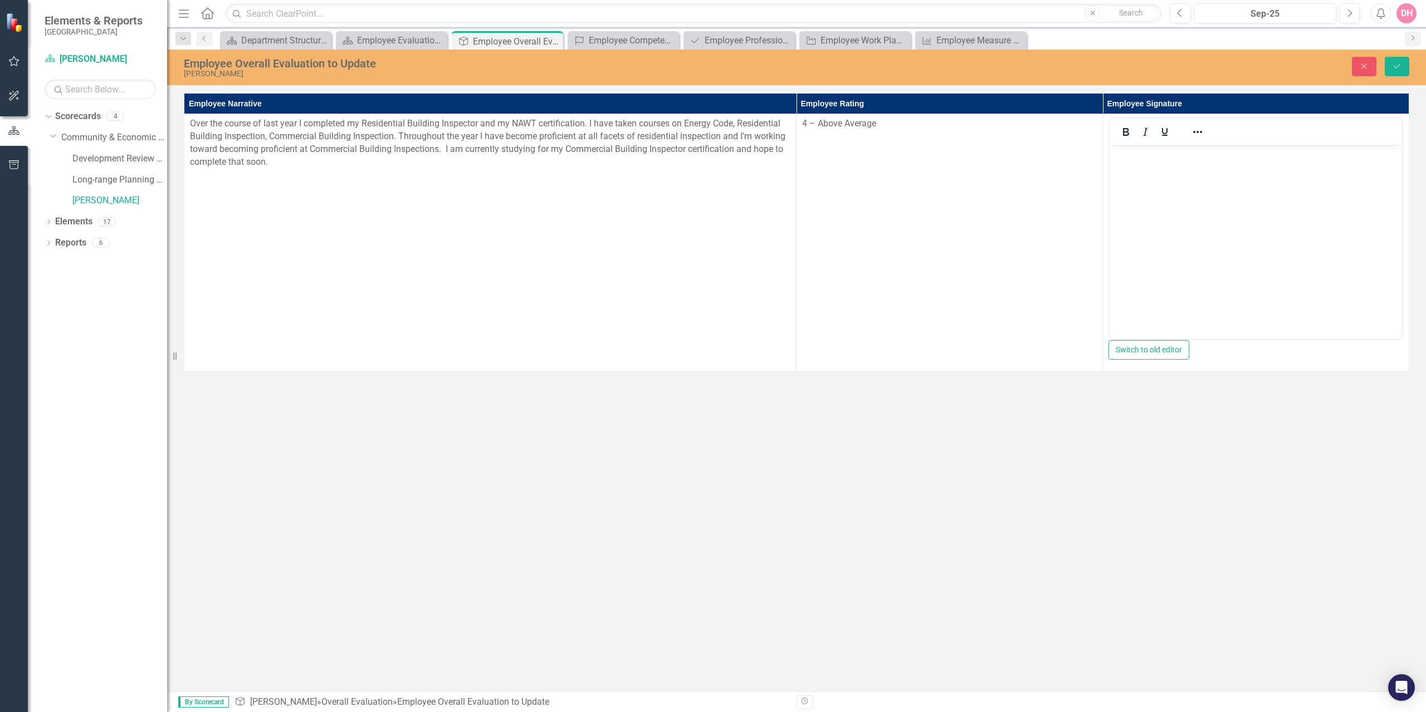
click at [1140, 166] on body "﻿" at bounding box center [1256, 228] width 292 height 167
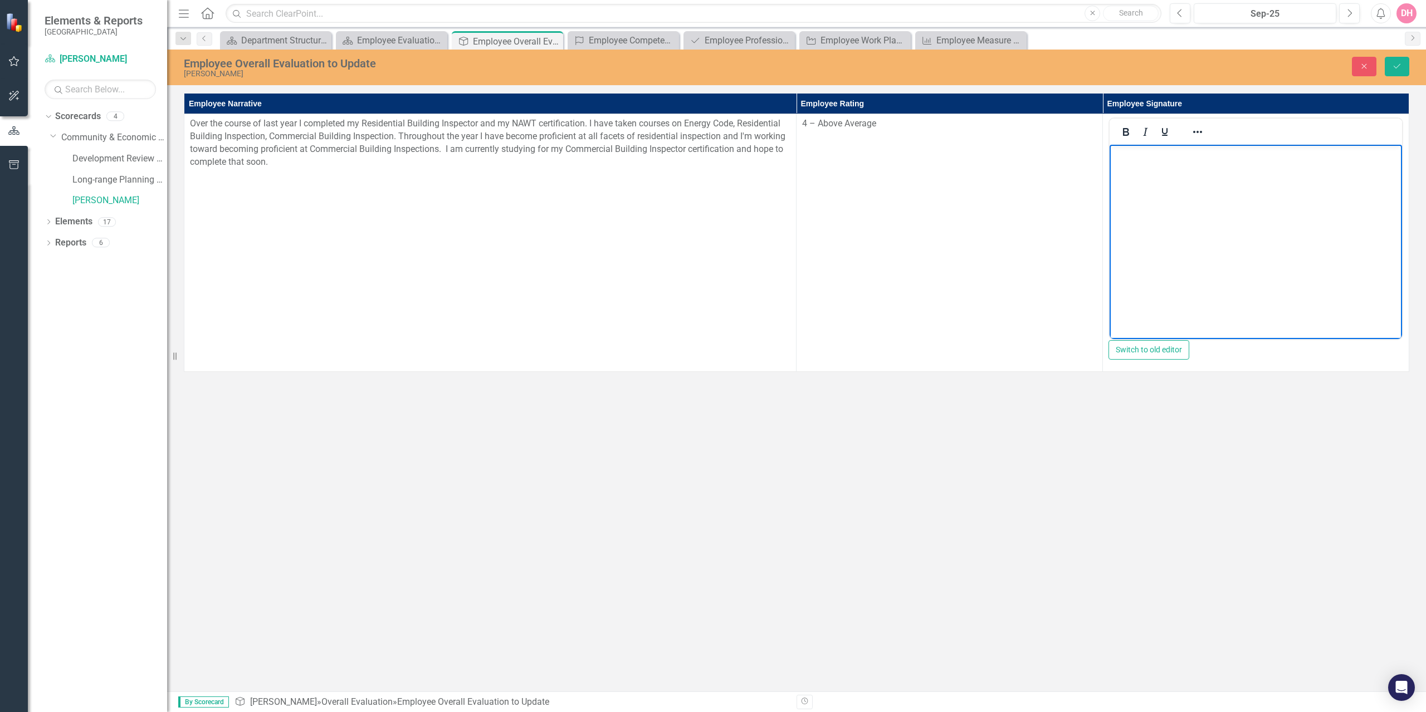
click at [1145, 186] on body "﻿" at bounding box center [1256, 228] width 292 height 167
click at [1392, 64] on icon "Save" at bounding box center [1397, 66] width 10 height 8
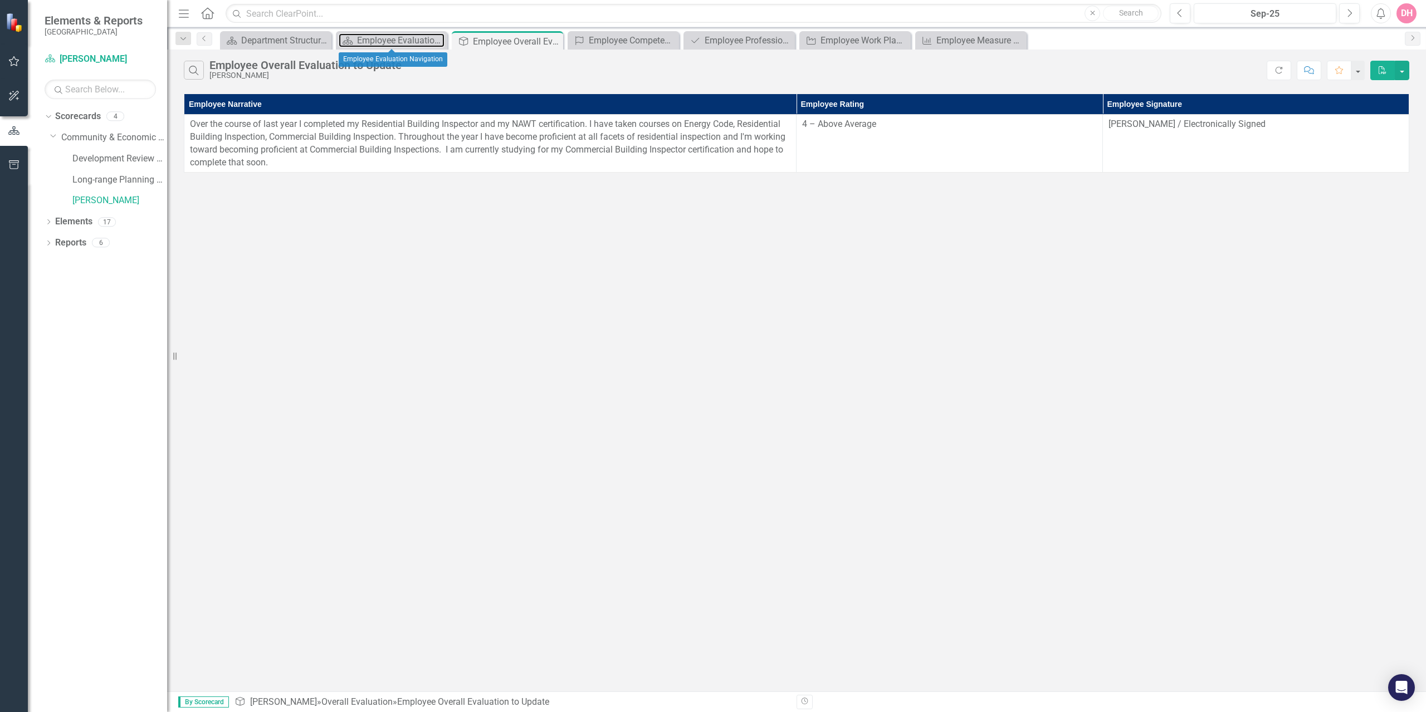
click at [414, 41] on div "Employee Evaluation Navigation" at bounding box center [400, 40] width 87 height 14
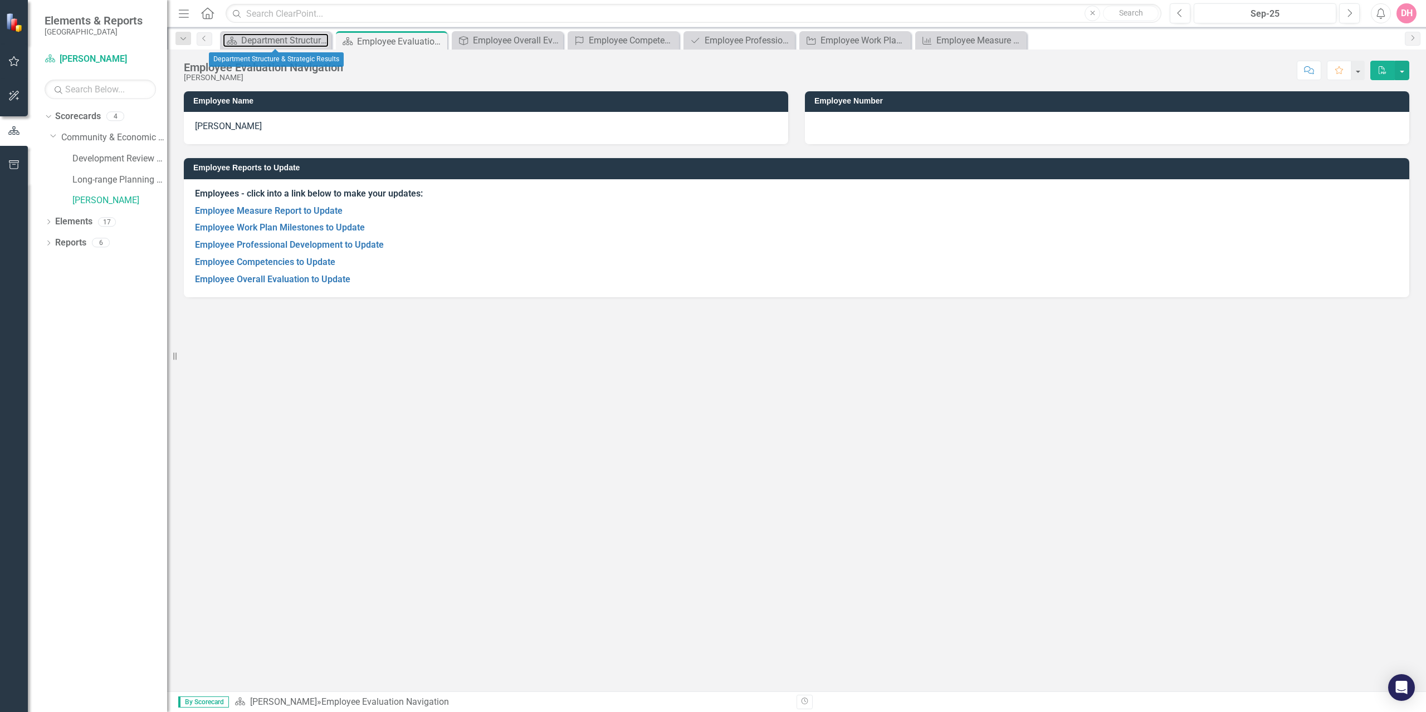
click at [302, 41] on div "Department Structure & Strategic Results" at bounding box center [284, 40] width 87 height 14
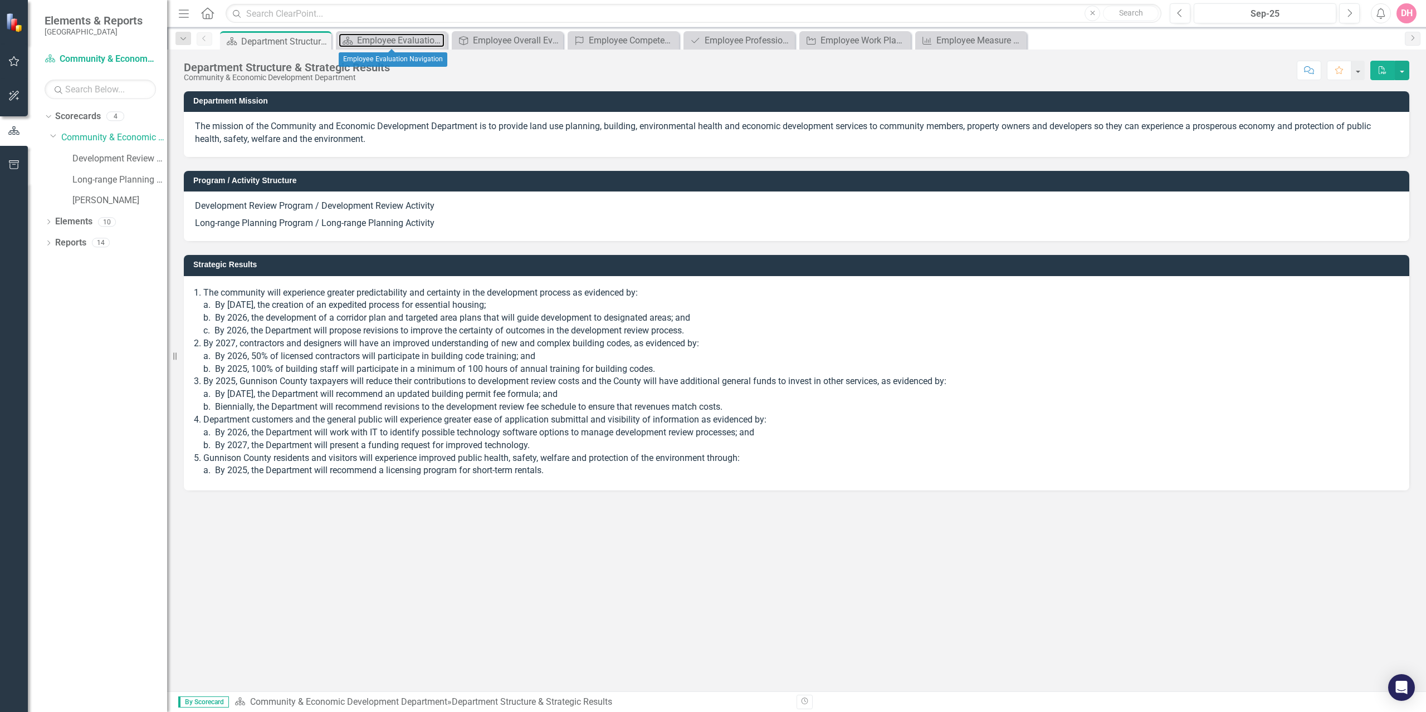
click at [421, 39] on div "Employee Evaluation Navigation" at bounding box center [400, 40] width 87 height 14
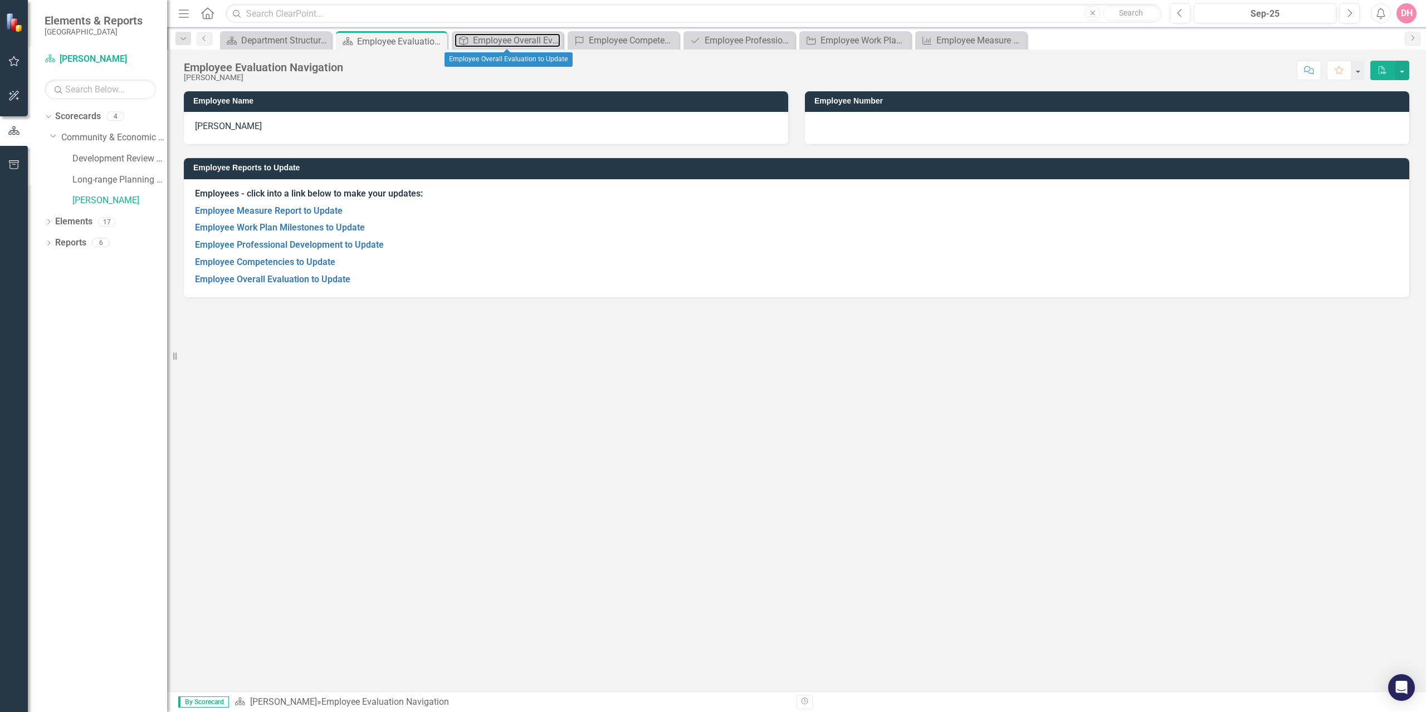
click at [515, 38] on div "Employee Overall Evaluation to Update" at bounding box center [516, 40] width 87 height 14
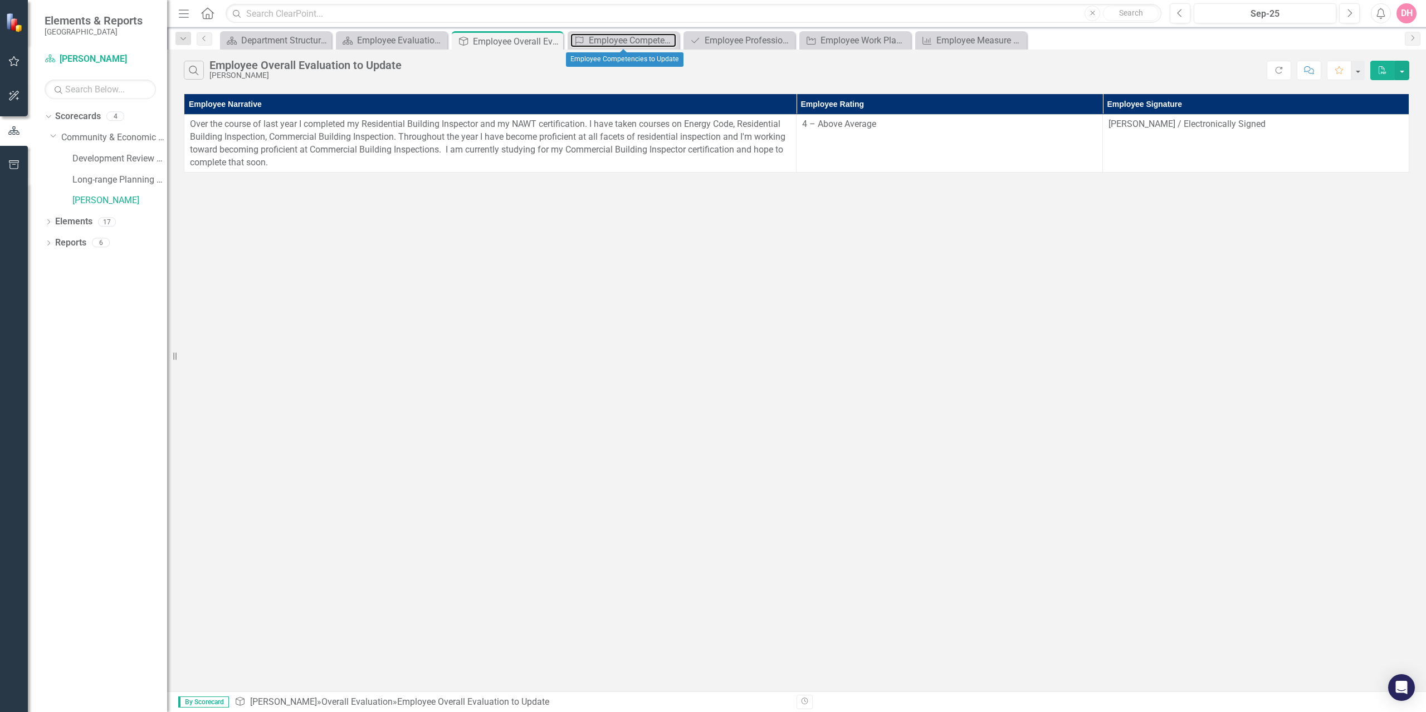
click at [617, 43] on div "Employee Competencies to Update" at bounding box center [632, 40] width 87 height 14
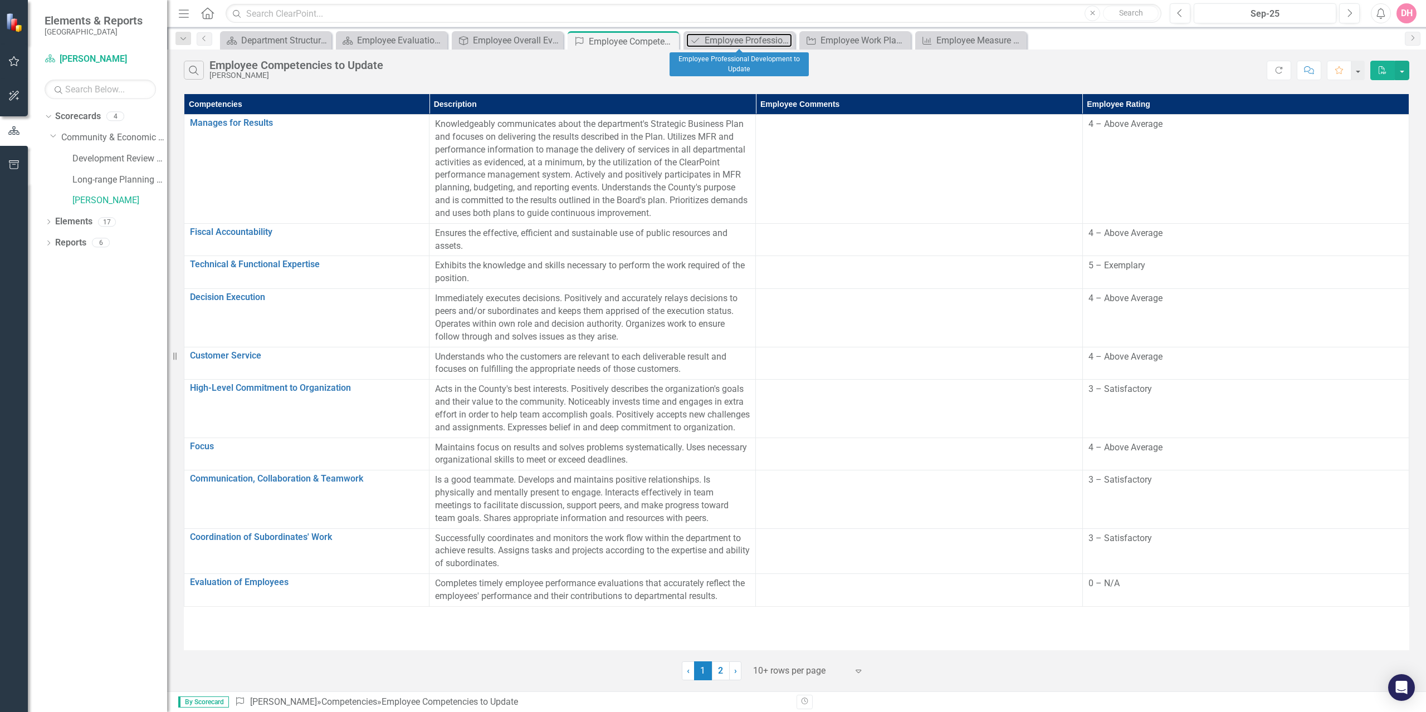
click at [713, 41] on div "Employee Professional Development to Update" at bounding box center [748, 40] width 87 height 14
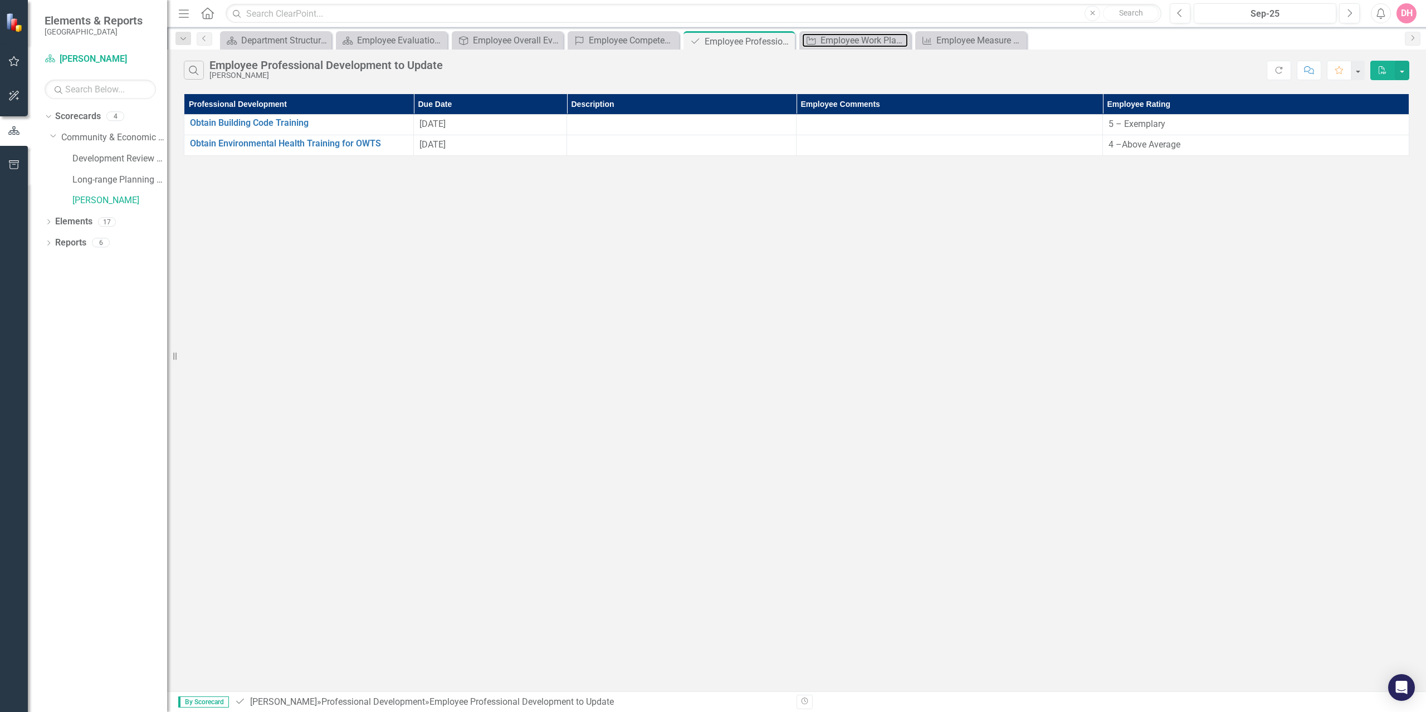
click at [835, 46] on div "Employee Work Plan Milestones to Update" at bounding box center [863, 40] width 87 height 14
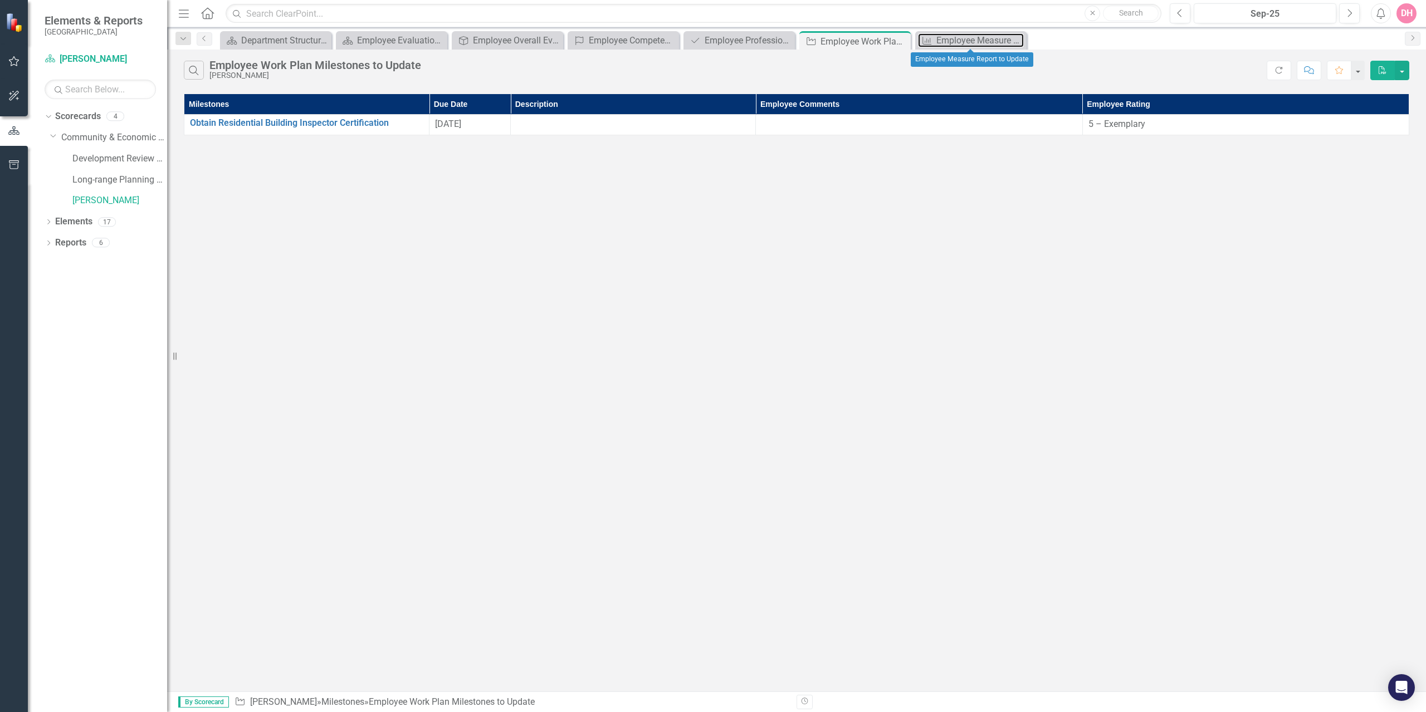
click at [952, 37] on div "Employee Measure Report to Update" at bounding box center [979, 40] width 87 height 14
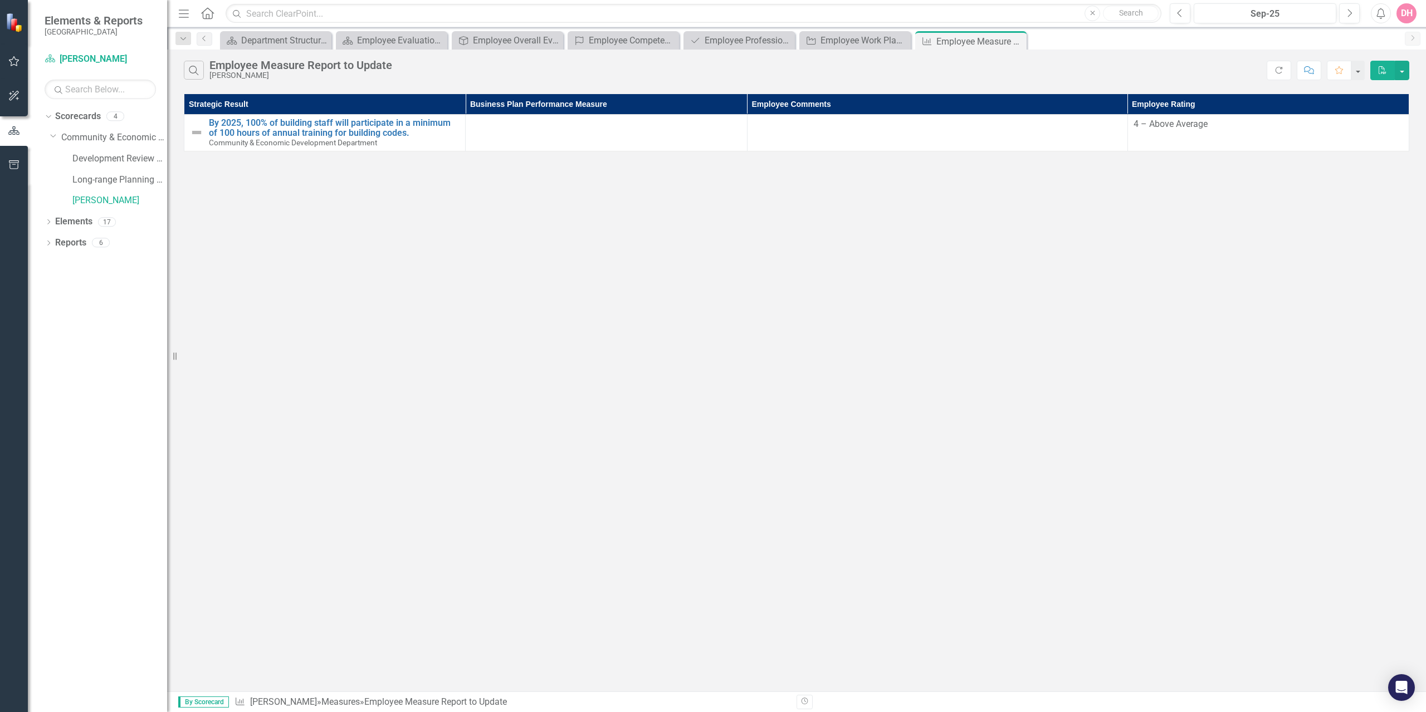
click at [412, 409] on div "Search Employee Measure Report to Update [PERSON_NAME] Refresh Comment Favorite…" at bounding box center [796, 371] width 1259 height 642
click at [1397, 63] on button "button" at bounding box center [1402, 70] width 14 height 19
drag, startPoint x: 1154, startPoint y: 366, endPoint x: 1210, endPoint y: 370, distance: 56.4
click at [1154, 364] on div "Search Employee Measure Report to Update [PERSON_NAME] Refresh Comment Favorite…" at bounding box center [796, 371] width 1259 height 642
click at [979, 38] on div "Employee Measure Report to Update" at bounding box center [979, 42] width 87 height 14
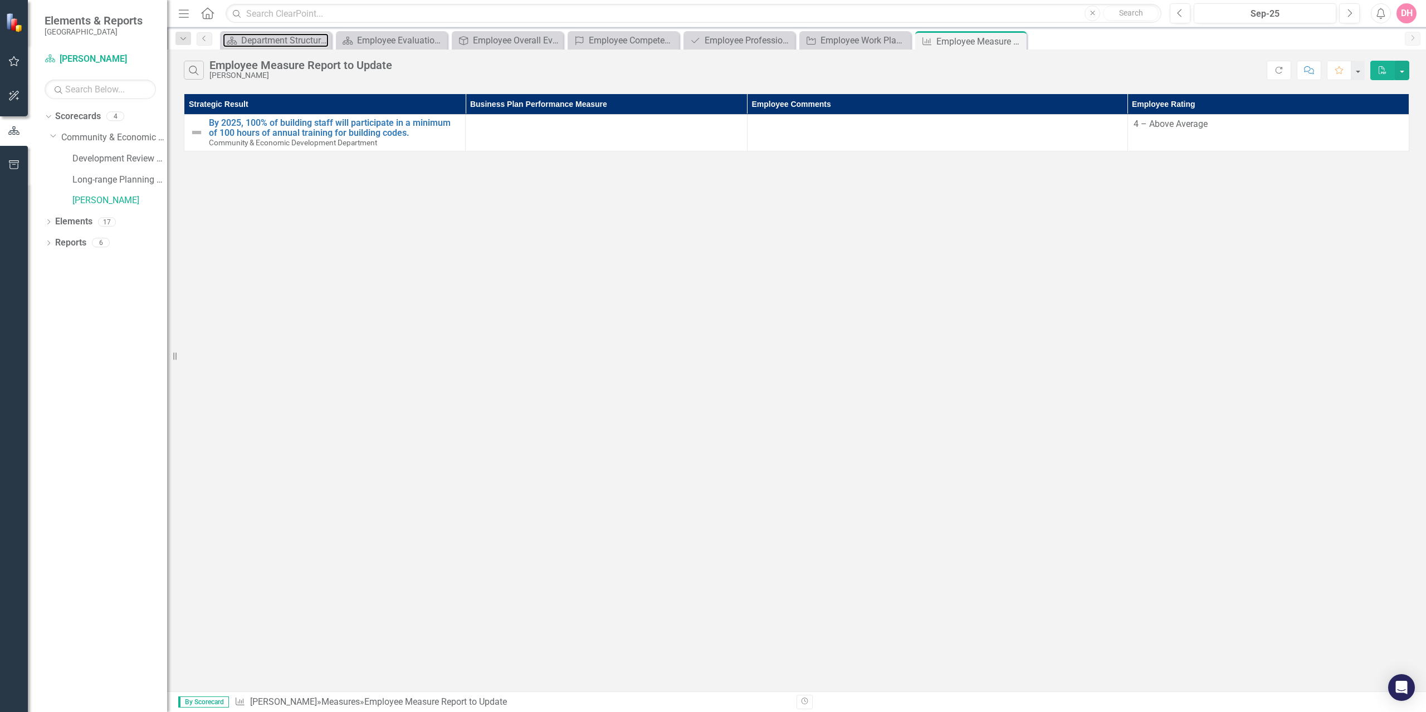
click at [267, 41] on div "Department Structure & Strategic Results" at bounding box center [284, 40] width 87 height 14
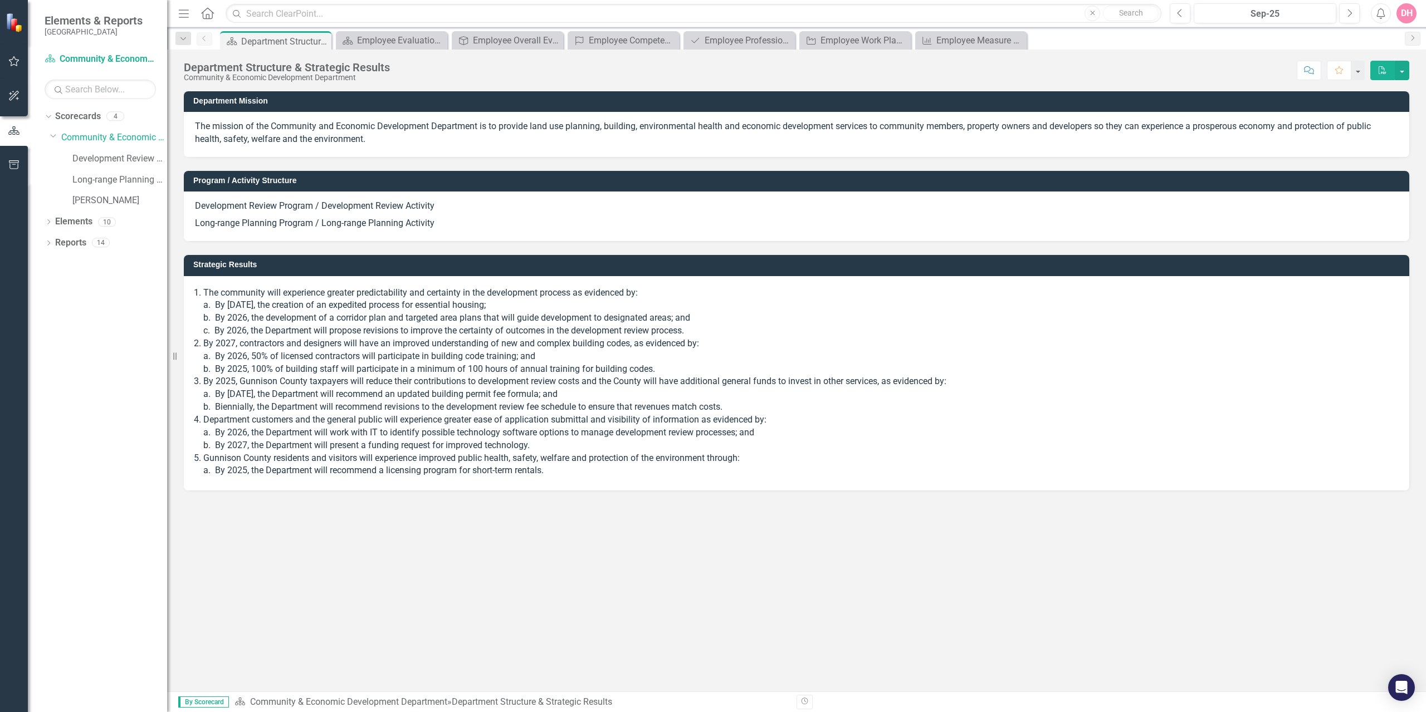
click at [395, 25] on div "Menu Home Search Close Search Previous Sep-25 Next Alerts DH User Edit Profile …" at bounding box center [796, 13] width 1259 height 27
drag, startPoint x: 397, startPoint y: 31, endPoint x: 398, endPoint y: 40, distance: 9.0
click at [397, 34] on div "Dropdown Search Scorecard Department Structure & Strategic Results Pin Scorecar…" at bounding box center [796, 38] width 1259 height 22
click at [399, 42] on div "Employee Evaluation Navigation" at bounding box center [400, 40] width 87 height 14
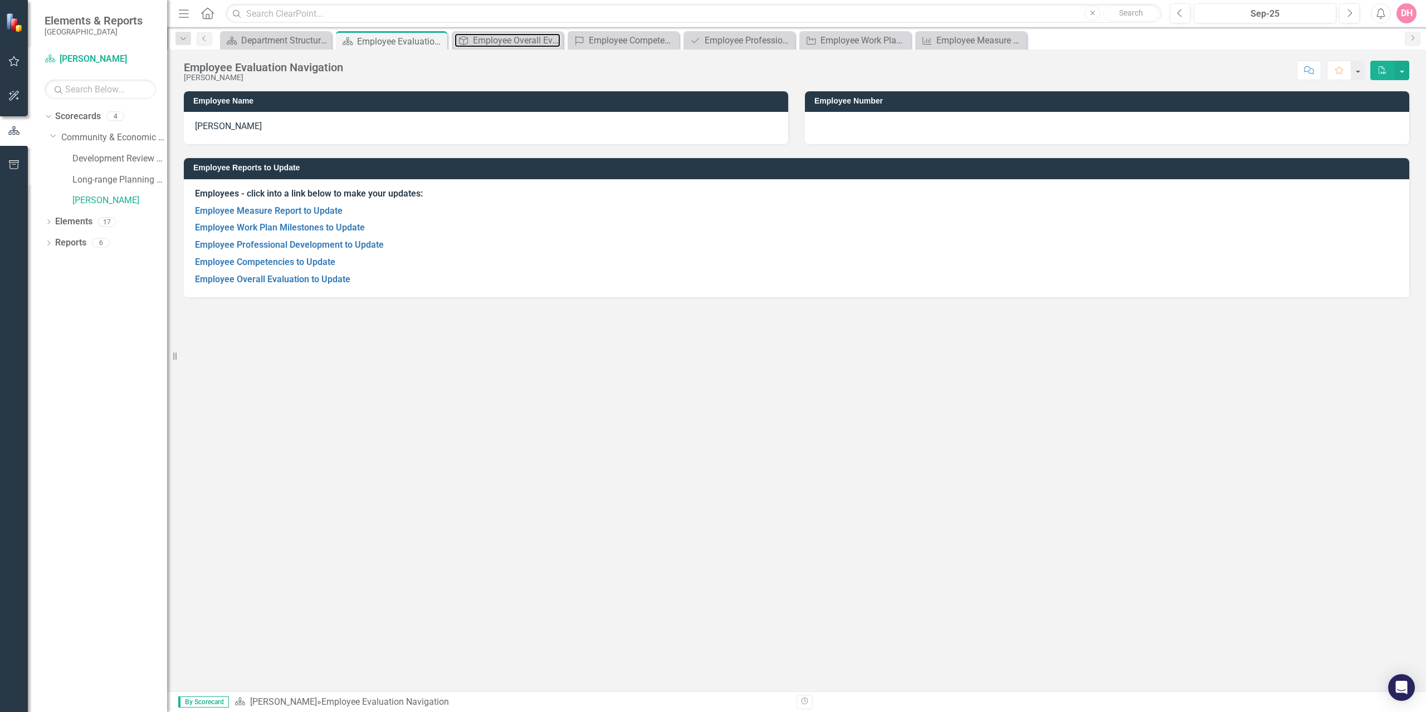
click at [517, 36] on div "Employee Overall Evaluation to Update" at bounding box center [516, 40] width 87 height 14
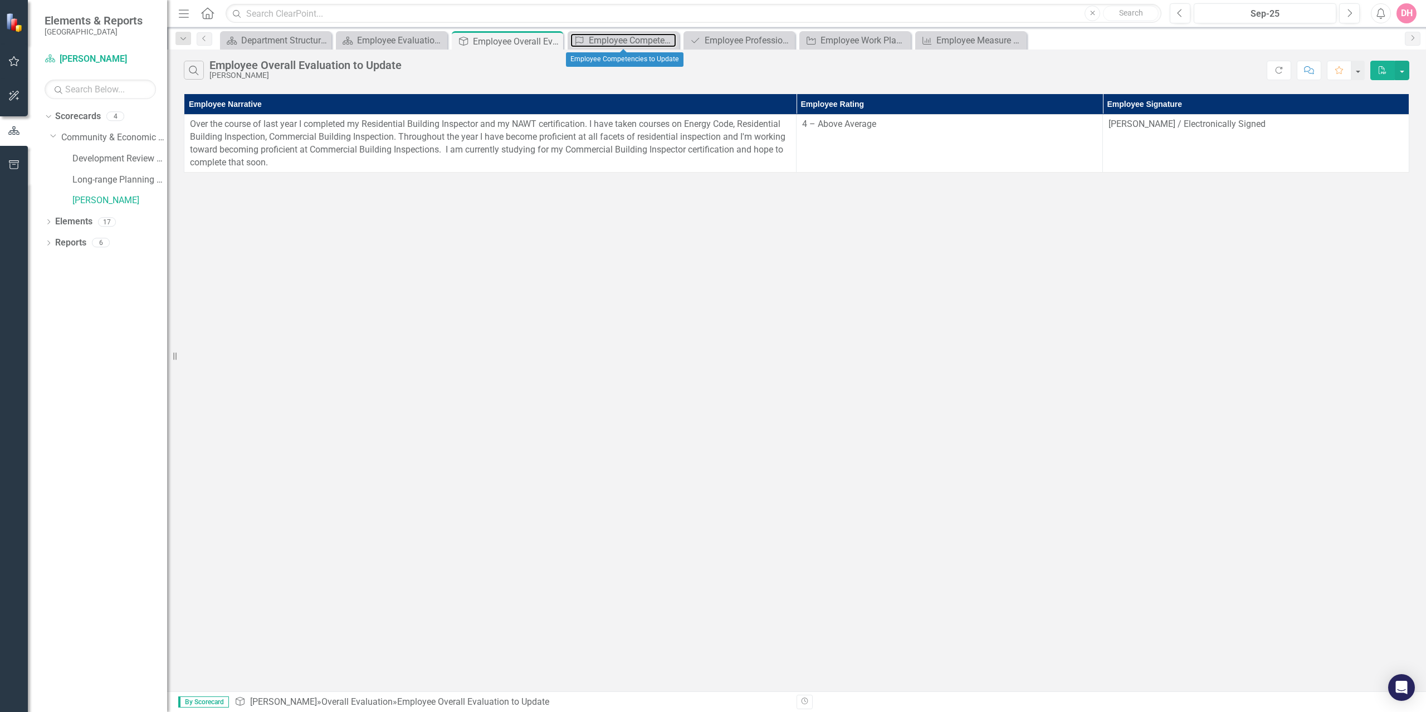
click at [621, 40] on div "Employee Competencies to Update" at bounding box center [632, 40] width 87 height 14
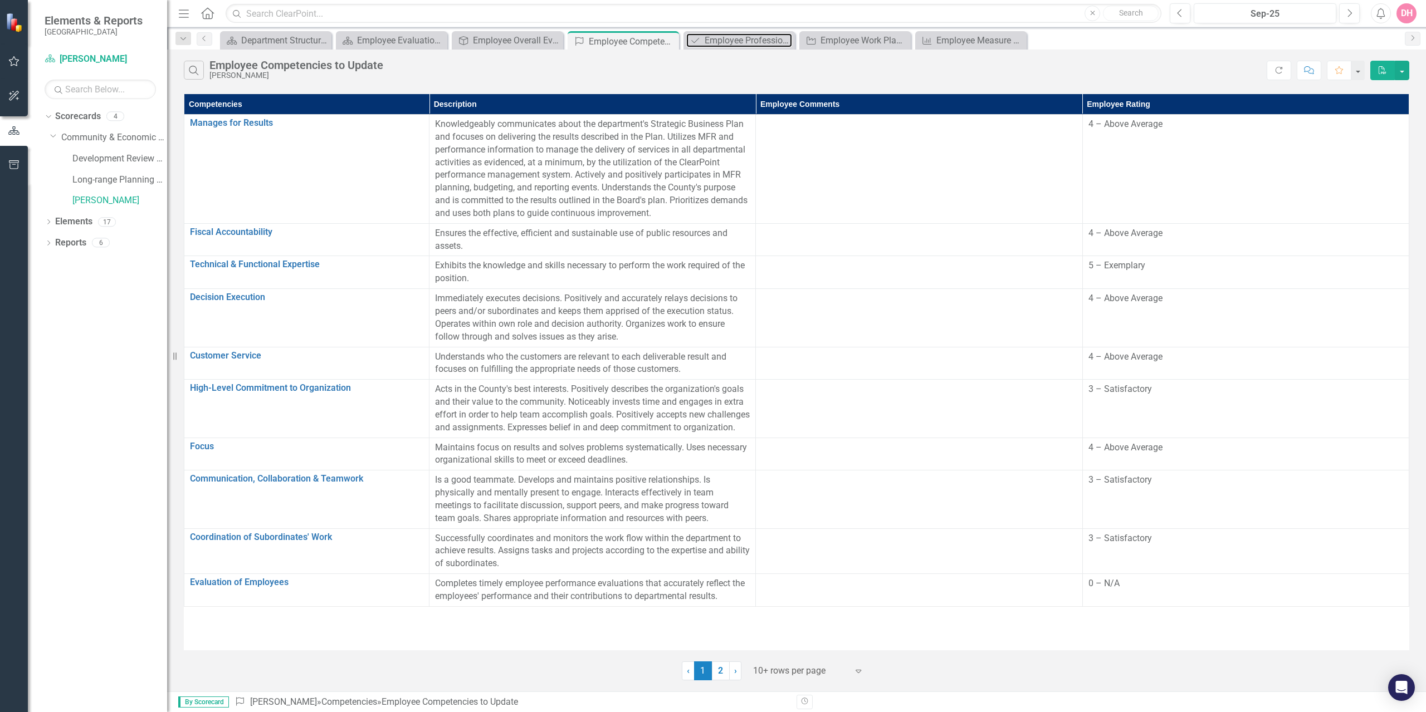
click at [751, 36] on div "Employee Professional Development to Update" at bounding box center [748, 40] width 87 height 14
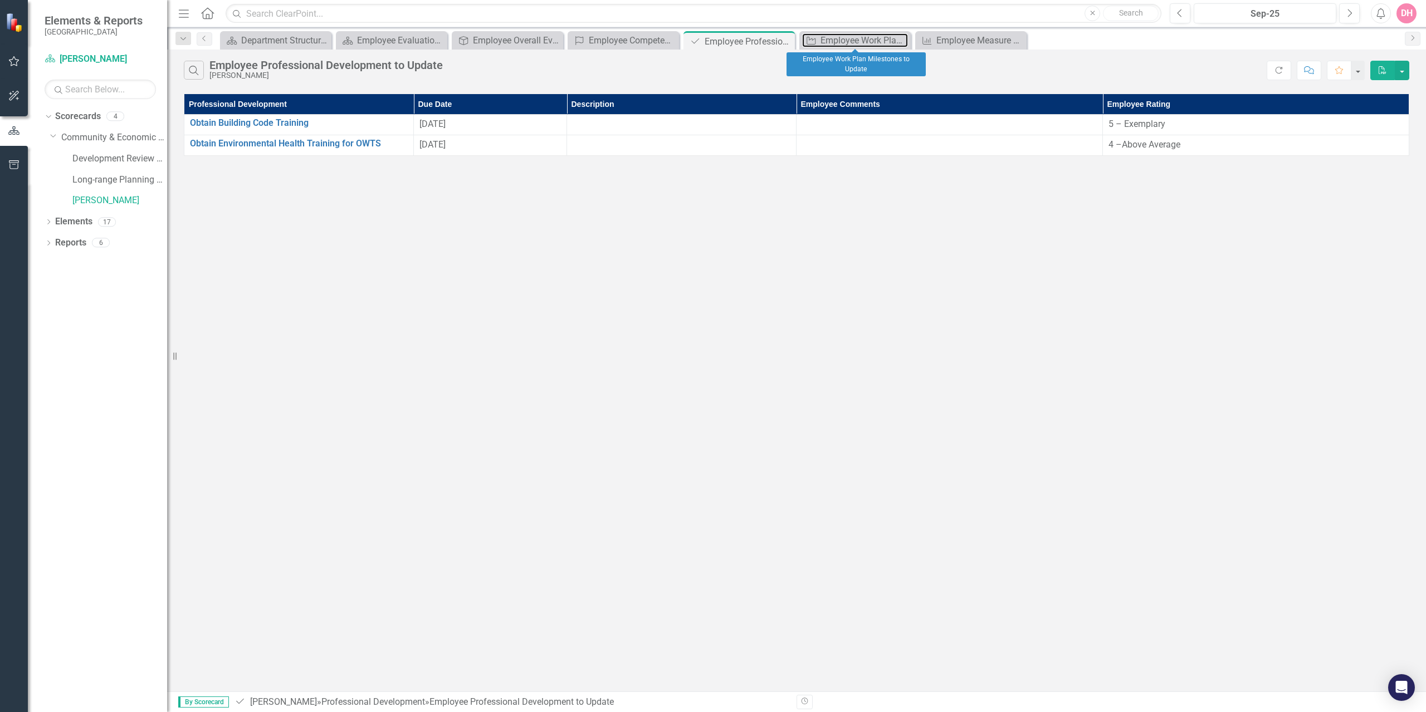
click at [865, 45] on div "Employee Work Plan Milestones to Update" at bounding box center [863, 40] width 87 height 14
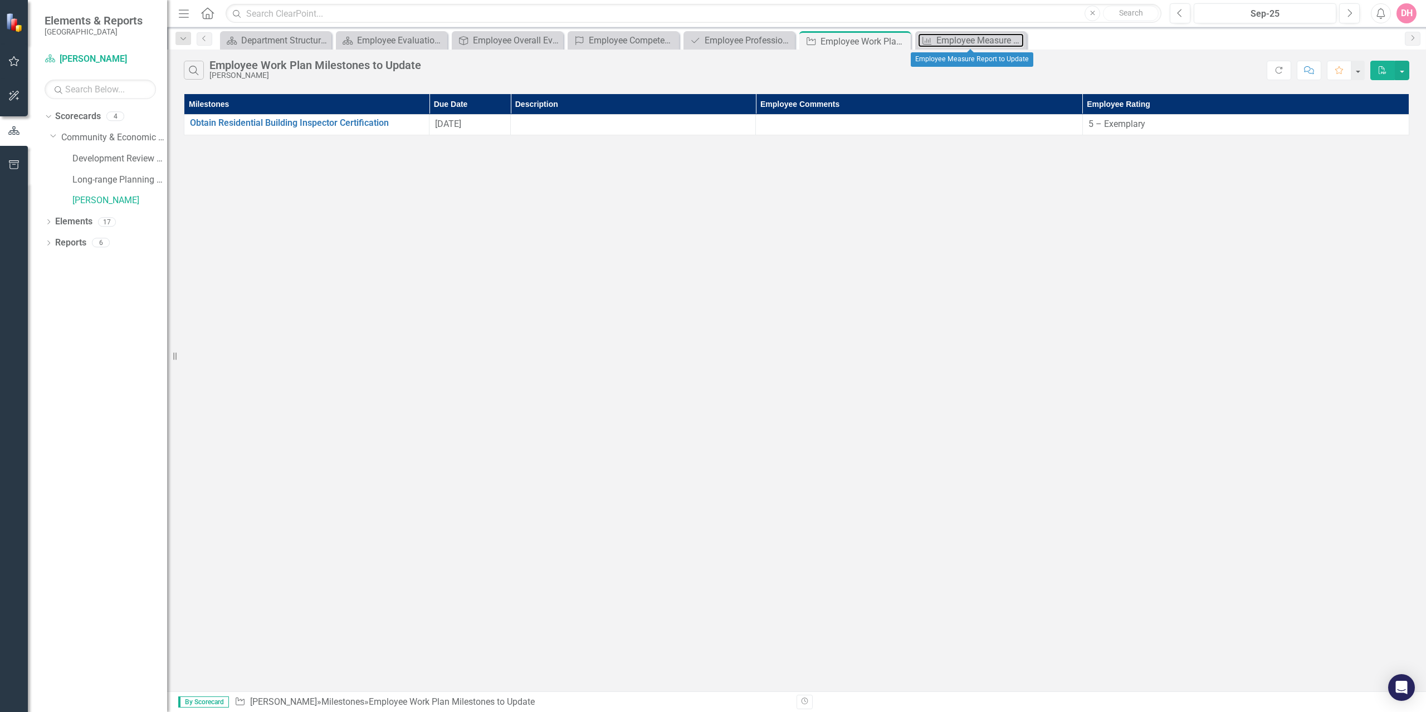
click at [966, 41] on div "Employee Measure Report to Update" at bounding box center [979, 40] width 87 height 14
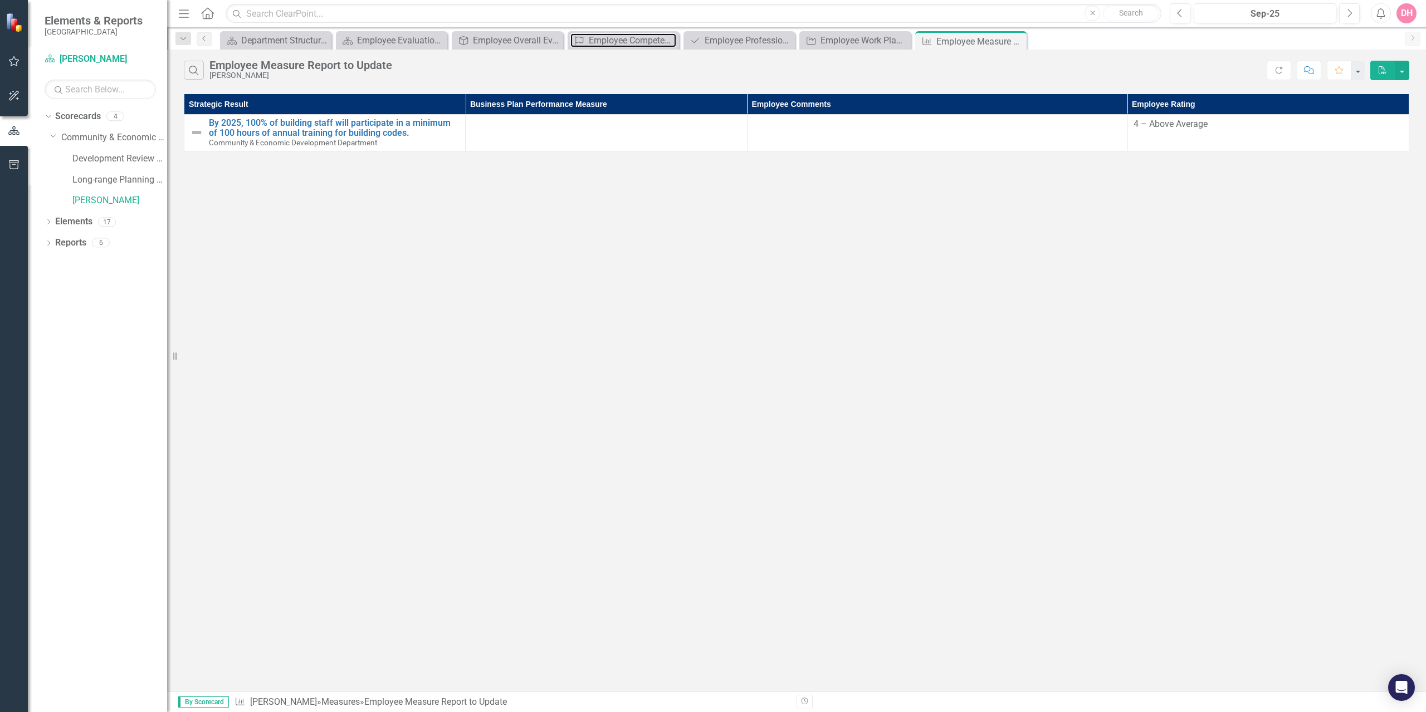
click at [651, 46] on div "Employee Competencies to Update" at bounding box center [632, 40] width 87 height 14
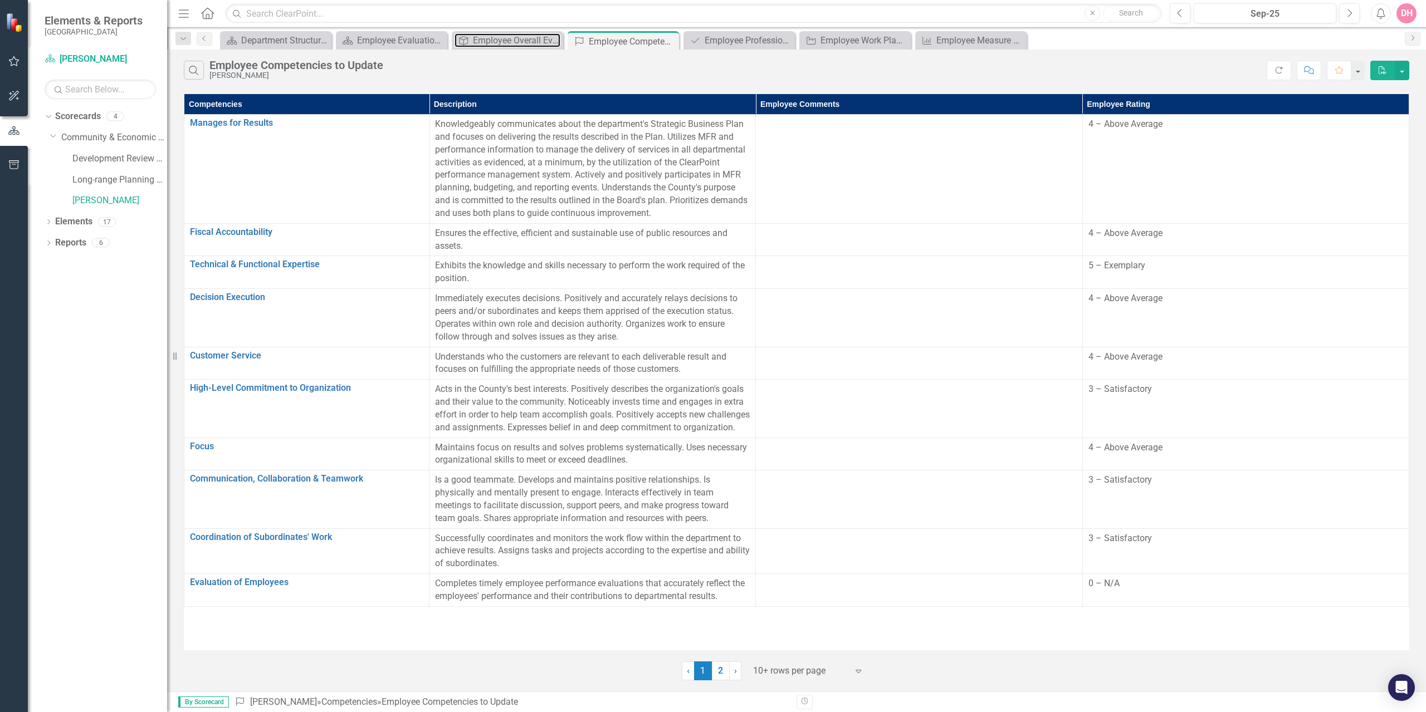
click at [535, 43] on div "Employee Overall Evaluation to Update" at bounding box center [516, 40] width 87 height 14
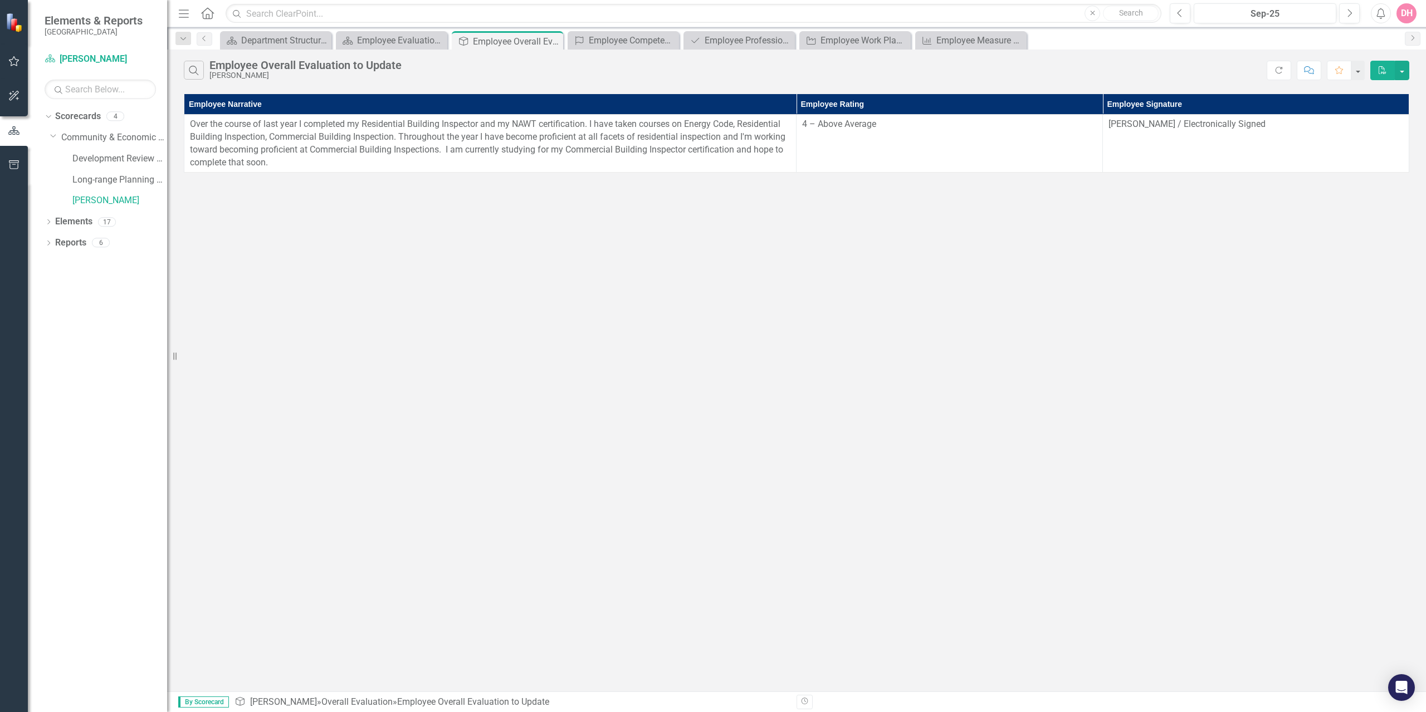
click at [101, 221] on div "17" at bounding box center [107, 221] width 18 height 9
click at [49, 222] on icon "Dropdown" at bounding box center [49, 223] width 8 height 6
click at [49, 222] on icon at bounding box center [48, 222] width 5 height 3
click at [51, 244] on icon "Dropdown" at bounding box center [49, 244] width 8 height 6
click at [111, 301] on div "Employee Overall Evaluation to Update" at bounding box center [113, 303] width 108 height 10
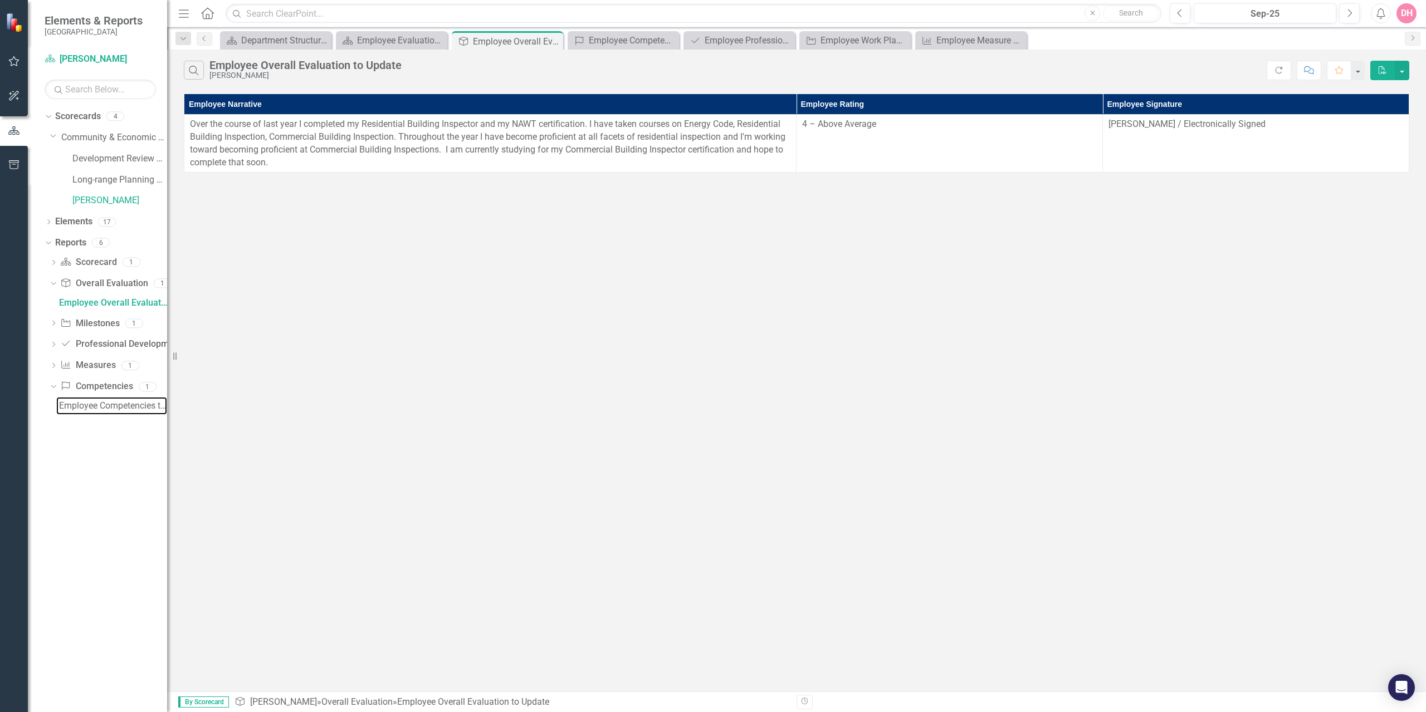
click at [99, 408] on div "Employee Competencies to Update" at bounding box center [113, 406] width 108 height 10
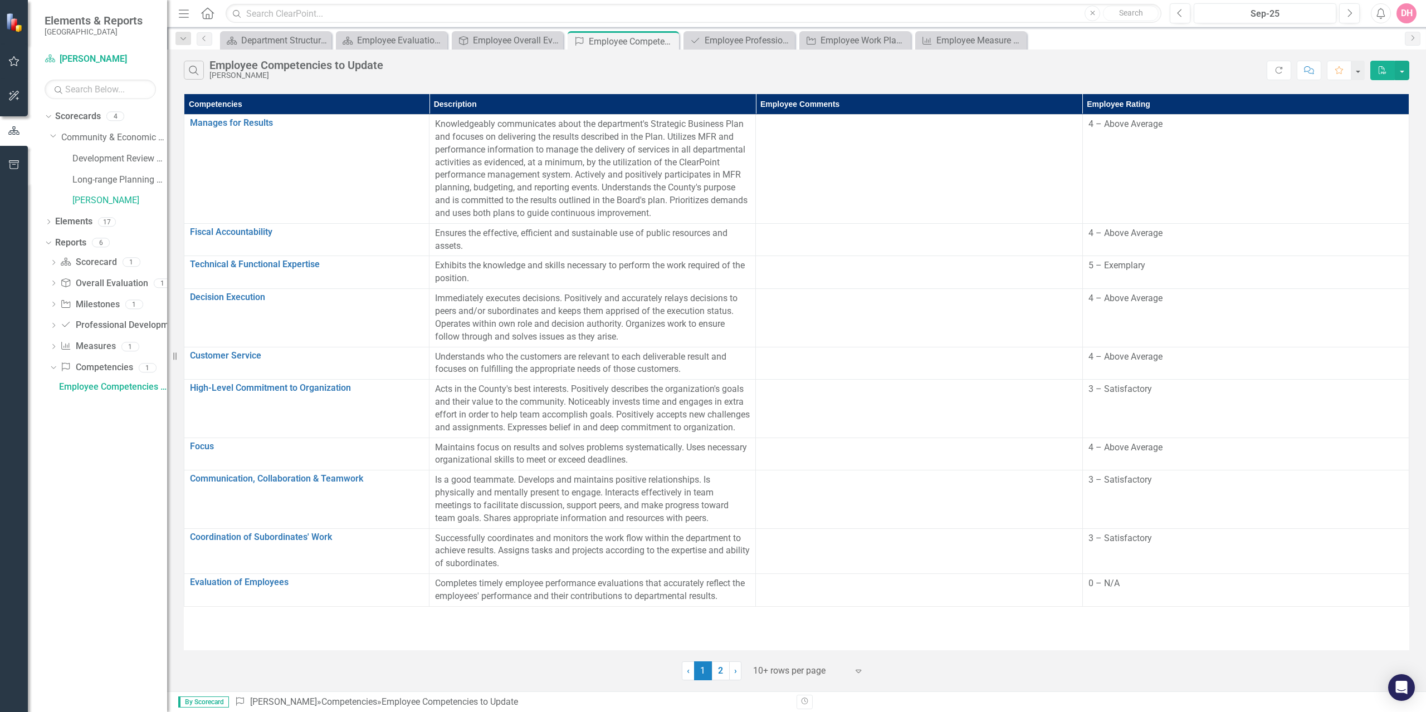
click at [52, 116] on div "Dropdown" at bounding box center [49, 118] width 8 height 6
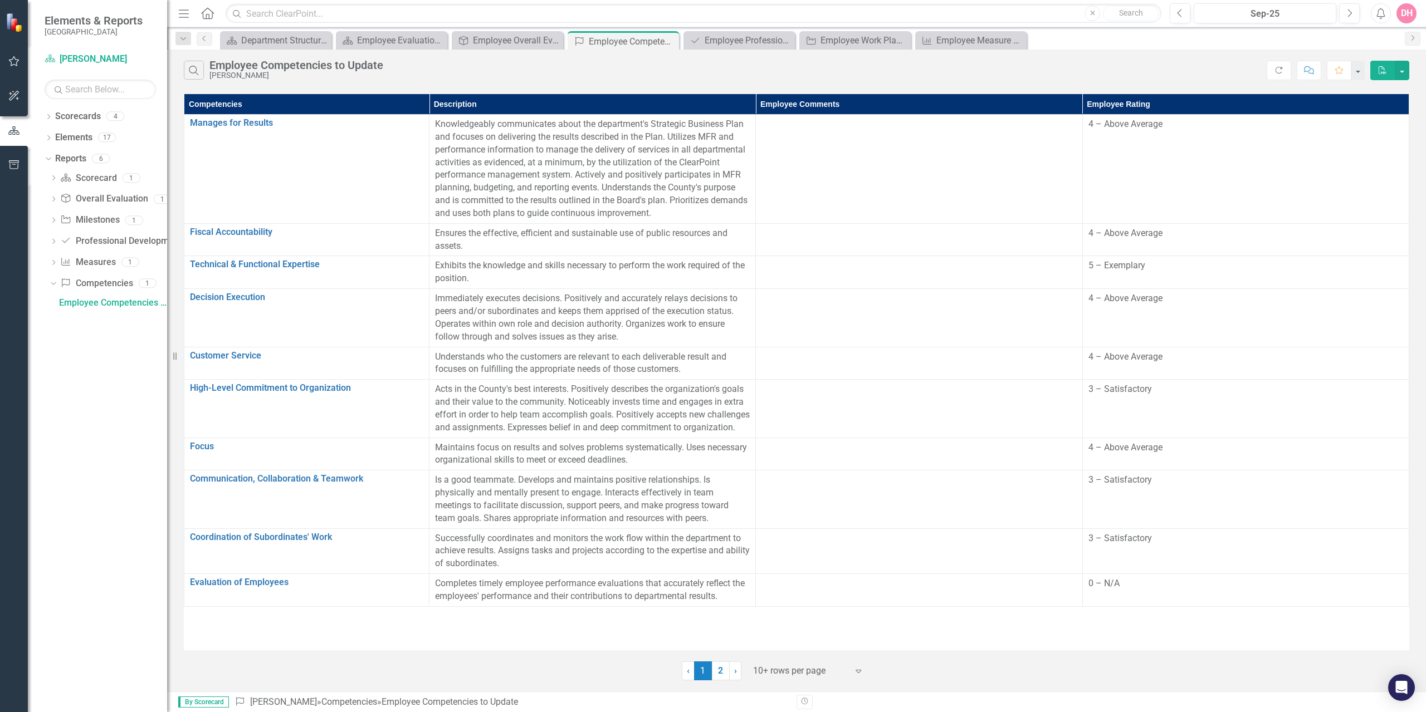
click at [51, 178] on icon "Dropdown" at bounding box center [54, 179] width 8 height 6
click at [47, 159] on icon "Dropdown" at bounding box center [47, 158] width 6 height 8
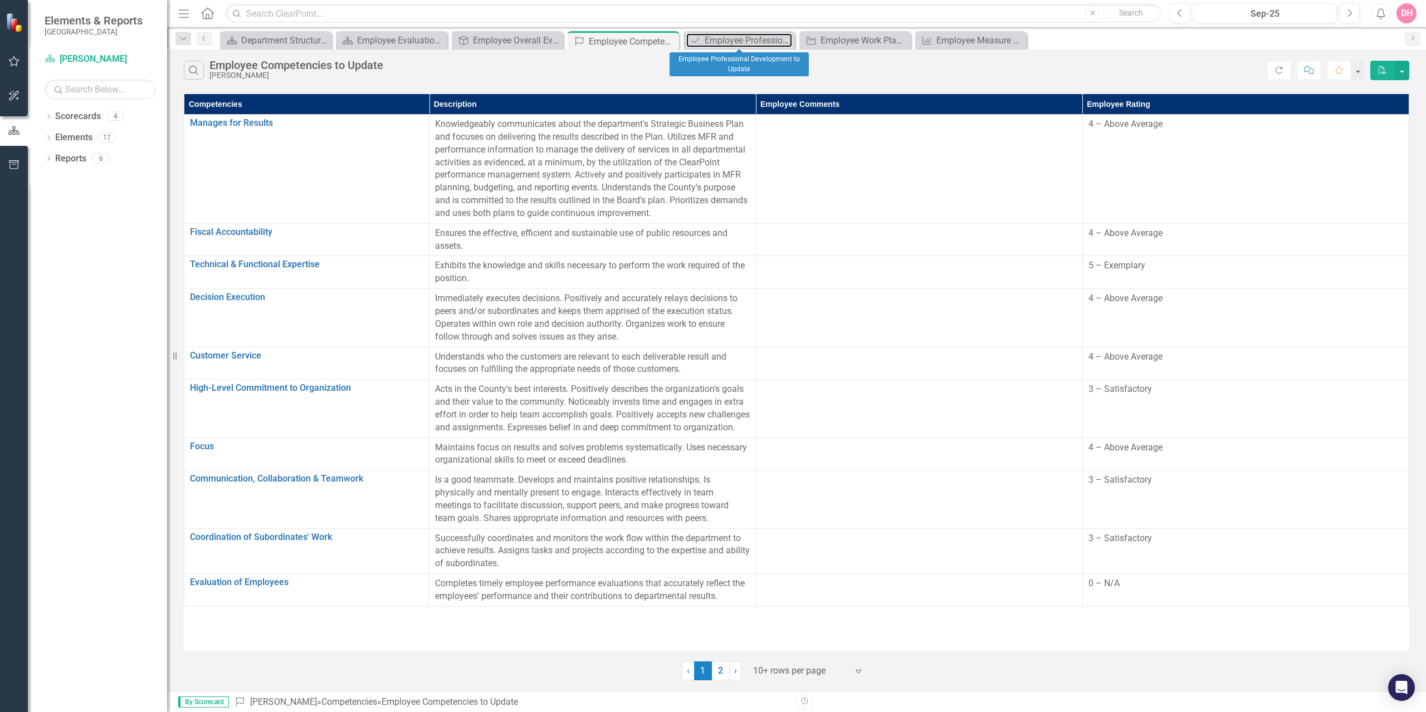
click at [713, 42] on div "Employee Professional Development to Update" at bounding box center [748, 40] width 87 height 14
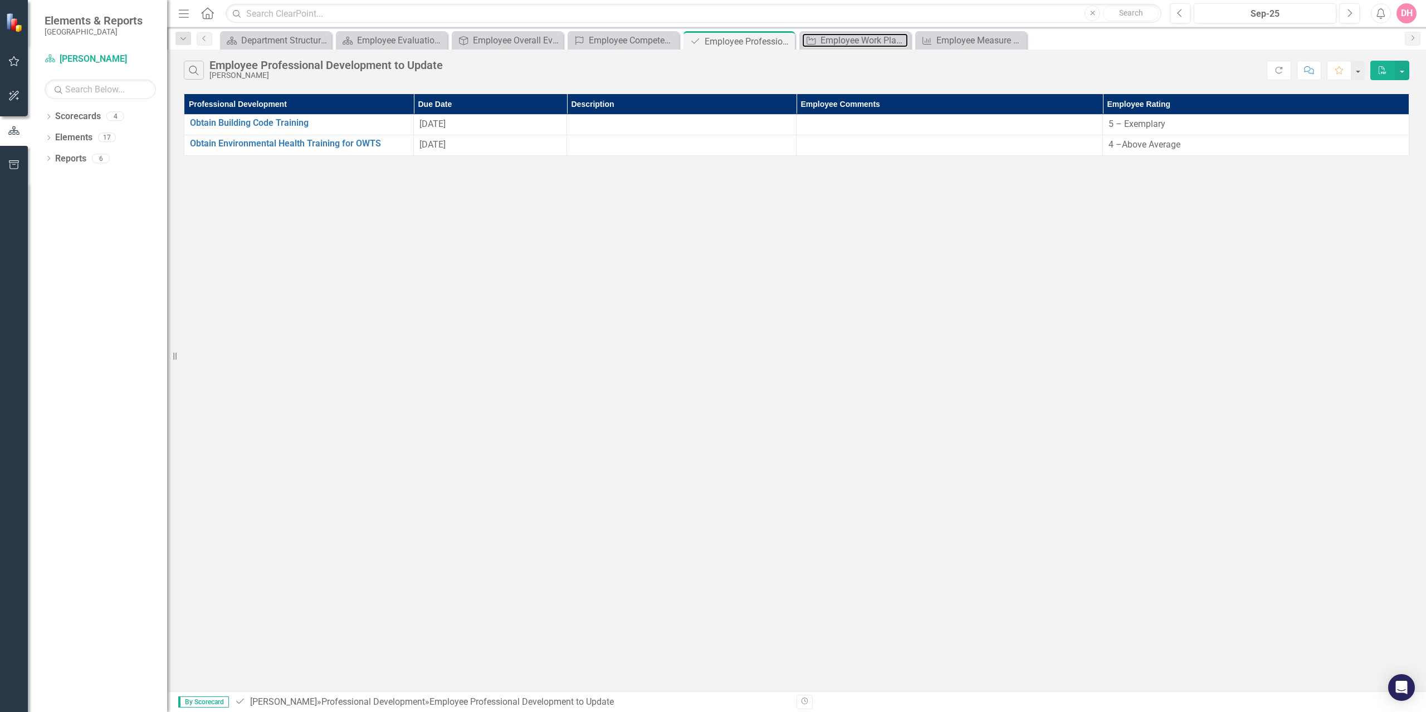
click at [849, 44] on div "Employee Work Plan Milestones to Update" at bounding box center [863, 40] width 87 height 14
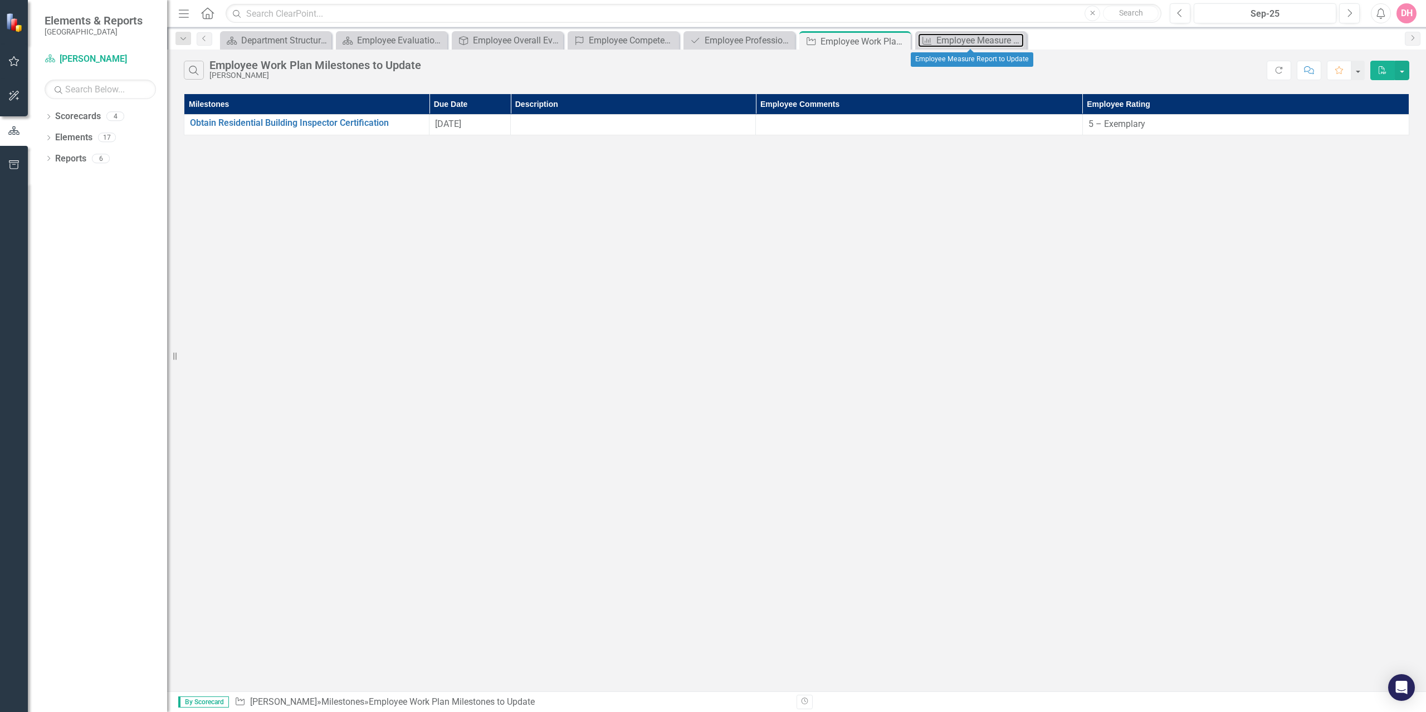
click at [969, 41] on div "Employee Measure Report to Update" at bounding box center [979, 40] width 87 height 14
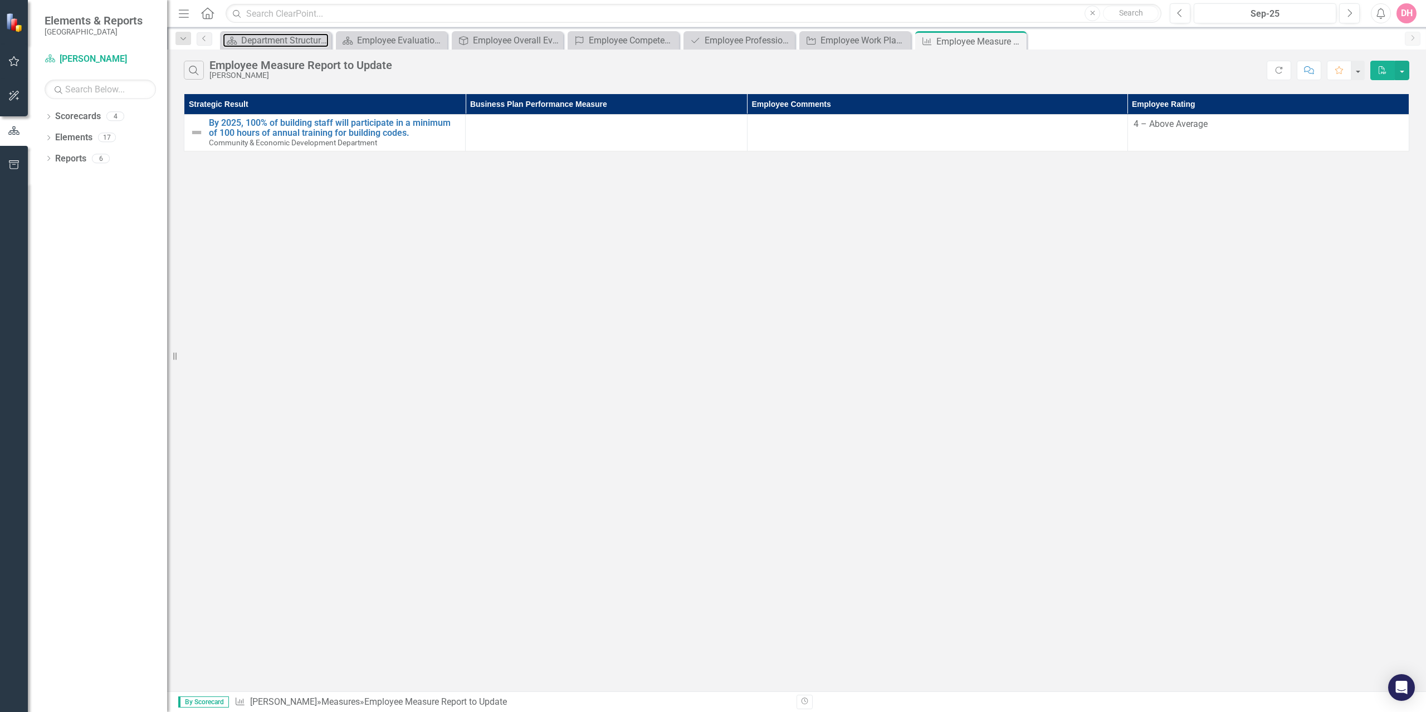
click at [308, 42] on div "Department Structure & Strategic Results" at bounding box center [284, 40] width 87 height 14
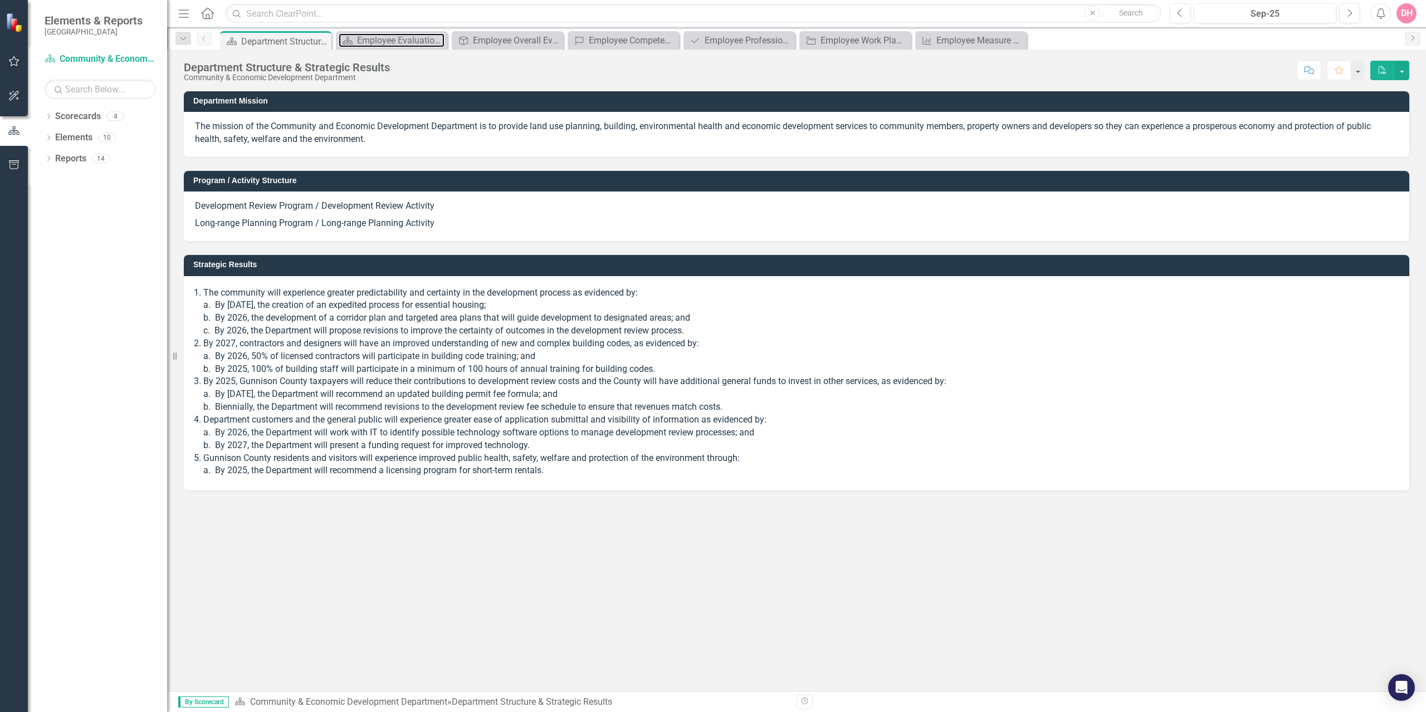
click at [410, 41] on div "Employee Evaluation Navigation" at bounding box center [400, 40] width 87 height 14
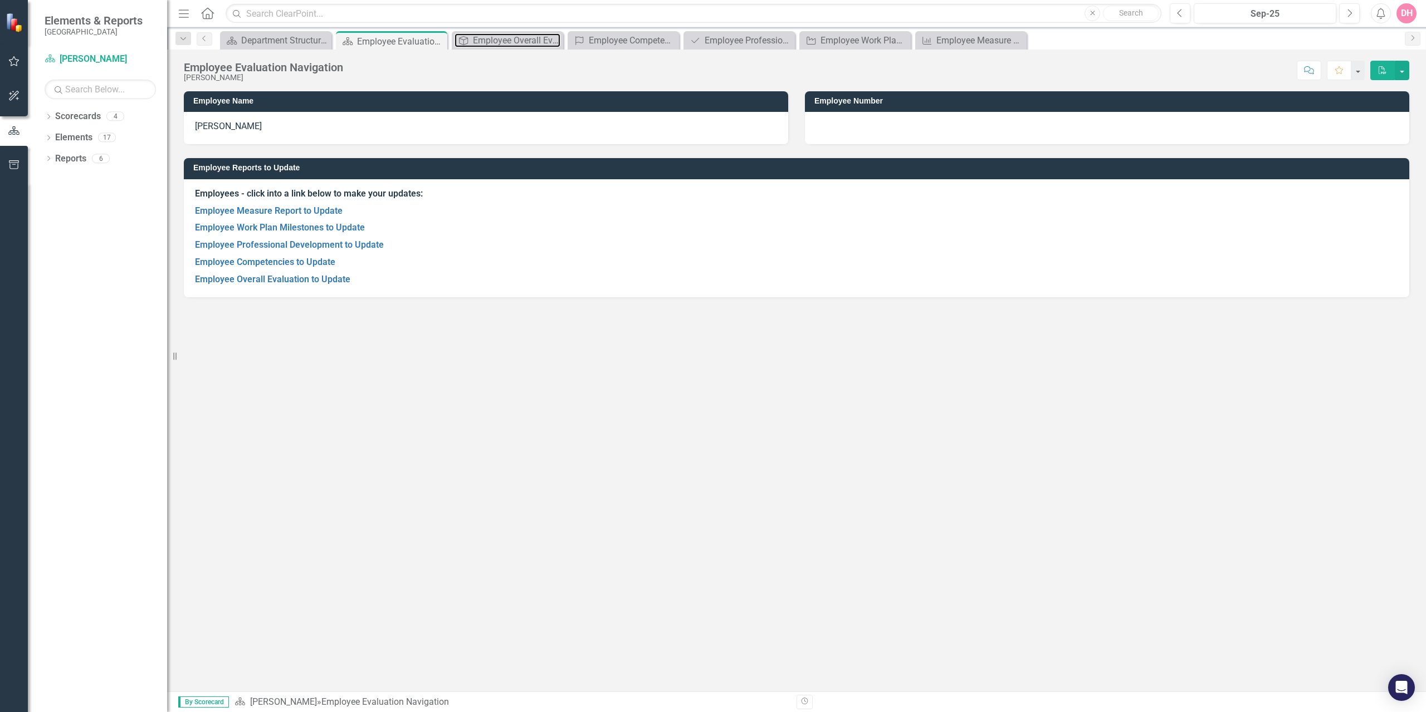
click at [515, 45] on div "Employee Overall Evaluation to Update" at bounding box center [516, 40] width 87 height 14
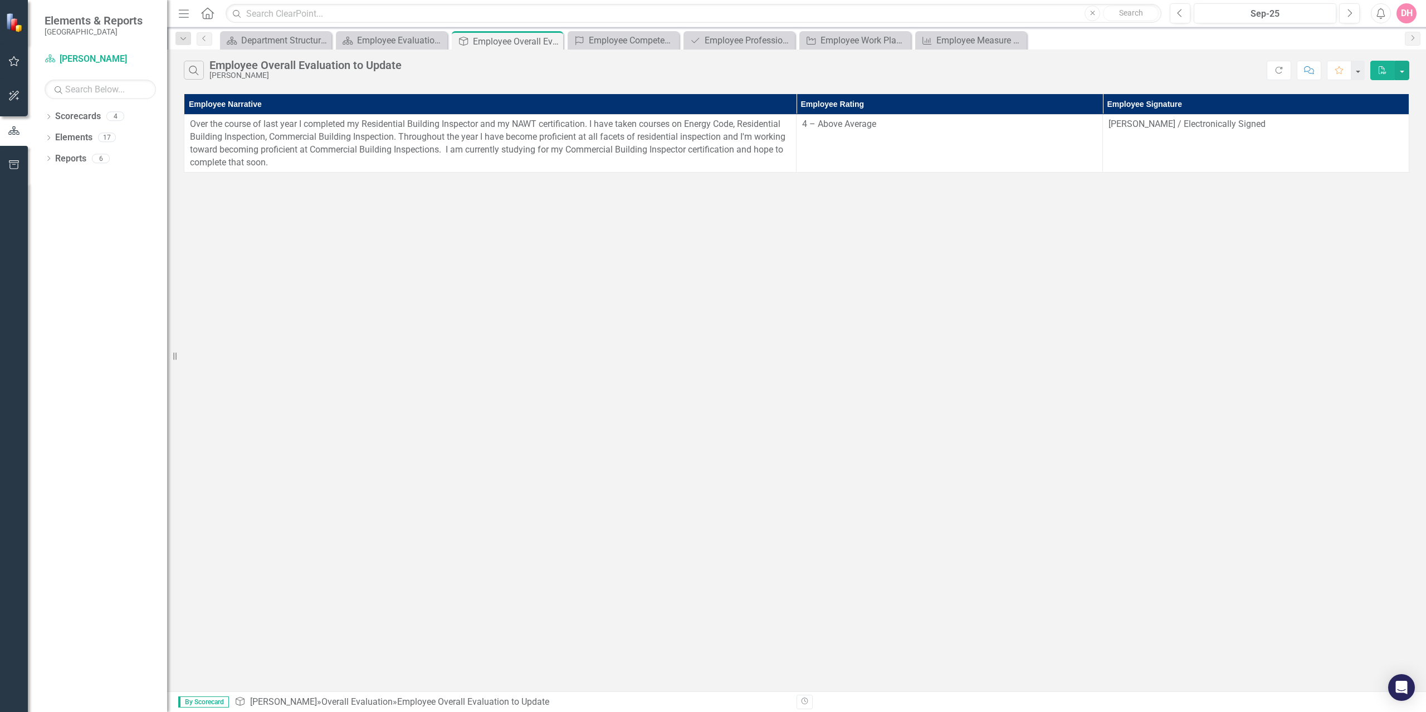
click at [1360, 71] on button "button" at bounding box center [1357, 70] width 13 height 19
drag, startPoint x: 1335, startPoint y: 301, endPoint x: 1338, endPoint y: 280, distance: 21.4
click at [1334, 300] on div "Search Employee Overall Evaluation to Update [PERSON_NAME] Refresh Comment Favo…" at bounding box center [796, 371] width 1259 height 642
click at [182, 18] on icon "Menu" at bounding box center [184, 13] width 14 height 12
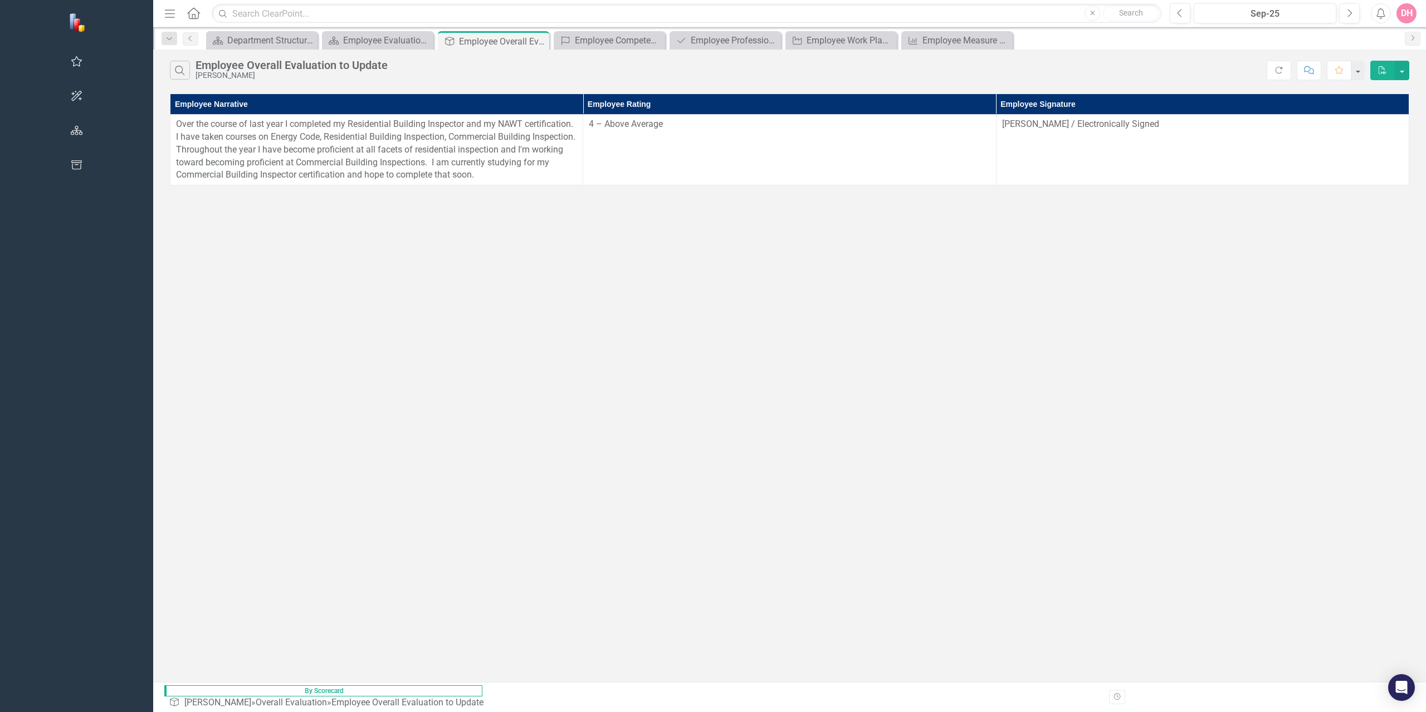
click at [163, 13] on icon "Menu" at bounding box center [170, 13] width 14 height 12
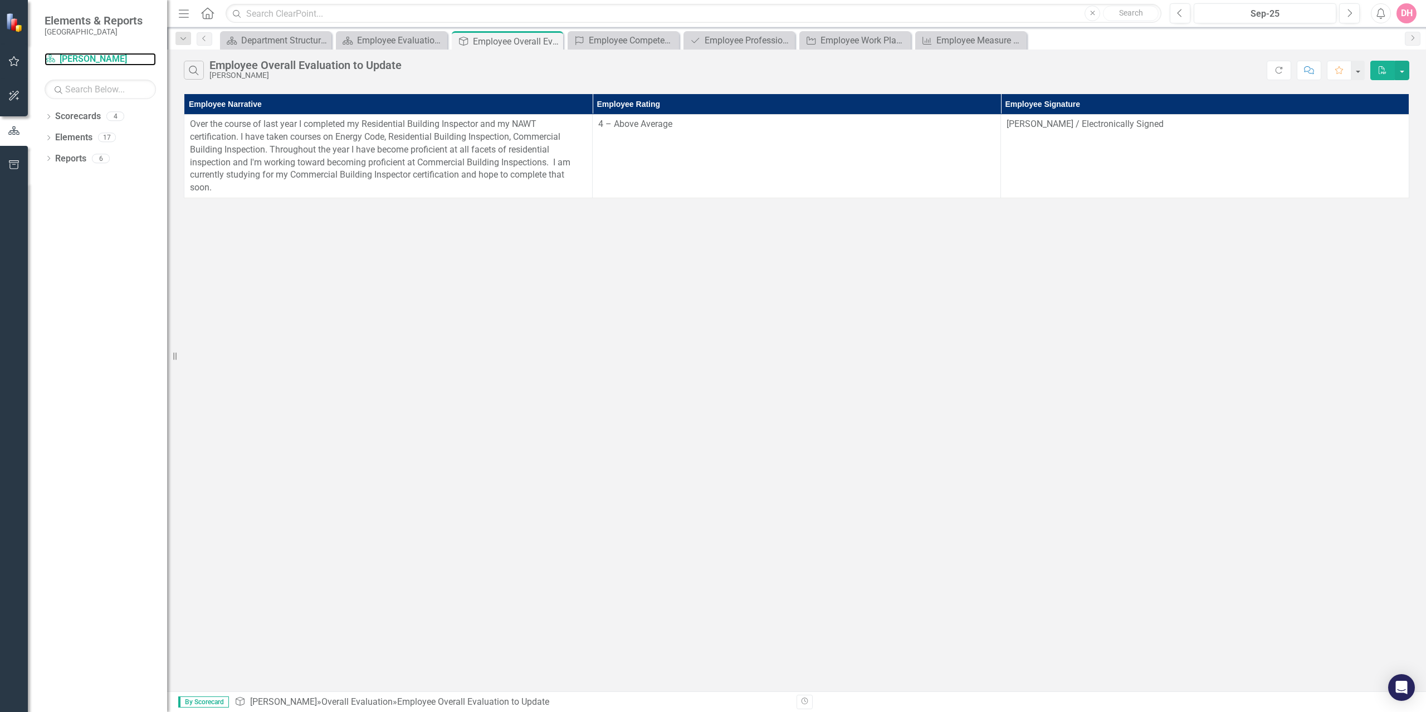
click at [96, 63] on link "Scorecard [PERSON_NAME]" at bounding box center [100, 59] width 111 height 13
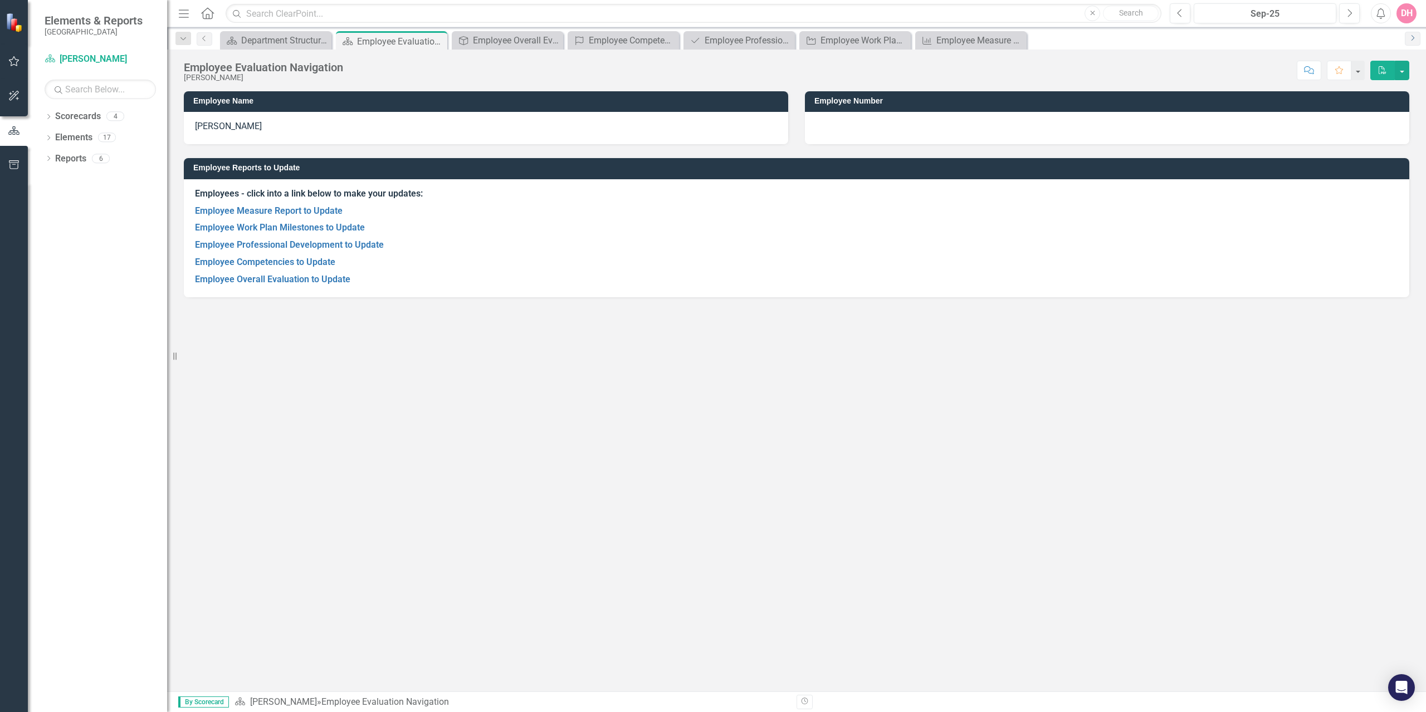
click at [1412, 37] on icon "Next" at bounding box center [1412, 38] width 9 height 7
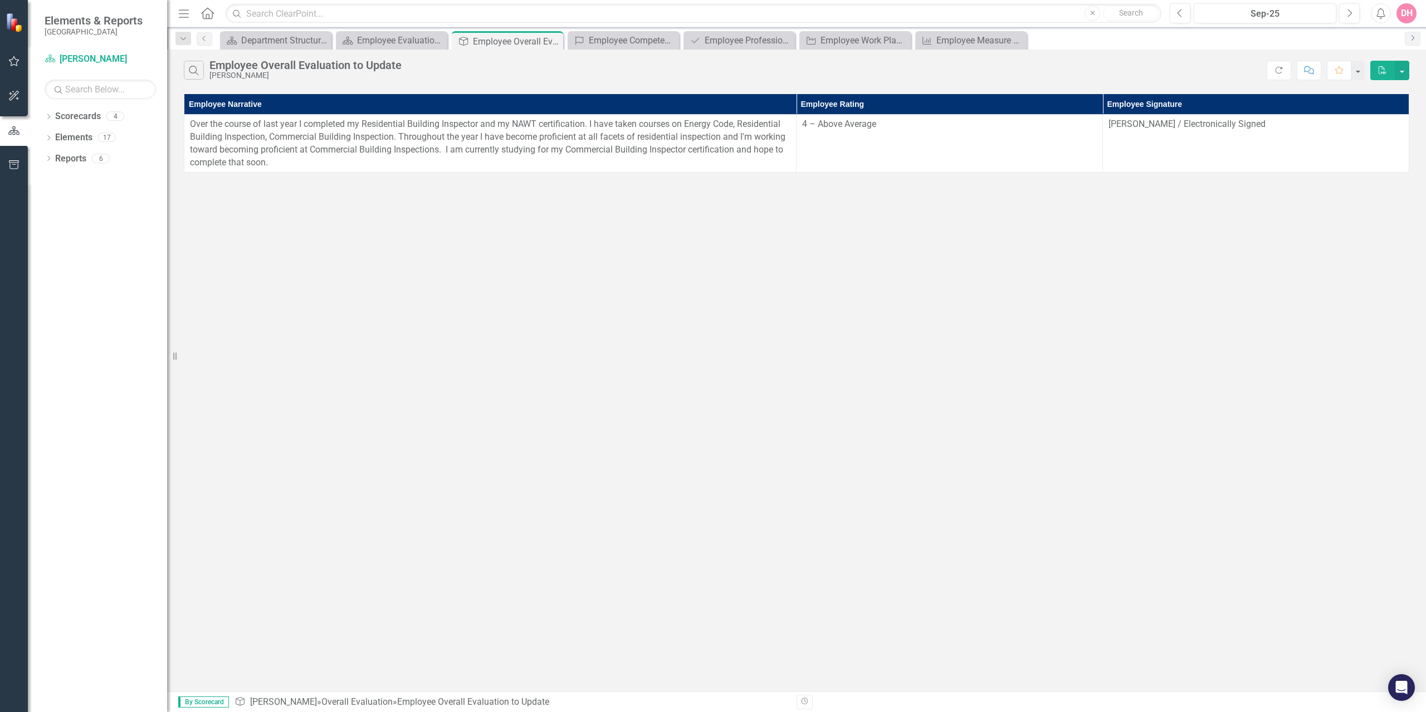
click at [1412, 37] on icon "Next" at bounding box center [1412, 38] width 9 height 7
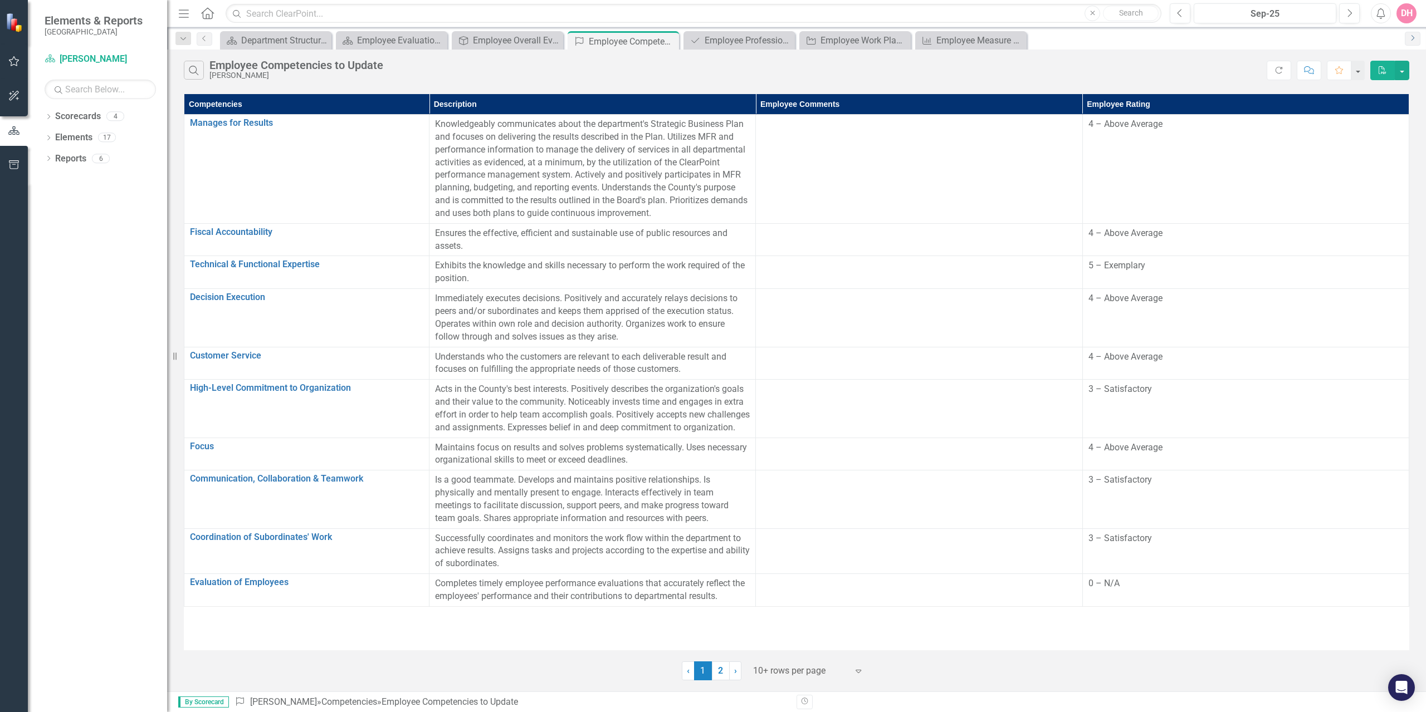
click at [1412, 37] on icon "Next" at bounding box center [1412, 38] width 9 height 7
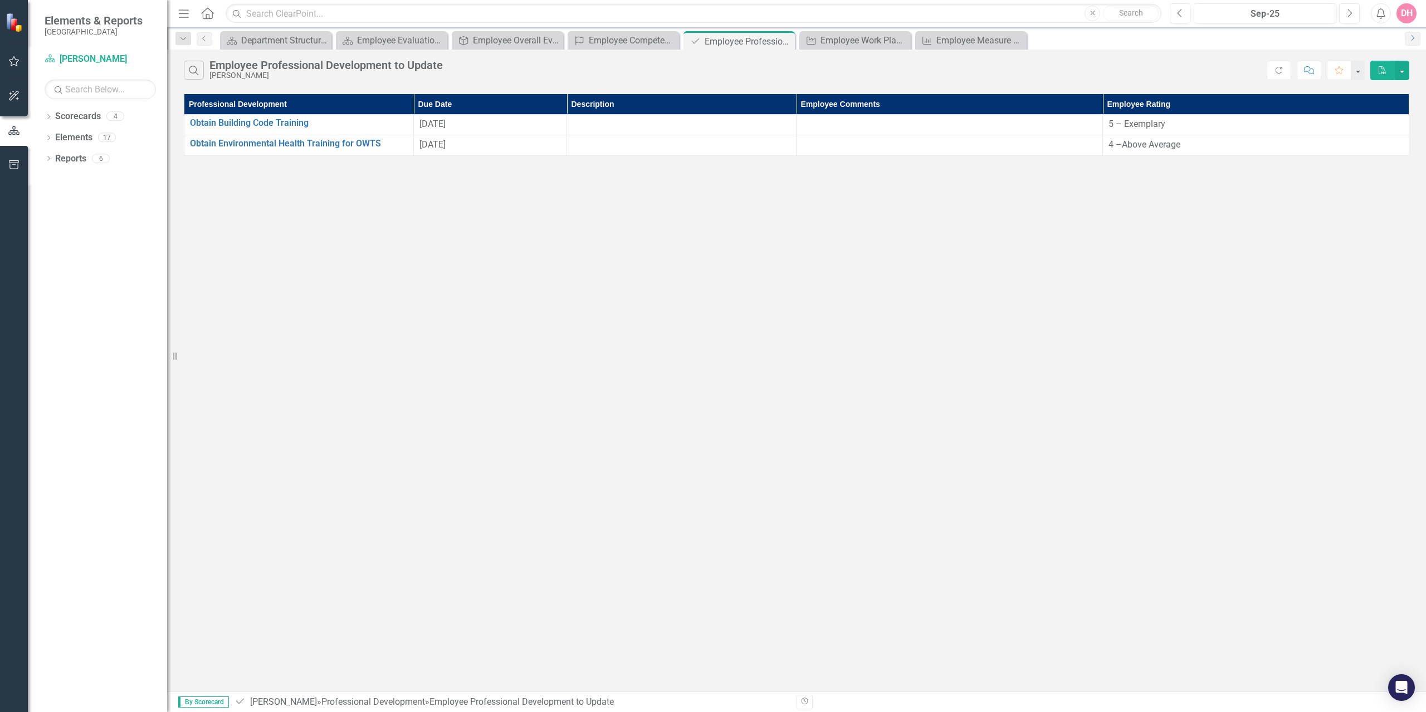
click at [1412, 37] on icon "Next" at bounding box center [1412, 38] width 9 height 7
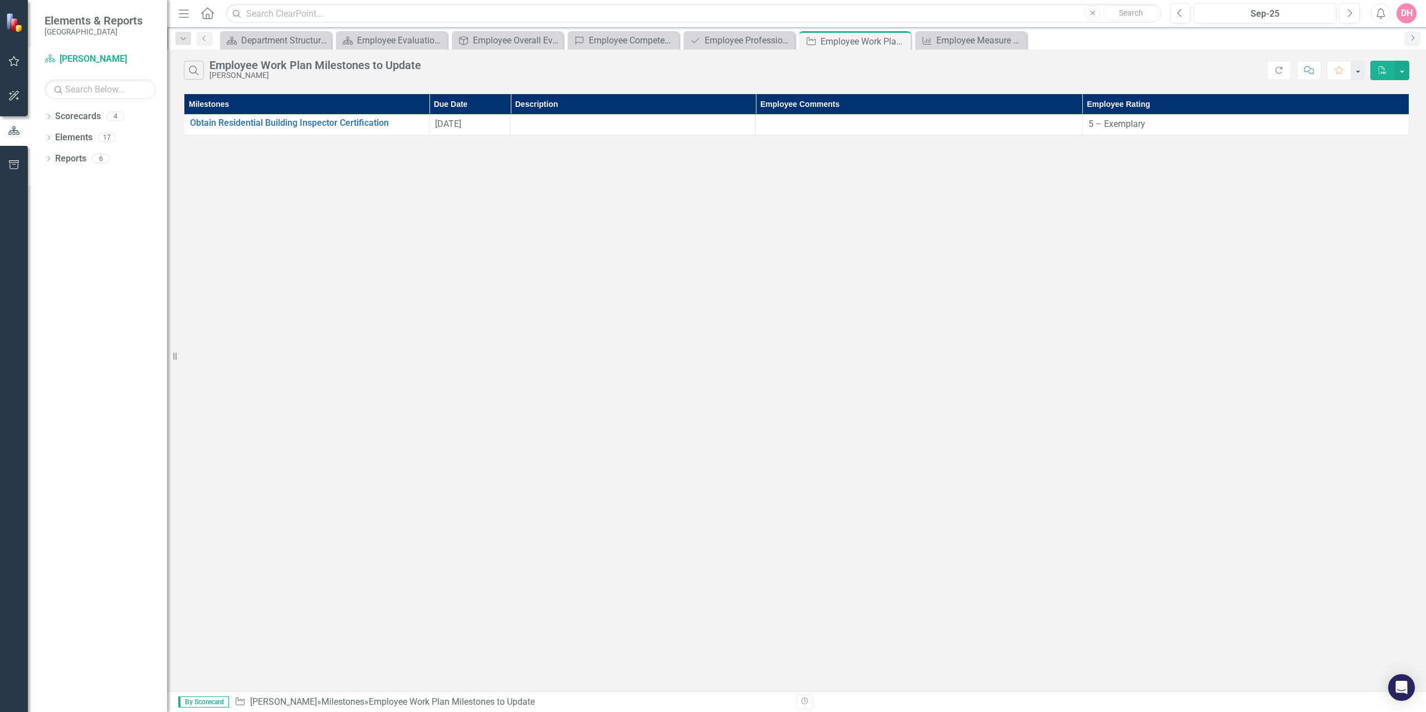
click at [1412, 37] on icon "Next" at bounding box center [1412, 38] width 9 height 7
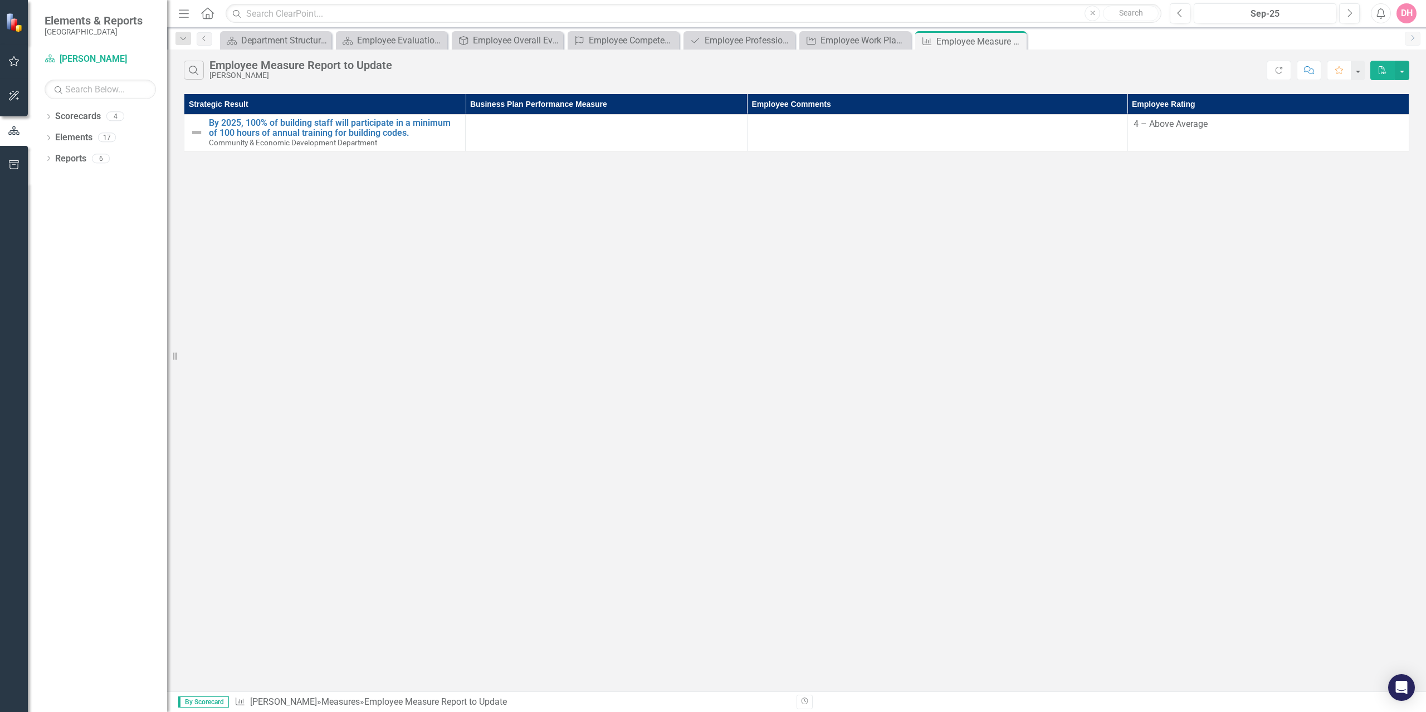
click at [1412, 37] on icon "Next" at bounding box center [1412, 38] width 9 height 7
click at [185, 38] on icon "Dropdown" at bounding box center [183, 39] width 10 height 8
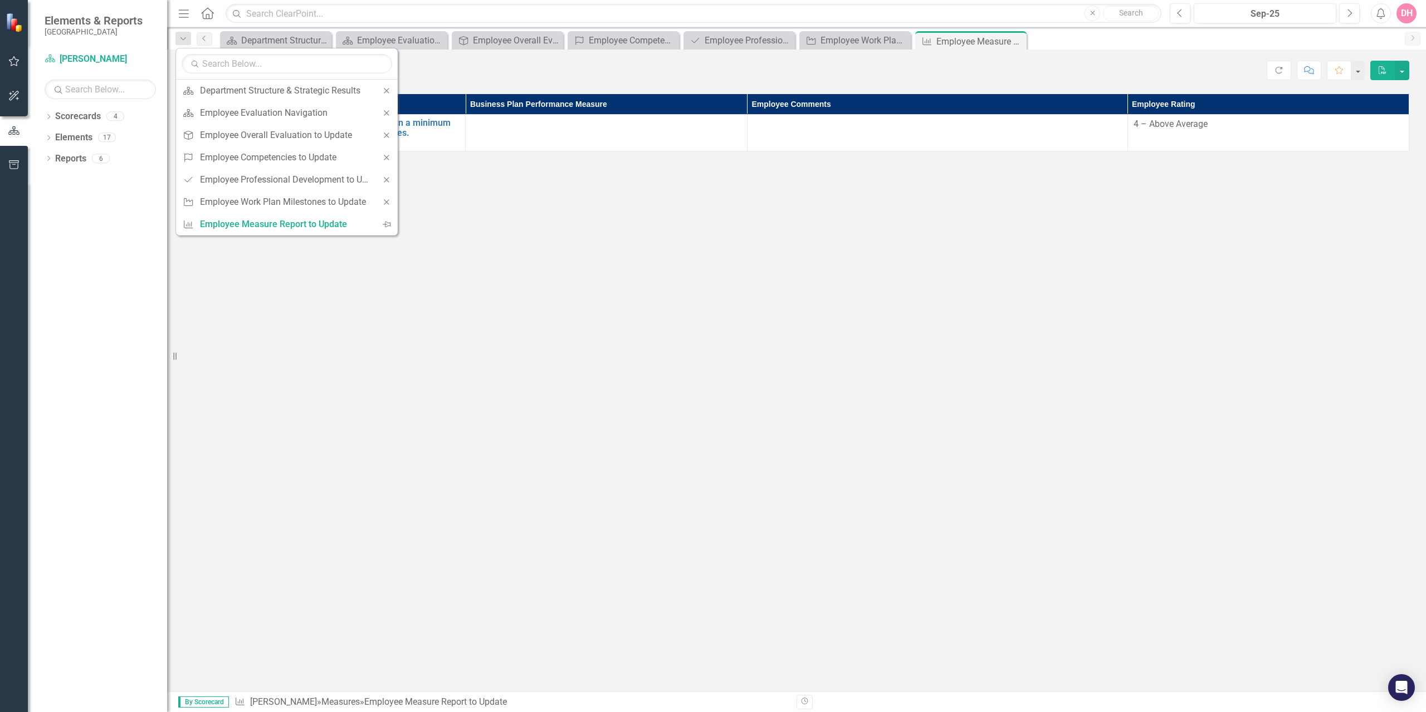
click at [389, 224] on icon "Pin" at bounding box center [387, 224] width 8 height 10
click at [180, 40] on icon "Dropdown" at bounding box center [183, 39] width 10 height 8
